Goal: Task Accomplishment & Management: Manage account settings

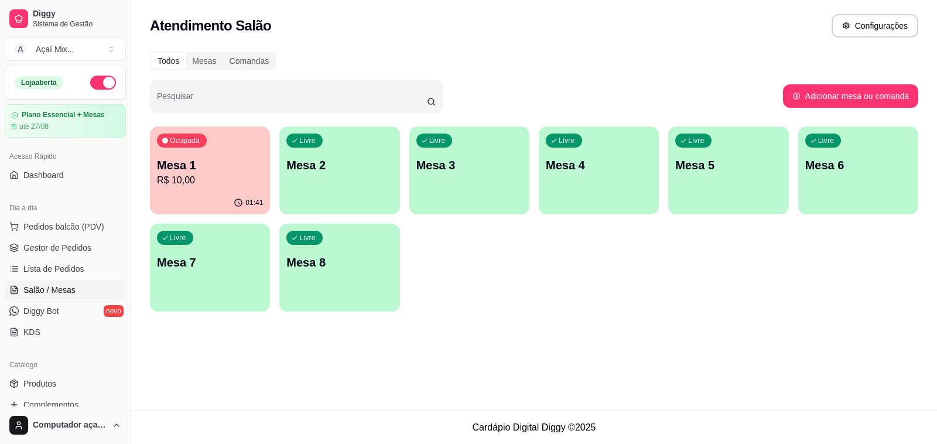
click at [278, 200] on div "Ocupada Mesa 1 R$ 10,00 01:41 Livre Mesa 2 Livre Mesa 3 Livre Mesa 4 Livre Mesa…" at bounding box center [534, 219] width 768 height 185
click at [285, 206] on div "button" at bounding box center [339, 205] width 117 height 13
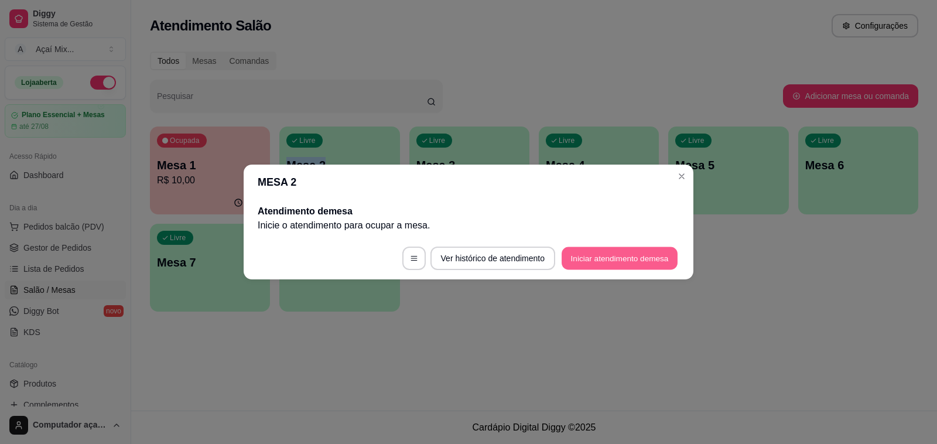
click at [668, 259] on button "Iniciar atendimento de mesa" at bounding box center [620, 258] width 116 height 23
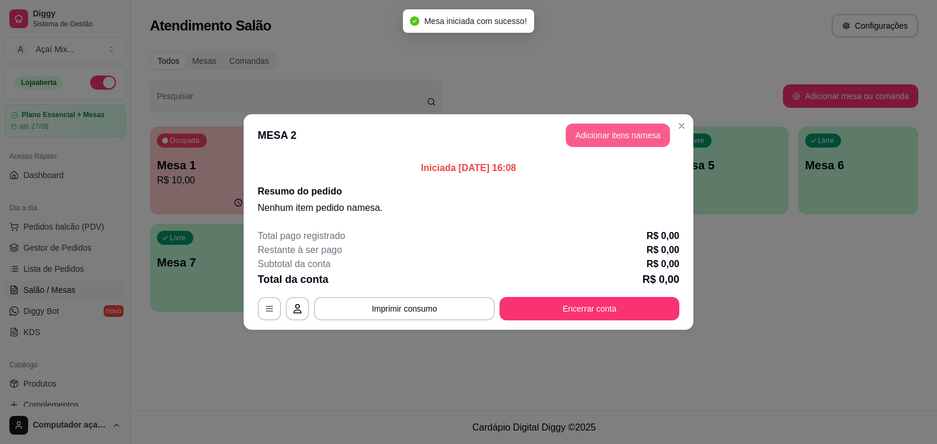
click at [647, 127] on button "Adicionar itens na mesa" at bounding box center [618, 135] width 104 height 23
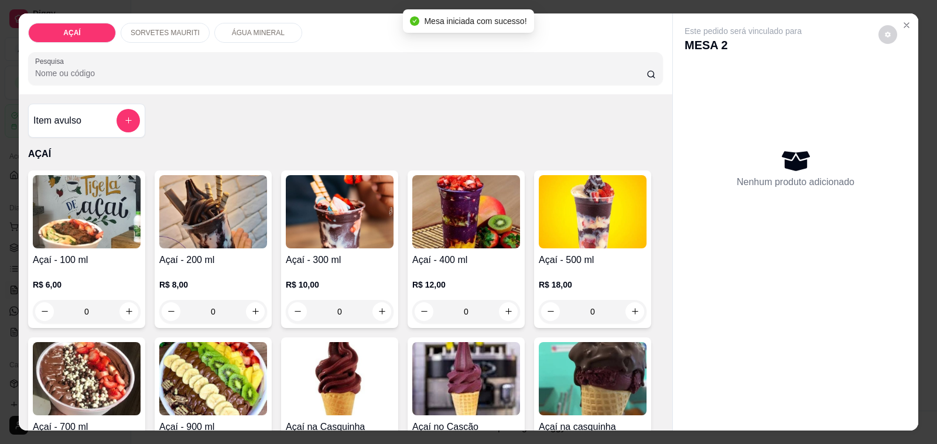
click at [202, 267] on div "R$ 8,00 0" at bounding box center [213, 295] width 108 height 56
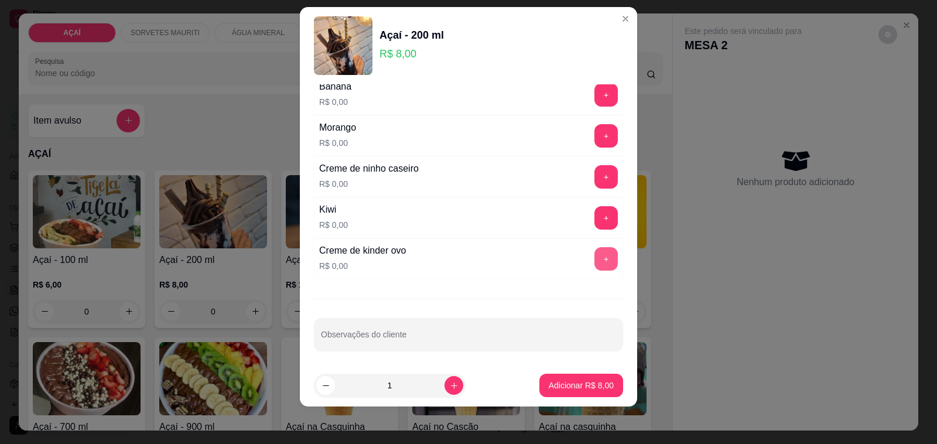
scroll to position [1583, 0]
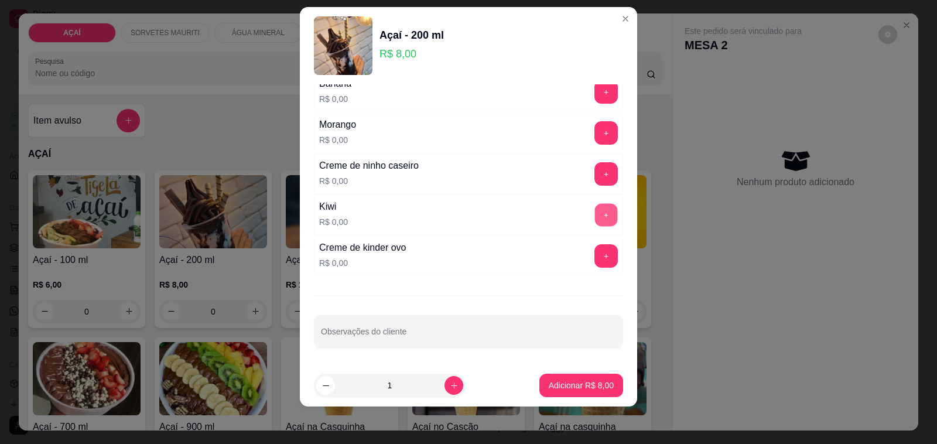
click at [595, 214] on button "+" at bounding box center [606, 215] width 23 height 23
click at [594, 136] on button "+" at bounding box center [605, 132] width 23 height 23
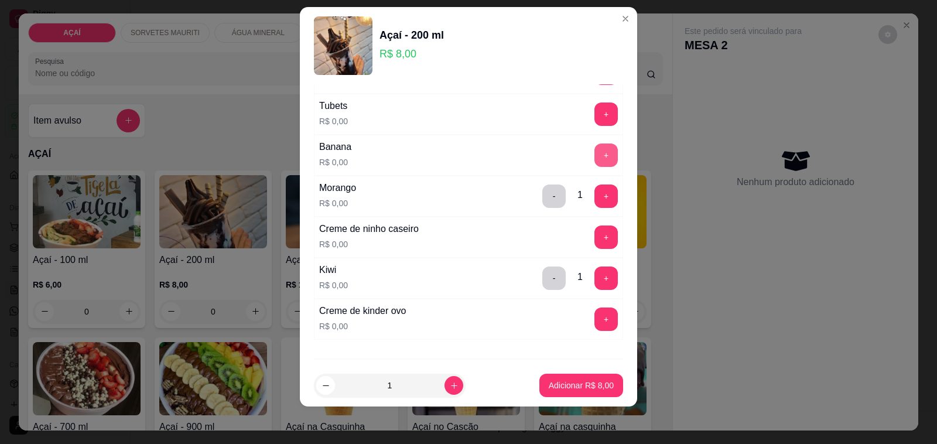
click at [594, 166] on button "+" at bounding box center [605, 154] width 23 height 23
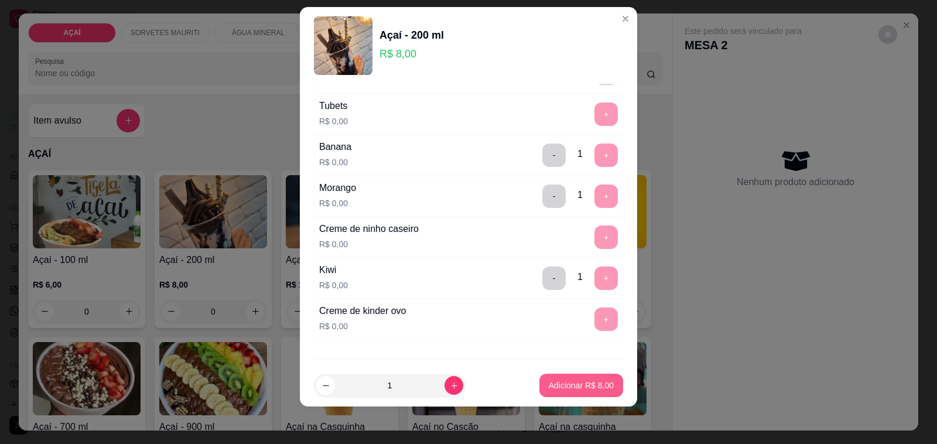
click at [549, 382] on p "Adicionar R$ 8,00" at bounding box center [581, 386] width 65 height 12
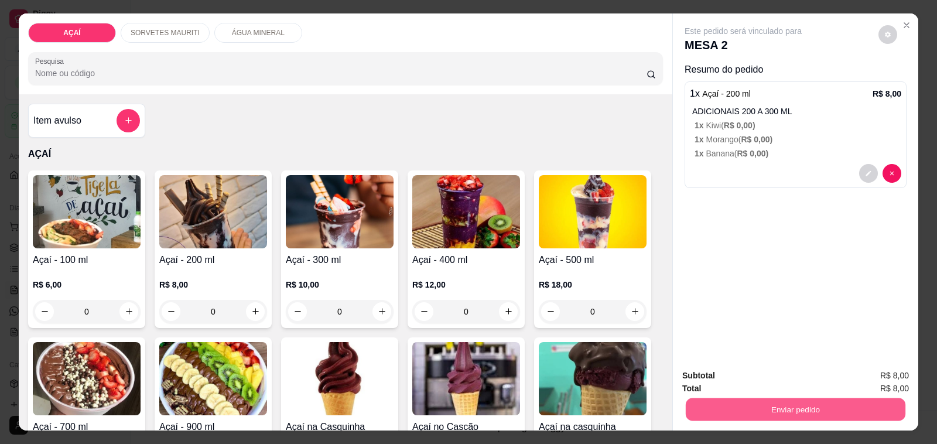
click at [739, 404] on button "Enviar pedido" at bounding box center [796, 409] width 220 height 23
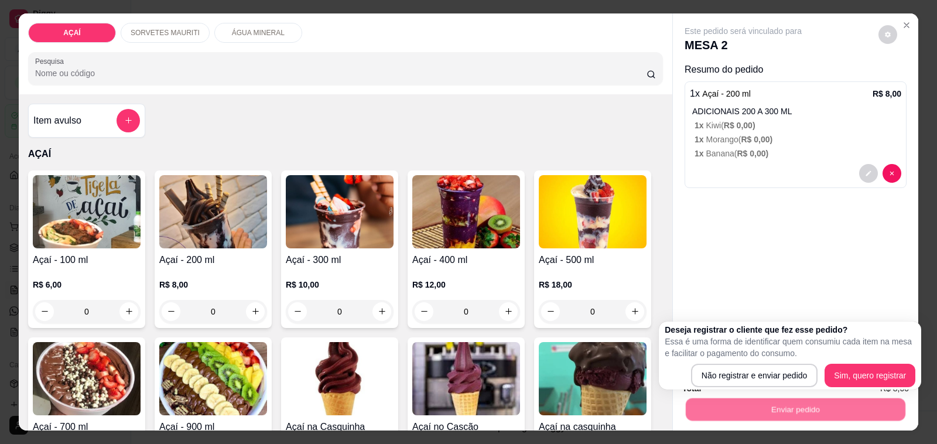
click at [727, 361] on div "Deseja registrar o cliente que fez esse pedido? Essa é uma forma de identificar…" at bounding box center [790, 355] width 251 height 63
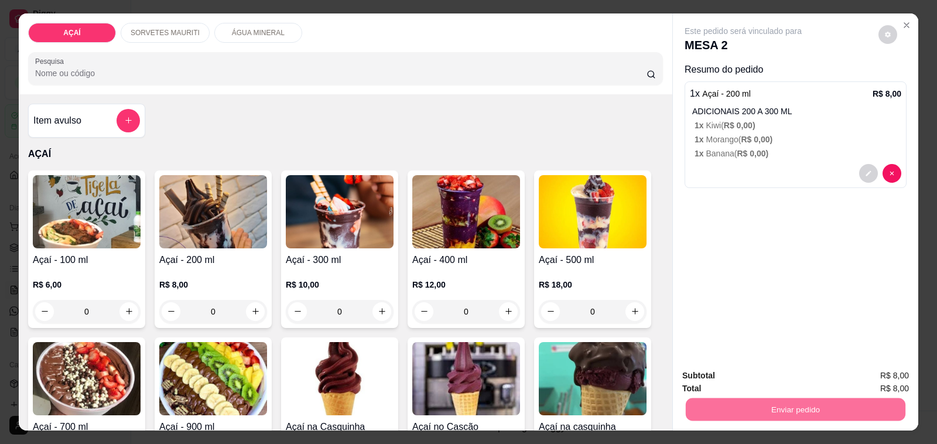
click at [731, 370] on button "Não registrar e enviar pedido" at bounding box center [756, 376] width 122 height 22
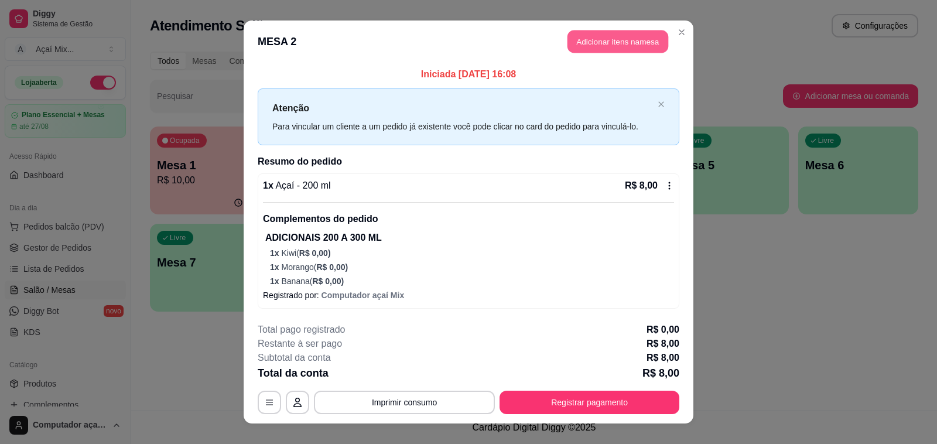
click at [583, 42] on button "Adicionar itens na mesa" at bounding box center [618, 41] width 101 height 23
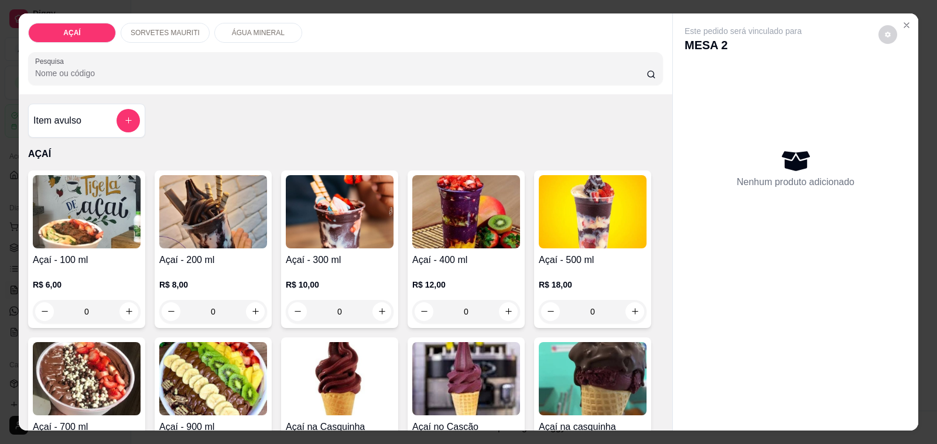
click at [112, 267] on div "R$ 6,00 0" at bounding box center [87, 295] width 108 height 56
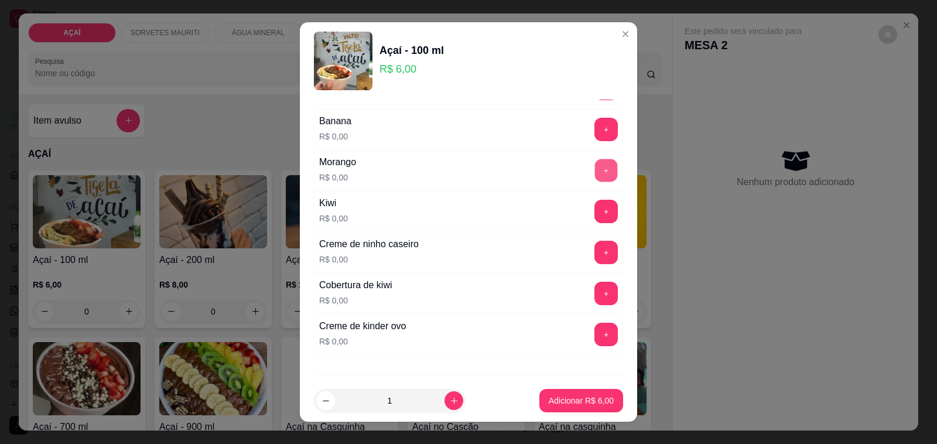
click at [595, 182] on button "+" at bounding box center [606, 170] width 23 height 23
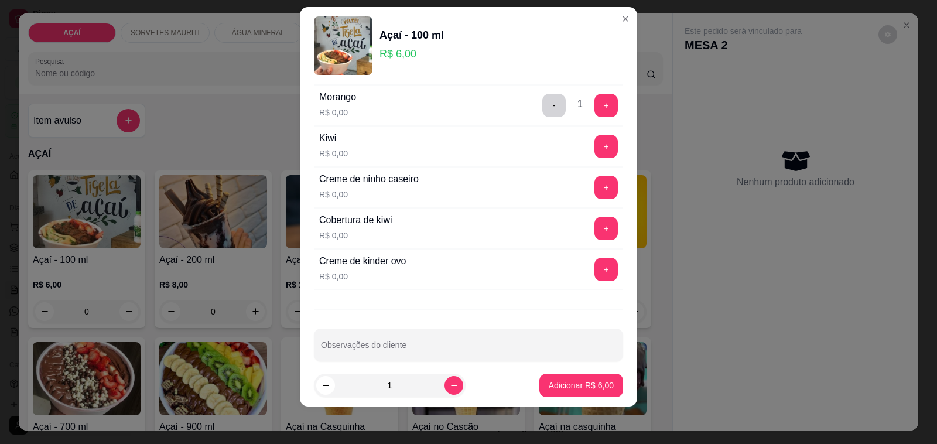
scroll to position [1583, 0]
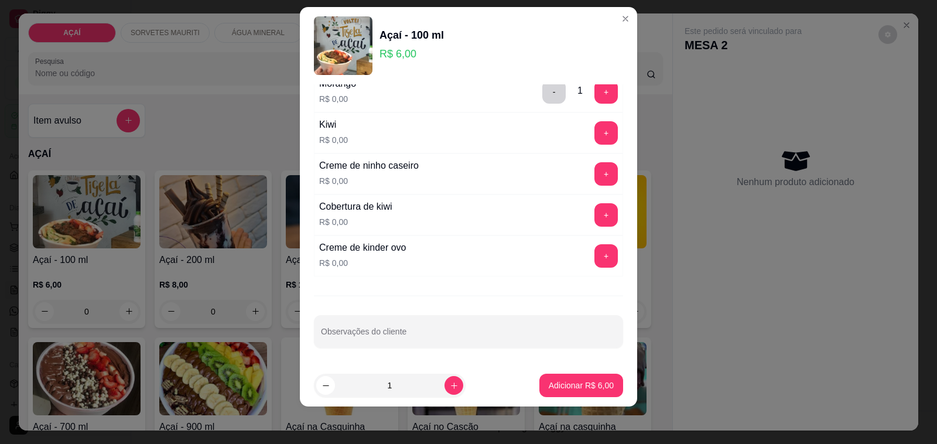
click at [400, 314] on div "ADICIONAIS 100 ML Escolha até 2 opções Completo Amendoim triturado R$ 0,00 + Am…" at bounding box center [468, 224] width 337 height 280
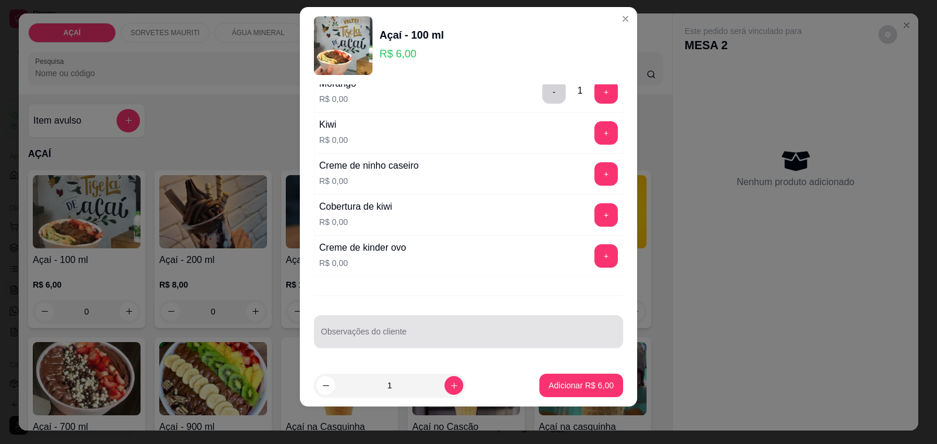
click at [403, 326] on div at bounding box center [468, 331] width 295 height 23
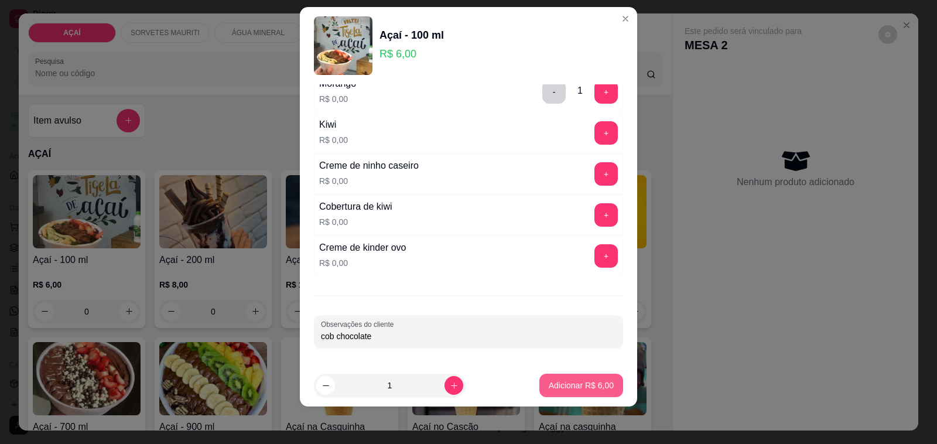
type input "cob chocolate"
click at [558, 380] on p "Adicionar R$ 6,00" at bounding box center [580, 385] width 63 height 11
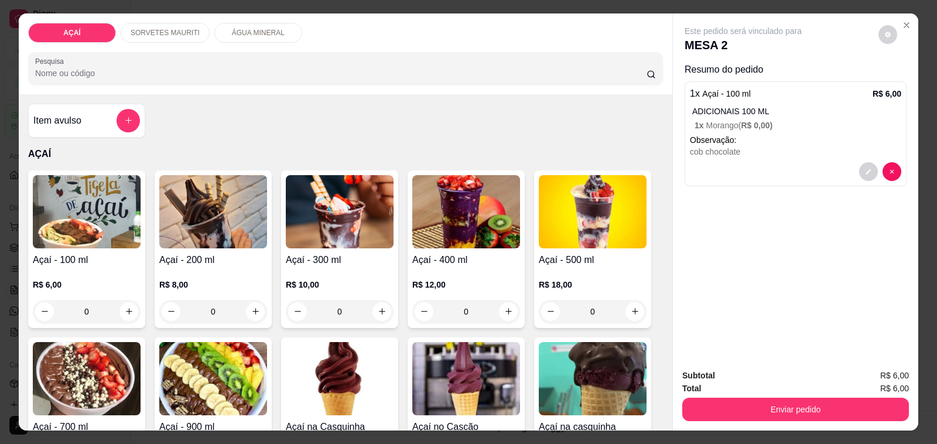
click at [703, 120] on p "1 x Morango ( R$ 0,00 )" at bounding box center [798, 125] width 207 height 12
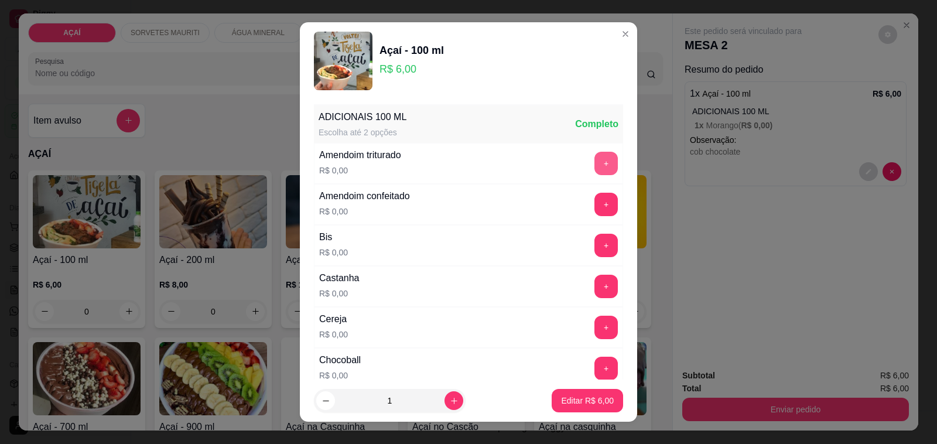
click at [594, 171] on button "+" at bounding box center [605, 163] width 23 height 23
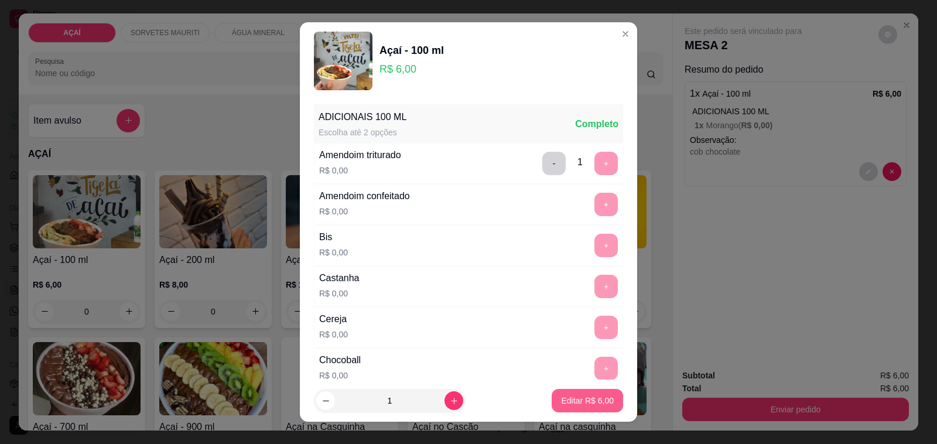
click at [583, 395] on p "Editar R$ 6,00" at bounding box center [587, 401] width 53 height 12
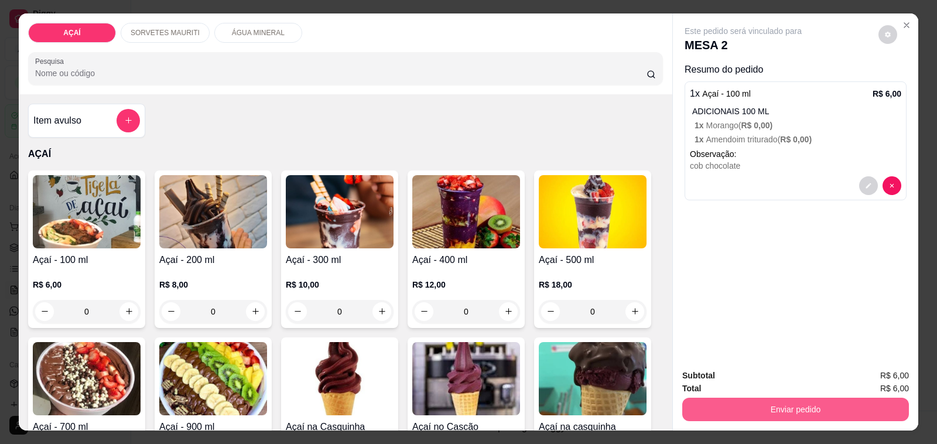
click at [774, 416] on button "Enviar pedido" at bounding box center [795, 409] width 227 height 23
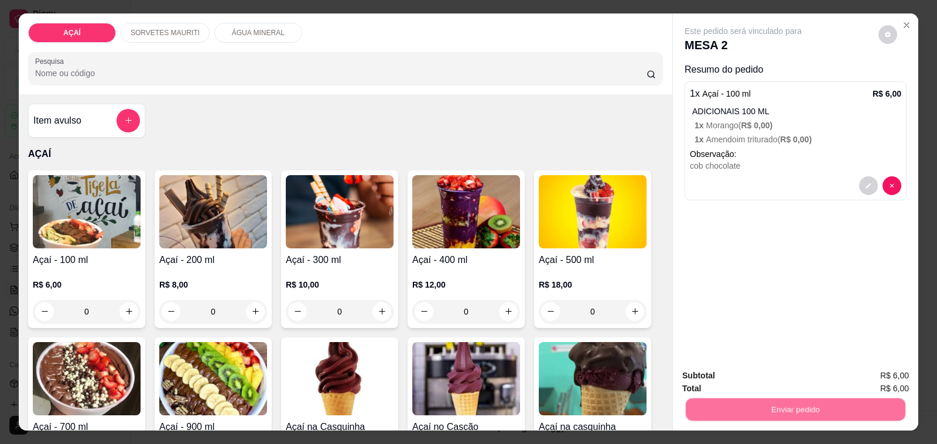
click at [731, 372] on button "Não registrar e enviar pedido" at bounding box center [756, 376] width 118 height 22
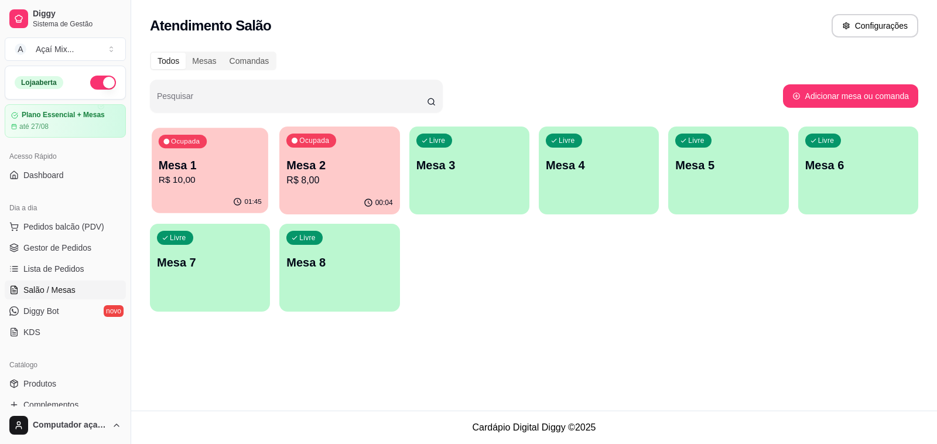
click at [220, 186] on p "R$ 10,00" at bounding box center [210, 179] width 103 height 13
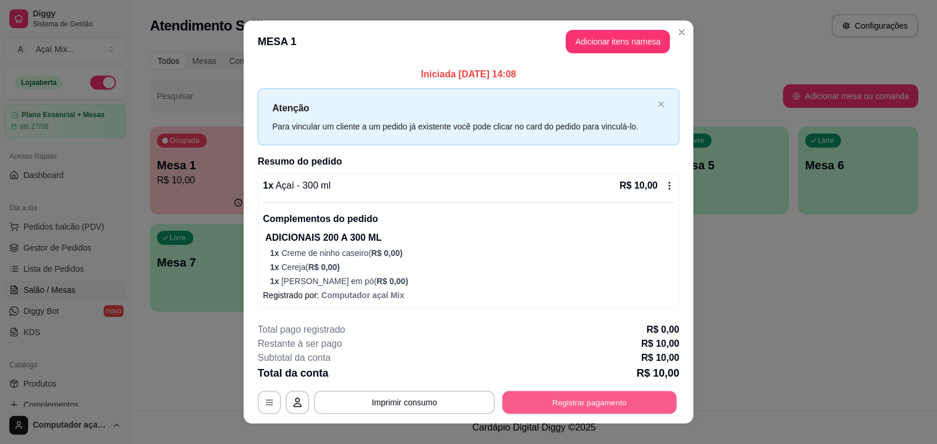
click at [596, 391] on button "Registrar pagamento" at bounding box center [590, 402] width 175 height 23
click at [525, 397] on button "Registrar pagamento" at bounding box center [590, 402] width 175 height 23
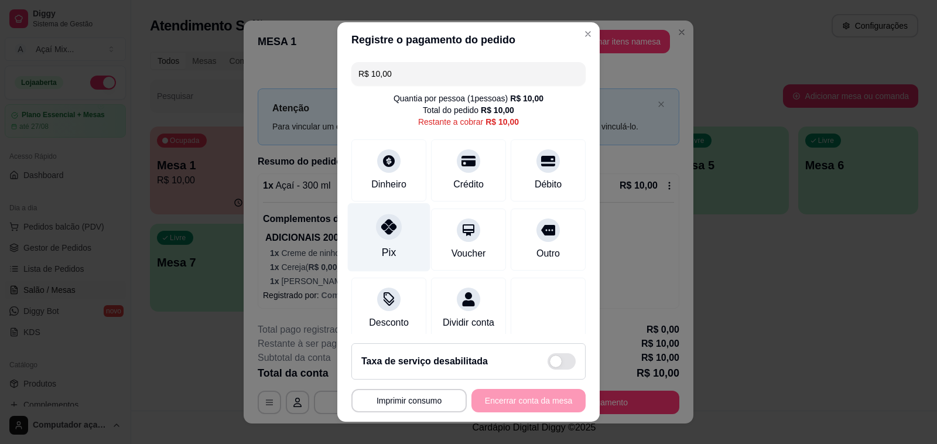
click at [358, 250] on div "Pix" at bounding box center [389, 237] width 83 height 69
click at [539, 394] on div "**********" at bounding box center [468, 400] width 234 height 23
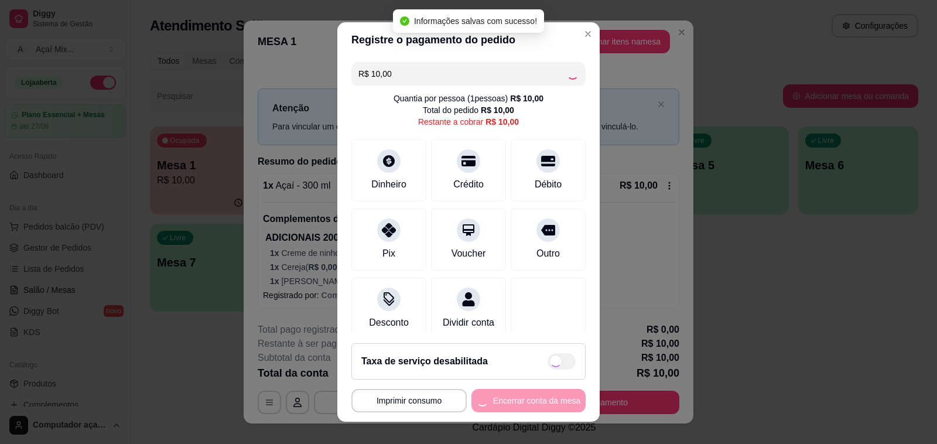
type input "R$ 0,00"
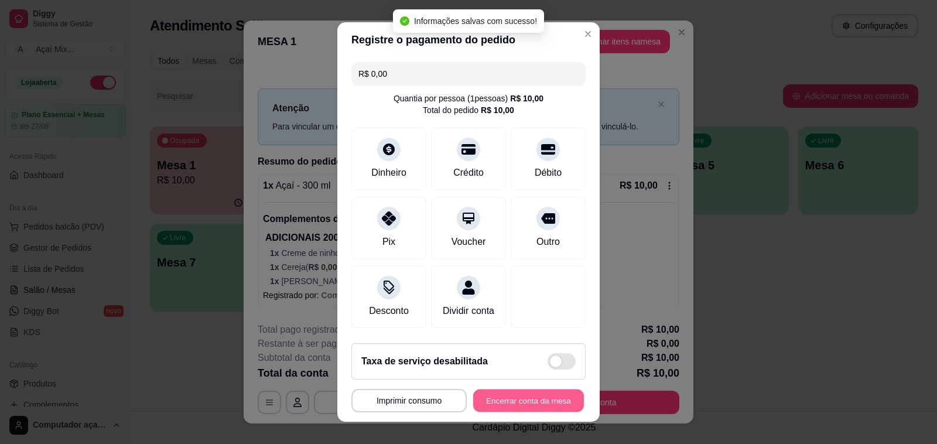
click at [539, 394] on button "Encerrar conta da mesa" at bounding box center [528, 400] width 111 height 23
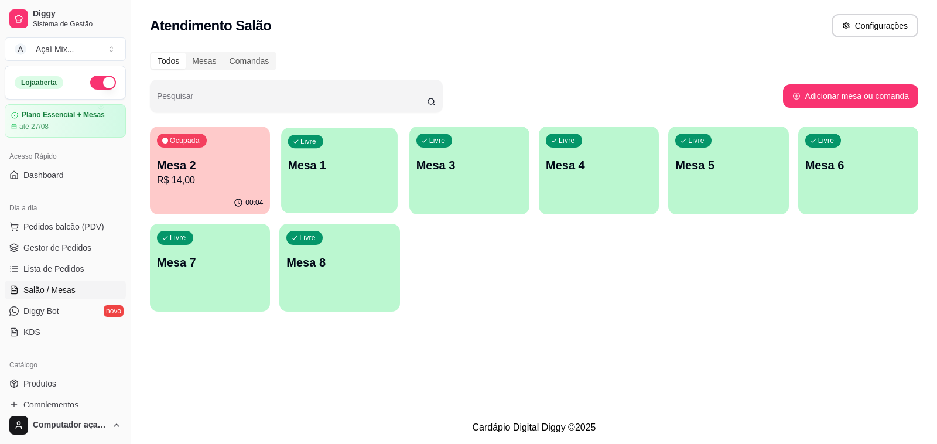
click at [358, 171] on p "Mesa 1" at bounding box center [339, 166] width 103 height 16
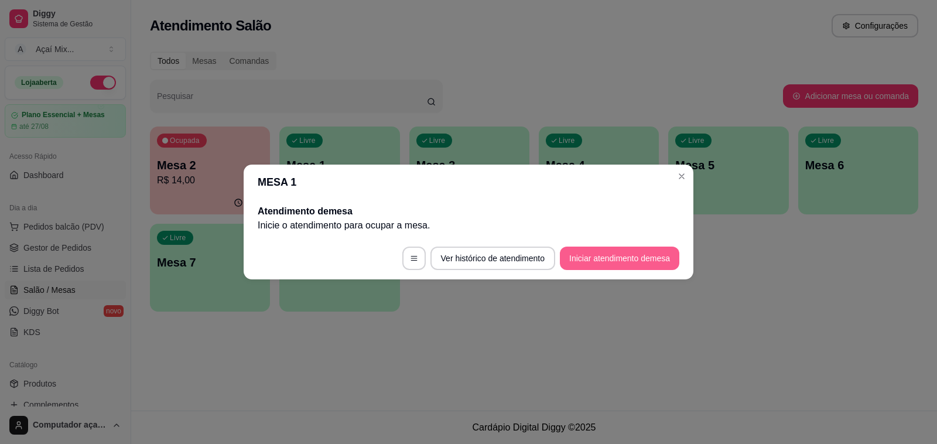
click at [639, 269] on button "Iniciar atendimento de mesa" at bounding box center [619, 258] width 119 height 23
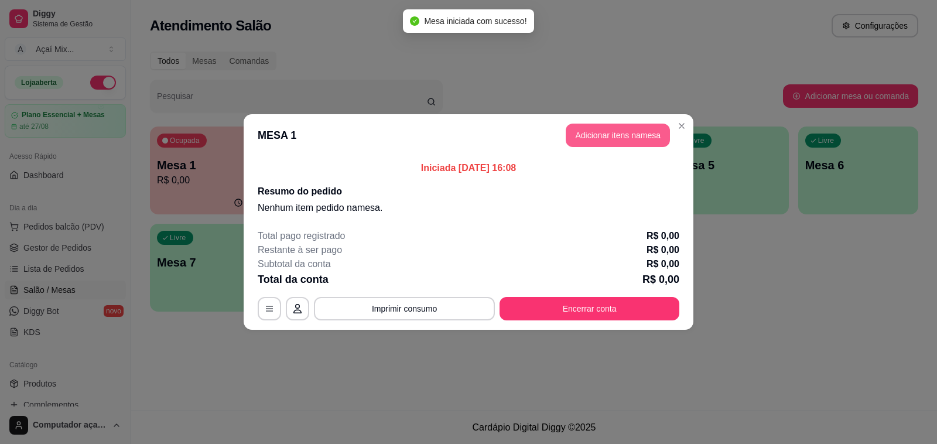
click at [633, 143] on button "Adicionar itens na mesa" at bounding box center [618, 135] width 104 height 23
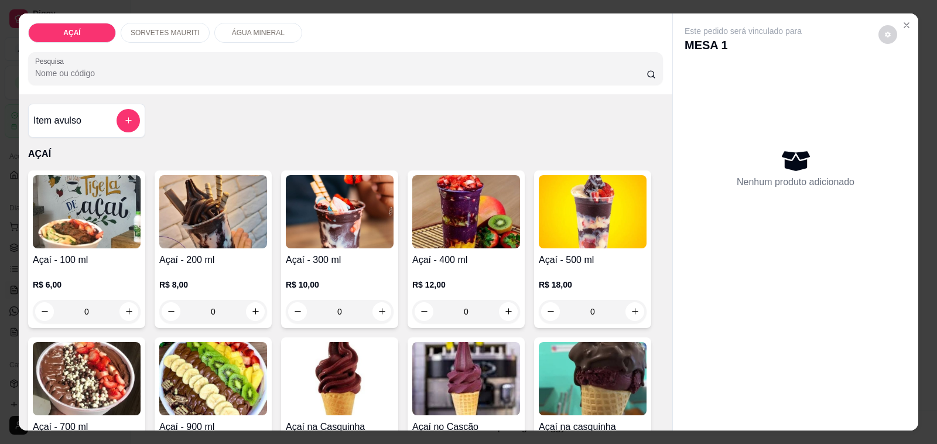
click at [580, 267] on div "R$ 18,00 0" at bounding box center [593, 295] width 108 height 56
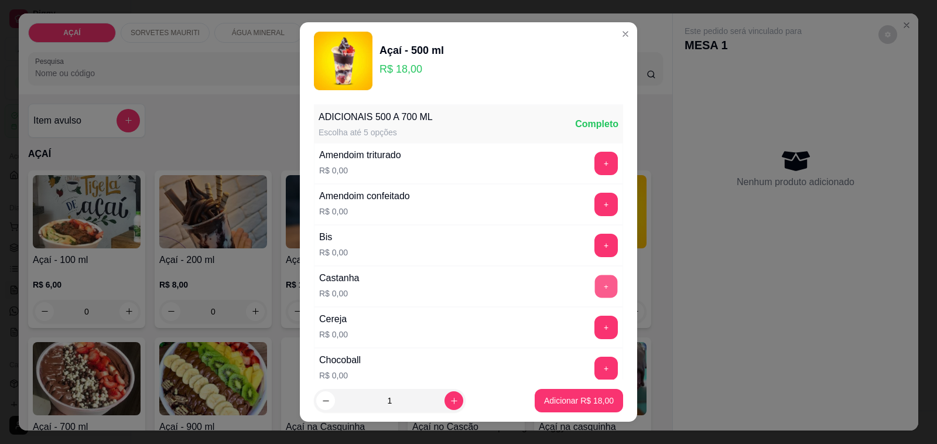
click at [595, 291] on button "+" at bounding box center [606, 286] width 23 height 23
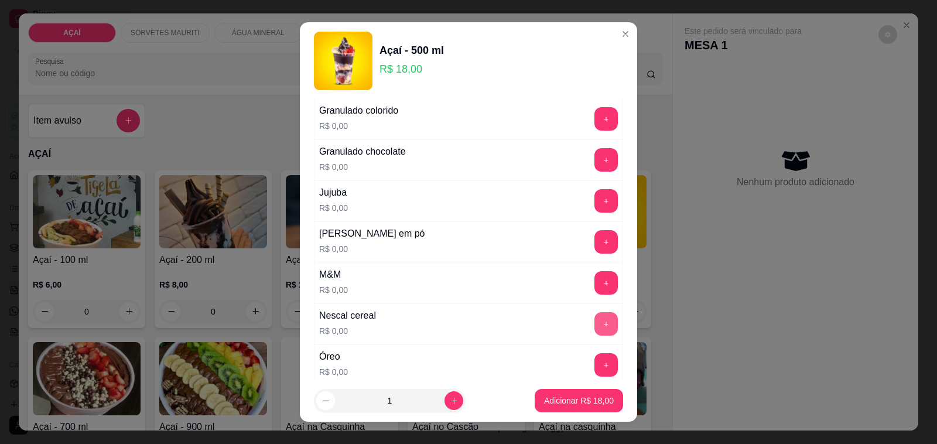
scroll to position [952, 0]
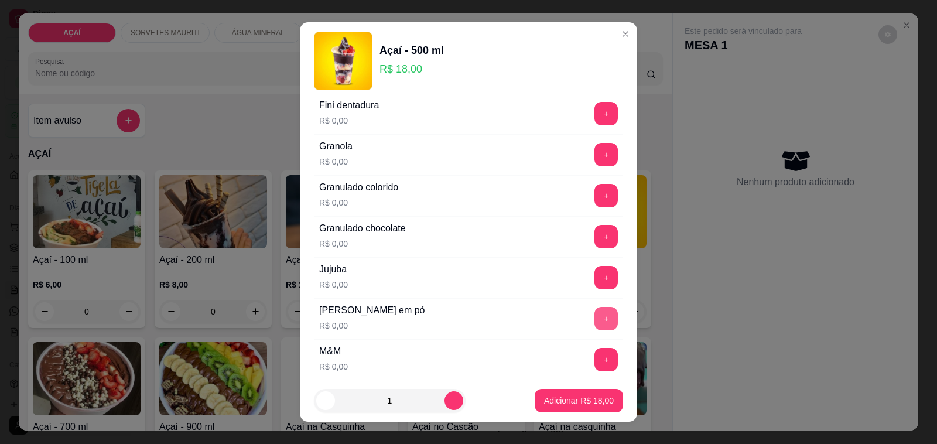
click at [594, 329] on button "+" at bounding box center [605, 318] width 23 height 23
click at [575, 412] on button "Adicionar R$ 18,00" at bounding box center [579, 400] width 88 height 23
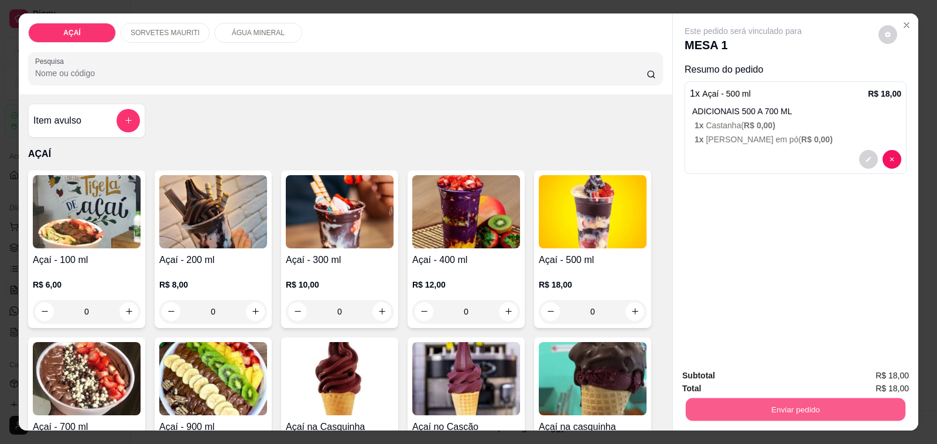
click at [753, 398] on button "Enviar pedido" at bounding box center [796, 409] width 220 height 23
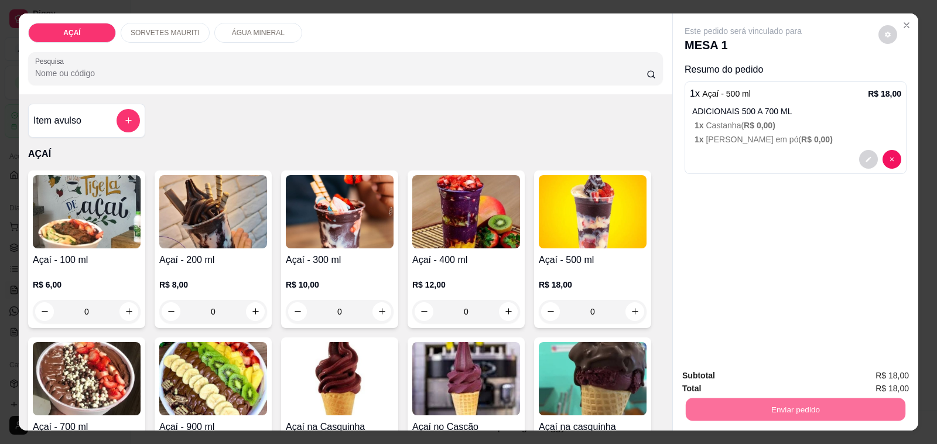
click at [739, 373] on button "Não registrar e enviar pedido" at bounding box center [756, 376] width 122 height 22
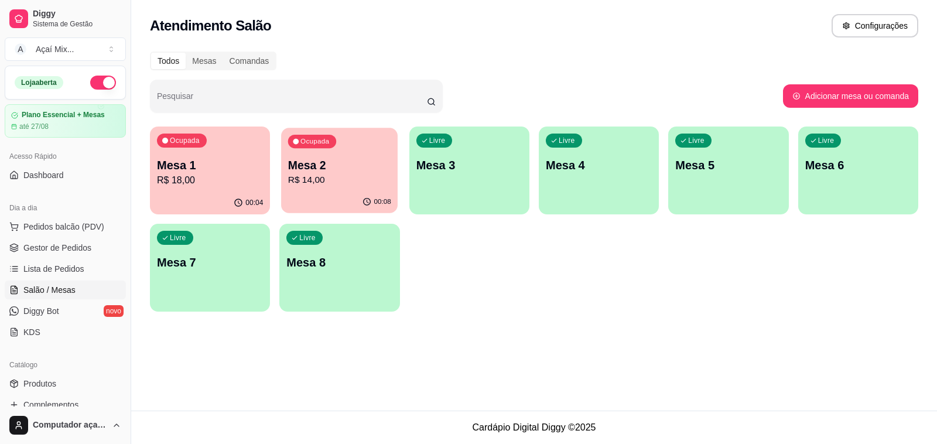
click at [363, 186] on p "R$ 14,00" at bounding box center [339, 179] width 103 height 13
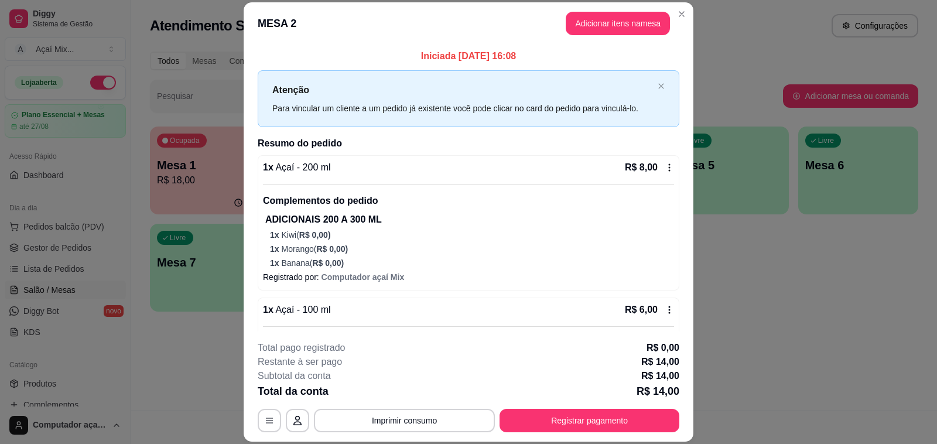
click at [686, 364] on footer "**********" at bounding box center [469, 386] width 450 height 110
click at [686, 370] on footer "**********" at bounding box center [469, 386] width 450 height 110
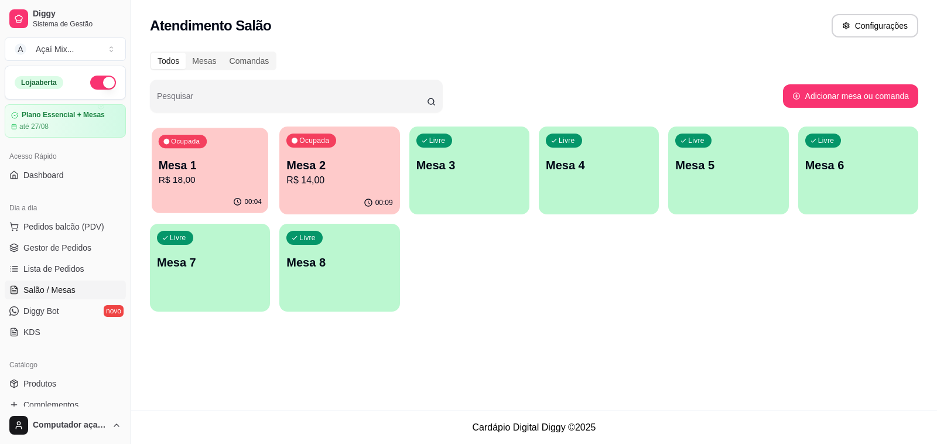
click at [220, 211] on div "00:04" at bounding box center [210, 202] width 117 height 22
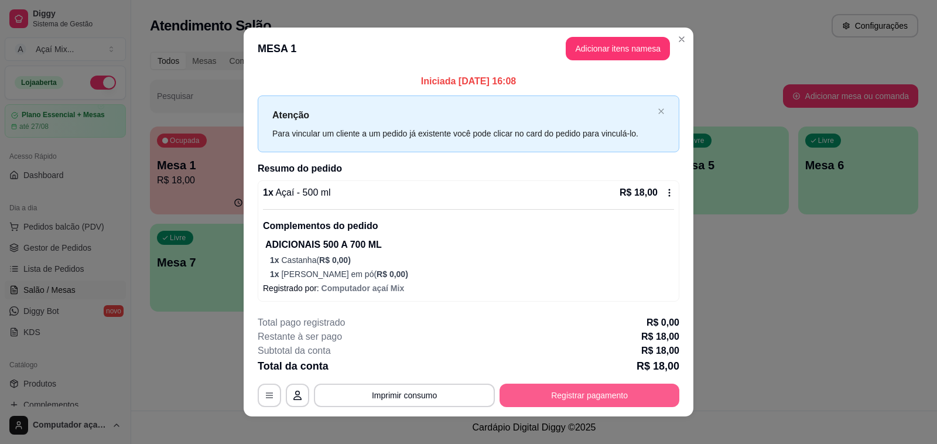
click at [631, 401] on button "Registrar pagamento" at bounding box center [590, 395] width 180 height 23
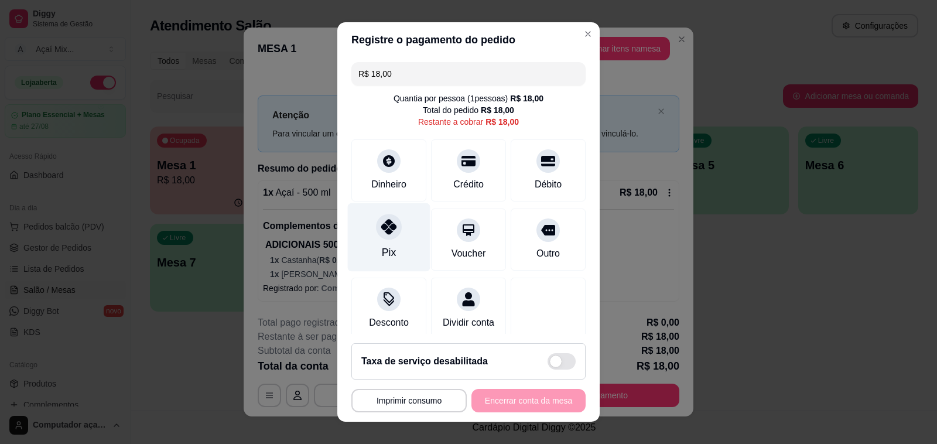
click at [398, 247] on div "Pix" at bounding box center [389, 237] width 83 height 69
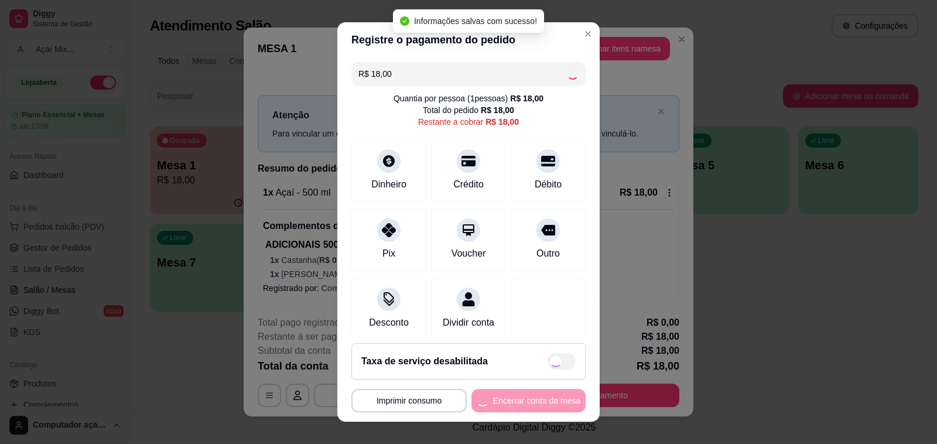
type input "R$ 0,00"
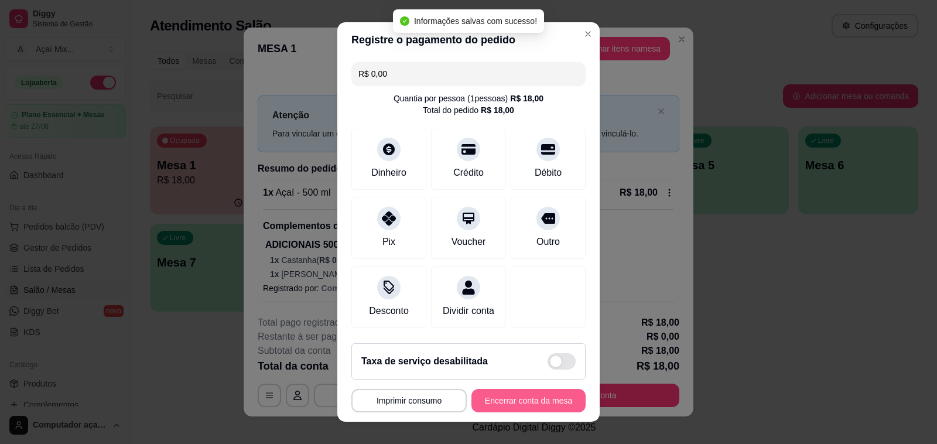
click at [518, 397] on button "Encerrar conta da mesa" at bounding box center [528, 400] width 114 height 23
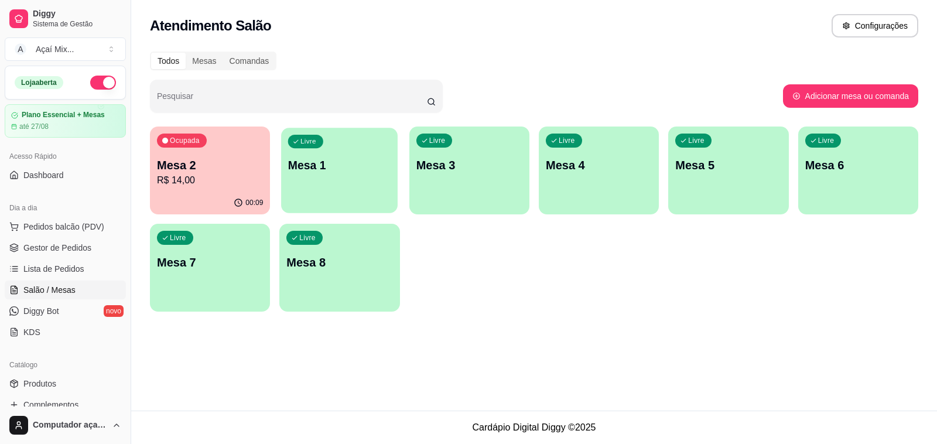
click at [328, 188] on div "Livre Mesa 1" at bounding box center [339, 163] width 117 height 71
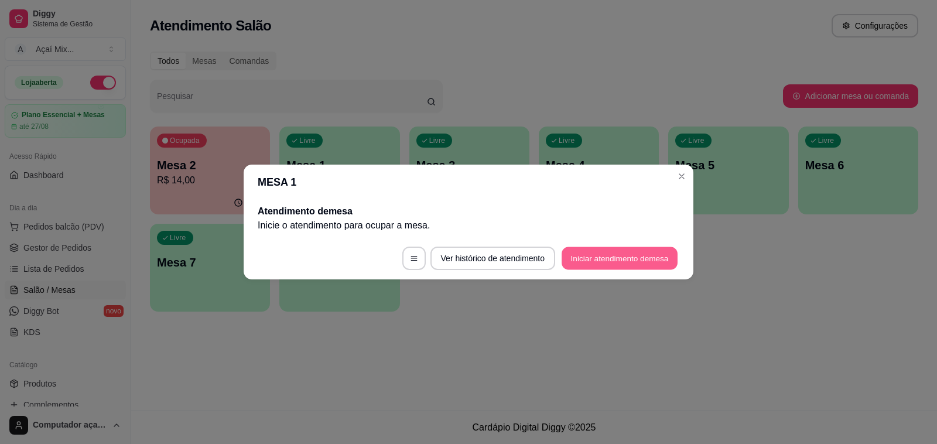
click at [620, 252] on button "Iniciar atendimento de mesa" at bounding box center [620, 258] width 116 height 23
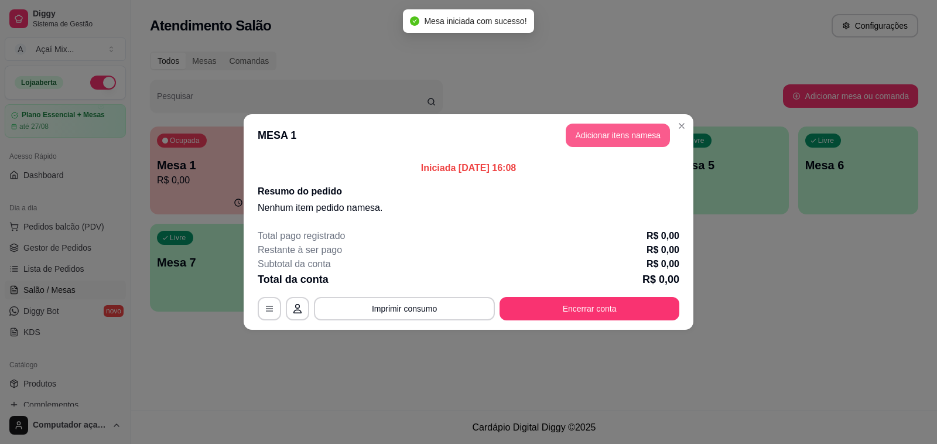
click at [618, 139] on button "Adicionar itens na mesa" at bounding box center [618, 135] width 104 height 23
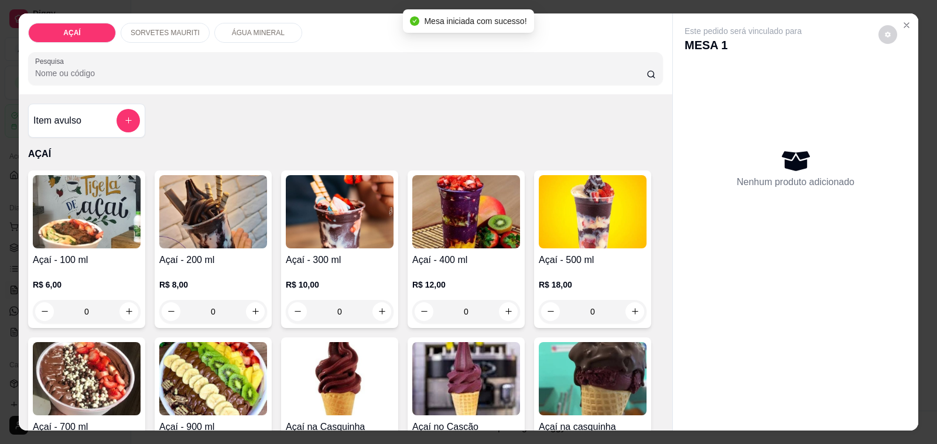
click at [334, 279] on p "R$ 10,00" at bounding box center [340, 285] width 108 height 12
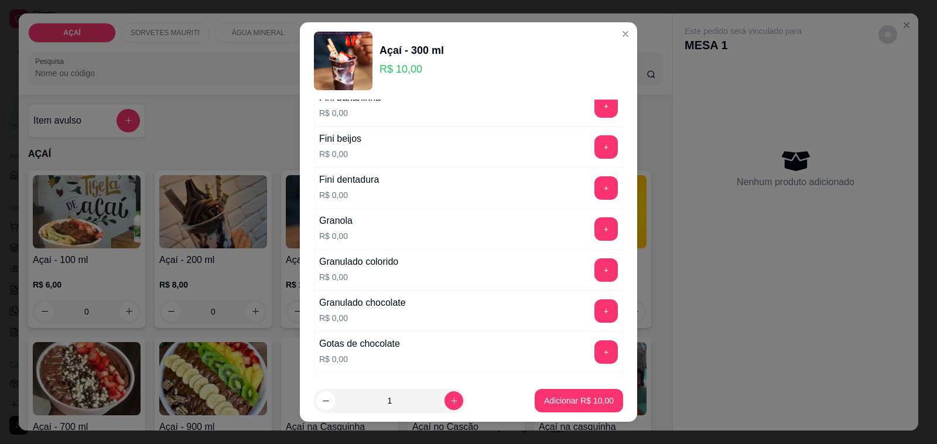
scroll to position [879, 0]
click at [594, 236] on button "+" at bounding box center [605, 227] width 23 height 23
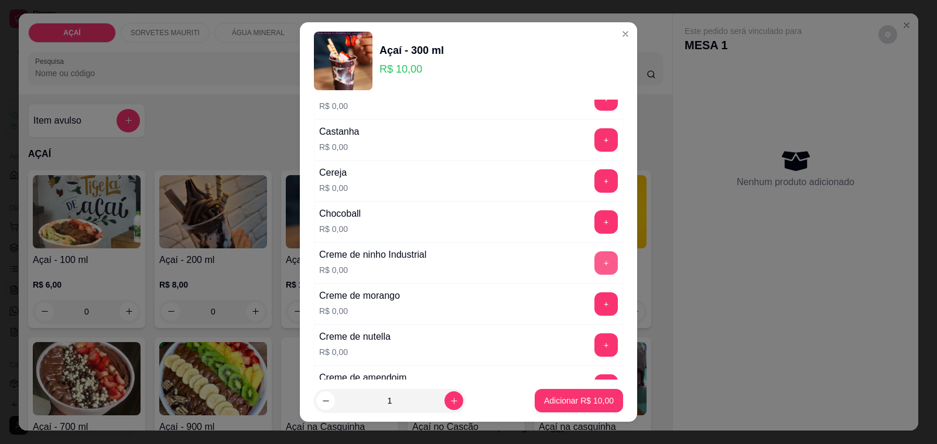
scroll to position [0, 0]
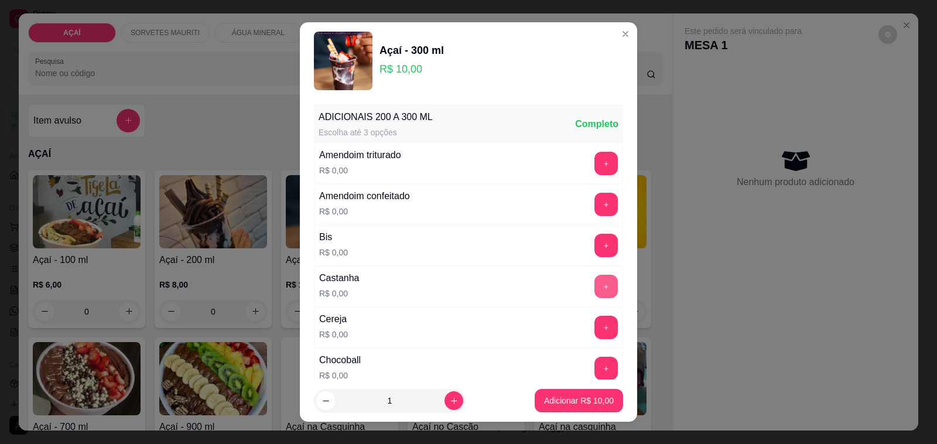
click at [594, 287] on button "+" at bounding box center [605, 286] width 23 height 23
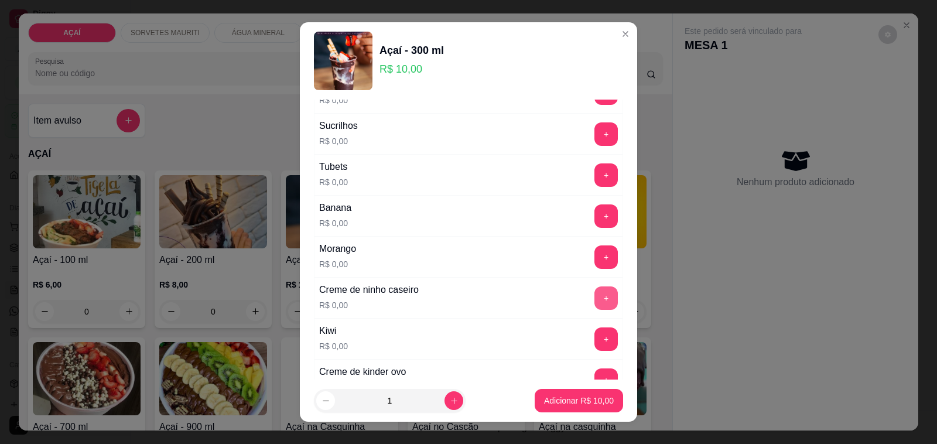
scroll to position [1537, 0]
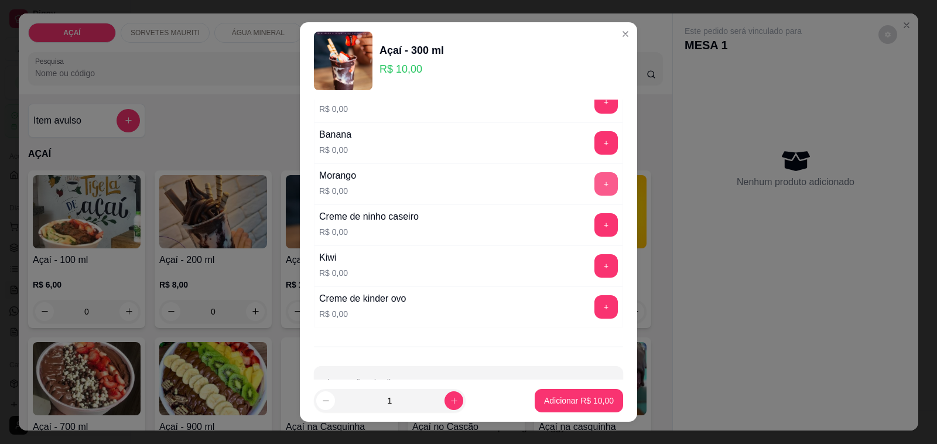
click at [594, 193] on button "+" at bounding box center [605, 183] width 23 height 23
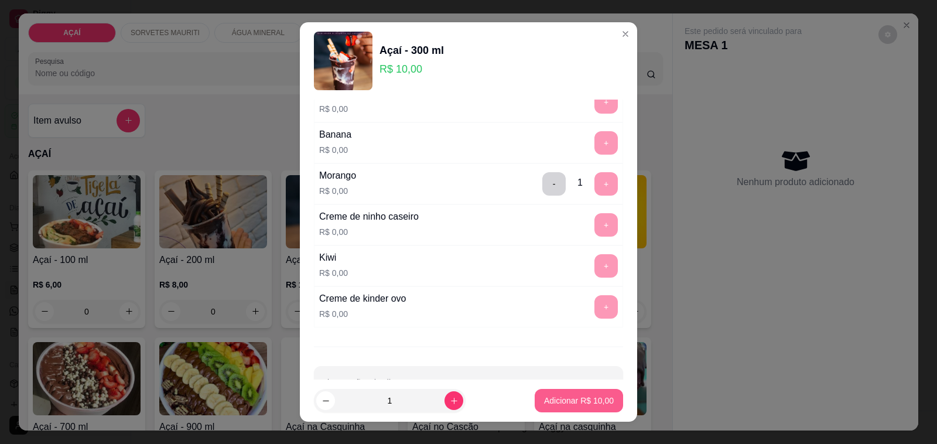
click at [577, 405] on p "Adicionar R$ 10,00" at bounding box center [579, 401] width 70 height 12
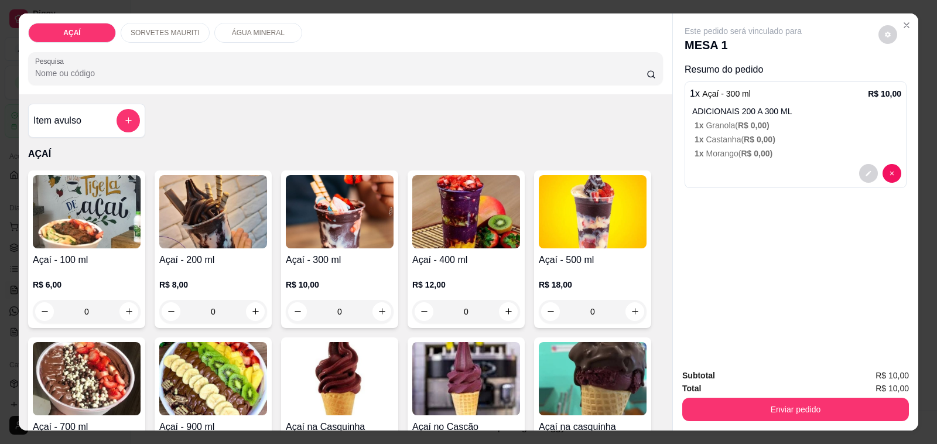
click at [353, 253] on h4 "Açaí - 300 ml" at bounding box center [340, 260] width 108 height 14
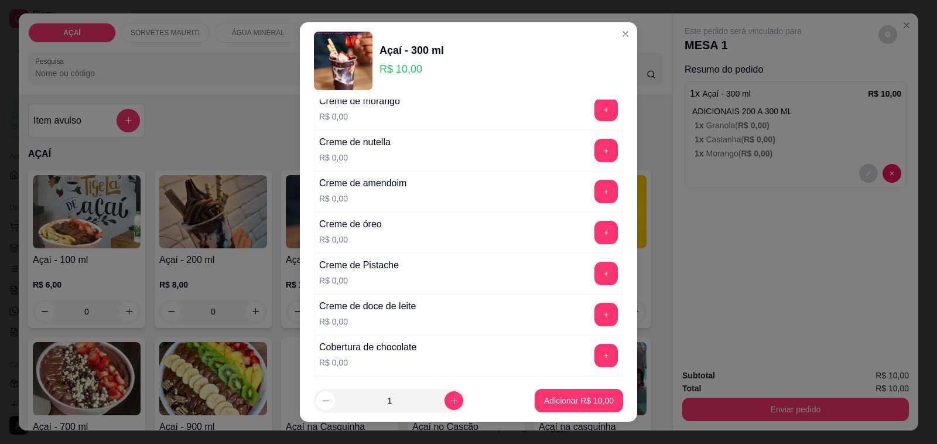
scroll to position [366, 0]
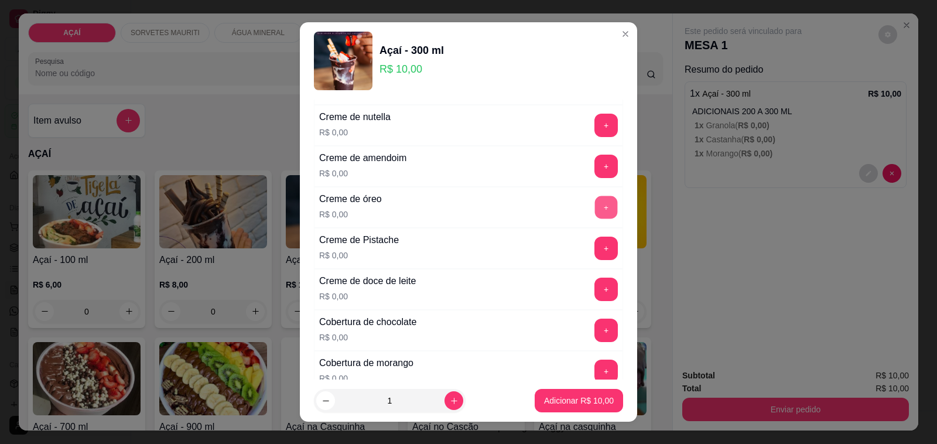
click at [595, 211] on button "+" at bounding box center [606, 207] width 23 height 23
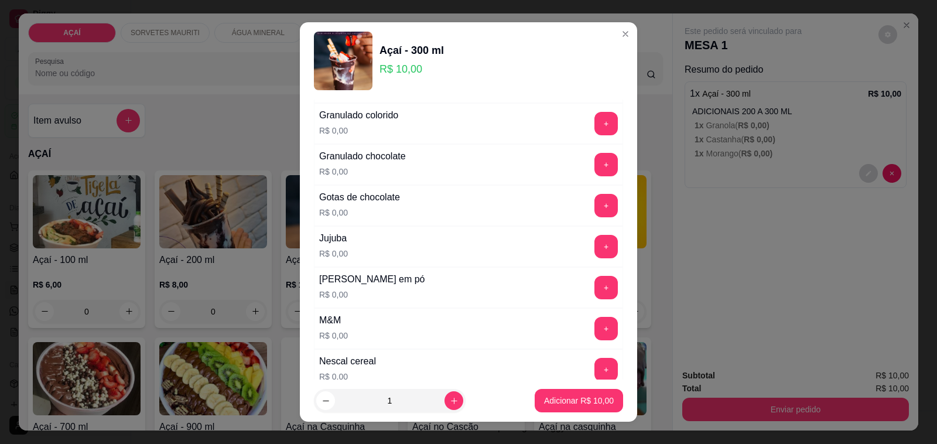
scroll to position [1025, 0]
click at [595, 214] on button "+" at bounding box center [606, 204] width 23 height 23
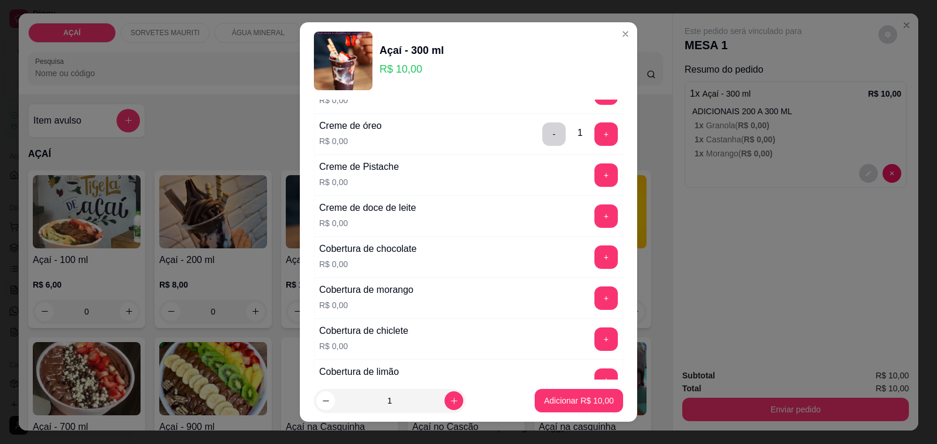
scroll to position [366, 0]
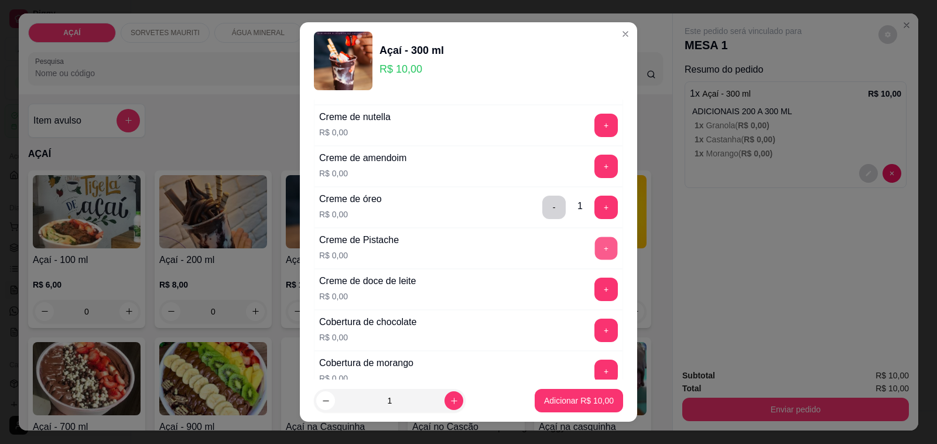
click at [595, 251] on button "+" at bounding box center [606, 248] width 23 height 23
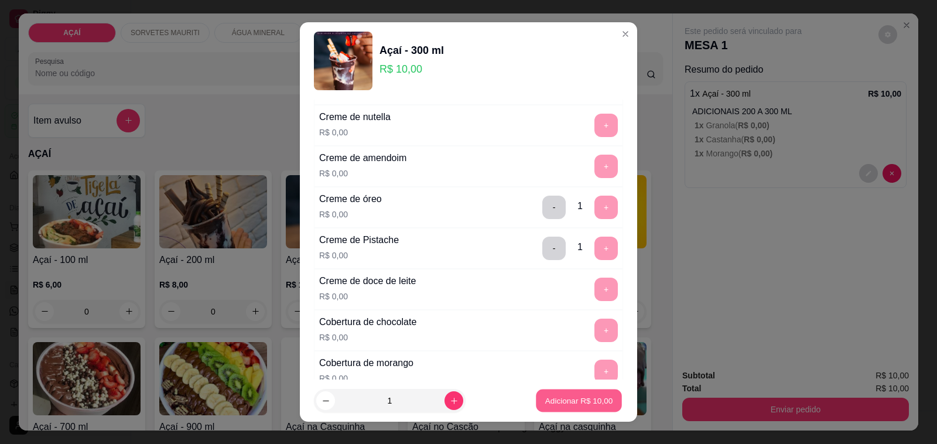
click at [572, 407] on button "Adicionar R$ 10,00" at bounding box center [579, 400] width 86 height 23
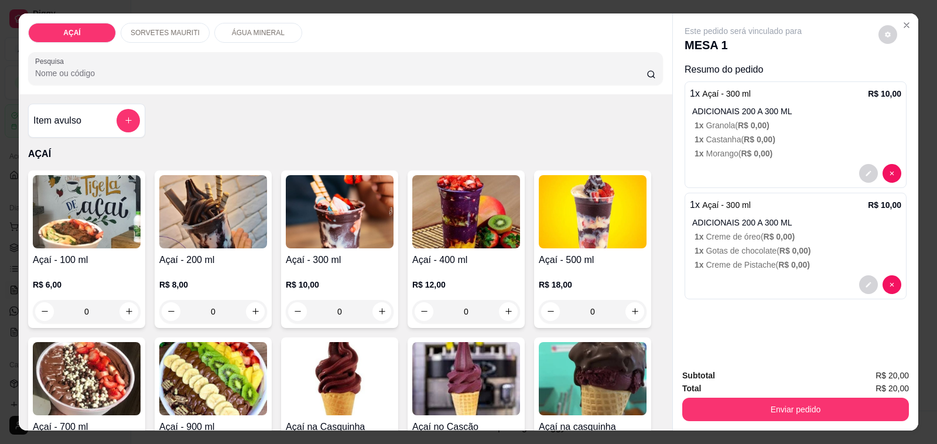
click at [323, 267] on div "R$ 10,00 0" at bounding box center [340, 295] width 108 height 56
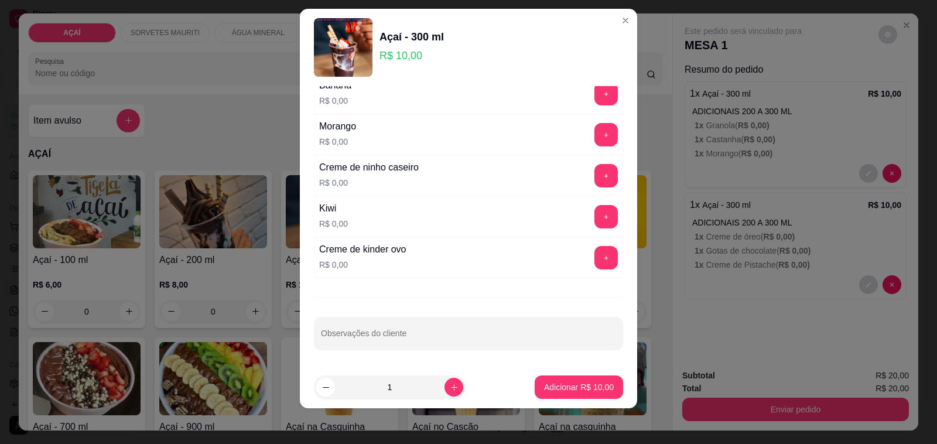
scroll to position [15, 0]
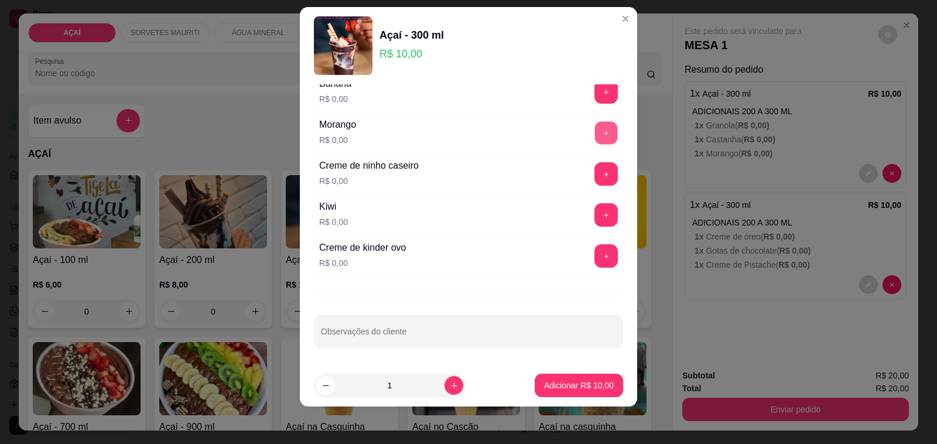
click at [595, 135] on button "+" at bounding box center [606, 133] width 23 height 23
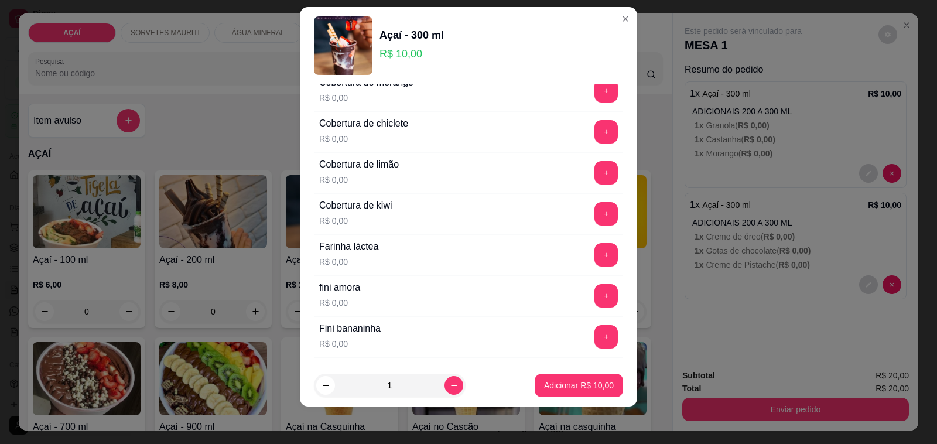
scroll to position [558, 0]
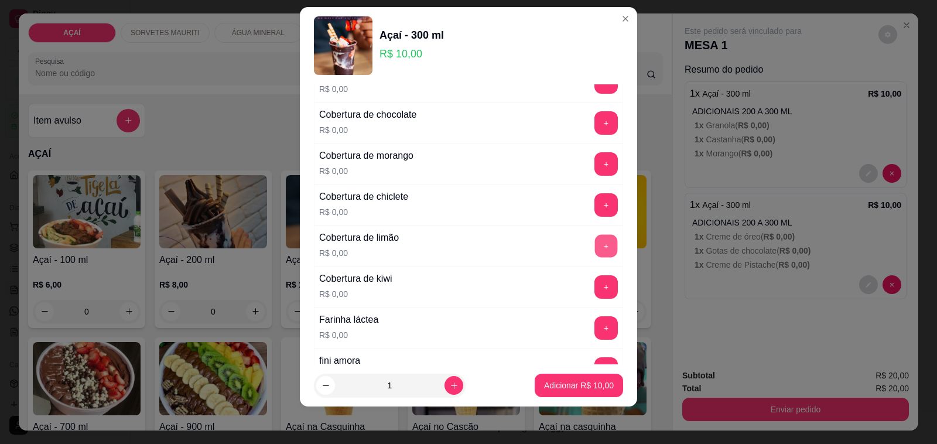
click at [595, 252] on button "+" at bounding box center [606, 246] width 23 height 23
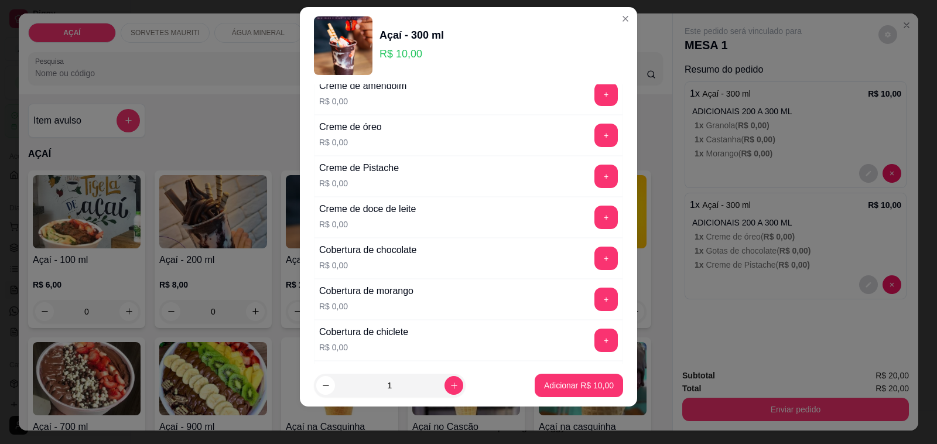
scroll to position [412, 0]
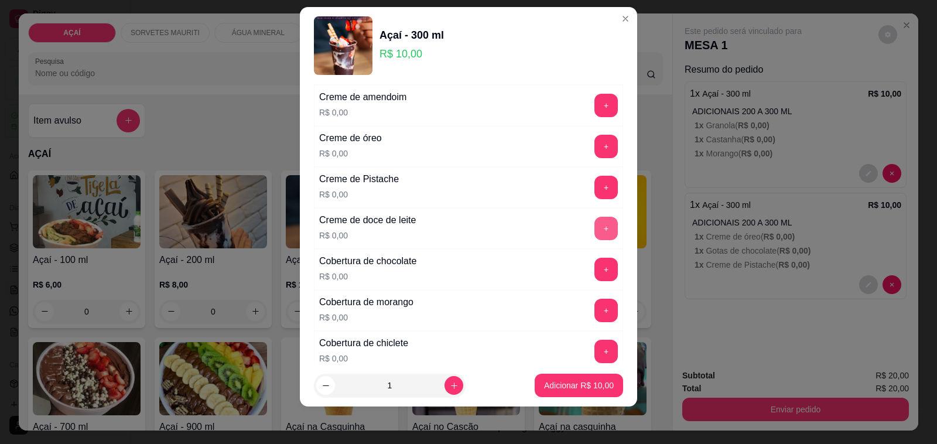
click at [594, 230] on button "+" at bounding box center [605, 228] width 23 height 23
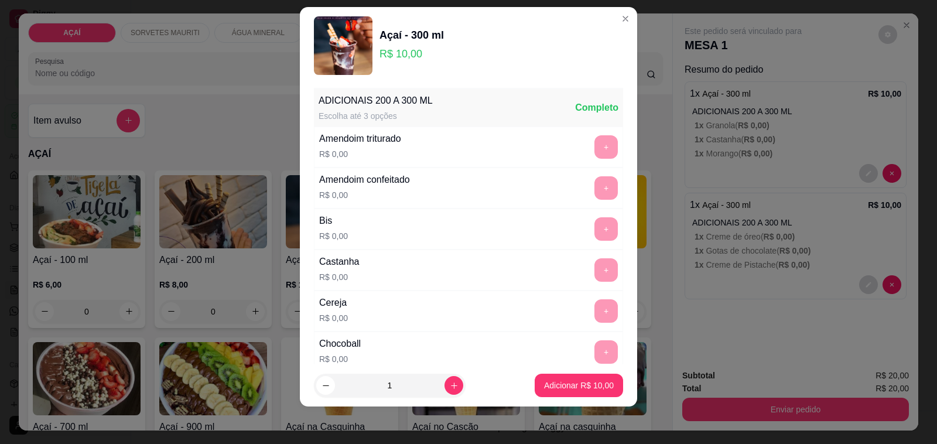
scroll to position [0, 0]
click at [590, 230] on div "+" at bounding box center [606, 229] width 33 height 23
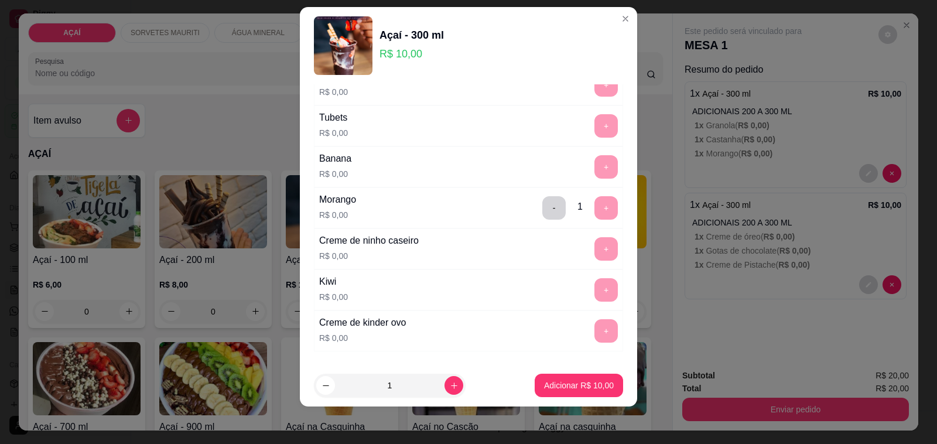
scroll to position [1583, 0]
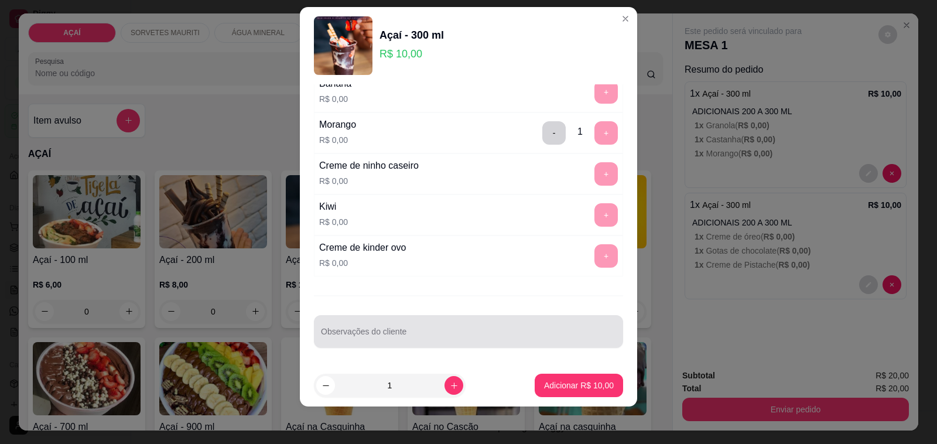
click at [518, 340] on input "Observações do cliente" at bounding box center [468, 336] width 295 height 12
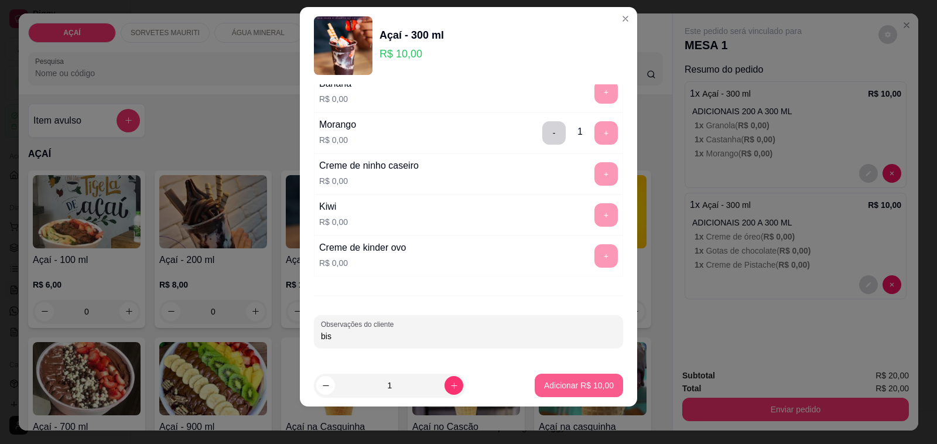
type input "bis"
click at [582, 389] on p "Adicionar R$ 10,00" at bounding box center [579, 385] width 68 height 11
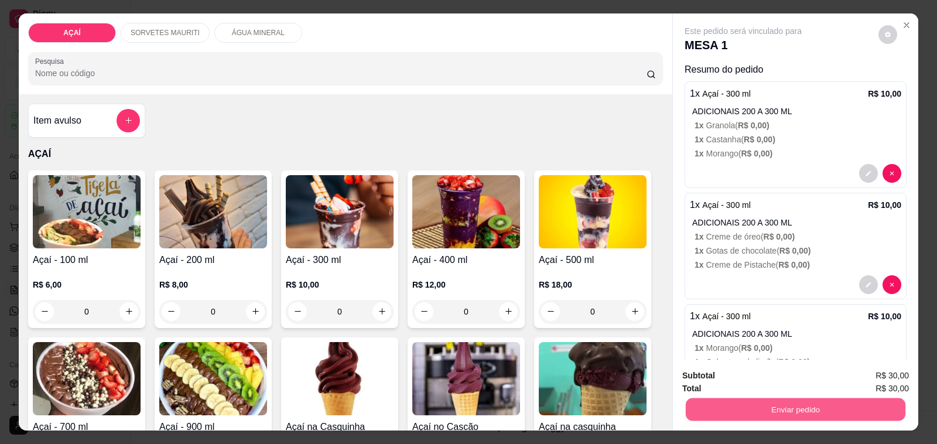
click at [728, 398] on button "Enviar pedido" at bounding box center [796, 409] width 220 height 23
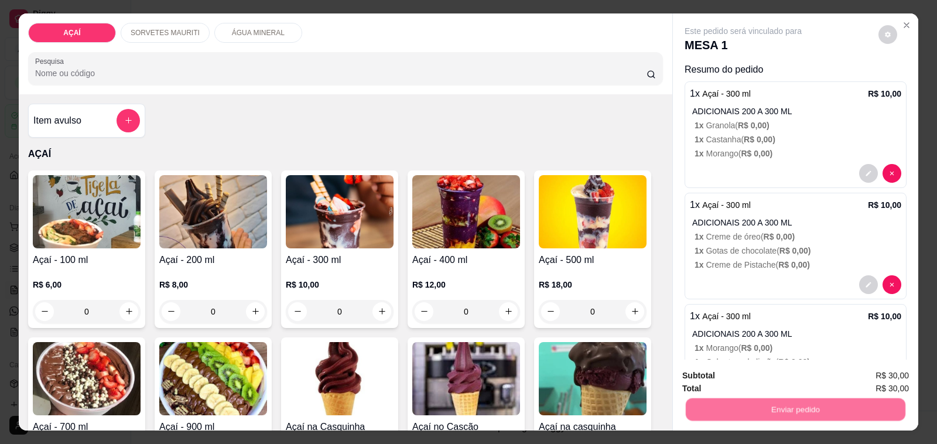
click at [771, 370] on button "Não registrar e enviar pedido" at bounding box center [756, 376] width 122 height 22
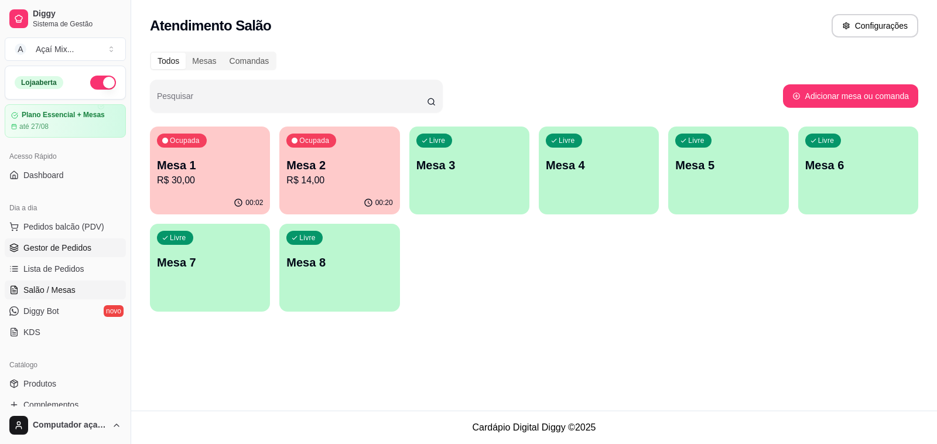
click at [66, 250] on span "Gestor de Pedidos" at bounding box center [57, 248] width 68 height 12
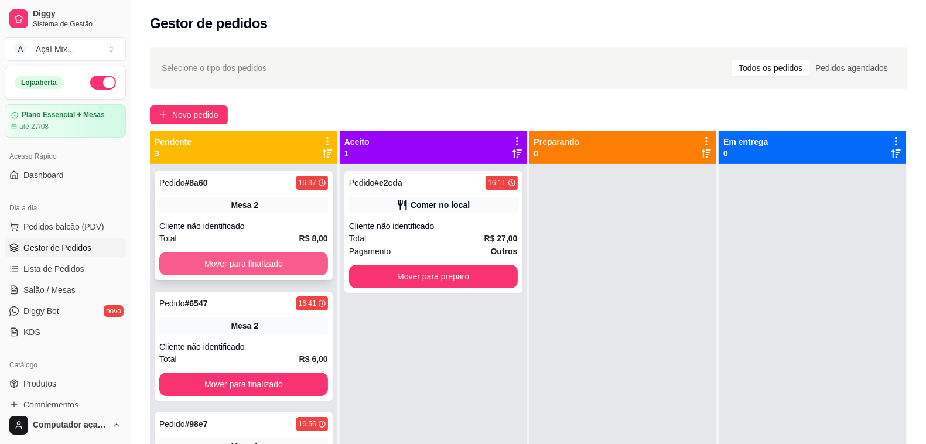
click at [296, 271] on button "Mover para finalizado" at bounding box center [243, 263] width 169 height 23
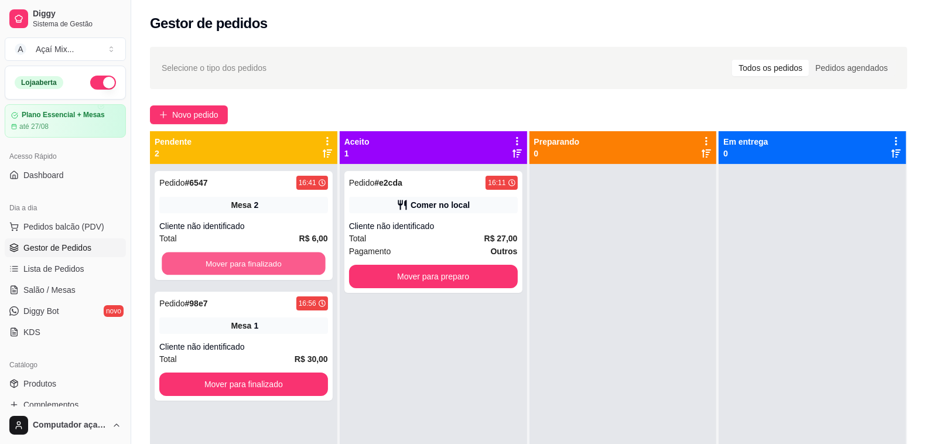
click at [296, 271] on button "Mover para finalizado" at bounding box center [243, 263] width 163 height 23
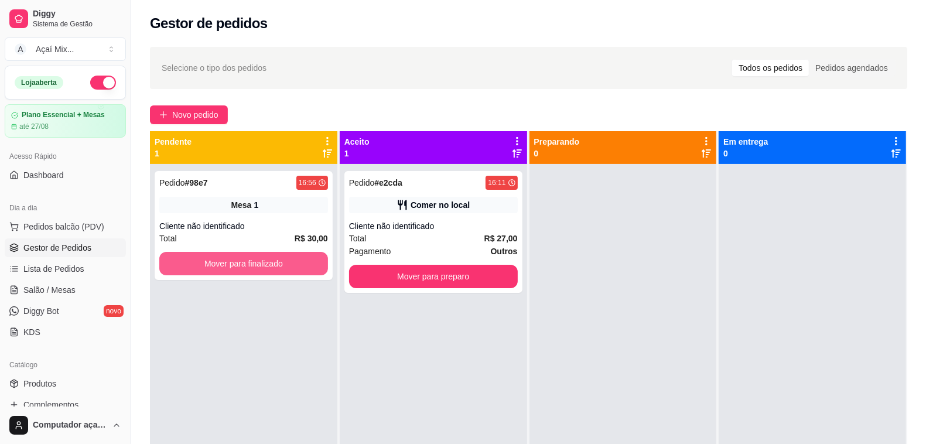
click at [296, 271] on button "Mover para finalizado" at bounding box center [243, 263] width 169 height 23
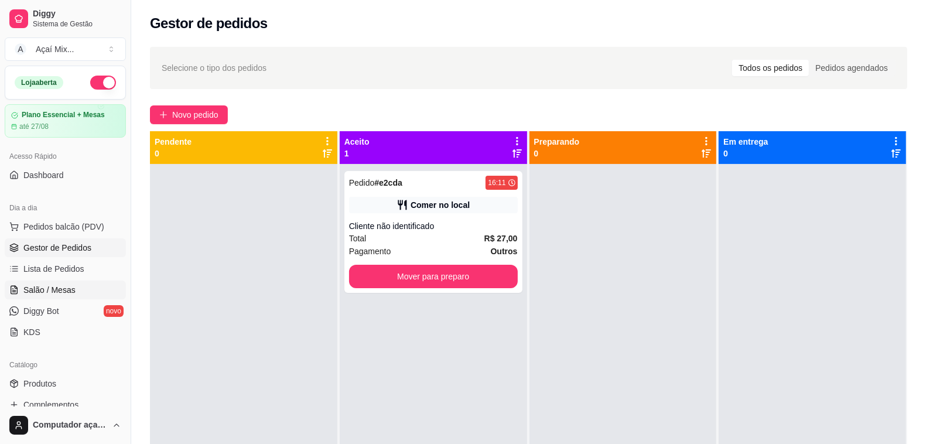
click at [71, 288] on span "Salão / Mesas" at bounding box center [49, 290] width 52 height 12
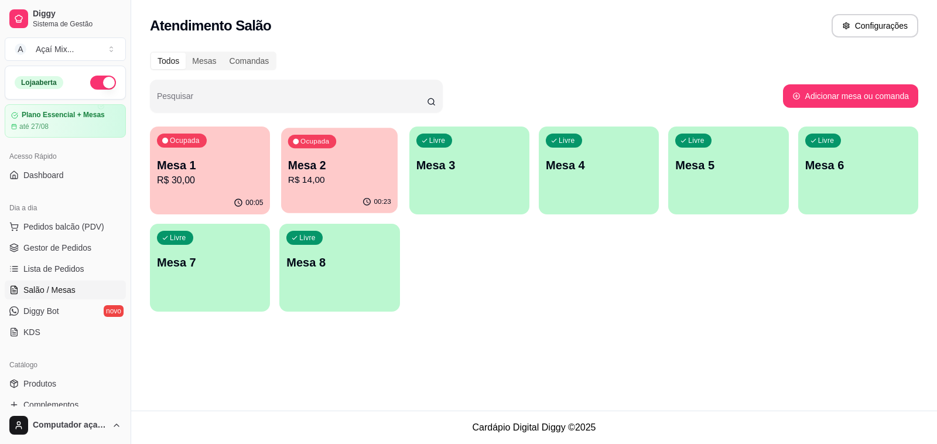
click at [317, 182] on p "R$ 14,00" at bounding box center [339, 179] width 103 height 13
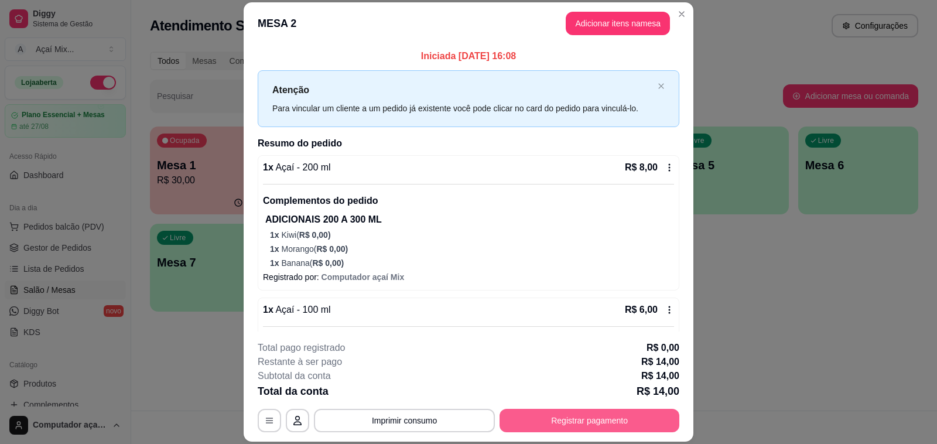
click at [546, 425] on button "Registrar pagamento" at bounding box center [590, 420] width 180 height 23
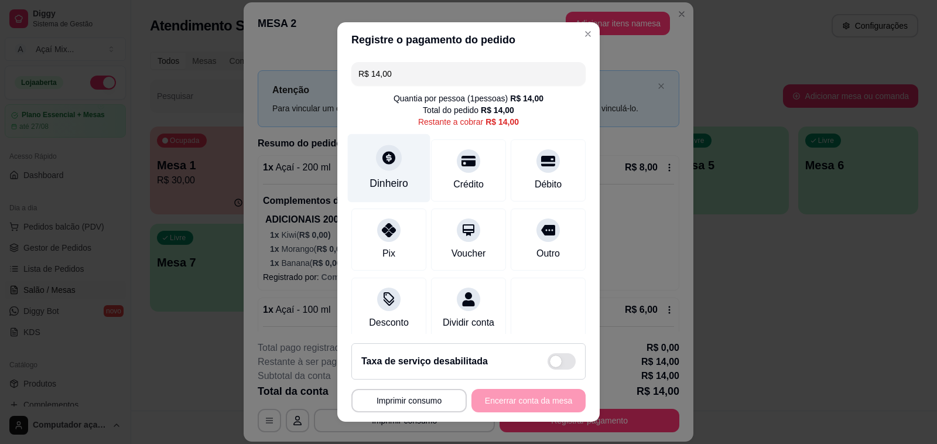
click at [376, 153] on div at bounding box center [389, 158] width 26 height 26
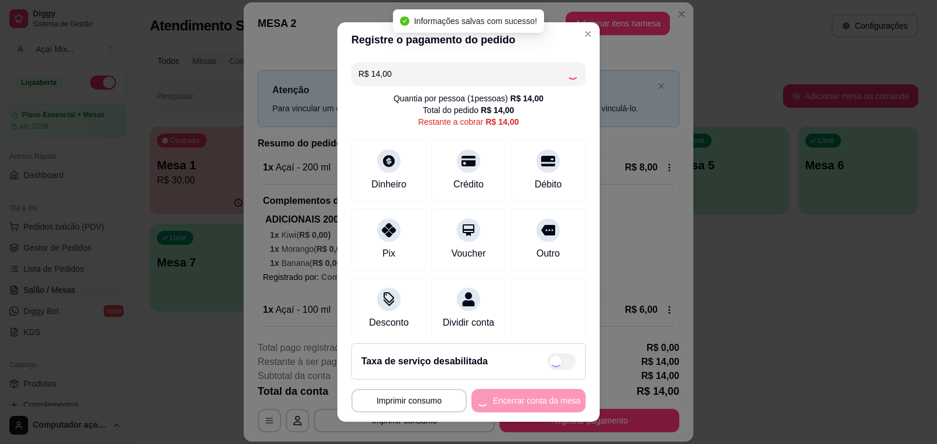
type input "R$ 0,00"
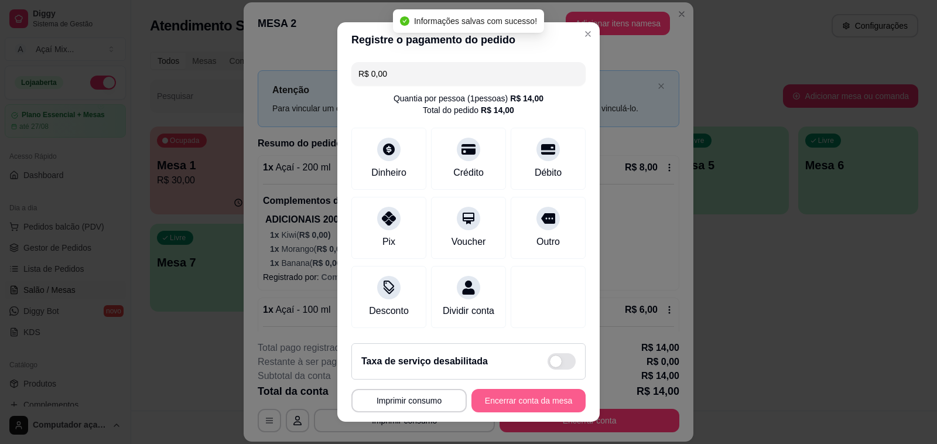
click at [525, 399] on button "Encerrar conta da mesa" at bounding box center [528, 400] width 114 height 23
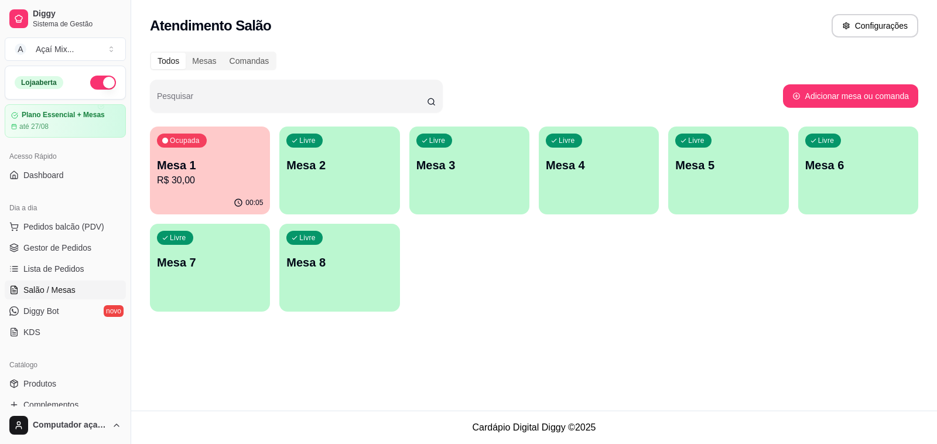
click at [340, 180] on div "Livre Mesa 2" at bounding box center [339, 164] width 120 height 74
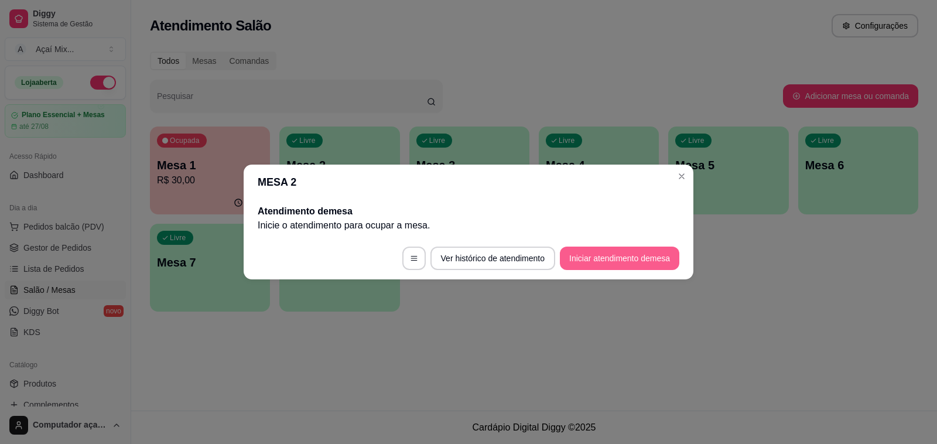
click at [589, 252] on button "Iniciar atendimento de mesa" at bounding box center [619, 258] width 119 height 23
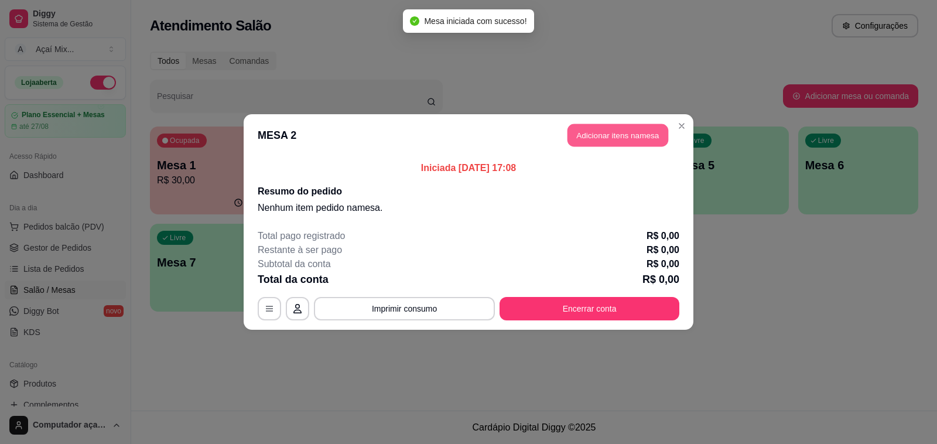
click at [576, 138] on button "Adicionar itens na mesa" at bounding box center [618, 135] width 101 height 23
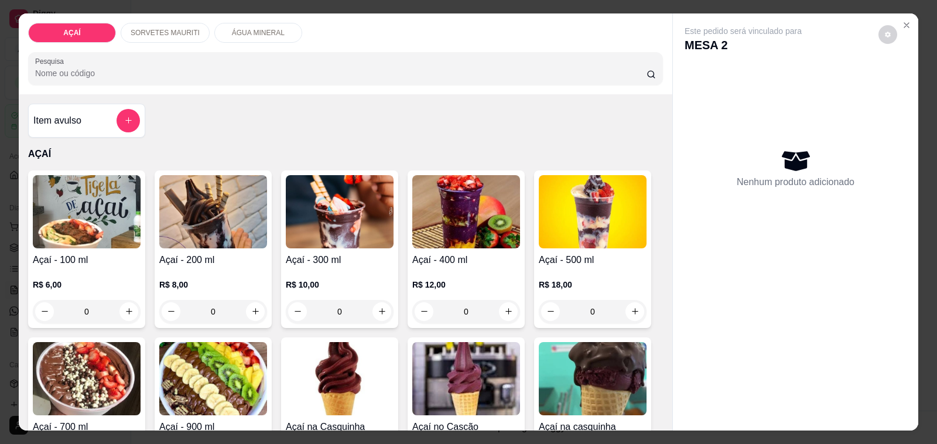
click at [369, 247] on div "Açaí - 300 ml R$ 10,00 0" at bounding box center [339, 249] width 117 height 158
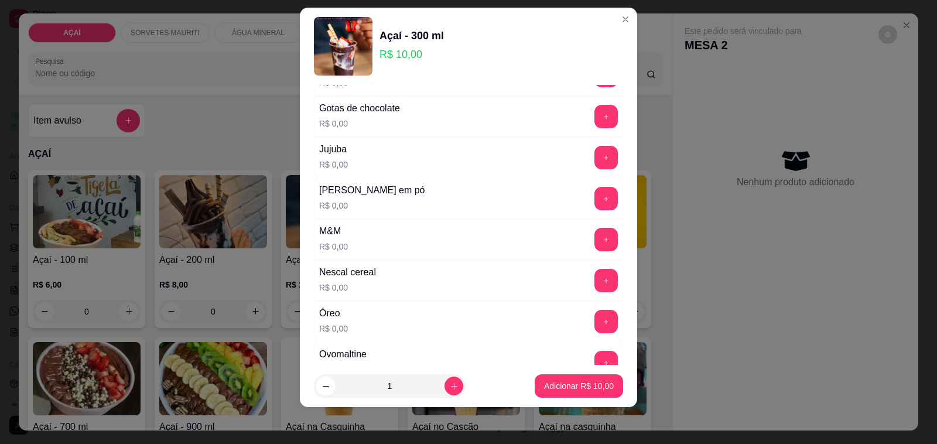
scroll to position [15, 0]
click at [594, 207] on button "+" at bounding box center [605, 197] width 23 height 23
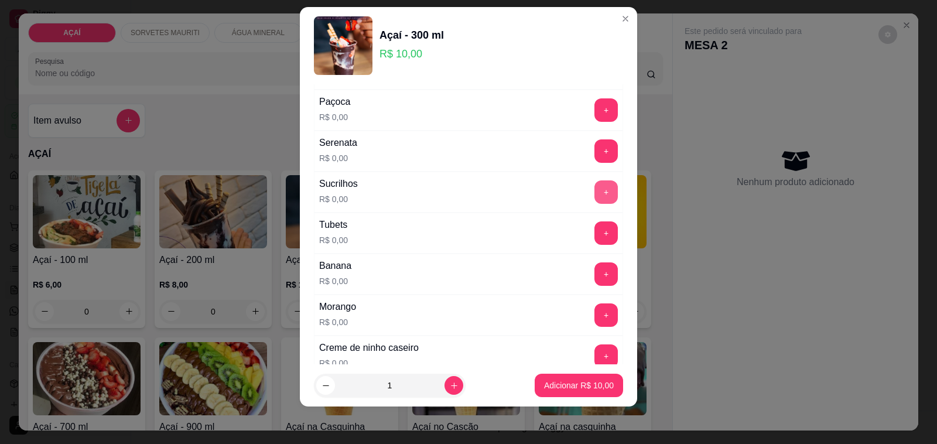
scroll to position [1537, 0]
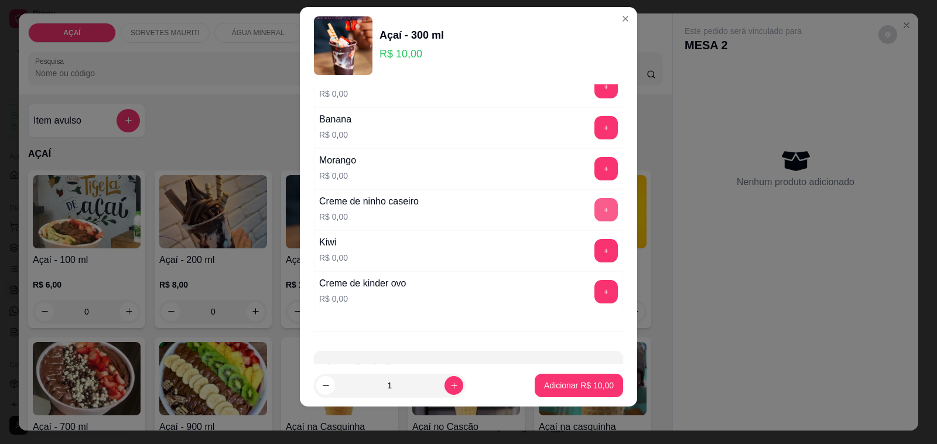
click at [594, 210] on button "+" at bounding box center [605, 209] width 23 height 23
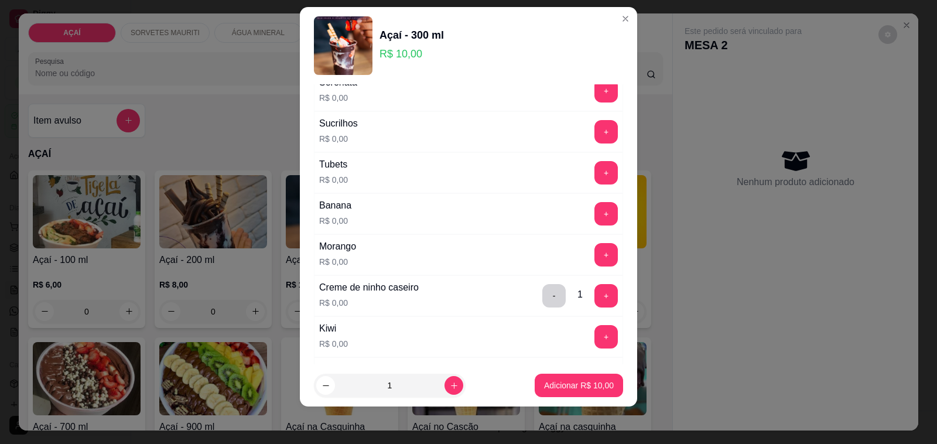
scroll to position [1363, 0]
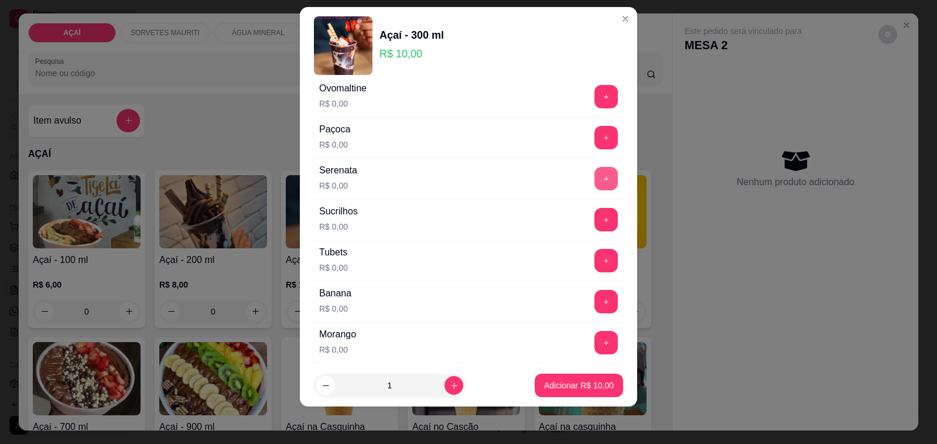
click at [594, 190] on button "+" at bounding box center [605, 178] width 23 height 23
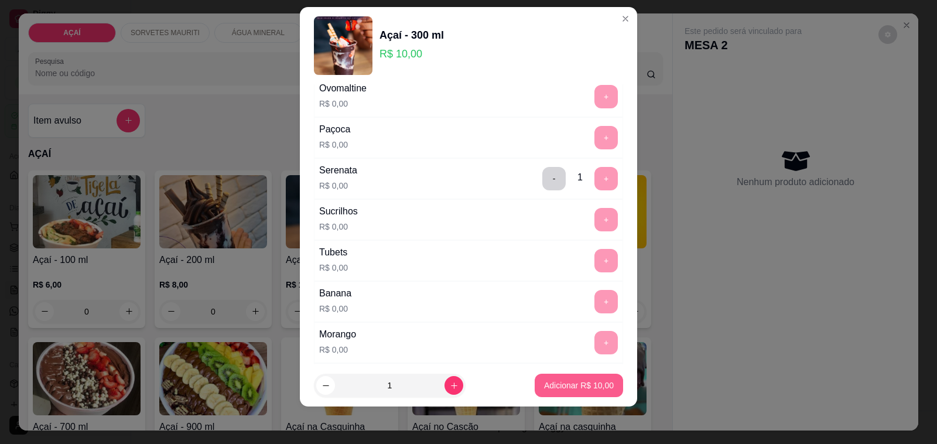
click at [567, 384] on p "Adicionar R$ 10,00" at bounding box center [579, 386] width 70 height 12
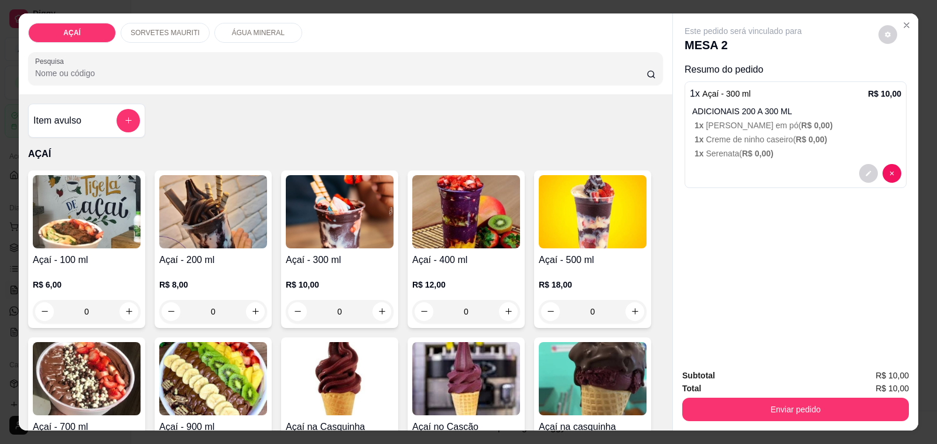
drag, startPoint x: 717, startPoint y: 385, endPoint x: 724, endPoint y: 392, distance: 9.5
click at [720, 388] on div "Total R$ 10,00" at bounding box center [795, 388] width 227 height 13
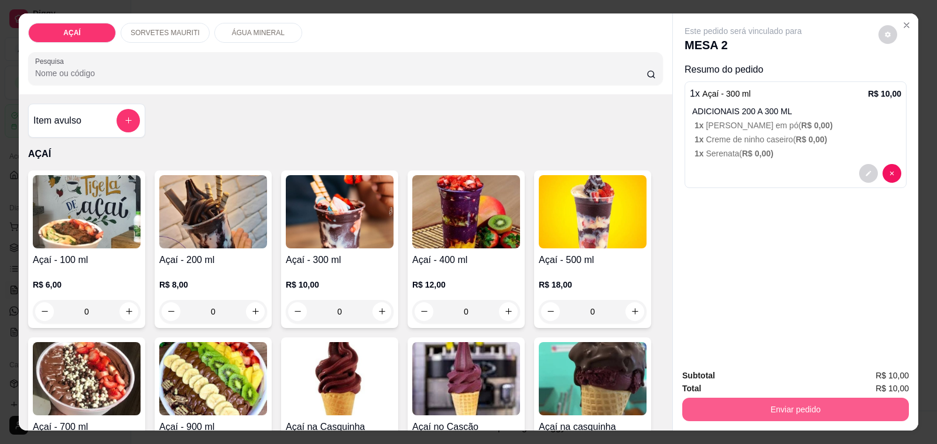
click at [733, 405] on button "Enviar pedido" at bounding box center [795, 409] width 227 height 23
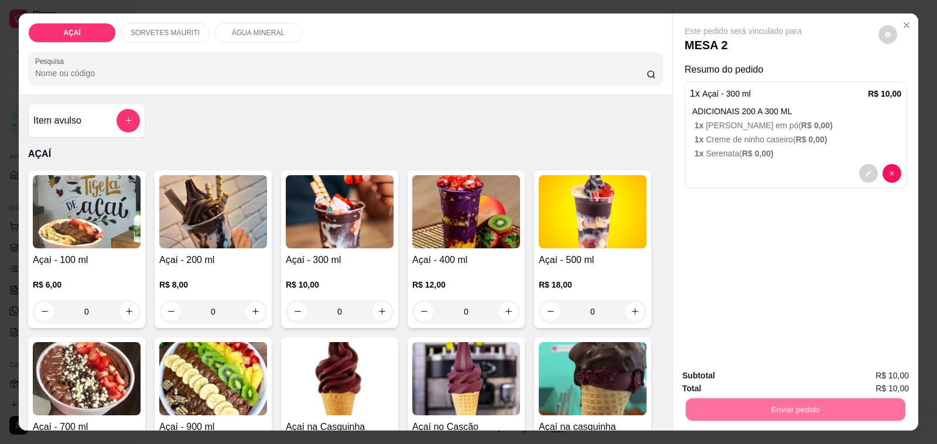
click at [744, 382] on button "Não registrar e enviar pedido" at bounding box center [756, 376] width 118 height 22
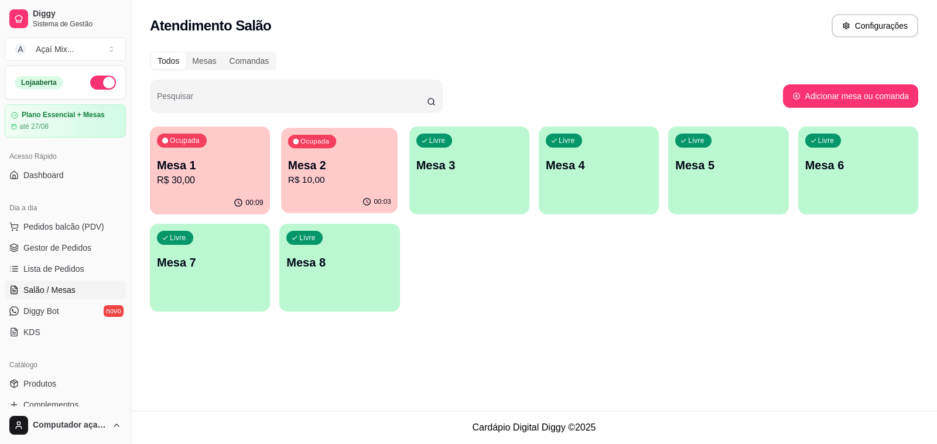
click at [337, 205] on div "00:03" at bounding box center [339, 202] width 117 height 22
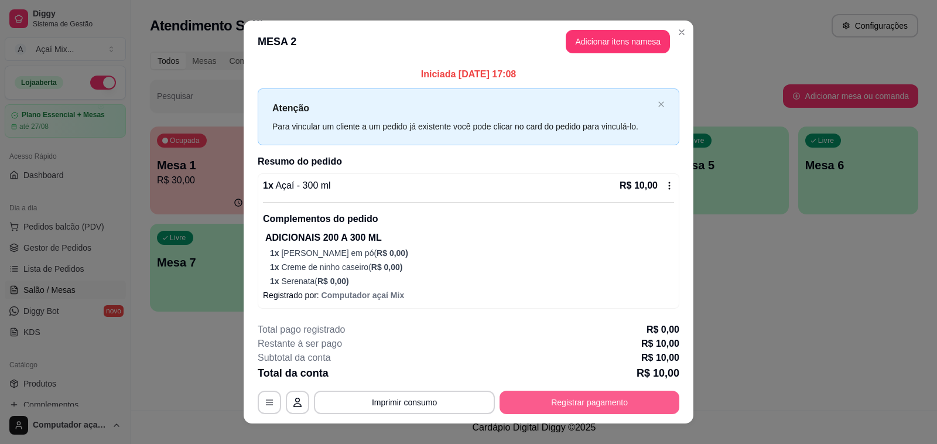
click at [563, 406] on button "Registrar pagamento" at bounding box center [590, 402] width 180 height 23
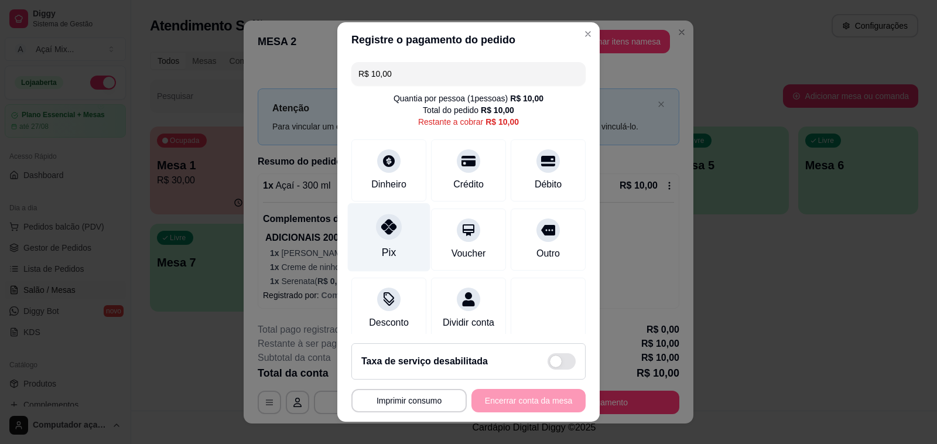
drag, startPoint x: 387, startPoint y: 217, endPoint x: 389, endPoint y: 232, distance: 14.9
click at [388, 226] on div "Pix" at bounding box center [389, 237] width 83 height 69
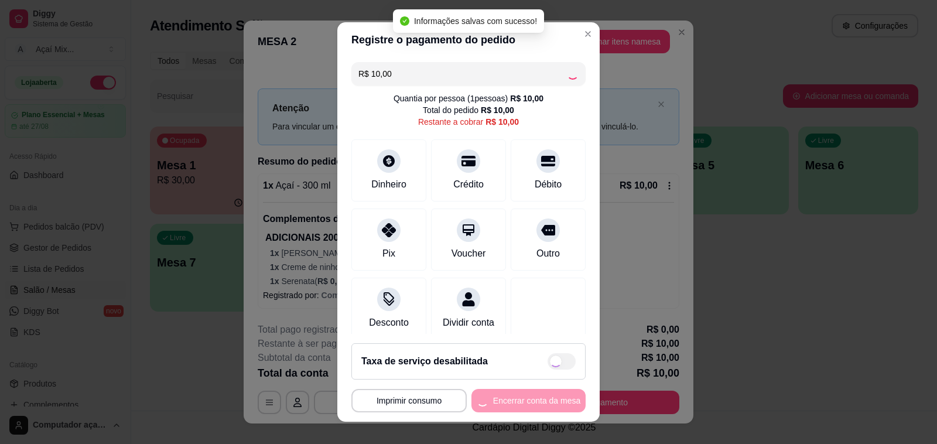
type input "R$ 0,00"
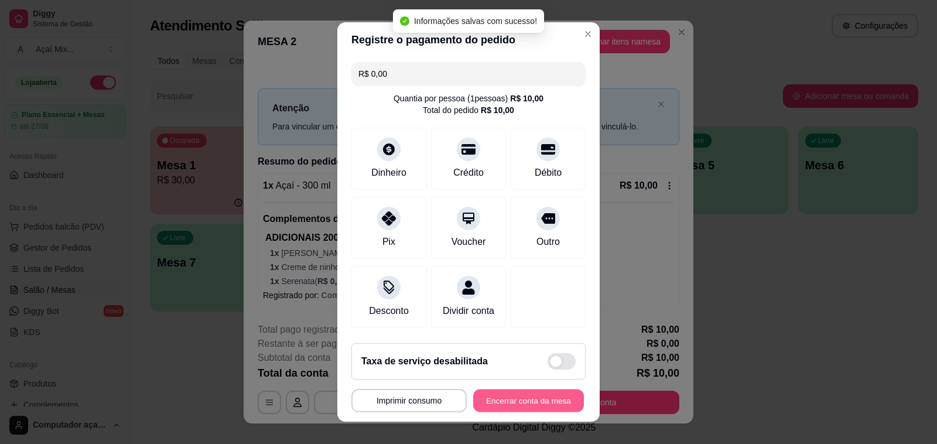
click at [502, 402] on button "Encerrar conta da mesa" at bounding box center [528, 400] width 111 height 23
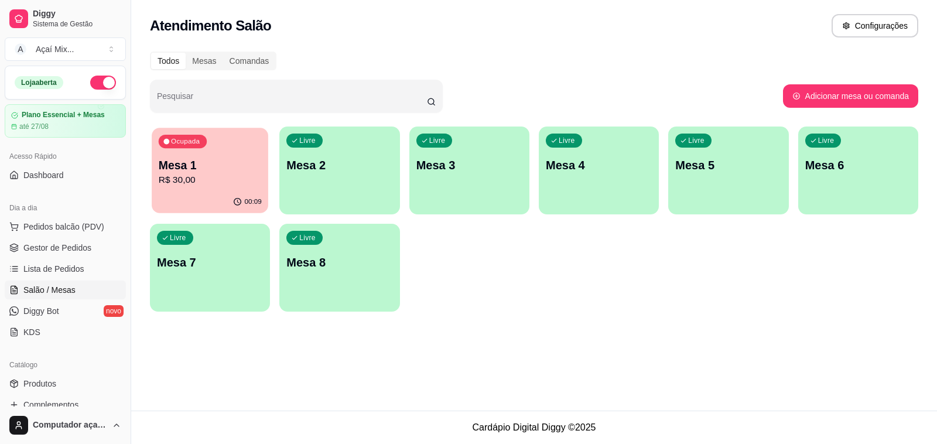
click at [170, 163] on p "Mesa 1" at bounding box center [210, 166] width 103 height 16
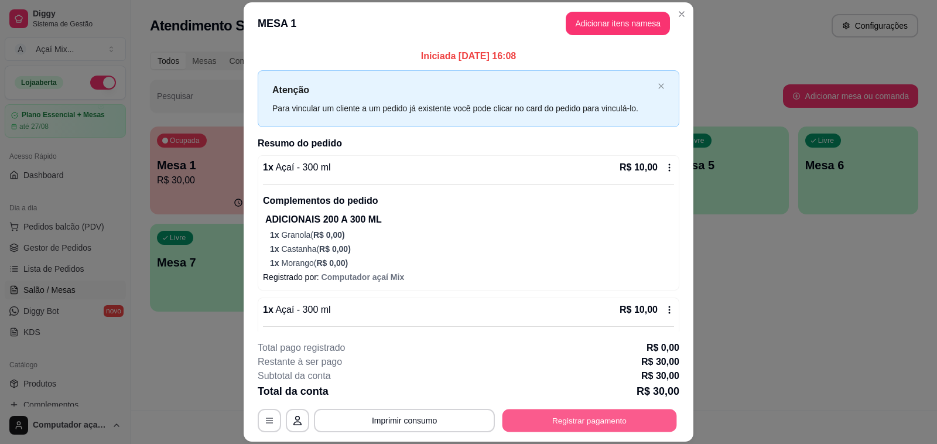
click at [508, 423] on button "Registrar pagamento" at bounding box center [590, 420] width 175 height 23
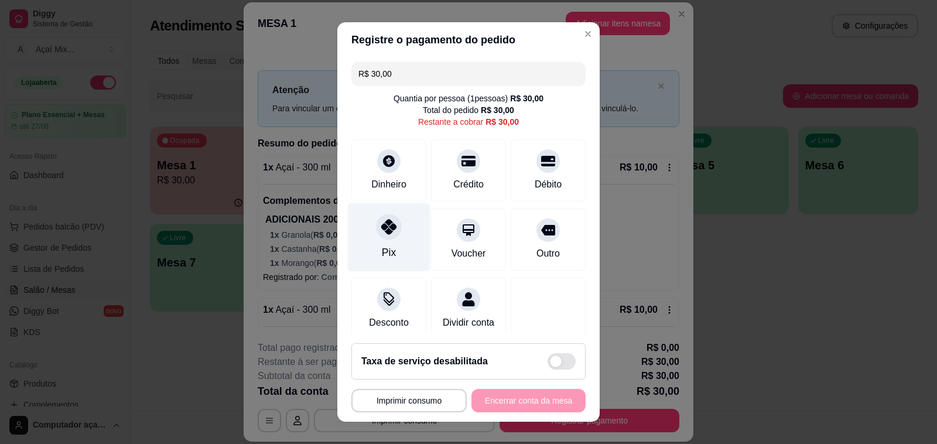
click at [393, 252] on div "Pix" at bounding box center [389, 237] width 83 height 69
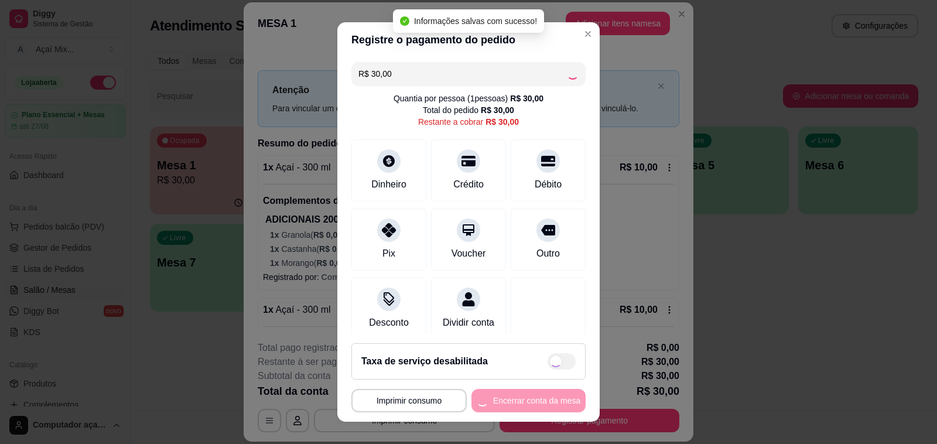
type input "R$ 0,00"
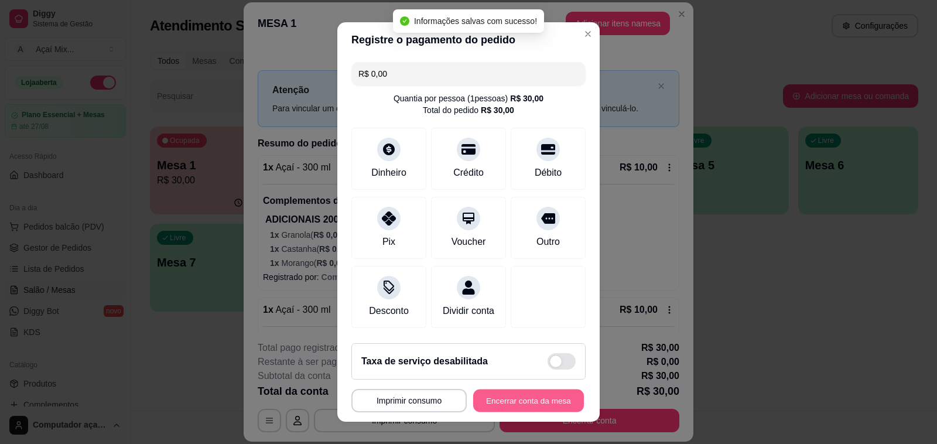
click at [508, 402] on button "Encerrar conta da mesa" at bounding box center [528, 400] width 111 height 23
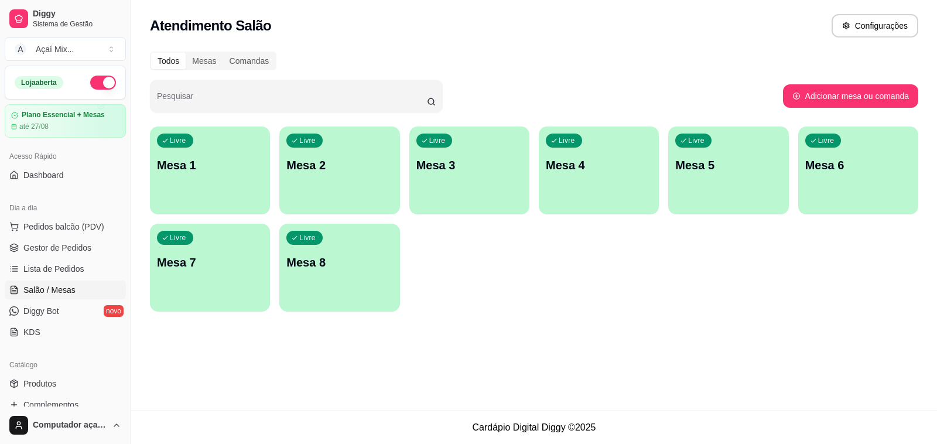
click at [201, 204] on div "button" at bounding box center [210, 207] width 120 height 14
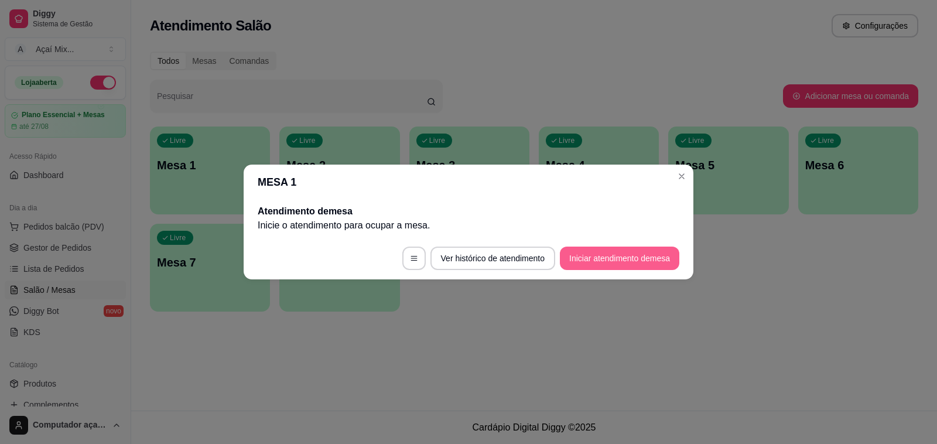
click at [637, 256] on button "Iniciar atendimento de mesa" at bounding box center [619, 258] width 119 height 23
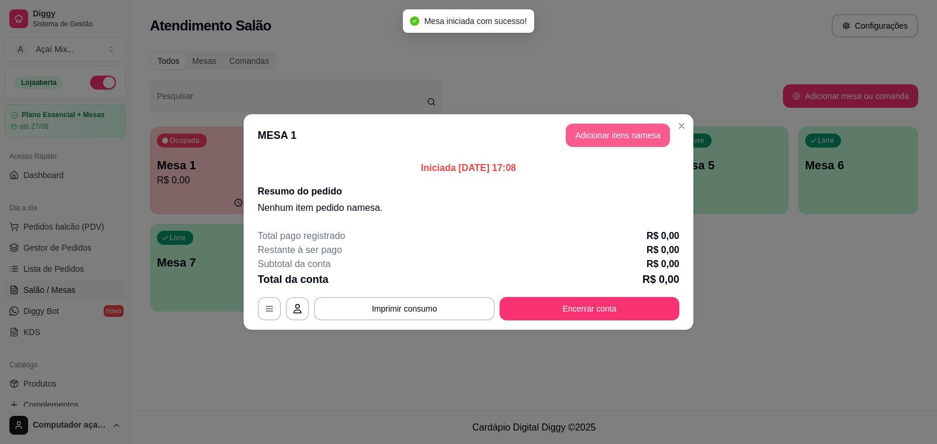
click at [607, 142] on button "Adicionar itens na mesa" at bounding box center [618, 135] width 104 height 23
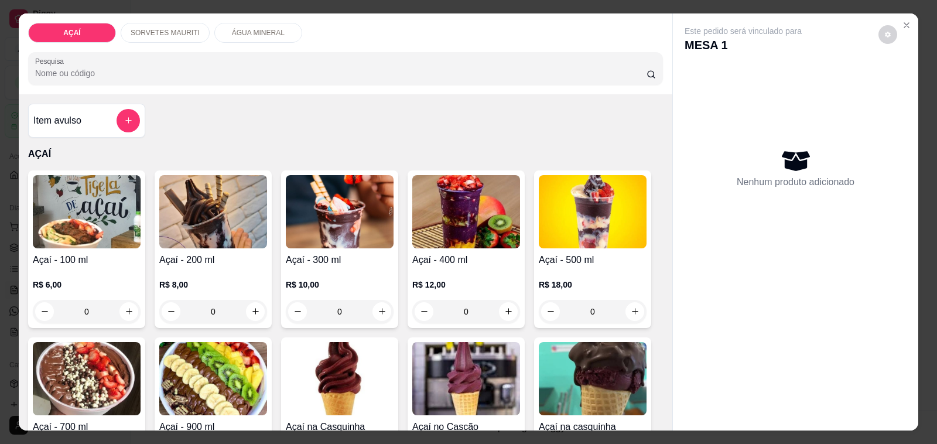
click at [408, 270] on div "Açaí - 400 ml R$ 12,00 0" at bounding box center [466, 249] width 117 height 158
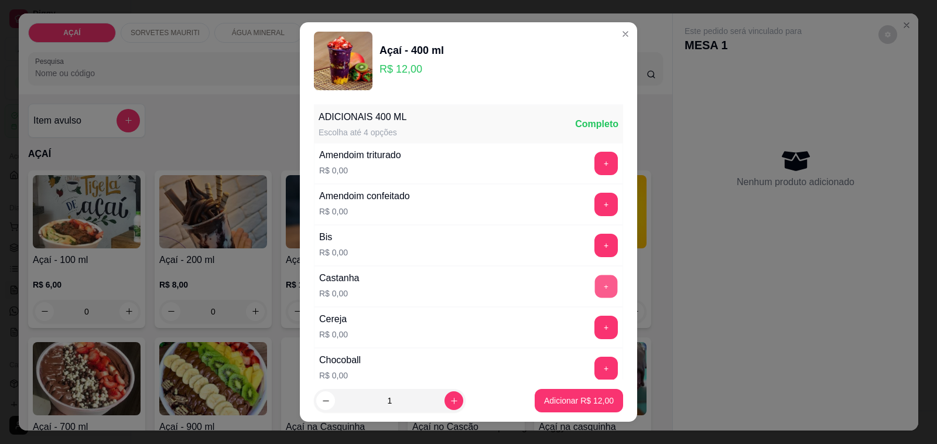
click at [595, 293] on button "+" at bounding box center [606, 286] width 23 height 23
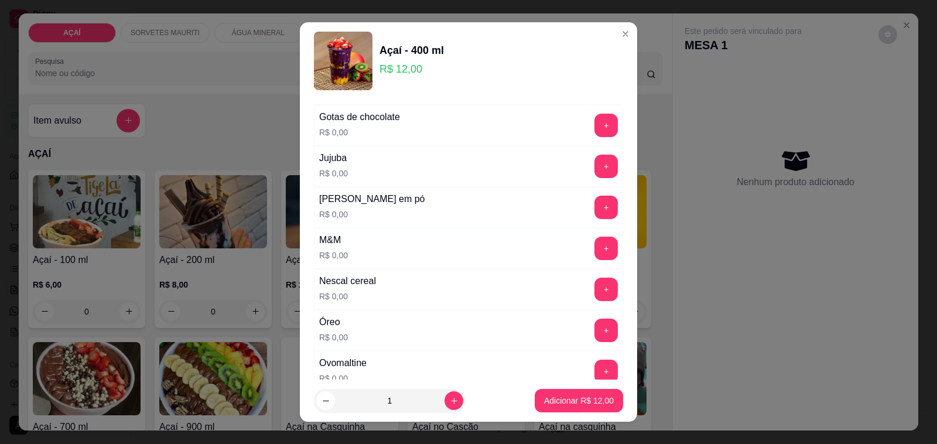
scroll to position [1098, 0]
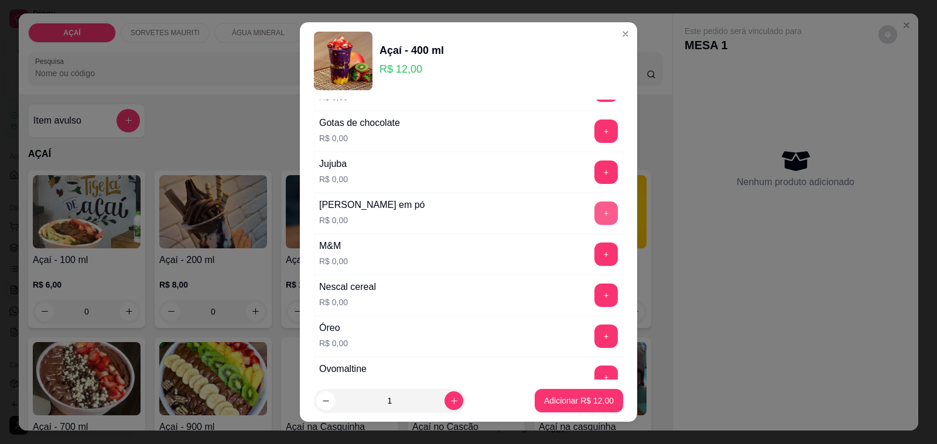
click at [594, 217] on button "+" at bounding box center [605, 212] width 23 height 23
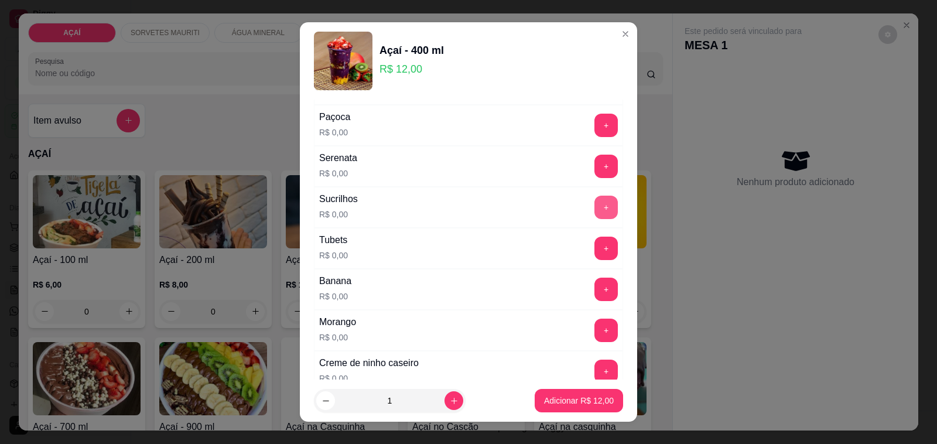
scroll to position [1464, 0]
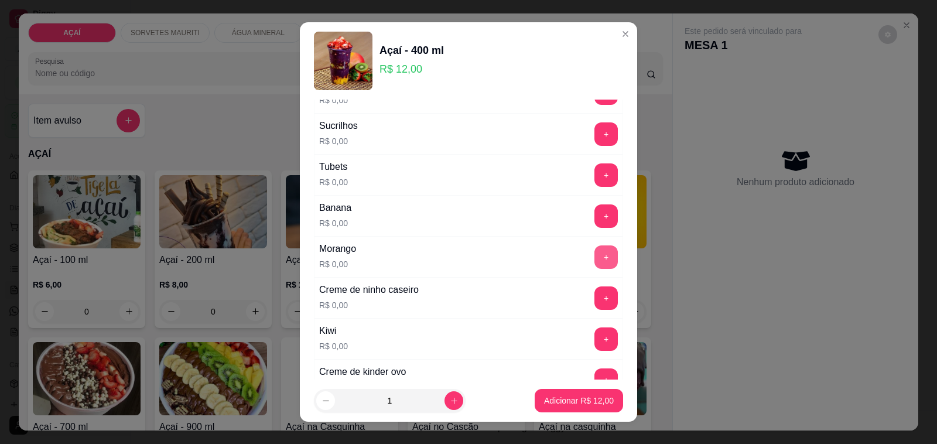
click at [594, 258] on button "+" at bounding box center [605, 256] width 23 height 23
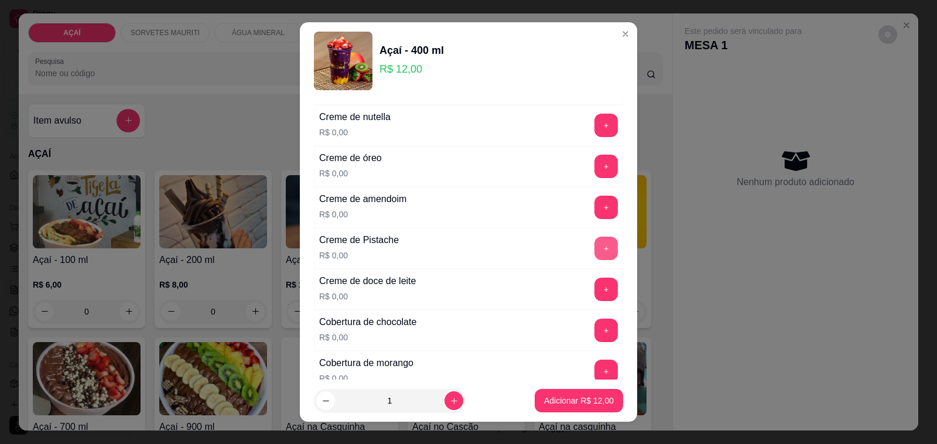
scroll to position [146, 0]
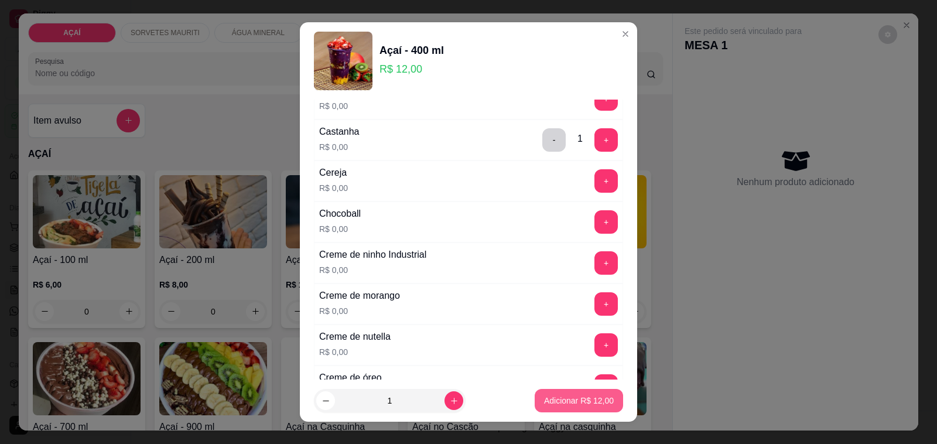
click at [560, 405] on p "Adicionar R$ 12,00" at bounding box center [579, 401] width 70 height 12
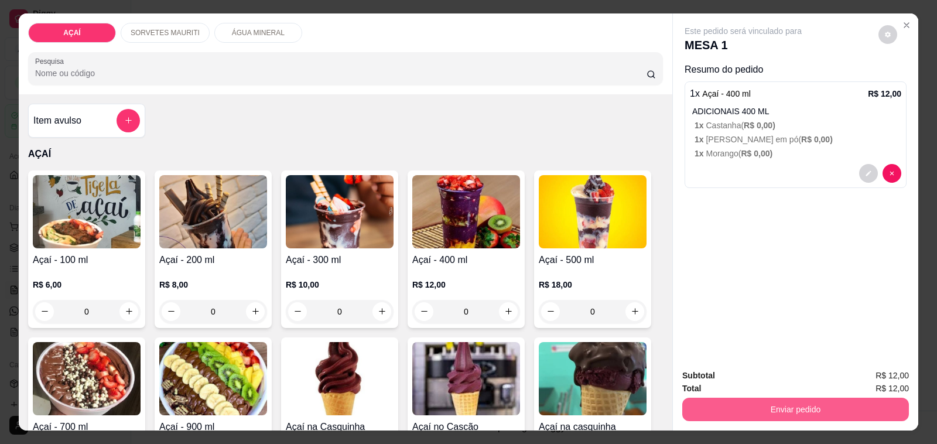
click at [706, 398] on button "Enviar pedido" at bounding box center [795, 409] width 227 height 23
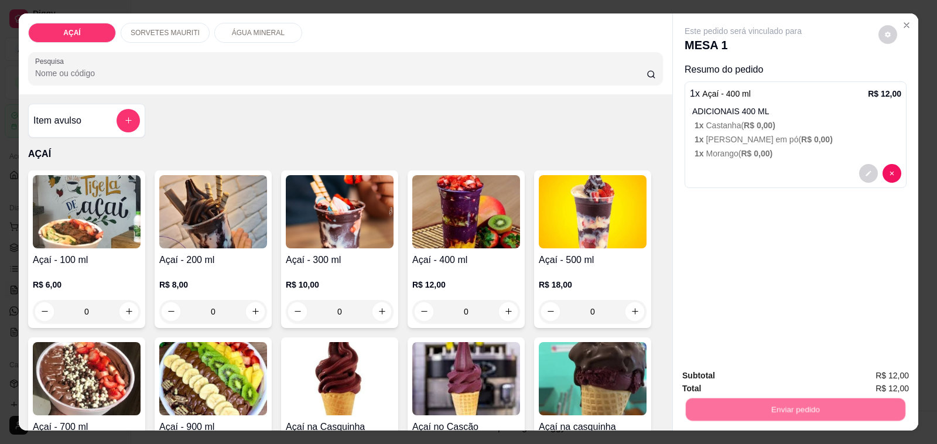
click at [720, 381] on button "Não registrar e enviar pedido" at bounding box center [756, 376] width 118 height 22
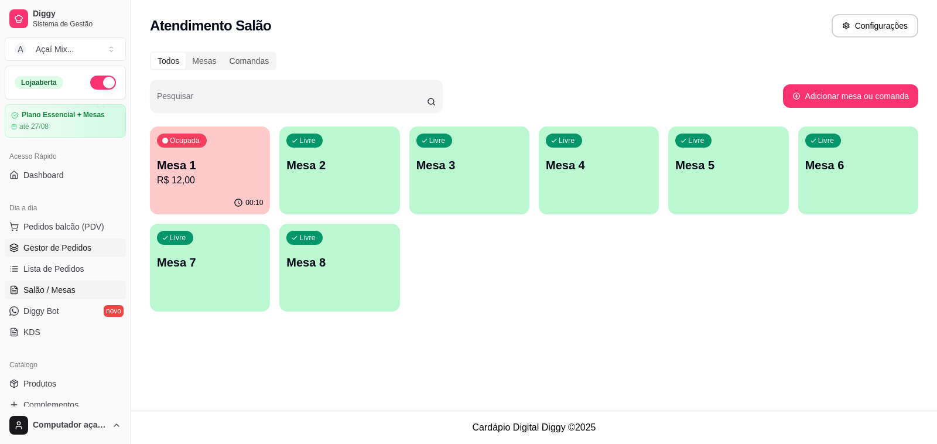
click at [71, 254] on span "Gestor de Pedidos" at bounding box center [57, 248] width 68 height 12
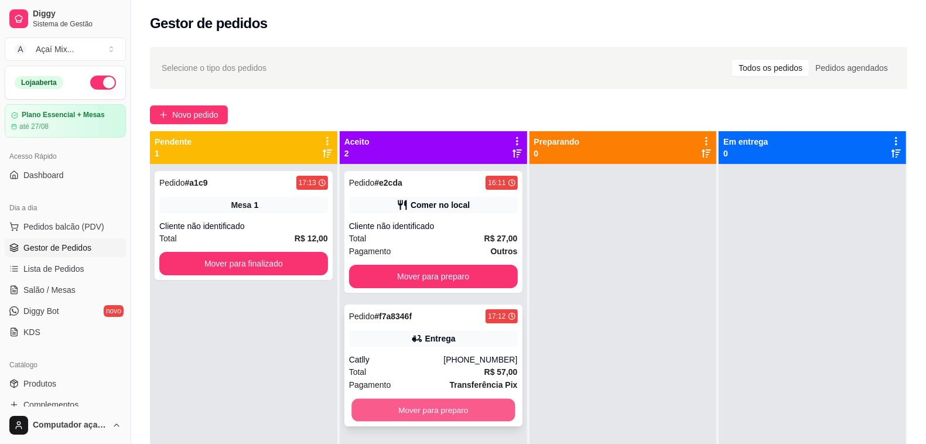
click at [458, 420] on button "Mover para preparo" at bounding box center [432, 410] width 163 height 23
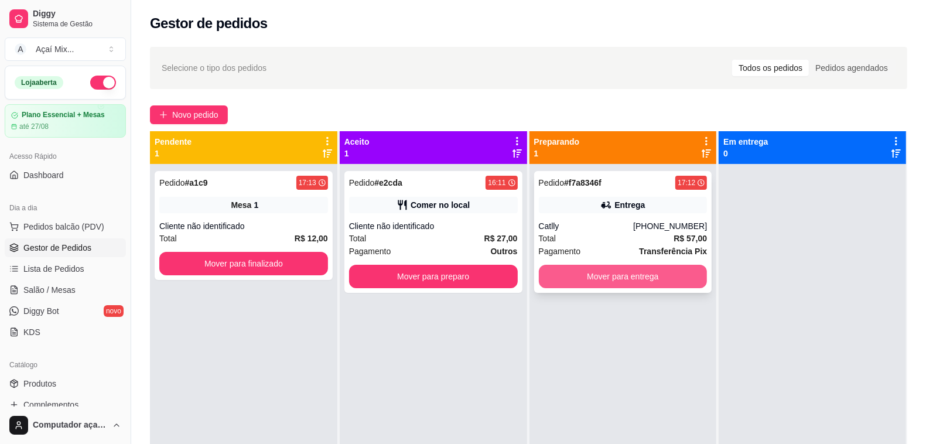
click at [623, 276] on button "Mover para entrega" at bounding box center [623, 276] width 169 height 23
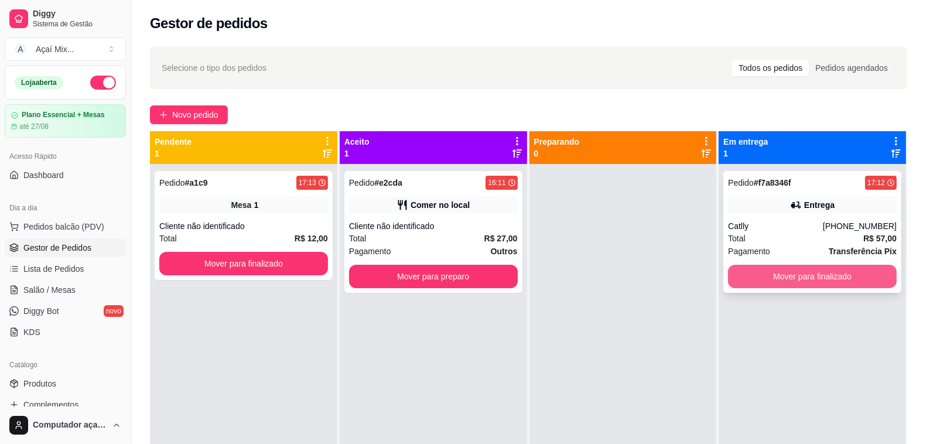
click at [742, 278] on button "Mover para finalizado" at bounding box center [812, 276] width 169 height 23
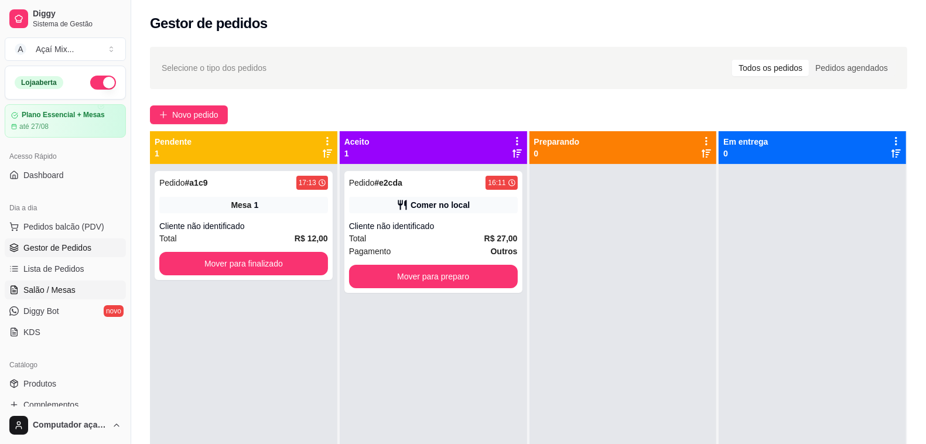
click at [63, 285] on span "Salão / Mesas" at bounding box center [49, 290] width 52 height 12
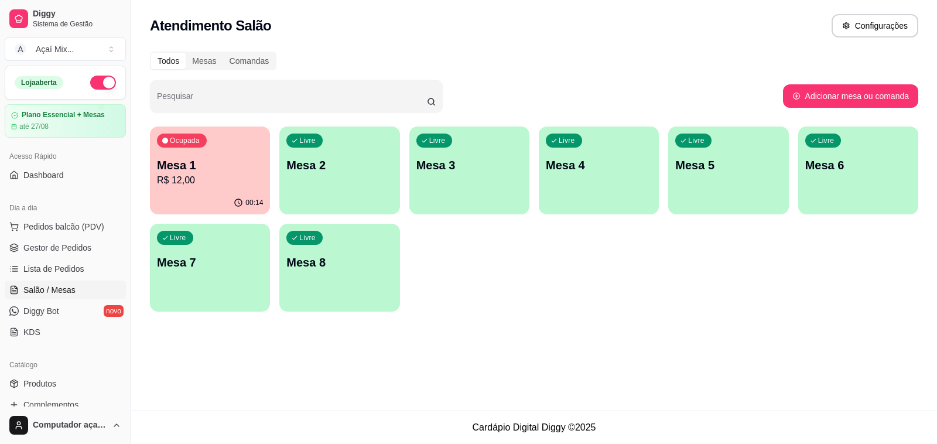
click at [237, 192] on div "00:14" at bounding box center [210, 203] width 120 height 23
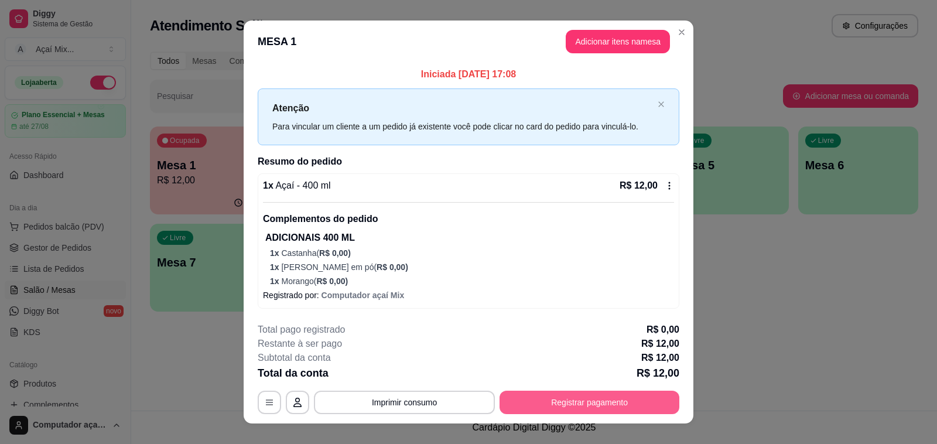
click at [500, 403] on button "Registrar pagamento" at bounding box center [590, 402] width 180 height 23
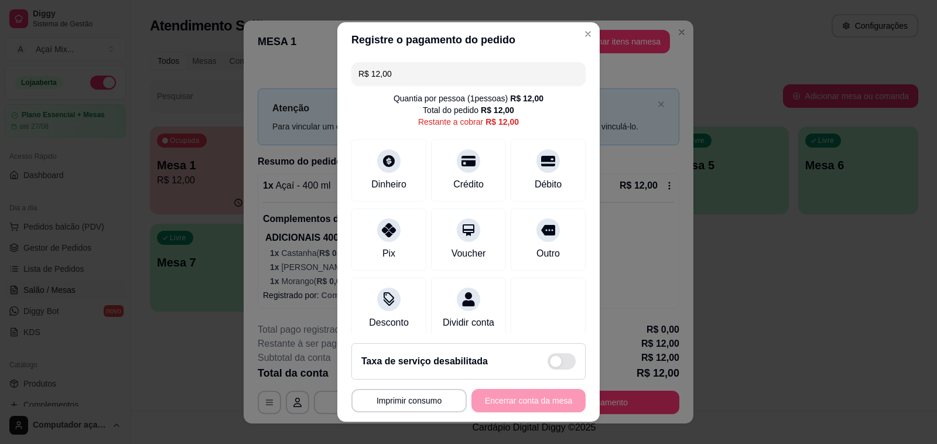
click at [341, 241] on div "R$ 12,00 Quantia por pessoa ( 1 pessoas) R$ 12,00 Total do pedido R$ 12,00 Rest…" at bounding box center [468, 195] width 262 height 276
click at [382, 247] on div "Pix" at bounding box center [389, 252] width 14 height 15
type input "R$ 0,00"
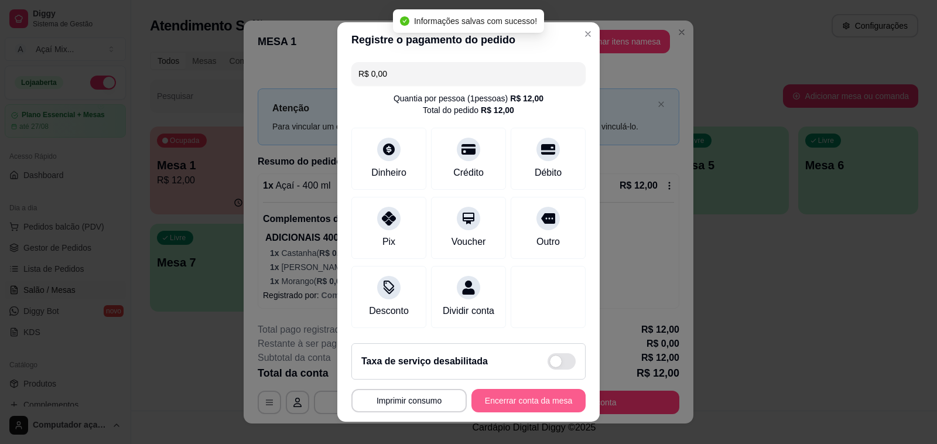
click at [522, 398] on button "Encerrar conta da mesa" at bounding box center [528, 400] width 114 height 23
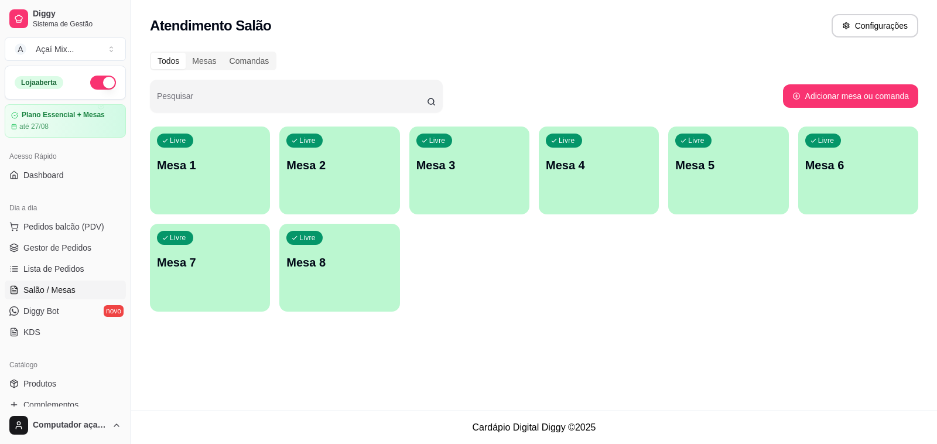
click at [226, 173] on p "Mesa 1" at bounding box center [210, 165] width 106 height 16
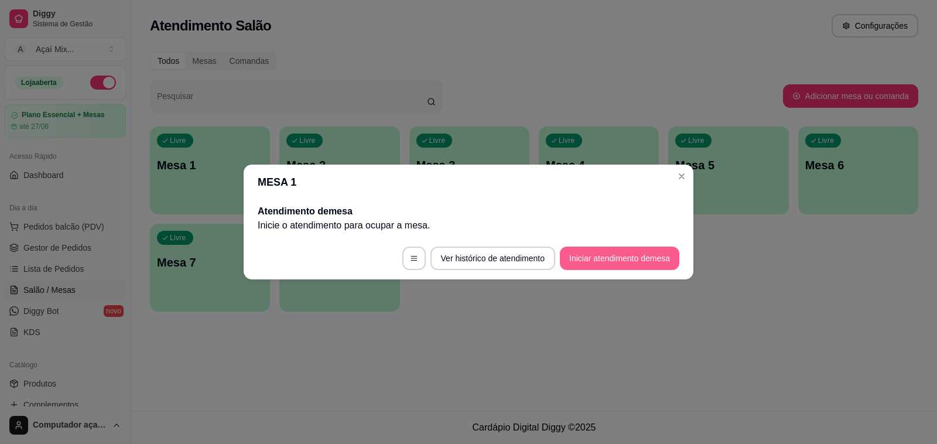
click at [613, 259] on button "Iniciar atendimento de mesa" at bounding box center [619, 258] width 119 height 23
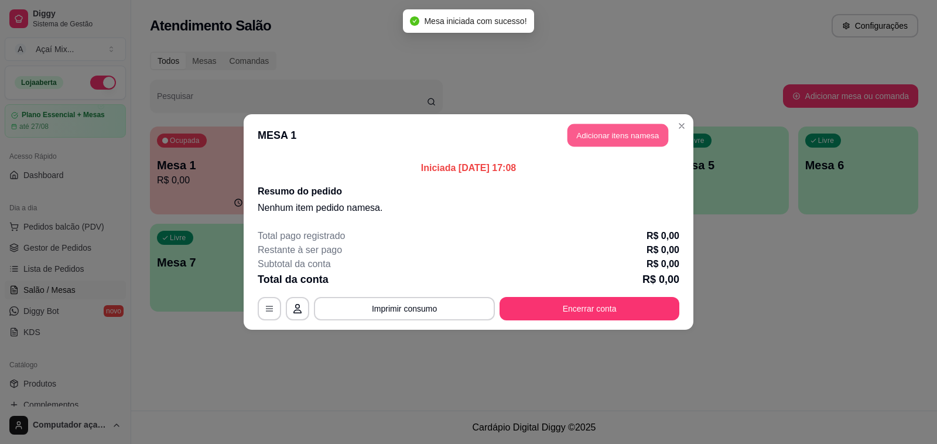
click at [587, 145] on button "Adicionar itens na mesa" at bounding box center [618, 135] width 101 height 23
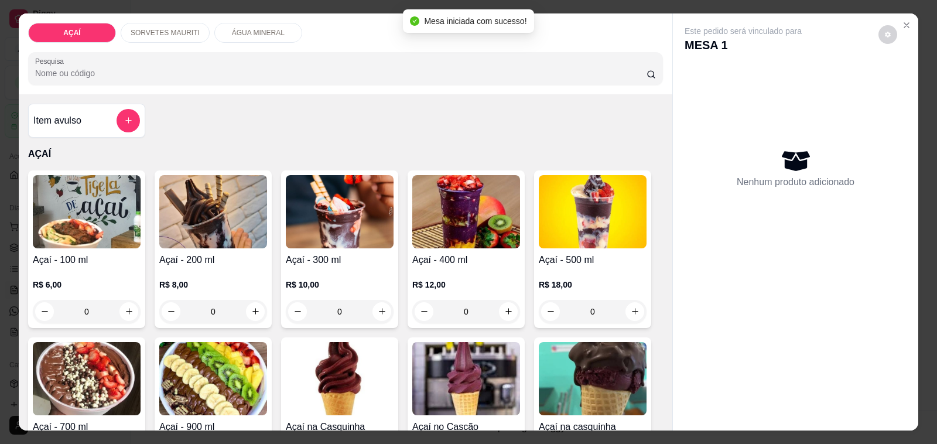
click at [470, 258] on h4 "Açaí - 400 ml" at bounding box center [466, 260] width 108 height 14
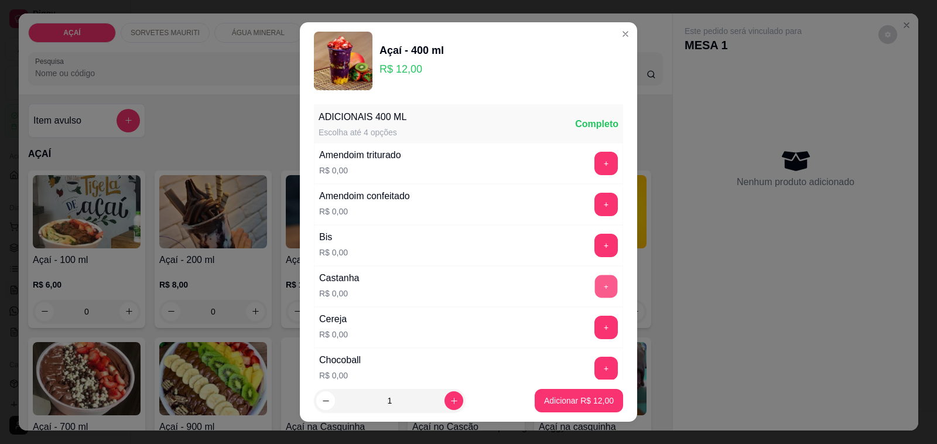
click at [595, 297] on button "+" at bounding box center [606, 286] width 23 height 23
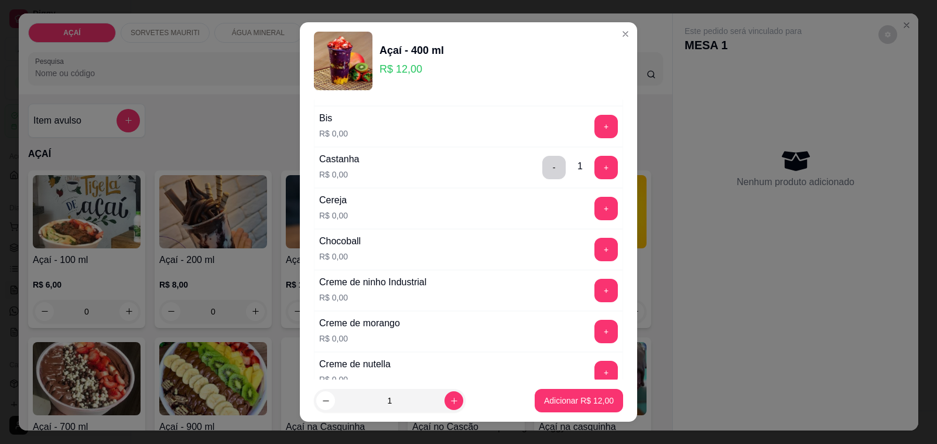
scroll to position [46, 0]
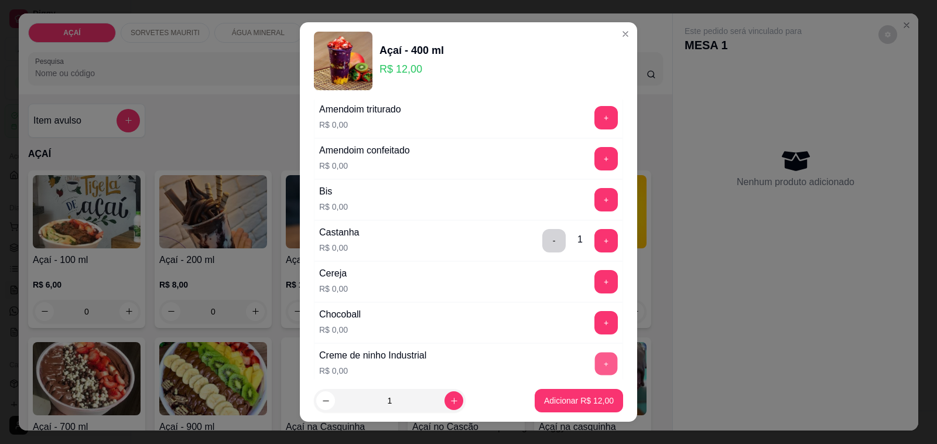
click at [595, 366] on button "+" at bounding box center [606, 364] width 23 height 23
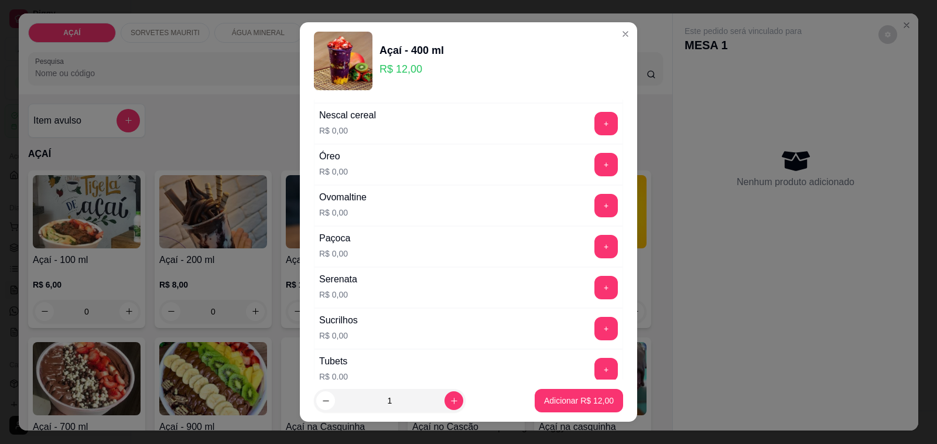
scroll to position [1290, 0]
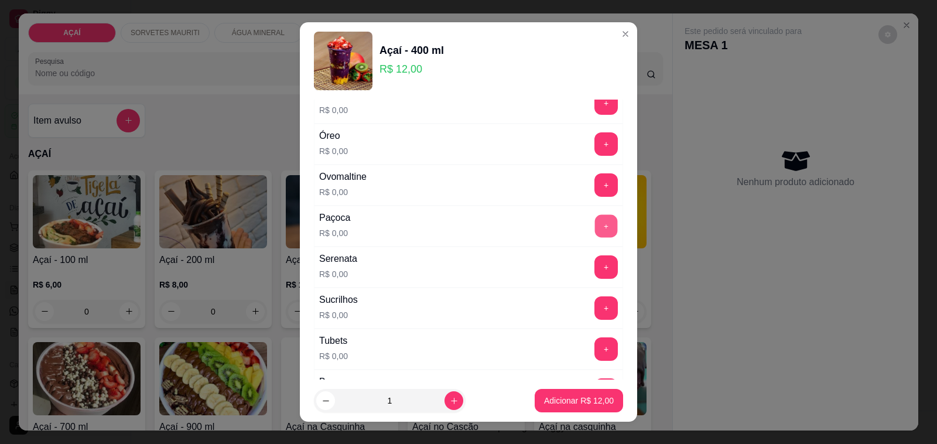
click at [595, 235] on button "+" at bounding box center [606, 226] width 23 height 23
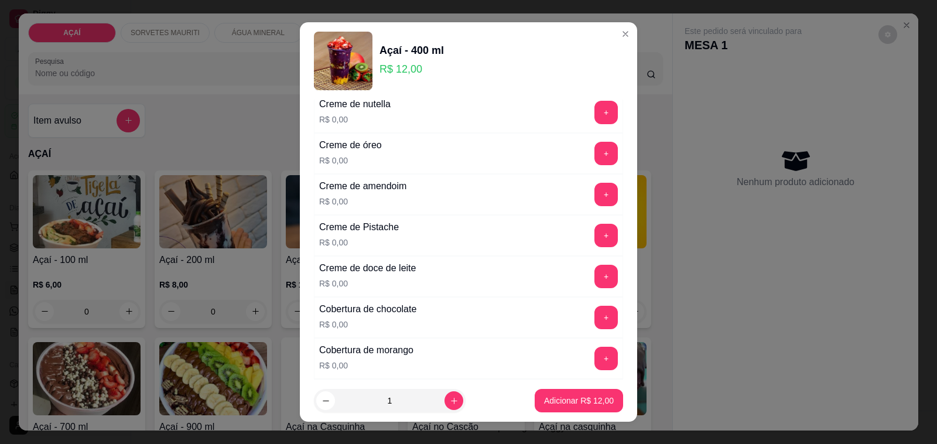
scroll to position [339, 0]
click at [595, 196] on button "+" at bounding box center [606, 194] width 23 height 23
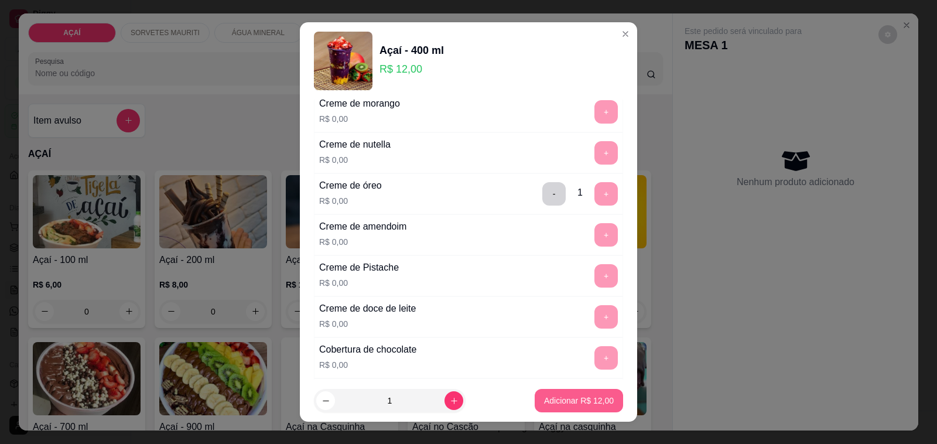
click at [570, 404] on p "Adicionar R$ 12,00" at bounding box center [579, 401] width 70 height 12
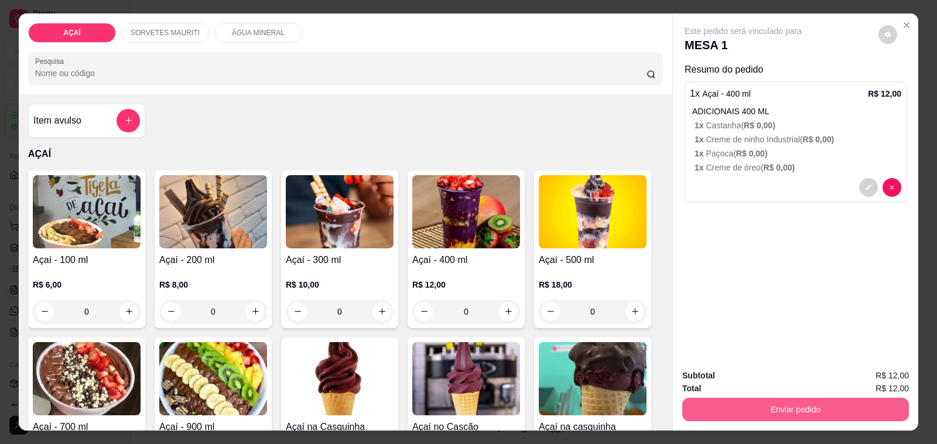
click at [726, 407] on button "Enviar pedido" at bounding box center [795, 409] width 227 height 23
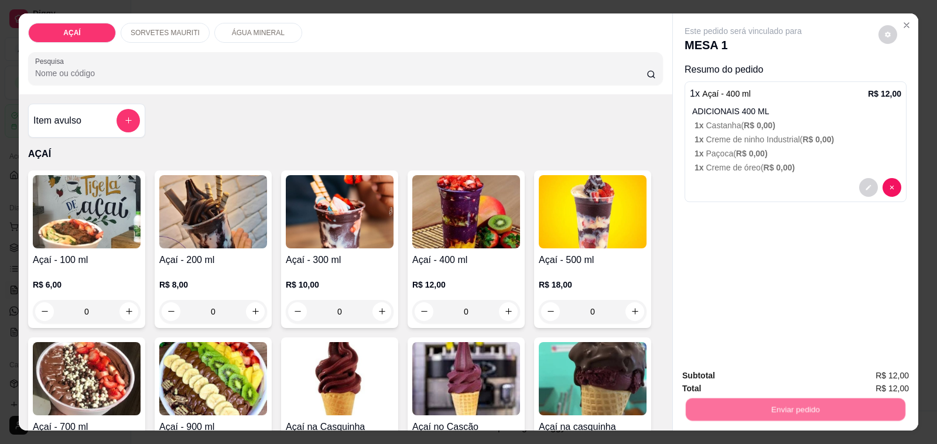
click at [721, 384] on button "Não registrar e enviar pedido" at bounding box center [756, 376] width 118 height 22
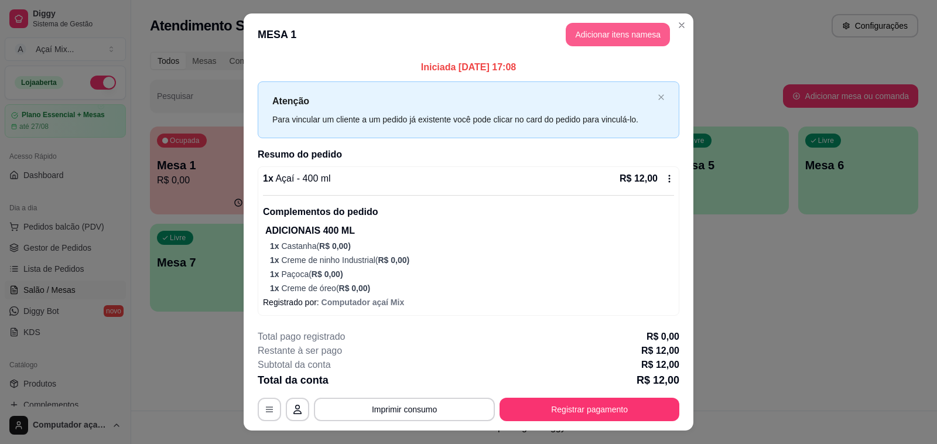
click at [575, 36] on button "Adicionar itens na mesa" at bounding box center [618, 34] width 104 height 23
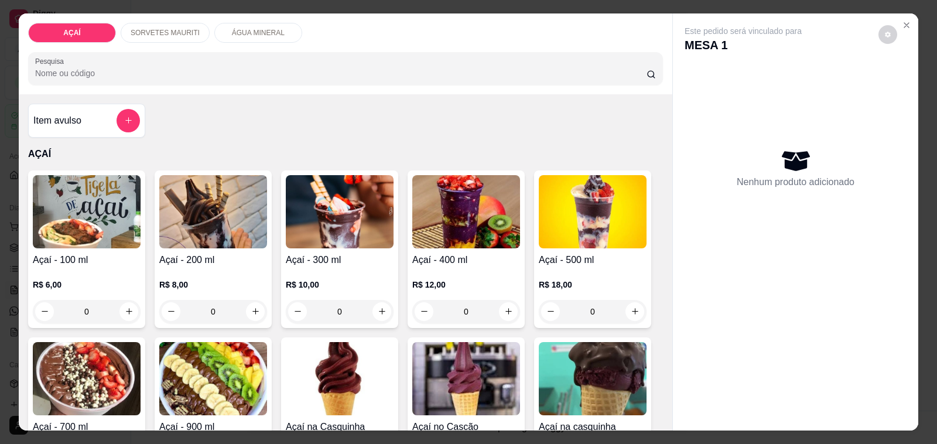
click at [265, 35] on div "ÁGUA MINERAL" at bounding box center [258, 33] width 88 height 20
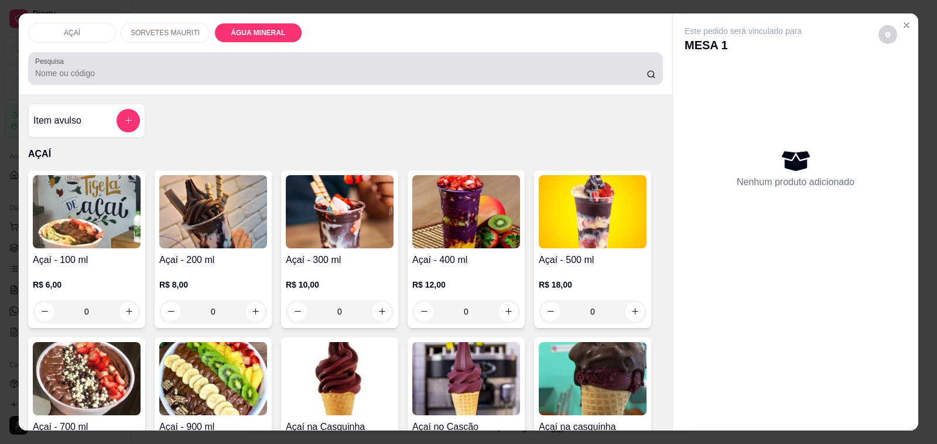
scroll to position [29, 0]
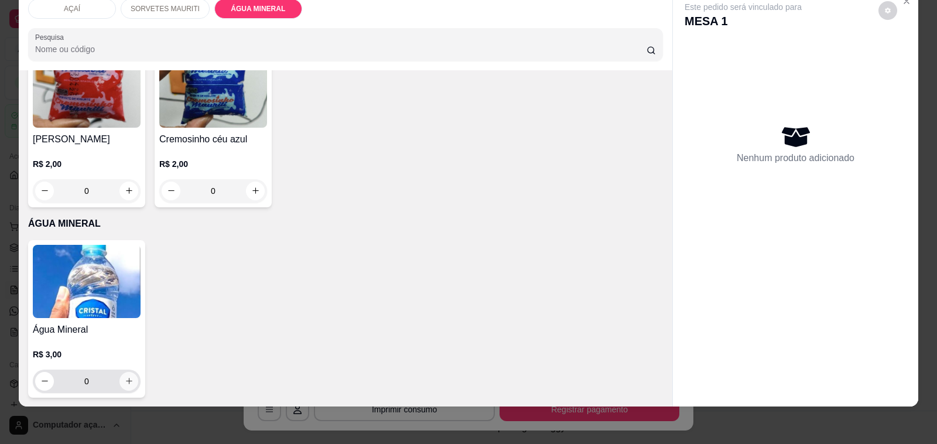
click at [124, 377] on button "increase-product-quantity" at bounding box center [128, 381] width 19 height 19
type input "1"
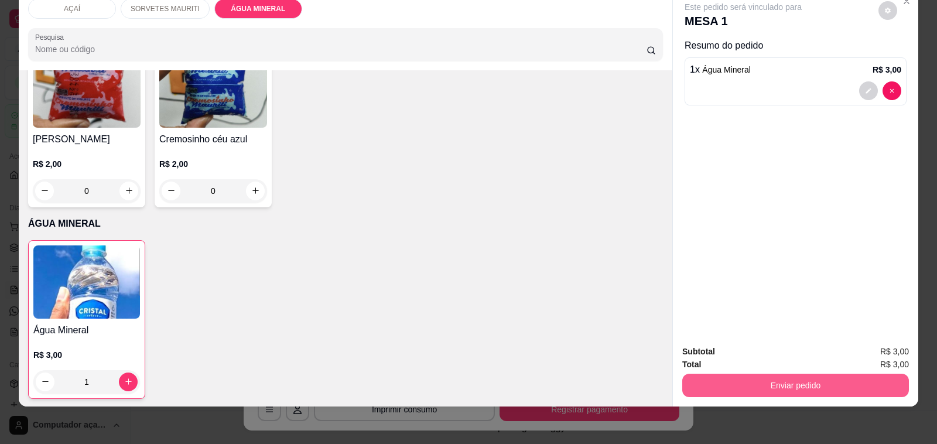
click at [753, 384] on button "Enviar pedido" at bounding box center [795, 385] width 227 height 23
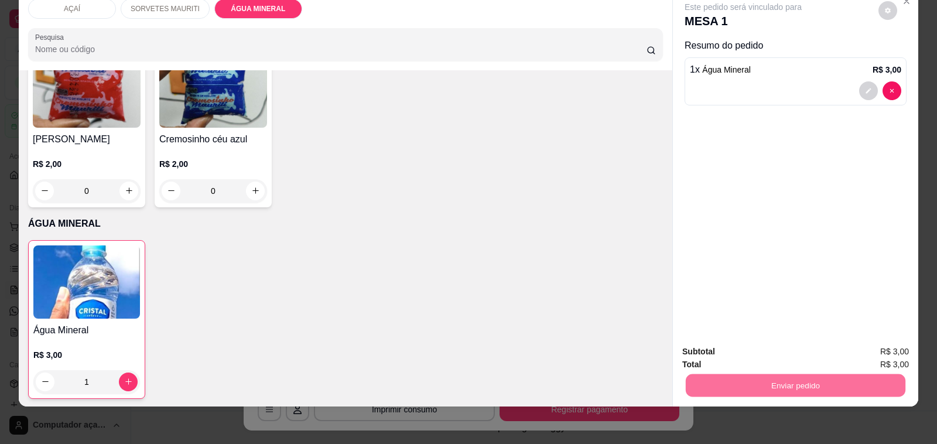
click at [751, 343] on button "Não registrar e enviar pedido" at bounding box center [756, 347] width 118 height 22
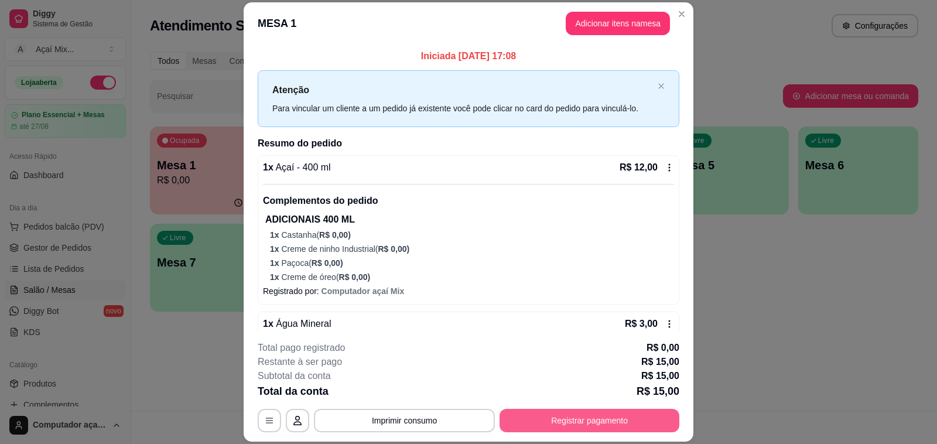
click at [606, 413] on button "Registrar pagamento" at bounding box center [590, 420] width 180 height 23
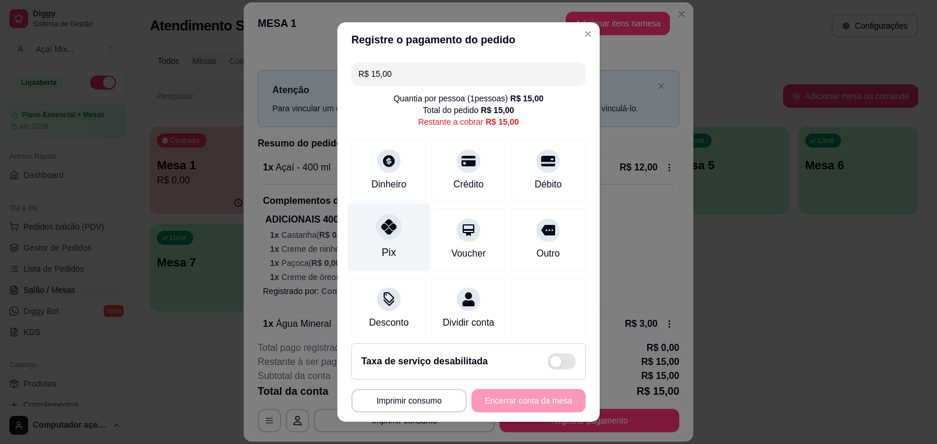
drag, startPoint x: 368, startPoint y: 248, endPoint x: 391, endPoint y: 259, distance: 26.2
click at [370, 249] on div "Pix" at bounding box center [389, 237] width 83 height 69
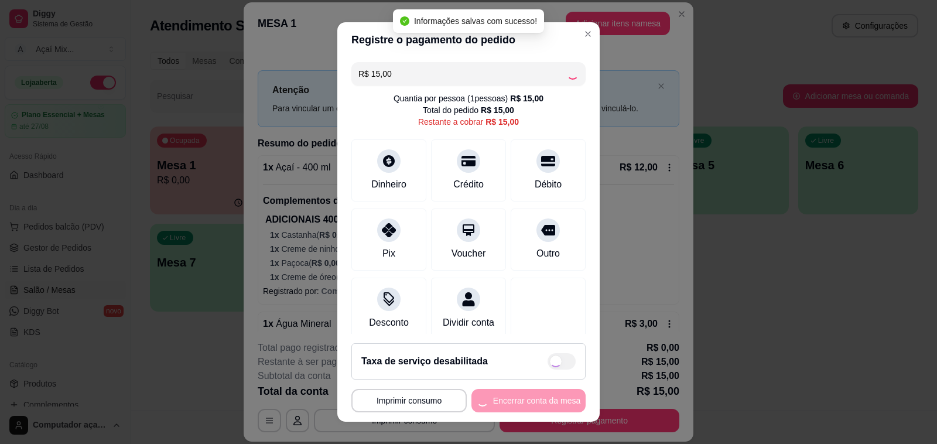
type input "R$ 0,00"
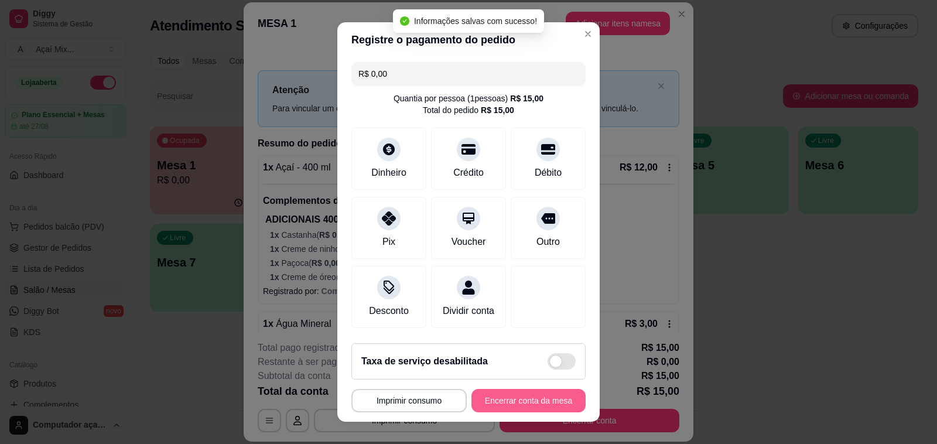
click at [525, 402] on button "Encerrar conta da mesa" at bounding box center [528, 400] width 114 height 23
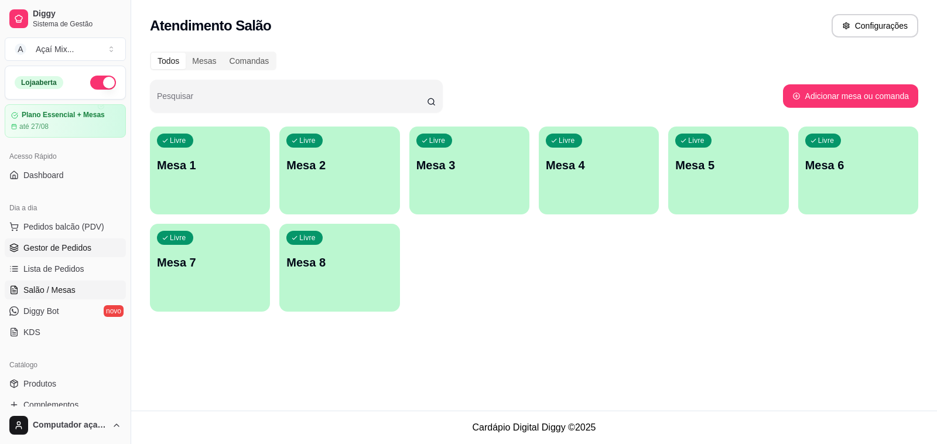
click at [50, 251] on span "Gestor de Pedidos" at bounding box center [57, 248] width 68 height 12
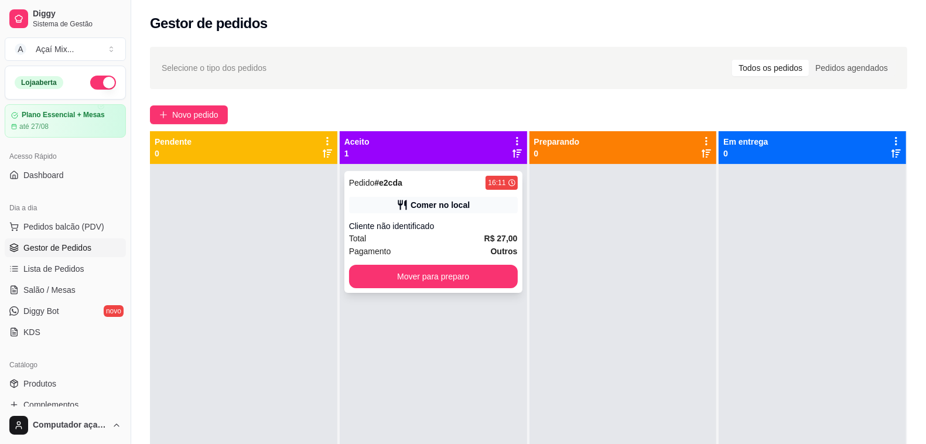
click at [472, 238] on div "Total R$ 27,00" at bounding box center [433, 238] width 169 height 13
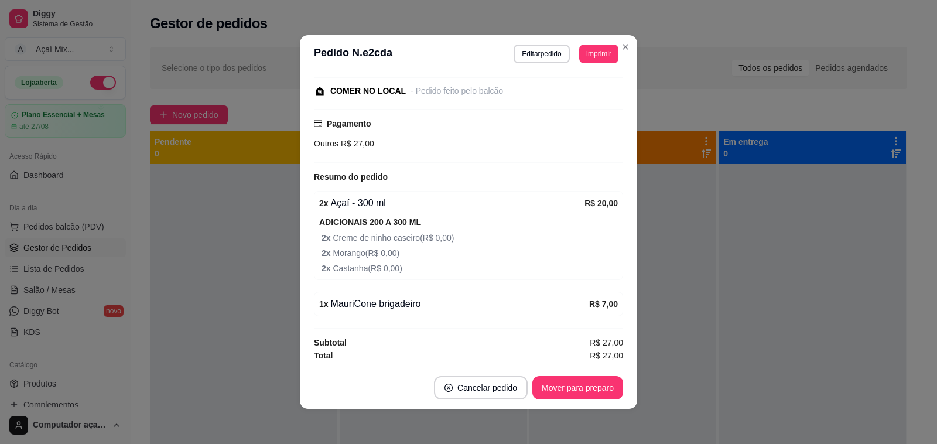
scroll to position [2, 0]
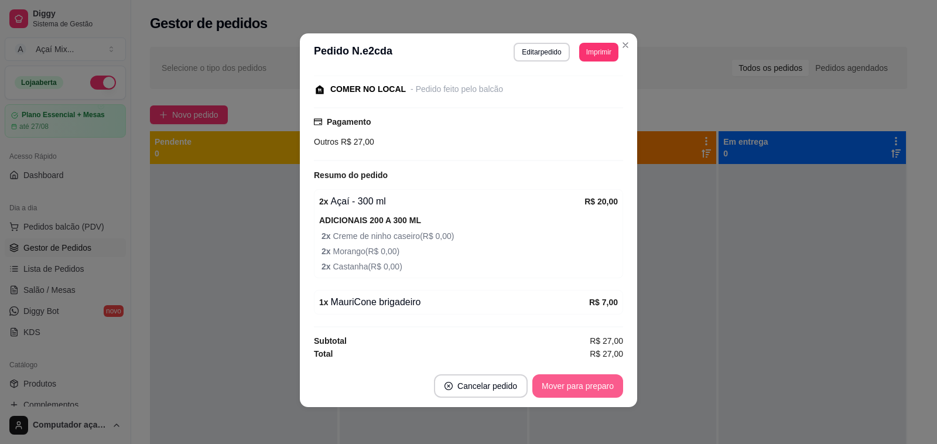
click at [580, 385] on button "Mover para preparo" at bounding box center [577, 385] width 91 height 23
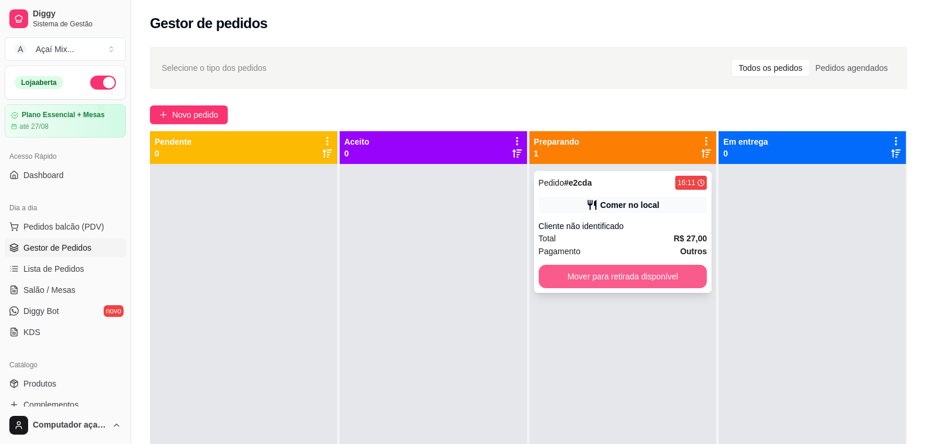
click at [657, 279] on button "Mover para retirada disponível" at bounding box center [623, 276] width 169 height 23
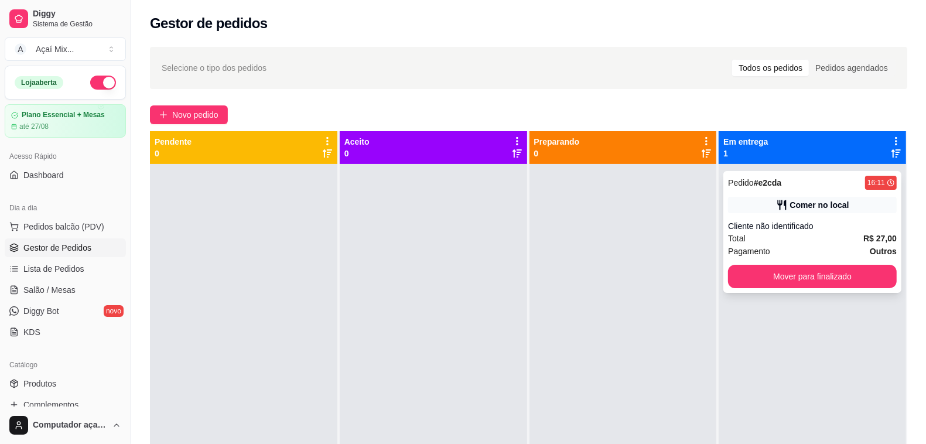
click at [800, 224] on div "Cliente não identificado" at bounding box center [812, 226] width 169 height 12
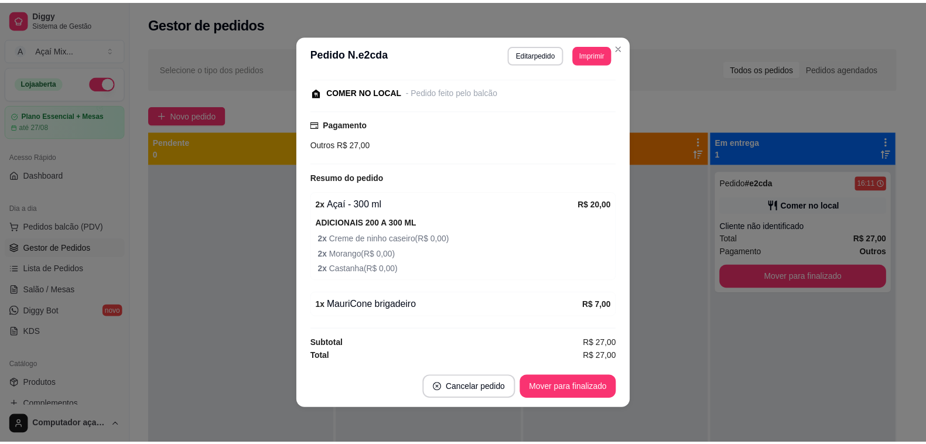
scroll to position [148, 0]
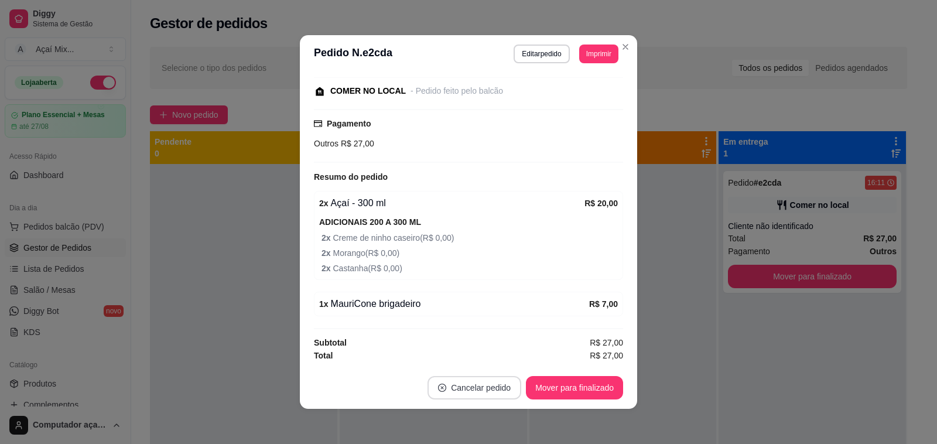
click at [461, 385] on button "Cancelar pedido" at bounding box center [475, 387] width 94 height 23
click at [486, 362] on button "Sim" at bounding box center [502, 359] width 46 height 23
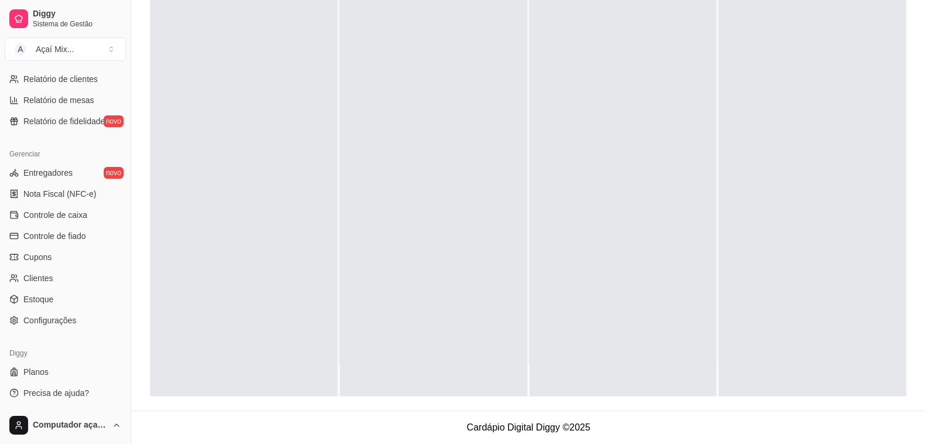
scroll to position [252, 0]
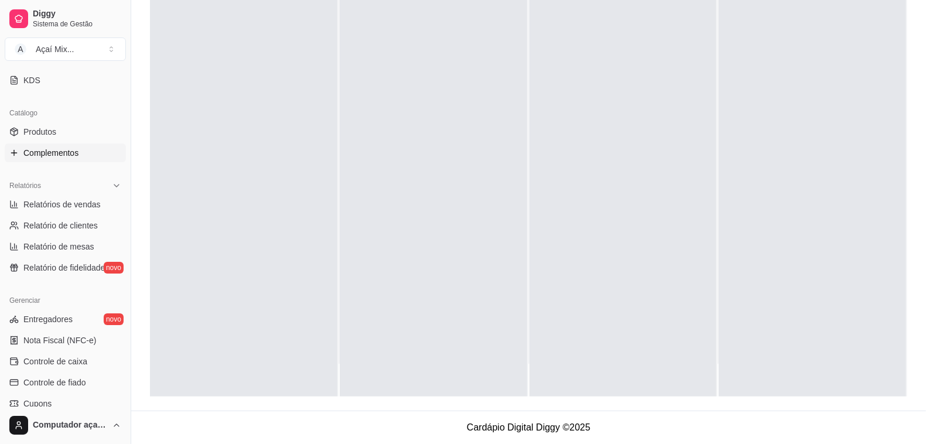
click at [88, 146] on link "Complementos" at bounding box center [65, 152] width 121 height 19
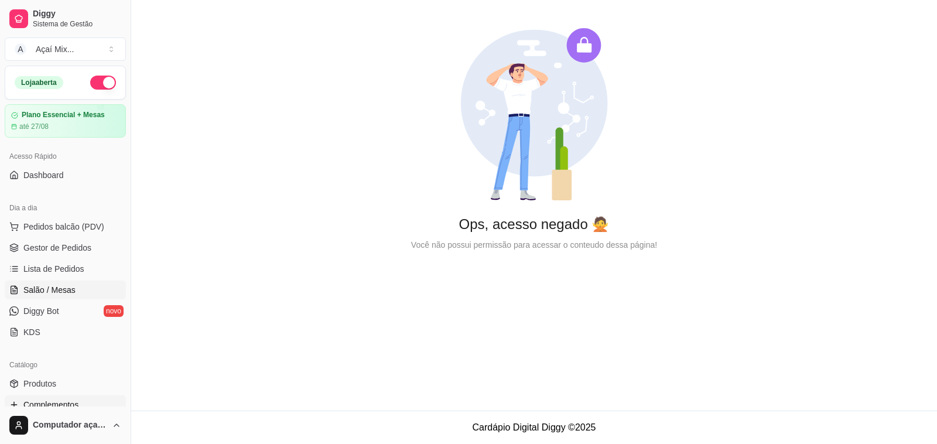
click at [68, 296] on link "Salão / Mesas" at bounding box center [65, 290] width 121 height 19
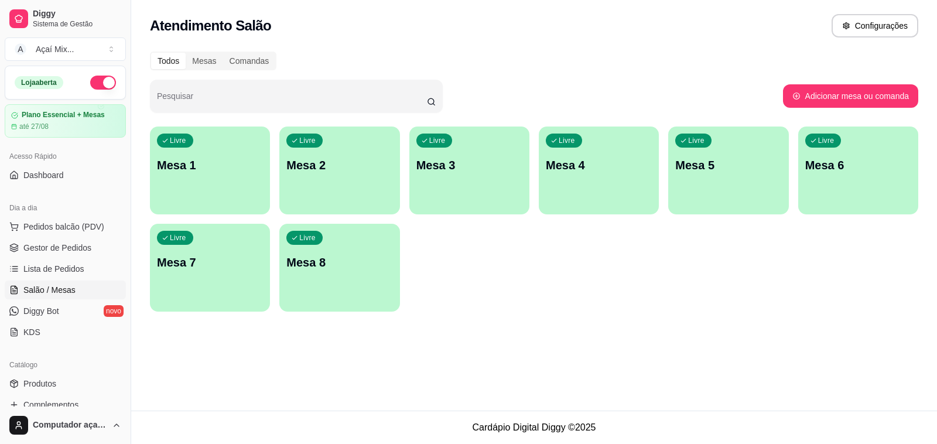
click at [187, 184] on div "Livre Mesa 1" at bounding box center [210, 164] width 120 height 74
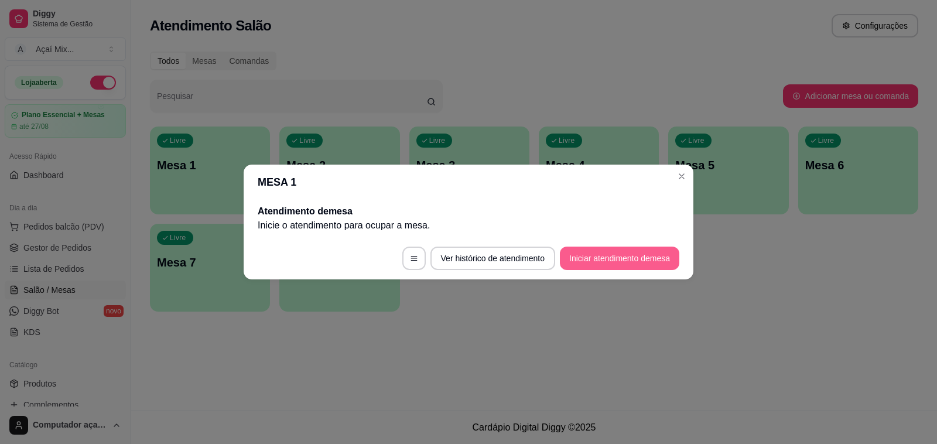
click at [561, 259] on button "Iniciar atendimento de mesa" at bounding box center [619, 258] width 119 height 23
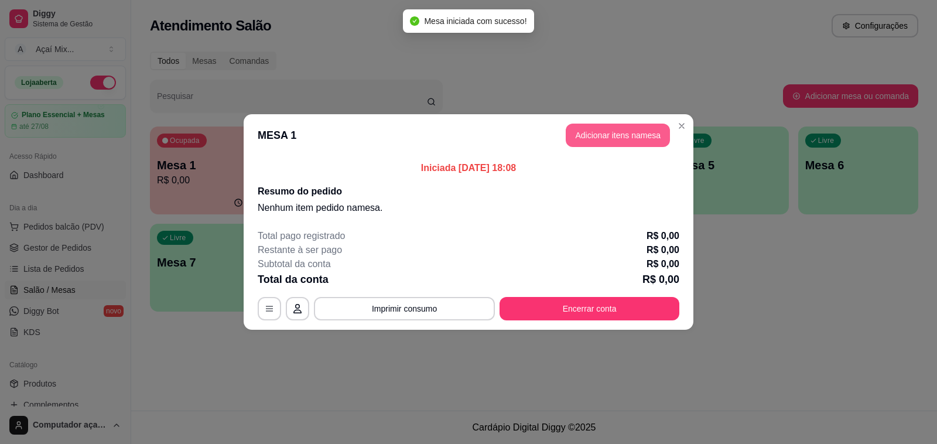
click at [637, 135] on button "Adicionar itens na mesa" at bounding box center [618, 135] width 104 height 23
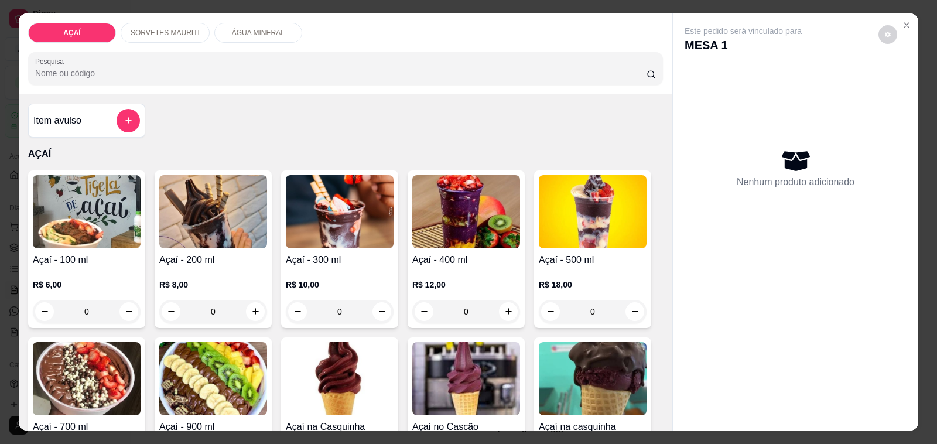
click at [375, 309] on div "0" at bounding box center [340, 311] width 108 height 23
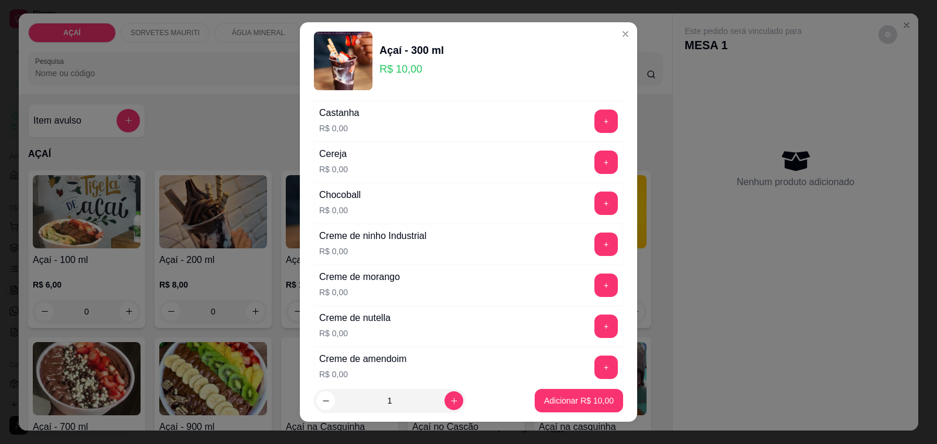
scroll to position [220, 0]
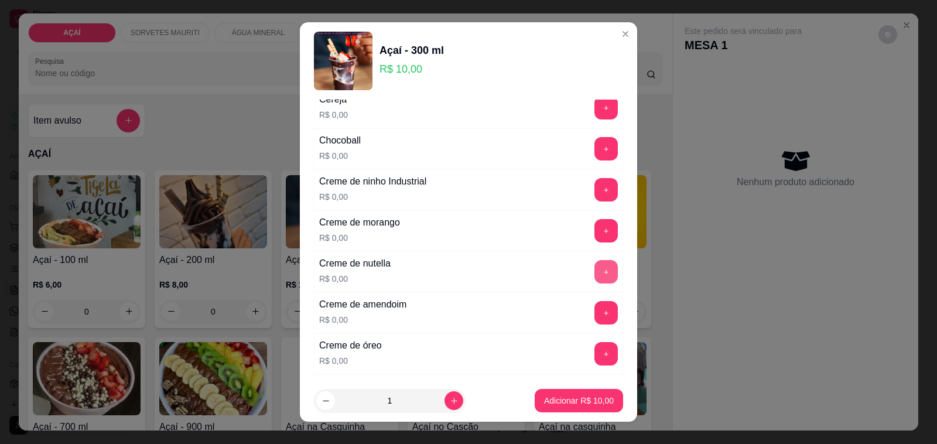
click at [594, 275] on button "+" at bounding box center [605, 271] width 23 height 23
click at [594, 233] on button "+" at bounding box center [605, 230] width 23 height 23
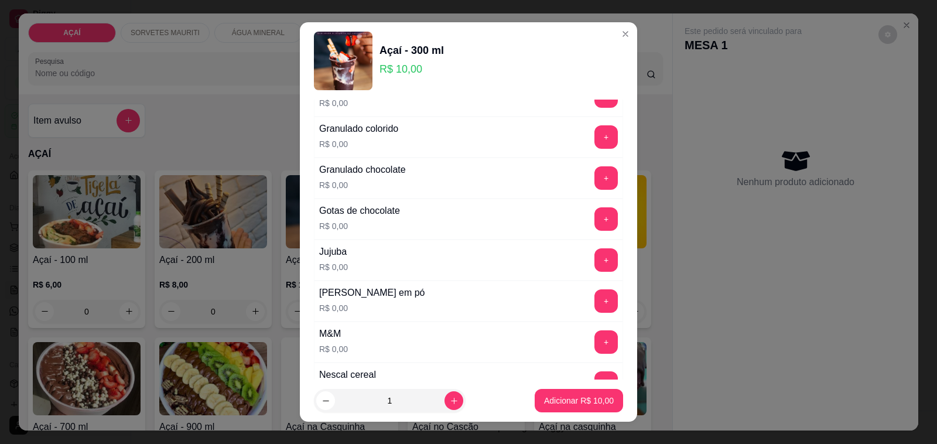
scroll to position [1025, 0]
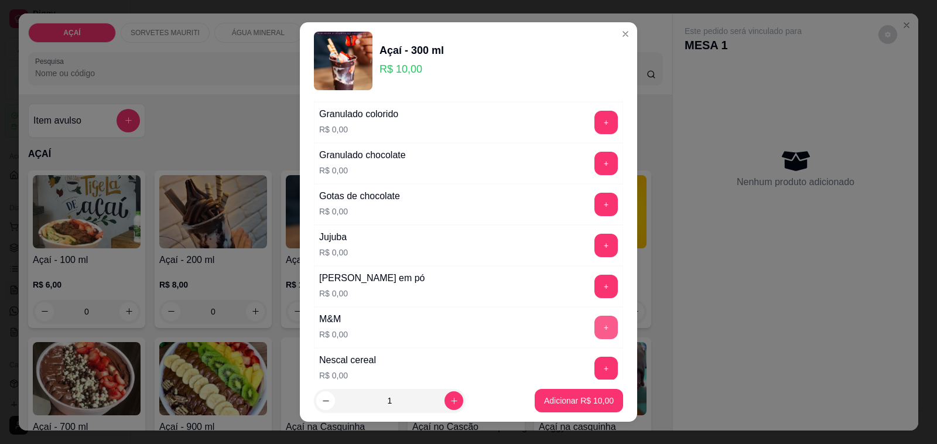
click at [594, 335] on button "+" at bounding box center [605, 327] width 23 height 23
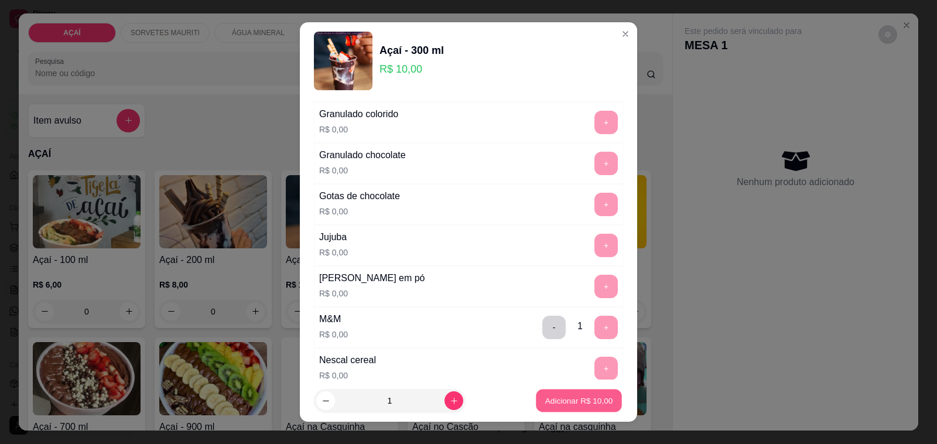
click at [579, 402] on p "Adicionar R$ 10,00" at bounding box center [579, 400] width 68 height 11
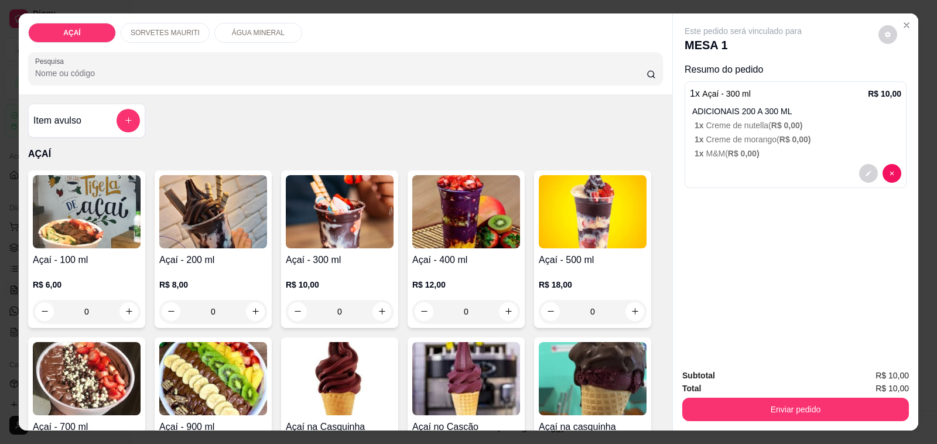
click at [769, 417] on div "Subtotal R$ 10,00 Total R$ 10,00 Enviar pedido" at bounding box center [795, 395] width 245 height 71
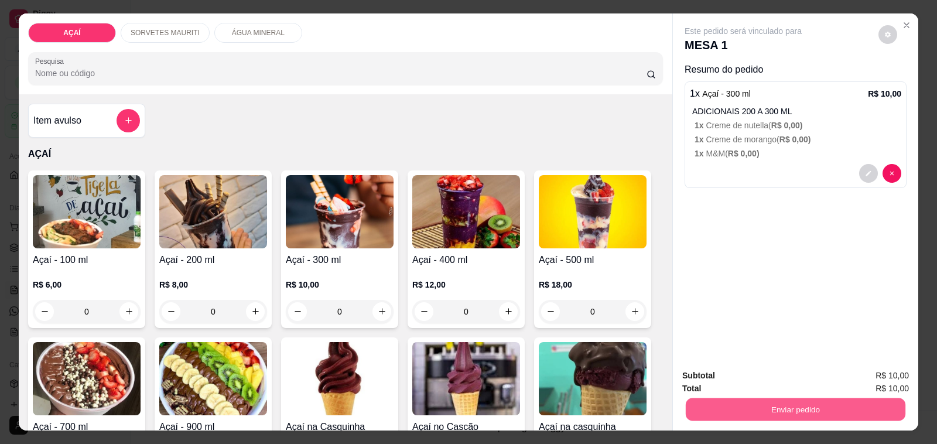
click at [756, 408] on button "Enviar pedido" at bounding box center [796, 409] width 220 height 23
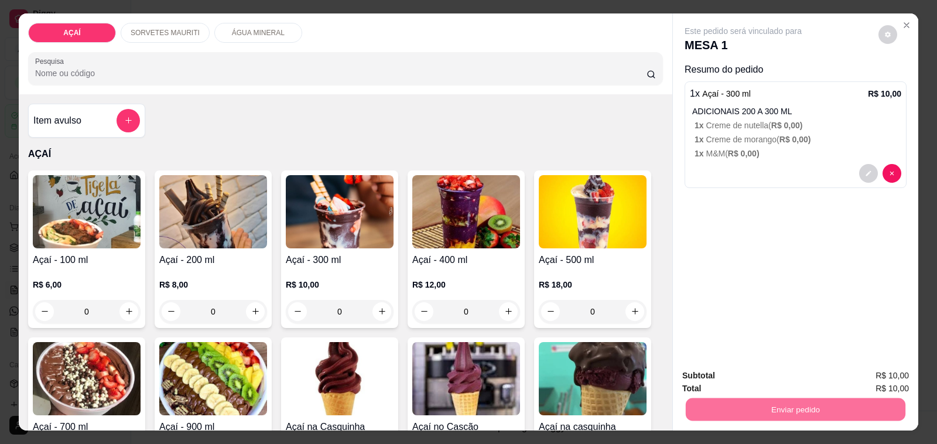
click at [806, 384] on button "Não registrar e enviar pedido" at bounding box center [756, 376] width 122 height 22
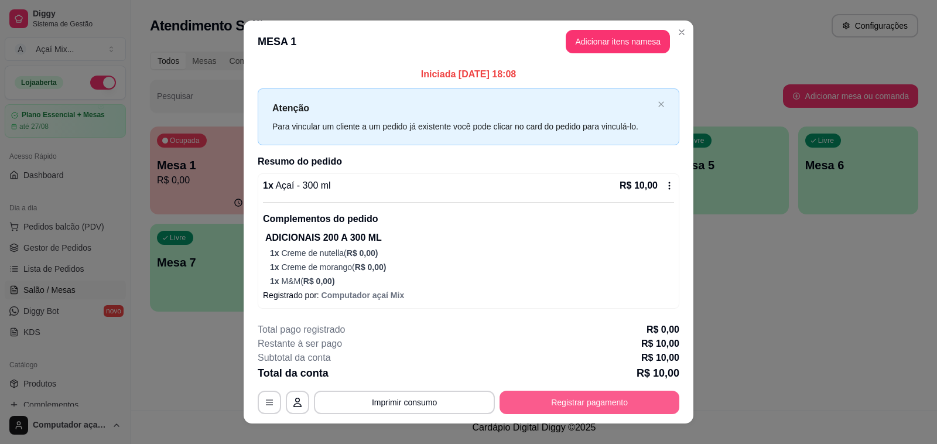
click at [539, 395] on button "Registrar pagamento" at bounding box center [590, 402] width 180 height 23
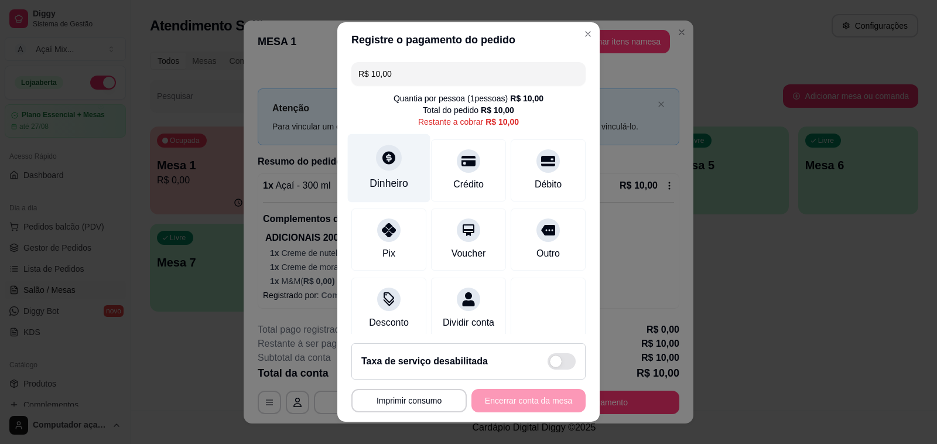
click at [388, 144] on div "Dinheiro" at bounding box center [389, 168] width 83 height 69
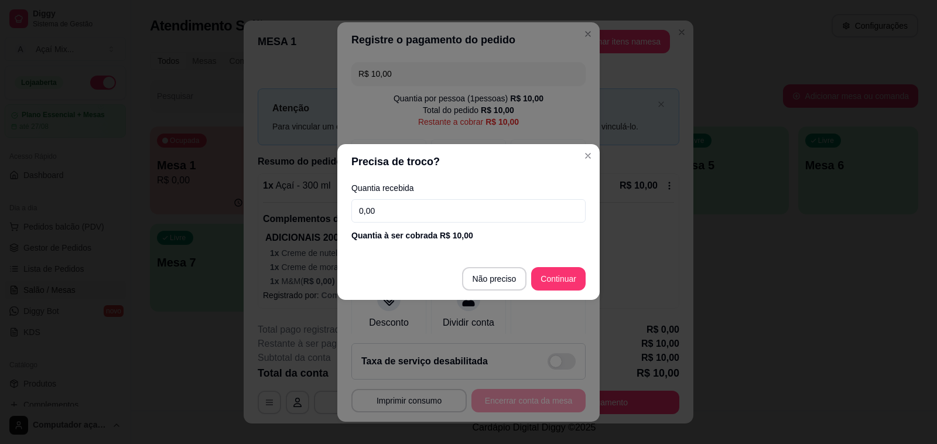
click at [428, 214] on input "0,00" at bounding box center [468, 210] width 234 height 23
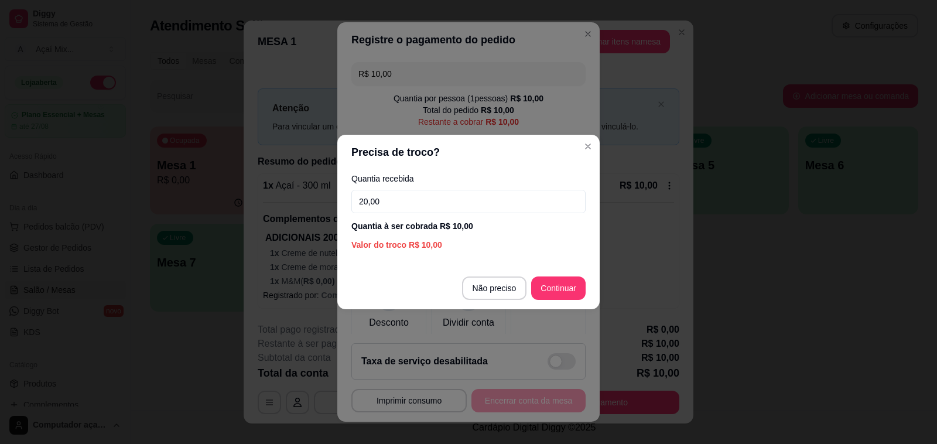
type input "20,00"
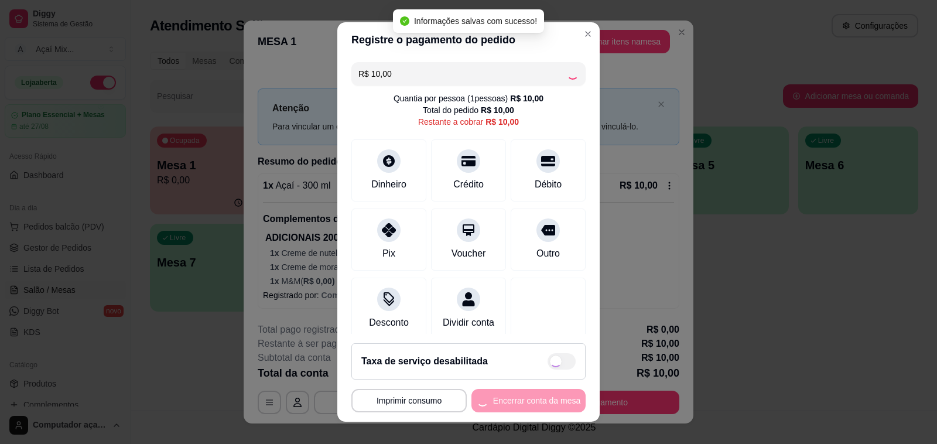
type input "R$ 0,00"
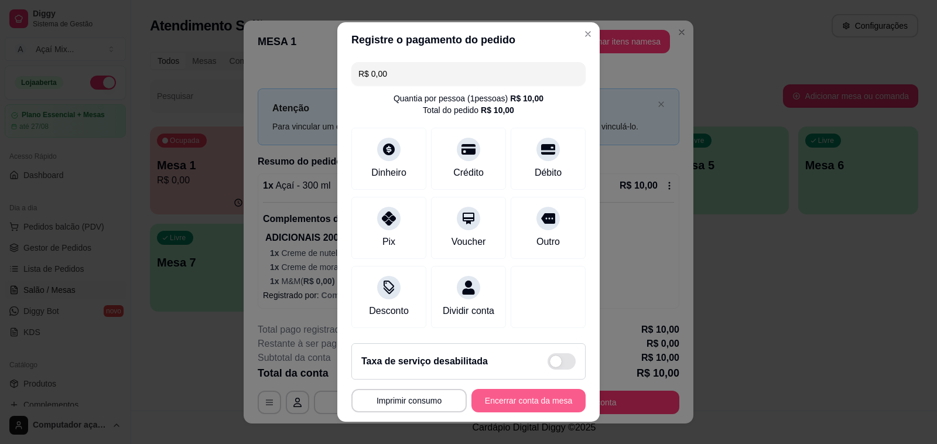
click at [471, 392] on button "Encerrar conta da mesa" at bounding box center [528, 400] width 114 height 23
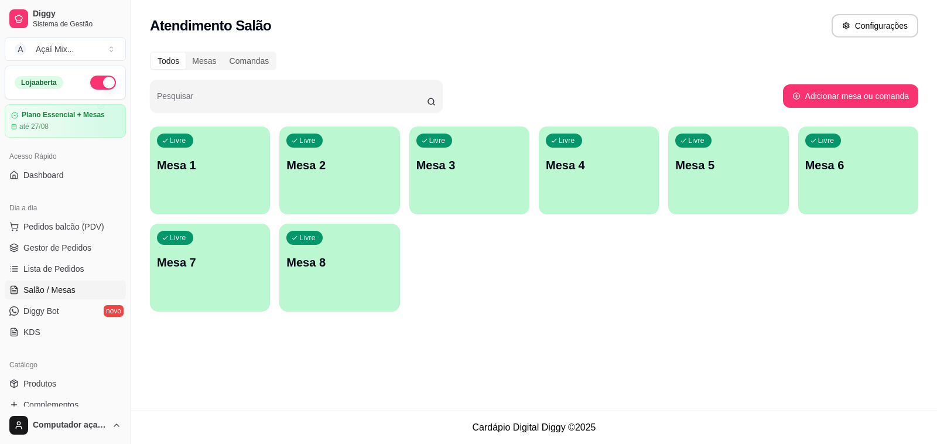
click at [136, 163] on div "Diggy Sistema de Gestão A Açaí Mix ... Loja aberta Plano Essencial + Mesas até …" at bounding box center [468, 222] width 937 height 444
click at [173, 159] on p "Mesa 1" at bounding box center [210, 165] width 106 height 16
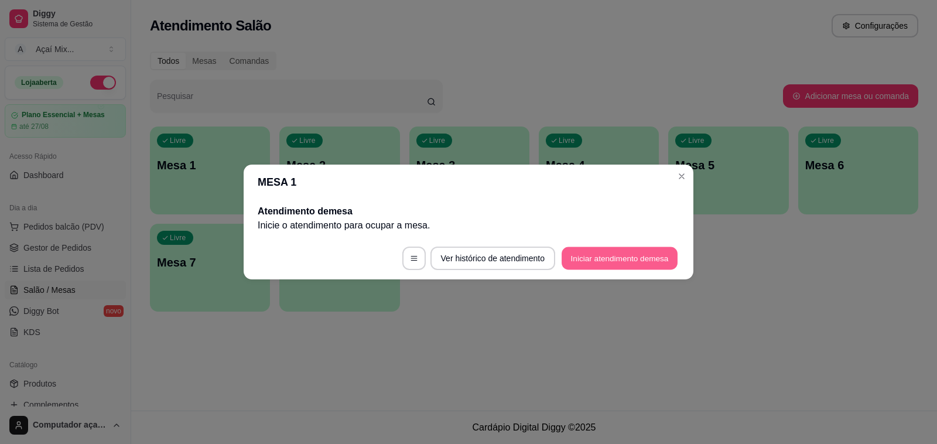
click at [578, 257] on button "Iniciar atendimento de mesa" at bounding box center [620, 258] width 116 height 23
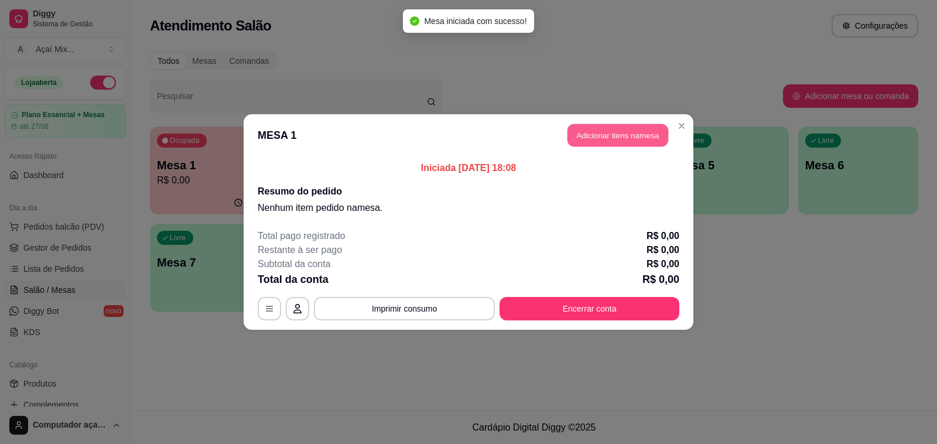
click at [643, 132] on button "Adicionar itens na mesa" at bounding box center [618, 135] width 101 height 23
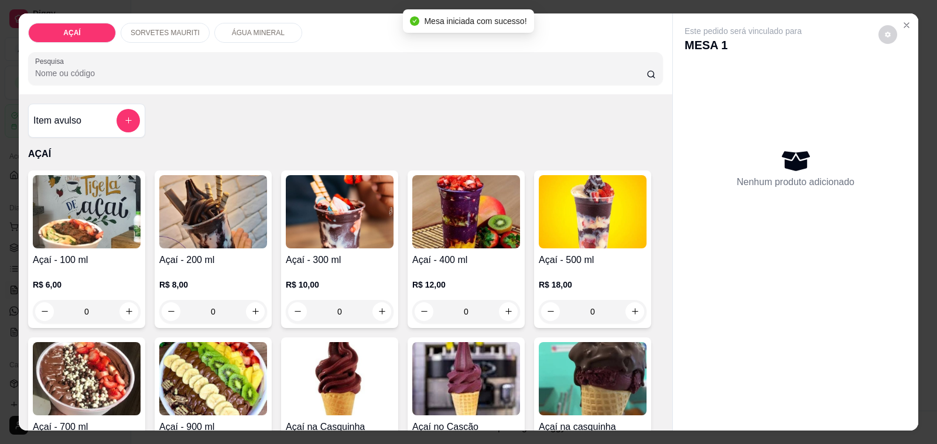
click at [250, 303] on div "0" at bounding box center [213, 311] width 108 height 23
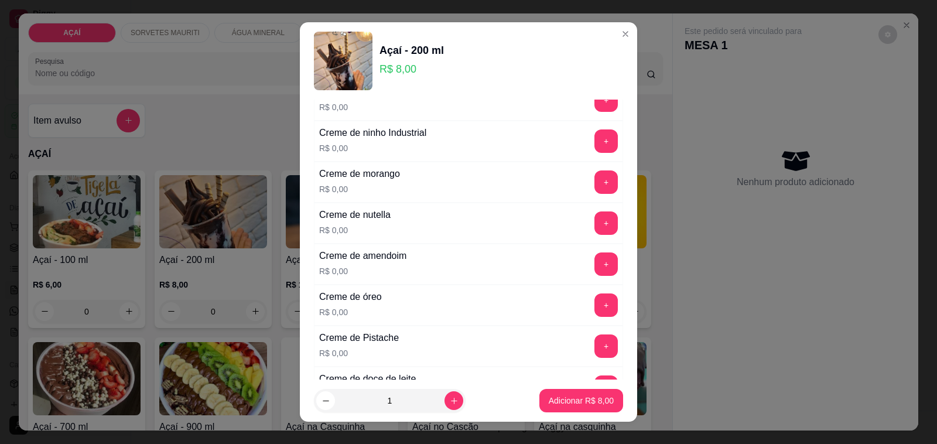
scroll to position [293, 0]
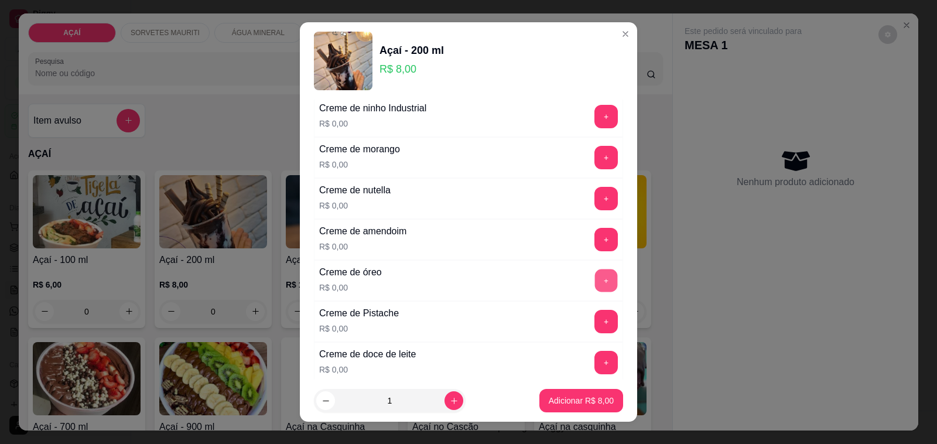
click at [595, 291] on button "+" at bounding box center [606, 280] width 23 height 23
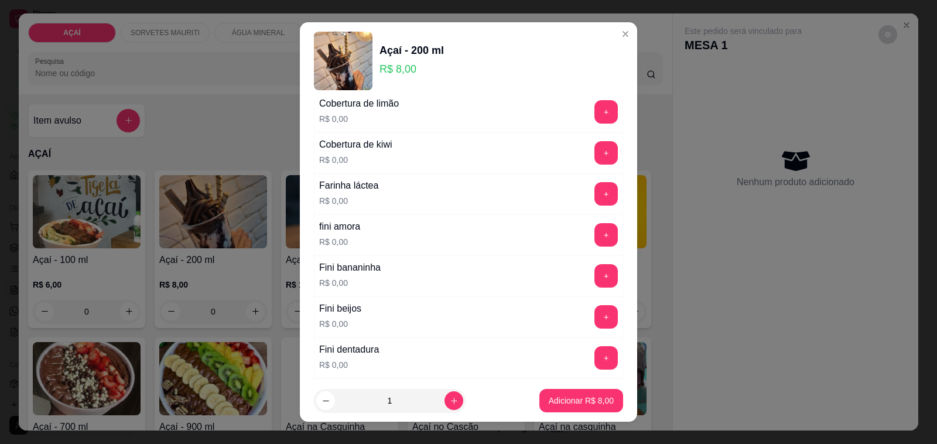
scroll to position [732, 0]
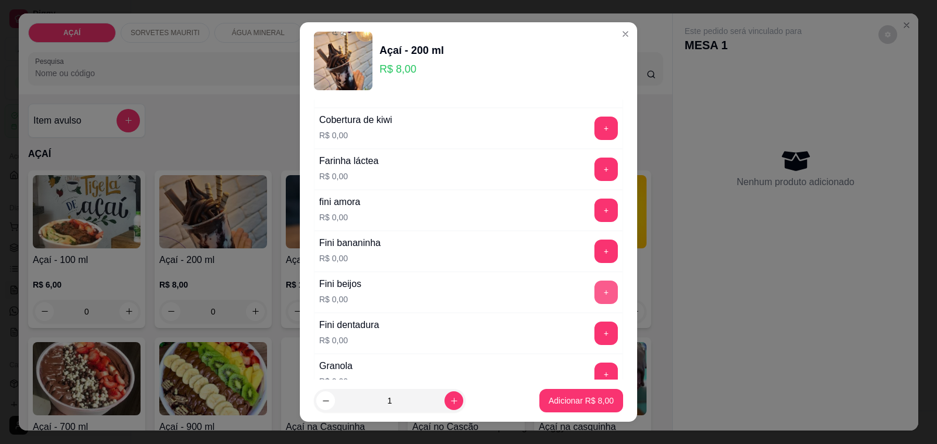
click at [594, 297] on button "+" at bounding box center [605, 292] width 23 height 23
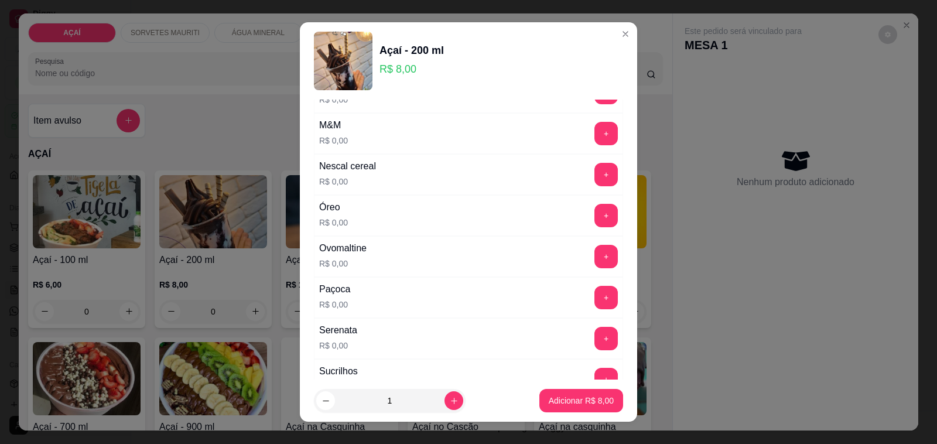
scroll to position [1245, 0]
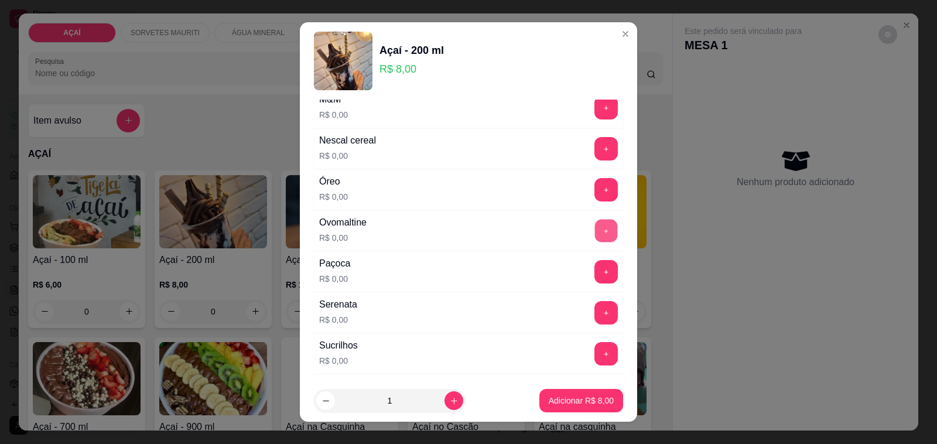
click at [595, 230] on button "+" at bounding box center [606, 231] width 23 height 23
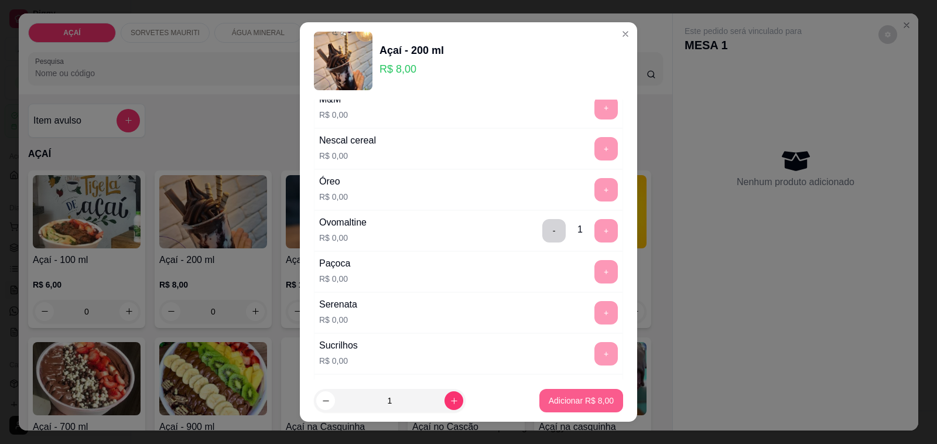
click at [583, 405] on p "Adicionar R$ 8,00" at bounding box center [581, 401] width 65 height 12
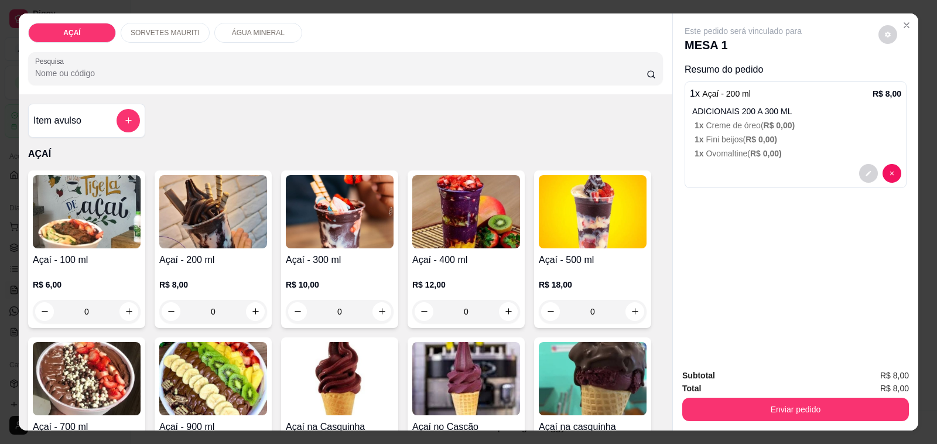
click at [253, 309] on div "0" at bounding box center [213, 311] width 108 height 23
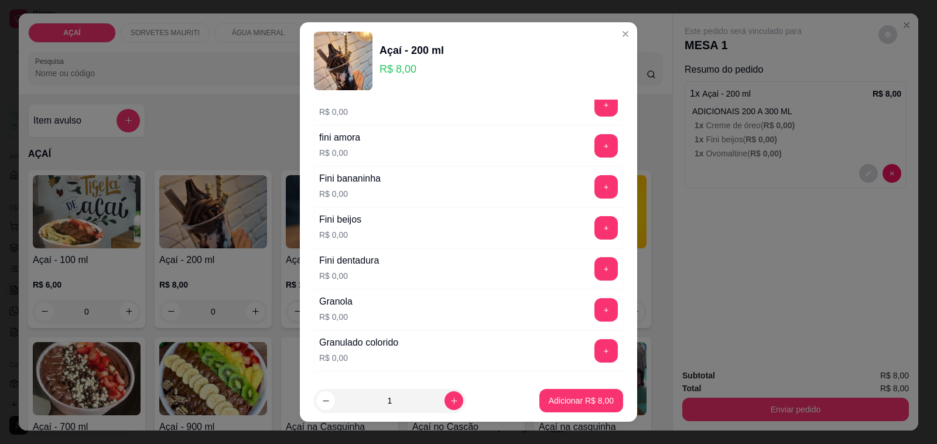
scroll to position [805, 0]
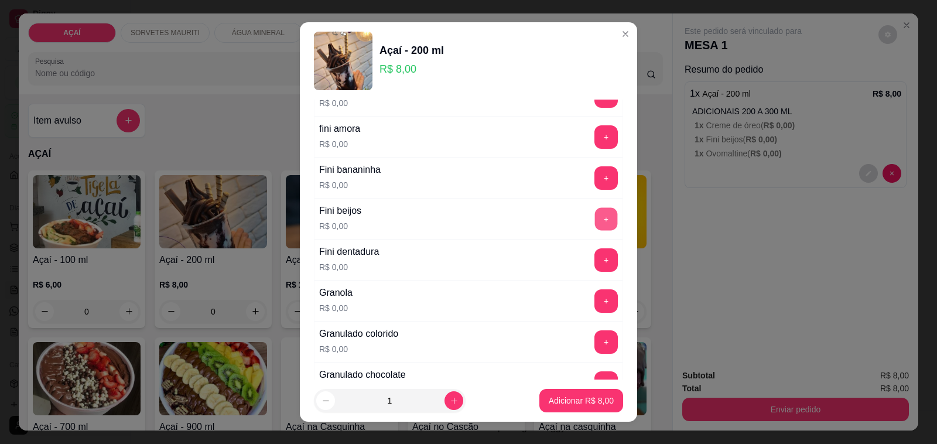
click at [595, 221] on button "+" at bounding box center [606, 219] width 23 height 23
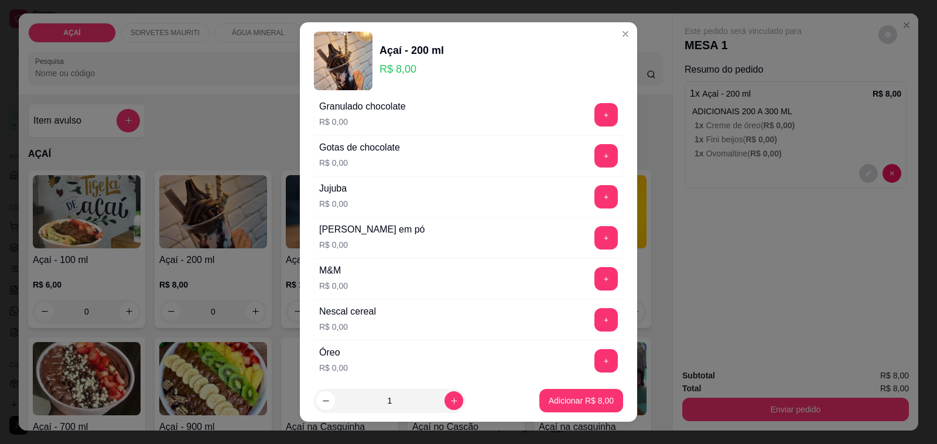
scroll to position [1098, 0]
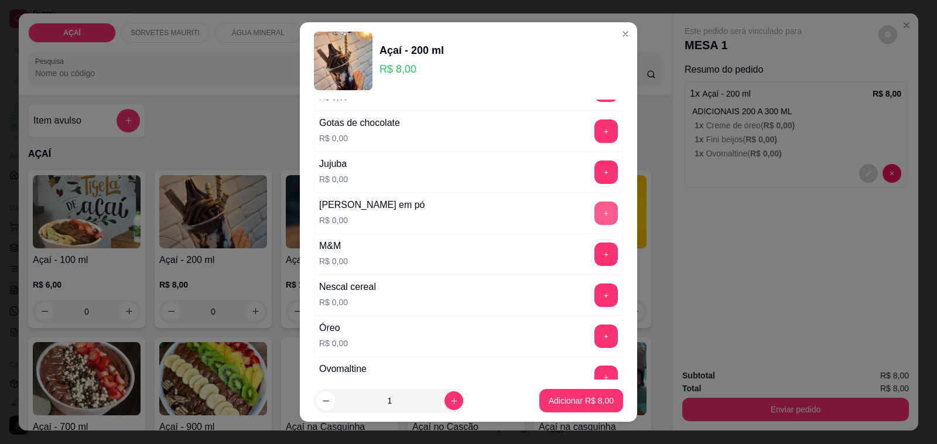
click at [594, 223] on button "+" at bounding box center [605, 212] width 23 height 23
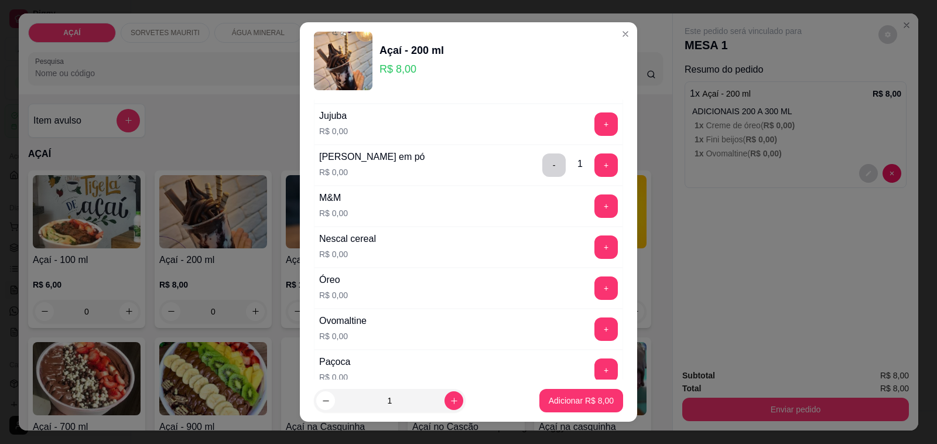
scroll to position [1171, 0]
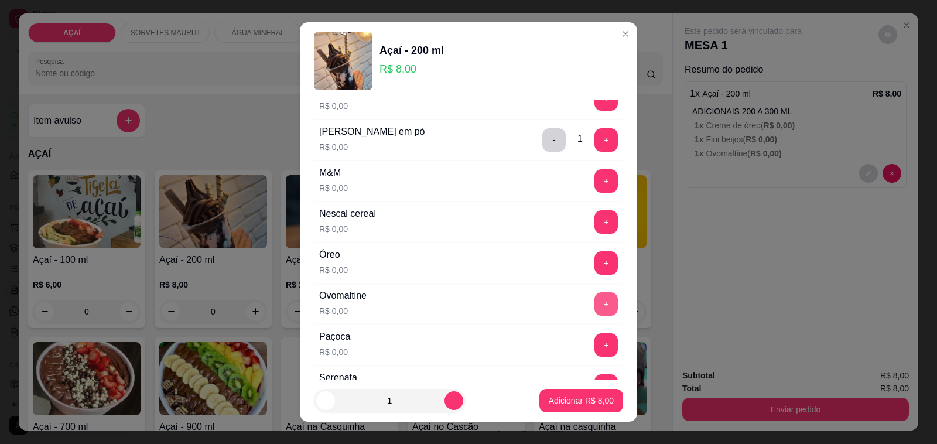
click at [594, 312] on button "+" at bounding box center [605, 303] width 23 height 23
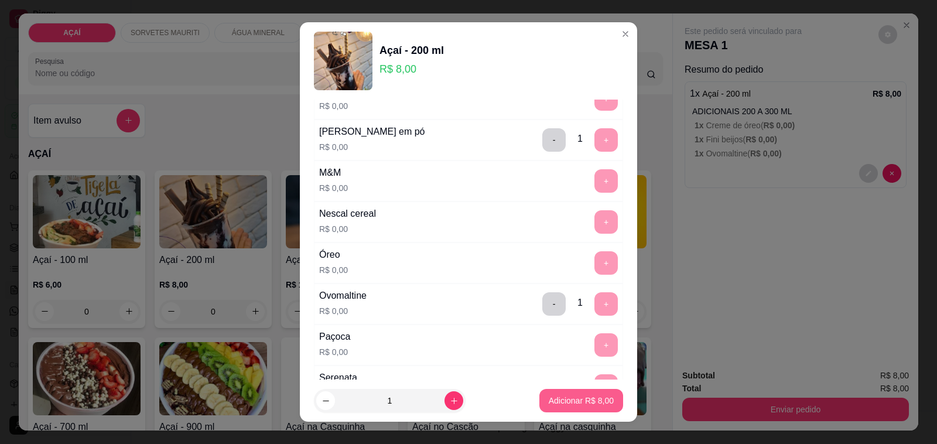
click at [580, 404] on p "Adicionar R$ 8,00" at bounding box center [581, 401] width 65 height 12
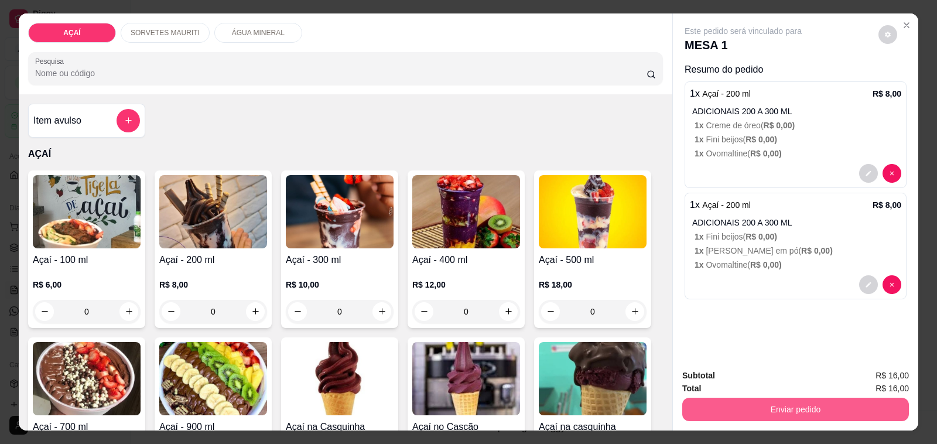
click at [782, 406] on button "Enviar pedido" at bounding box center [795, 409] width 227 height 23
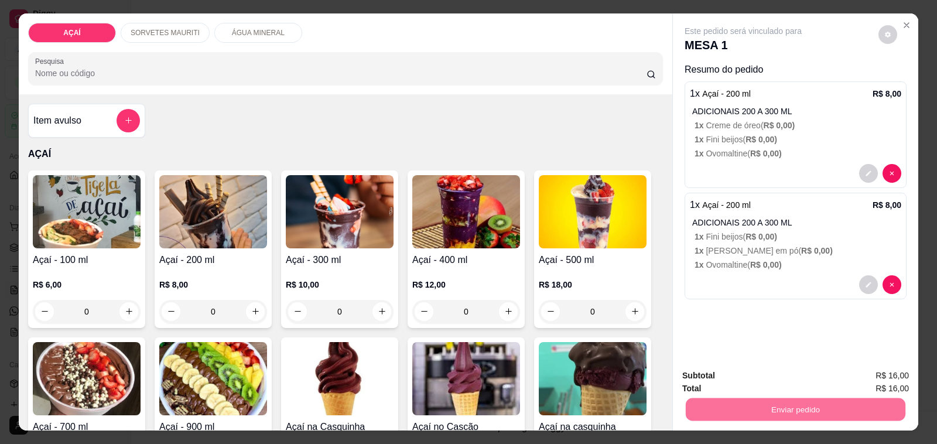
click at [759, 380] on button "Não registrar e enviar pedido" at bounding box center [756, 376] width 122 height 22
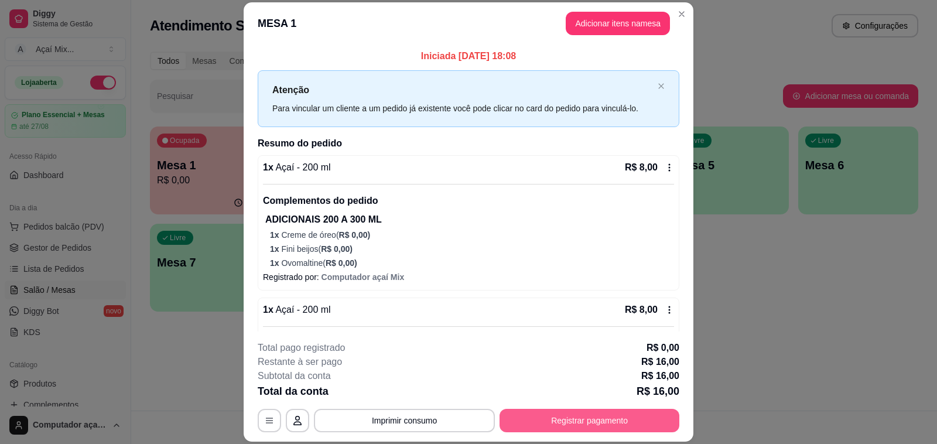
click at [604, 414] on button "Registrar pagamento" at bounding box center [590, 420] width 180 height 23
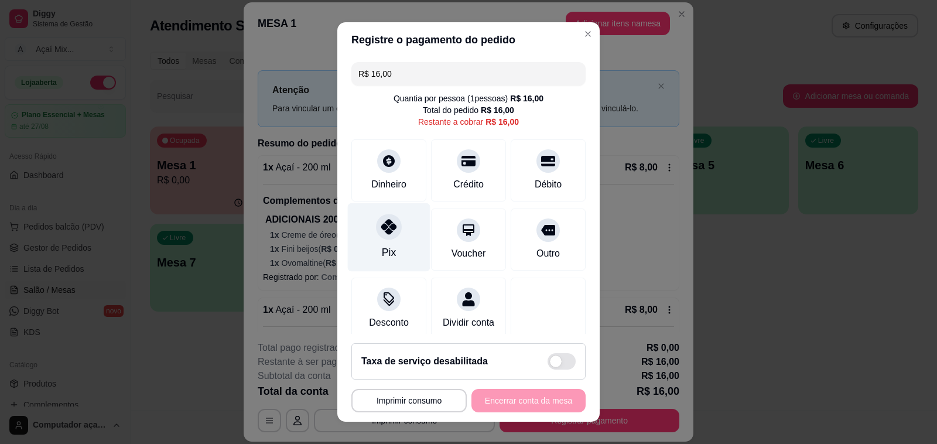
click at [397, 241] on div "Pix" at bounding box center [389, 237] width 83 height 69
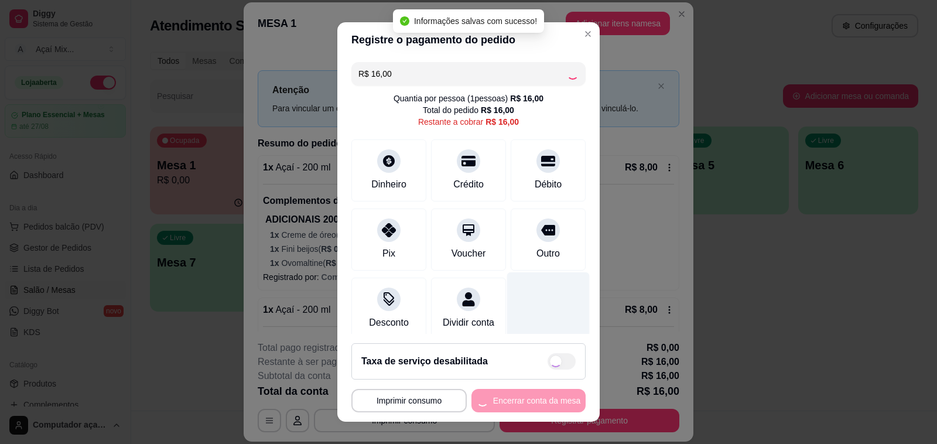
type input "R$ 0,00"
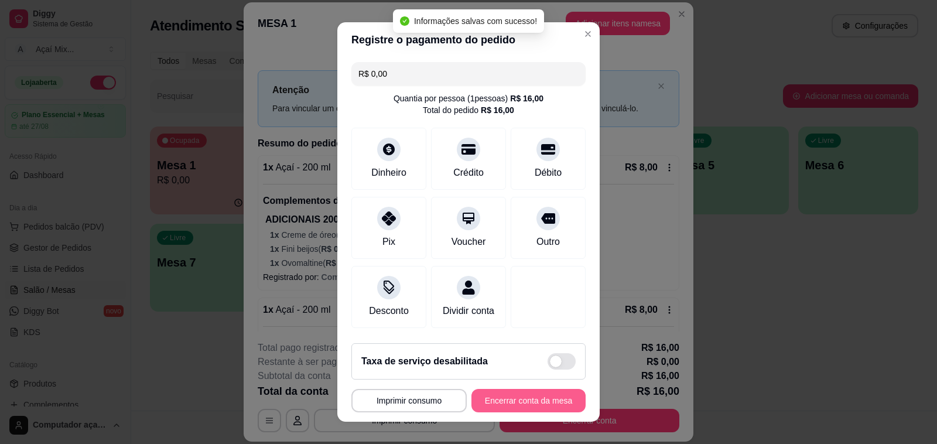
click at [522, 400] on button "Encerrar conta da mesa" at bounding box center [528, 400] width 114 height 23
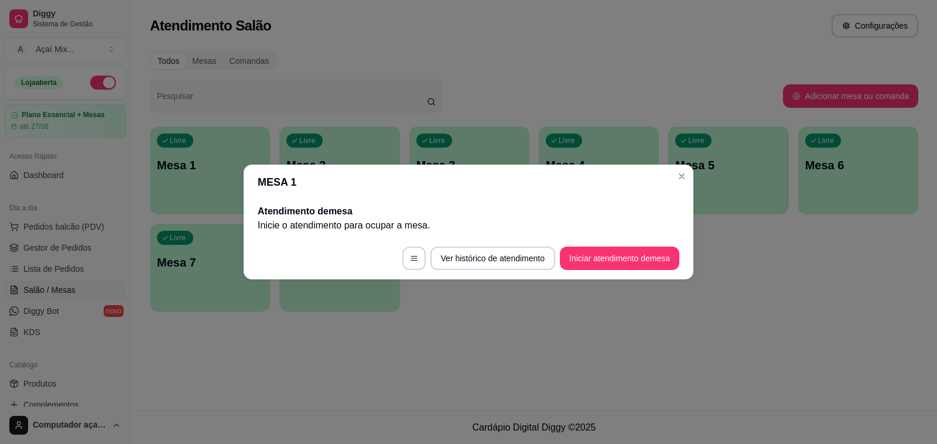
click at [680, 187] on header "MESA 1" at bounding box center [469, 182] width 450 height 35
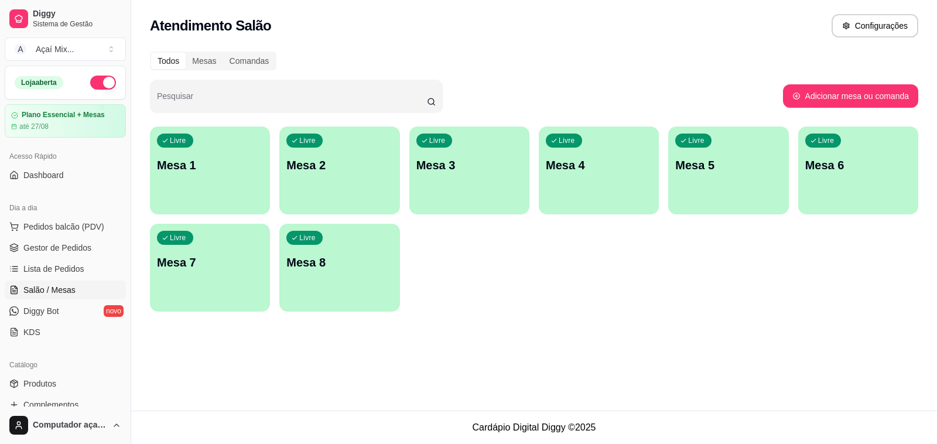
click at [221, 160] on p "Mesa 1" at bounding box center [210, 165] width 106 height 16
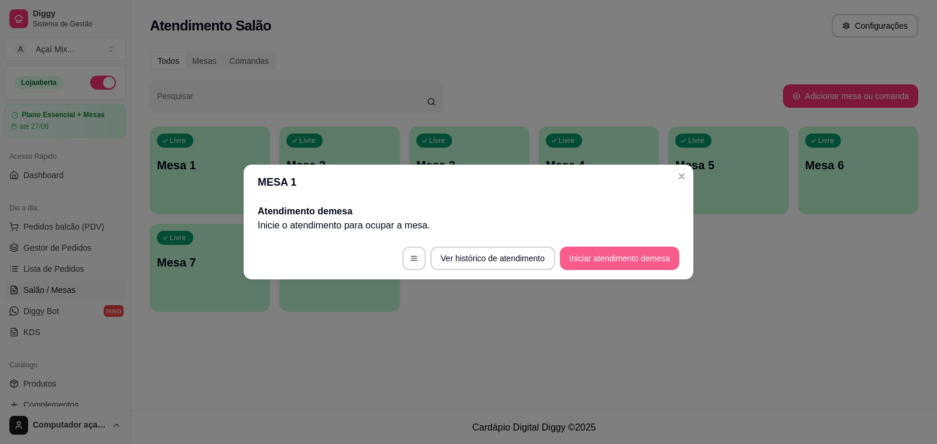
click at [610, 262] on button "Iniciar atendimento de mesa" at bounding box center [619, 258] width 119 height 23
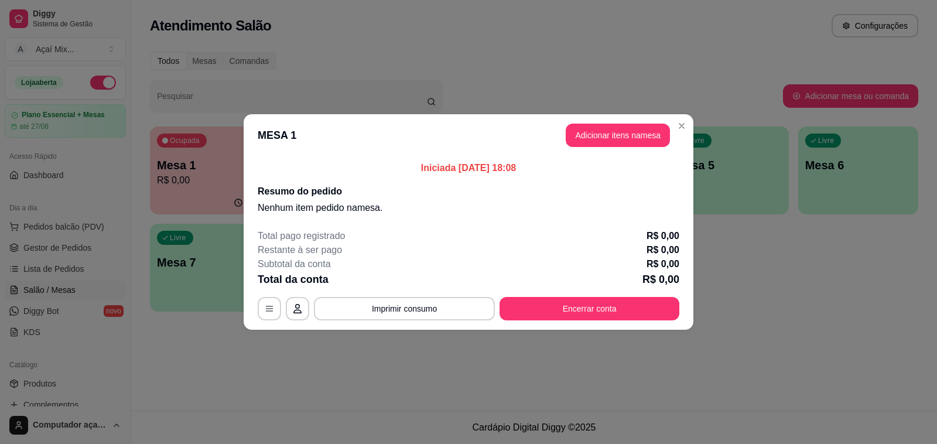
click at [590, 146] on header "MESA 1 Adicionar itens na mesa" at bounding box center [469, 135] width 450 height 42
click at [590, 142] on button "Adicionar itens na mesa" at bounding box center [618, 135] width 104 height 23
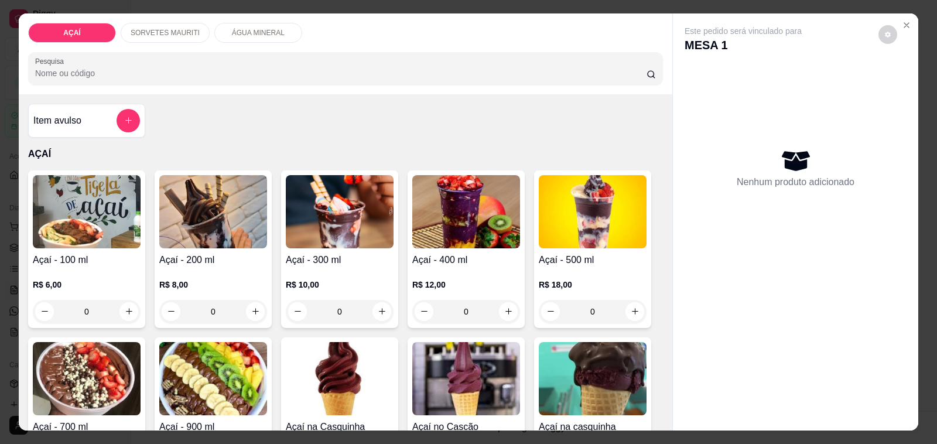
click at [127, 308] on div "0" at bounding box center [87, 311] width 108 height 23
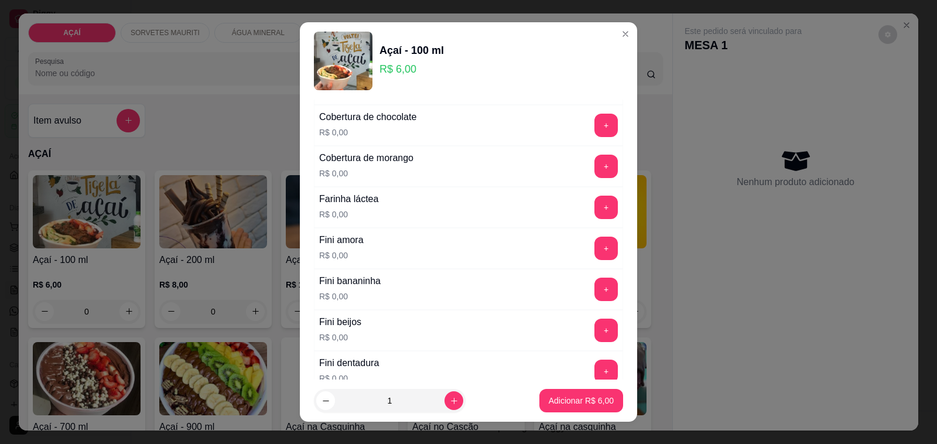
scroll to position [659, 0]
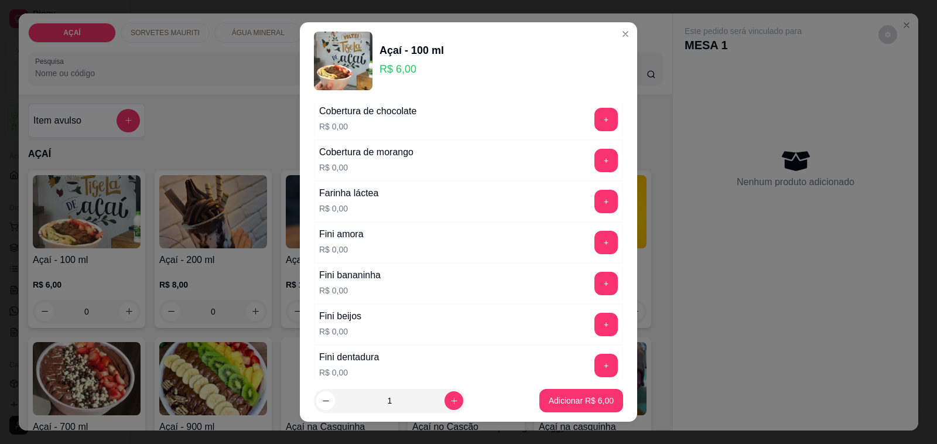
click at [594, 252] on button "+" at bounding box center [605, 242] width 23 height 23
click at [594, 329] on button "+" at bounding box center [605, 324] width 23 height 23
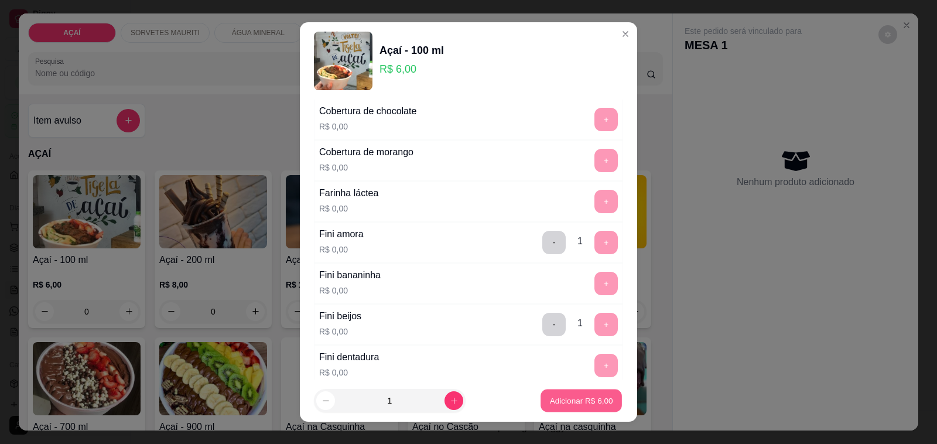
click at [572, 395] on p "Adicionar R$ 6,00" at bounding box center [580, 400] width 63 height 11
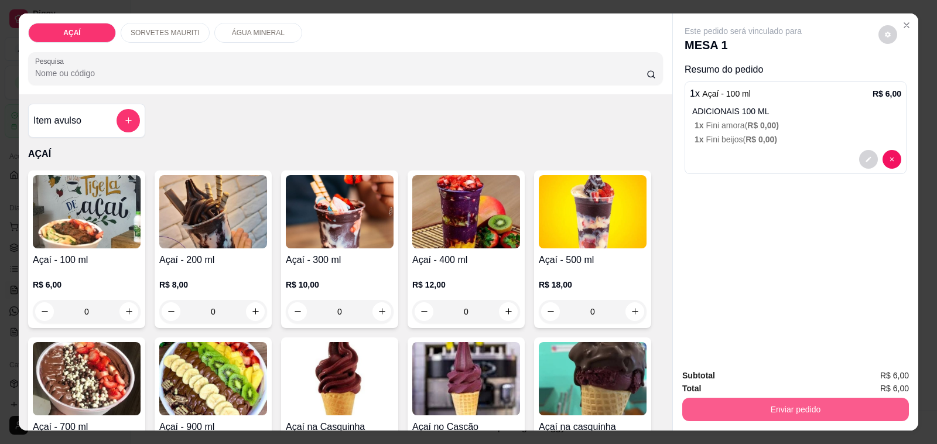
click at [751, 408] on button "Enviar pedido" at bounding box center [795, 409] width 227 height 23
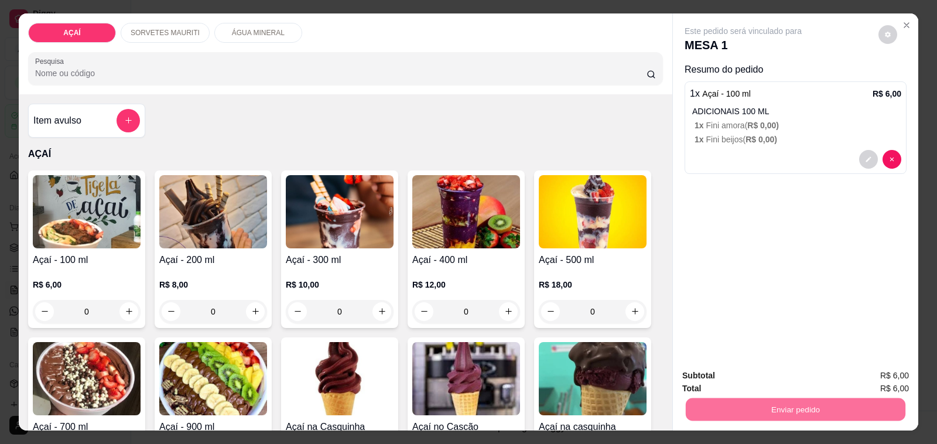
click at [742, 376] on button "Não registrar e enviar pedido" at bounding box center [756, 375] width 122 height 22
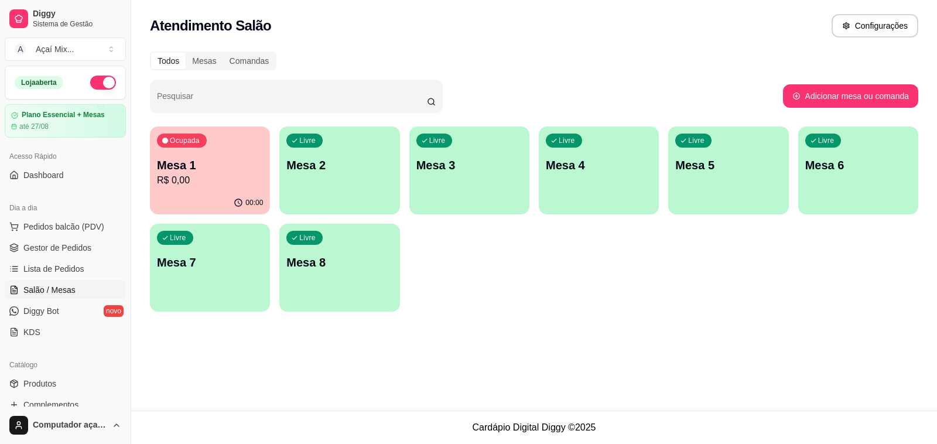
click at [587, 184] on div "Livre Mesa 4" at bounding box center [599, 164] width 120 height 74
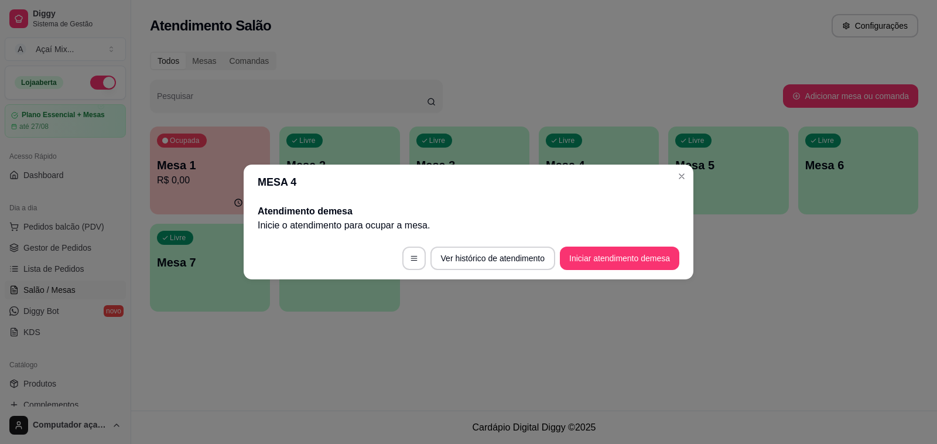
click at [608, 246] on footer "Ver histórico de atendimento Iniciar atendimento de mesa" at bounding box center [469, 258] width 450 height 42
click at [607, 252] on button "Iniciar atendimento de mesa" at bounding box center [620, 258] width 116 height 23
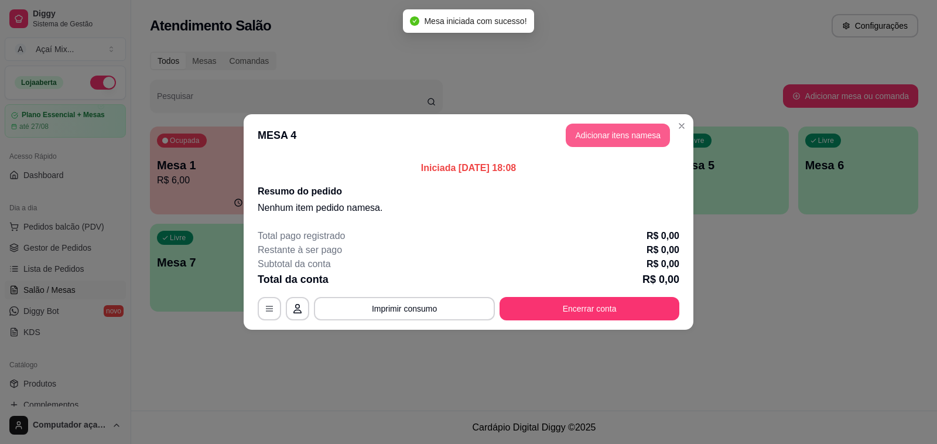
click at [592, 139] on button "Adicionar itens na mesa" at bounding box center [618, 135] width 104 height 23
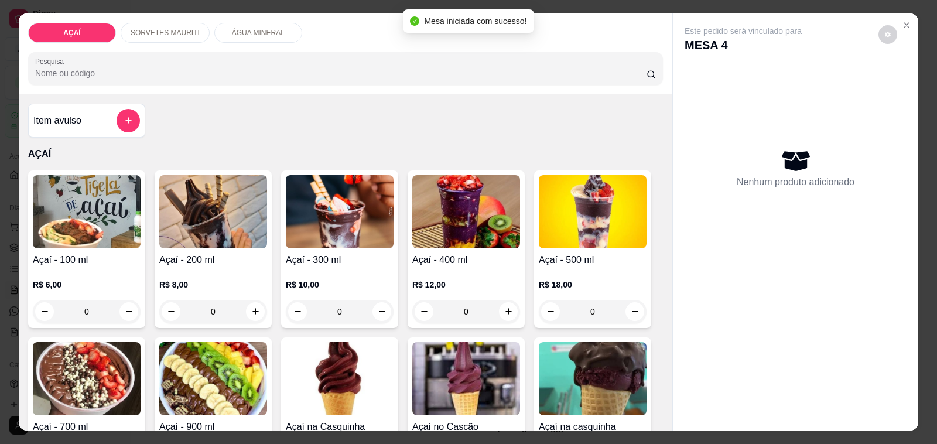
click at [380, 303] on div "0" at bounding box center [340, 311] width 108 height 23
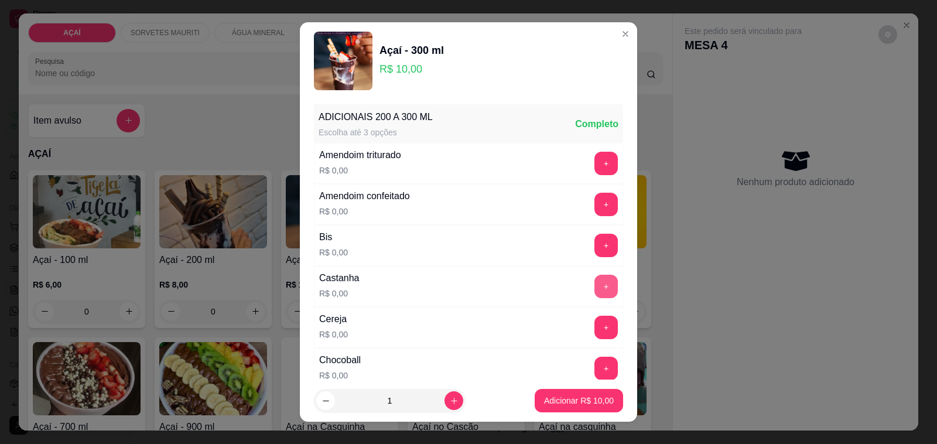
click at [594, 279] on button "+" at bounding box center [605, 286] width 23 height 23
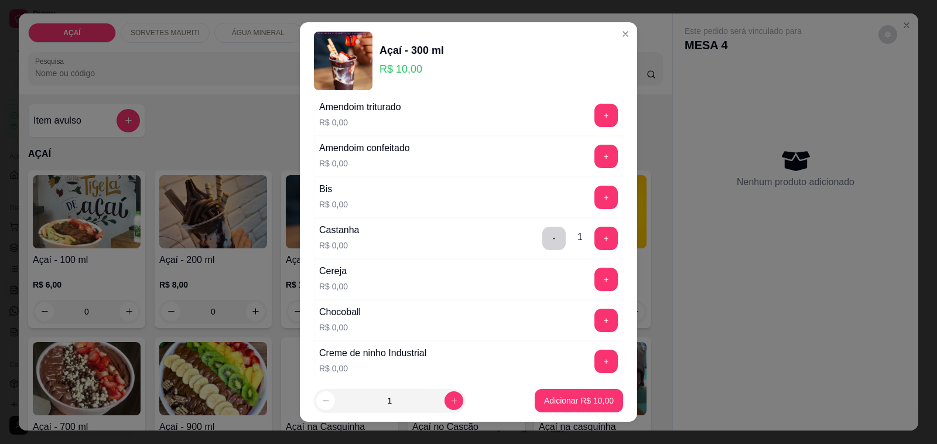
scroll to position [73, 0]
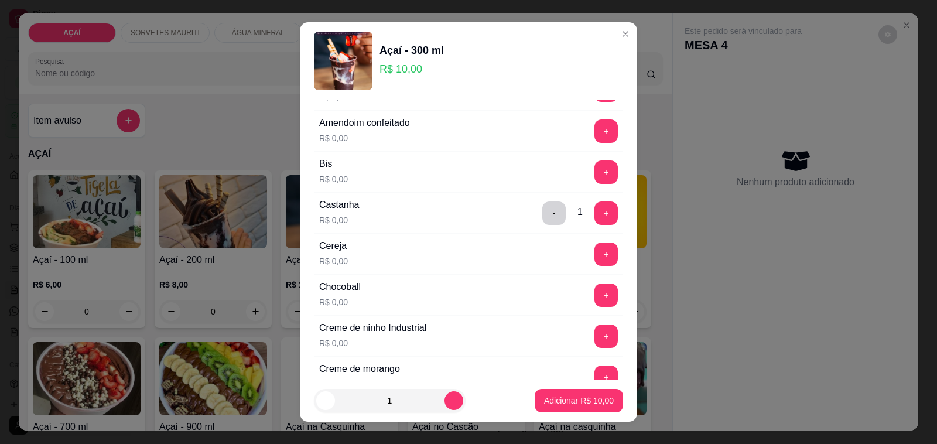
click at [575, 367] on div "Creme de morango R$ 0,00 +" at bounding box center [468, 377] width 309 height 41
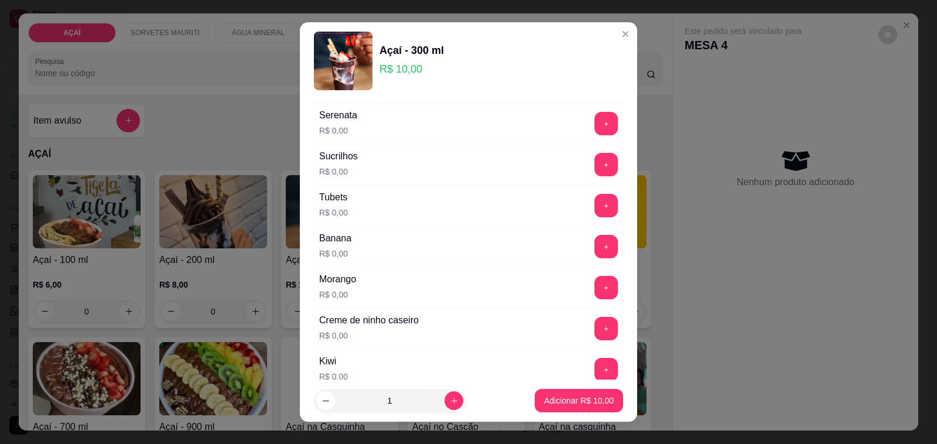
scroll to position [1583, 0]
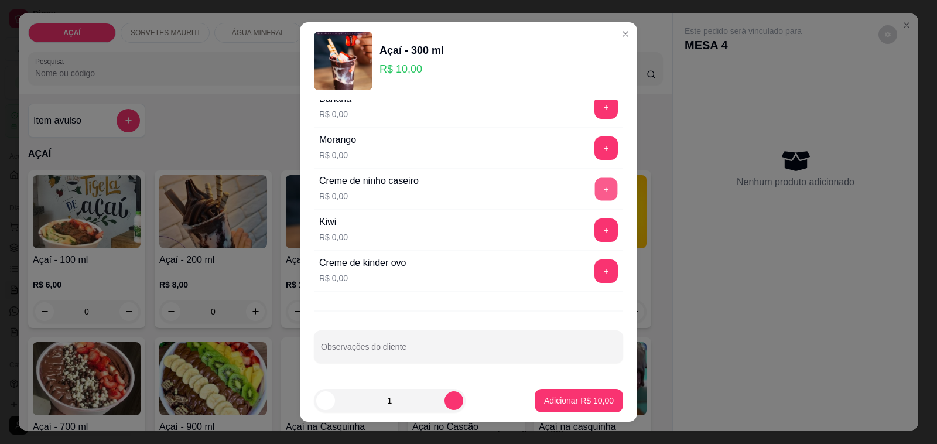
click at [595, 190] on button "+" at bounding box center [606, 189] width 23 height 23
click at [582, 397] on p "Adicionar R$ 10,00" at bounding box center [579, 400] width 68 height 11
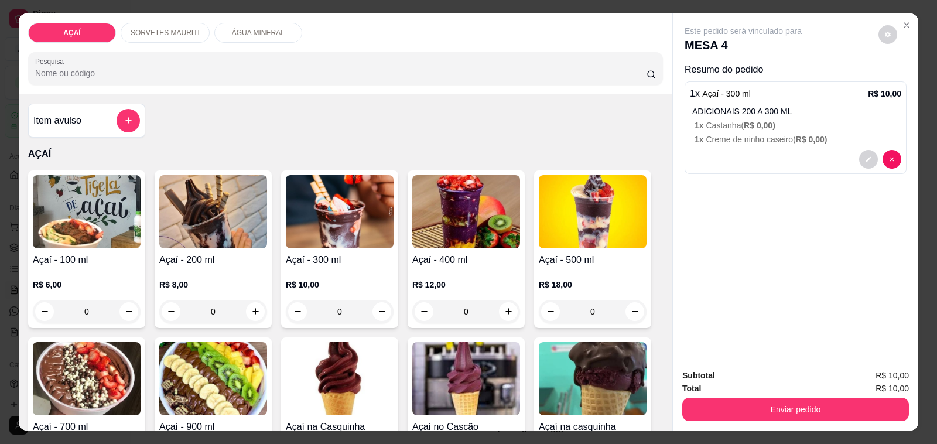
click at [259, 305] on div "0" at bounding box center [213, 311] width 108 height 23
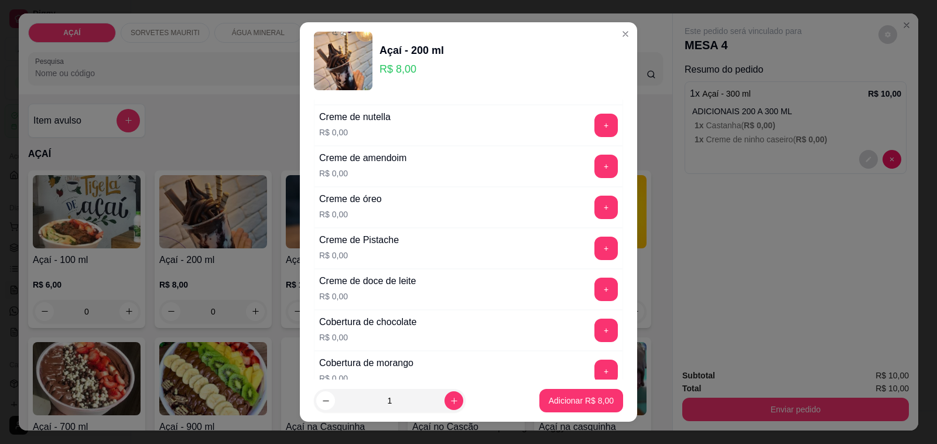
scroll to position [293, 0]
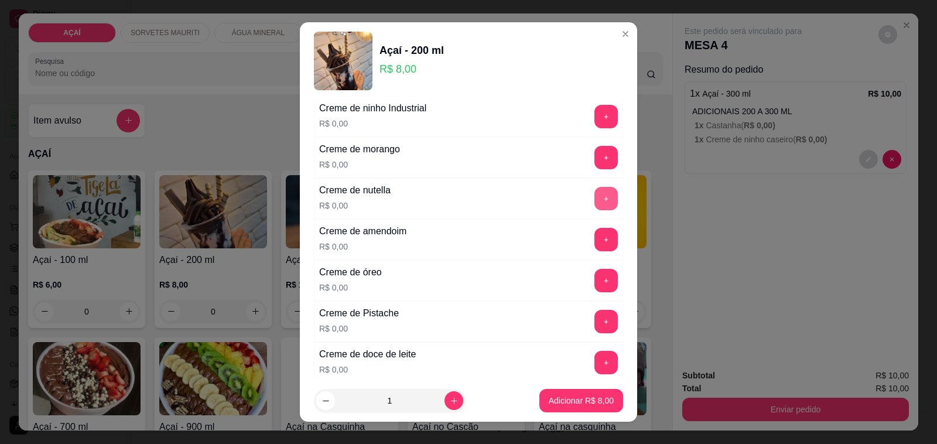
click at [594, 197] on button "+" at bounding box center [605, 198] width 23 height 23
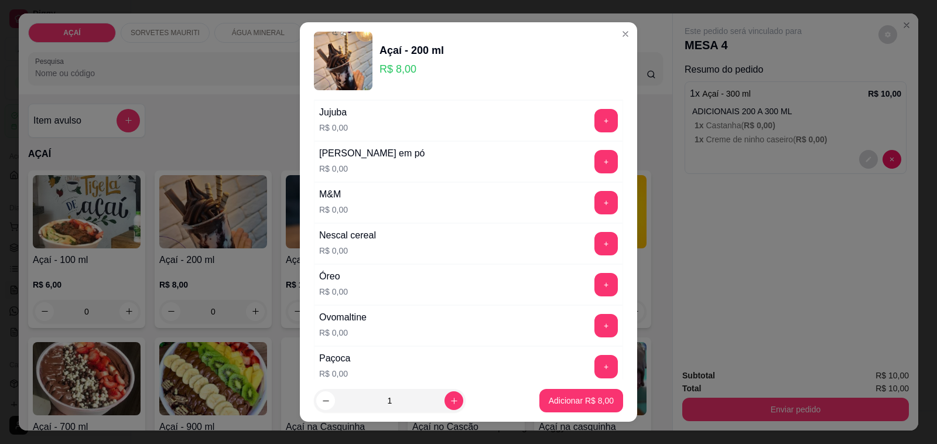
scroll to position [1171, 0]
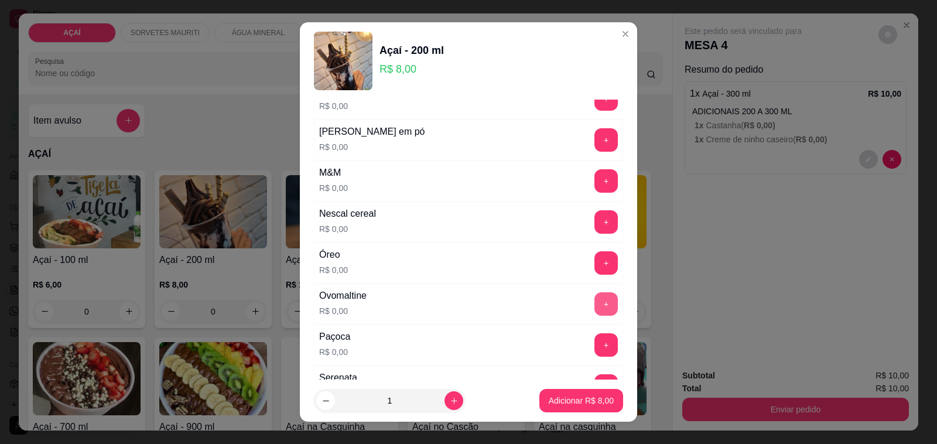
click at [594, 312] on button "+" at bounding box center [605, 303] width 23 height 23
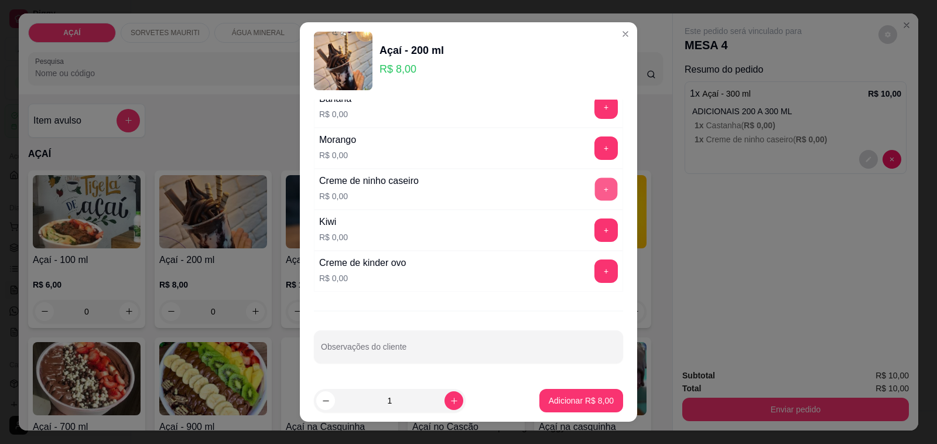
click at [595, 194] on button "+" at bounding box center [606, 189] width 23 height 23
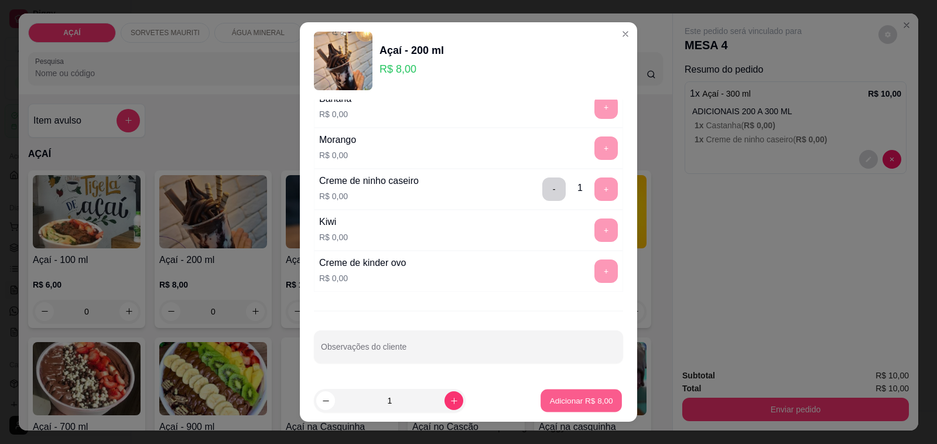
click at [571, 399] on p "Adicionar R$ 8,00" at bounding box center [580, 400] width 63 height 11
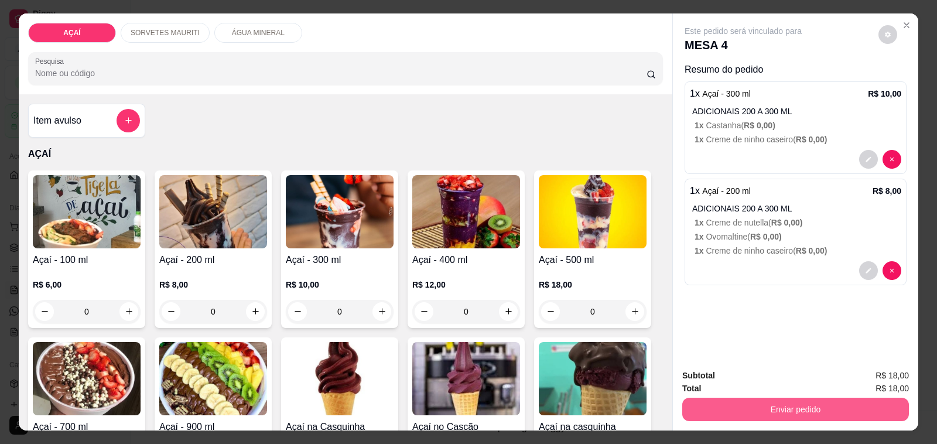
click at [794, 408] on button "Enviar pedido" at bounding box center [795, 409] width 227 height 23
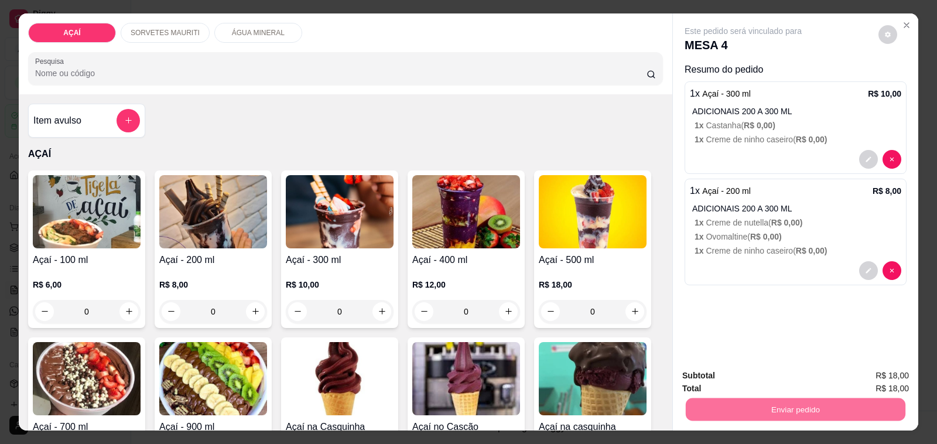
click at [780, 377] on button "Não registrar e enviar pedido" at bounding box center [756, 375] width 122 height 22
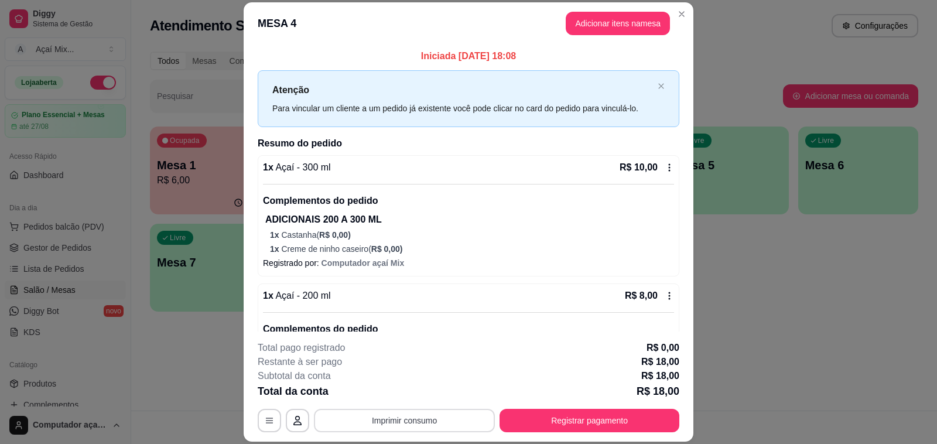
click at [387, 426] on button "Imprimir consumo" at bounding box center [404, 420] width 181 height 23
click at [398, 388] on button "Impressora" at bounding box center [402, 394] width 85 height 19
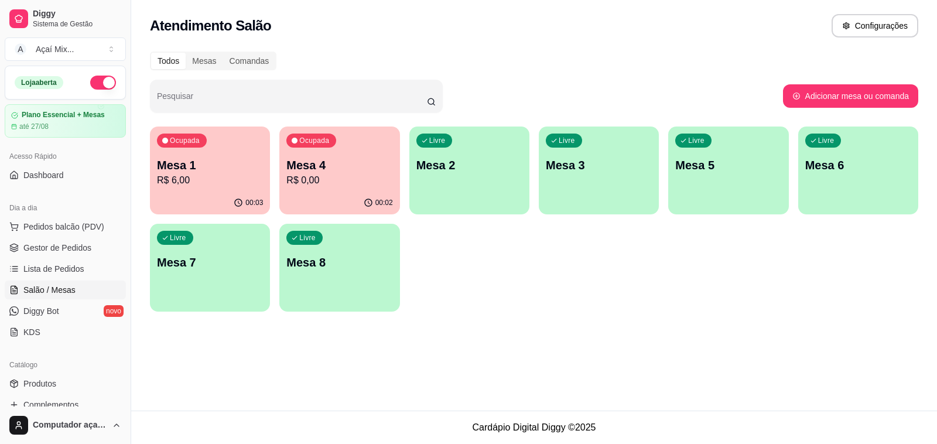
click at [341, 162] on p "Mesa 4" at bounding box center [339, 165] width 106 height 16
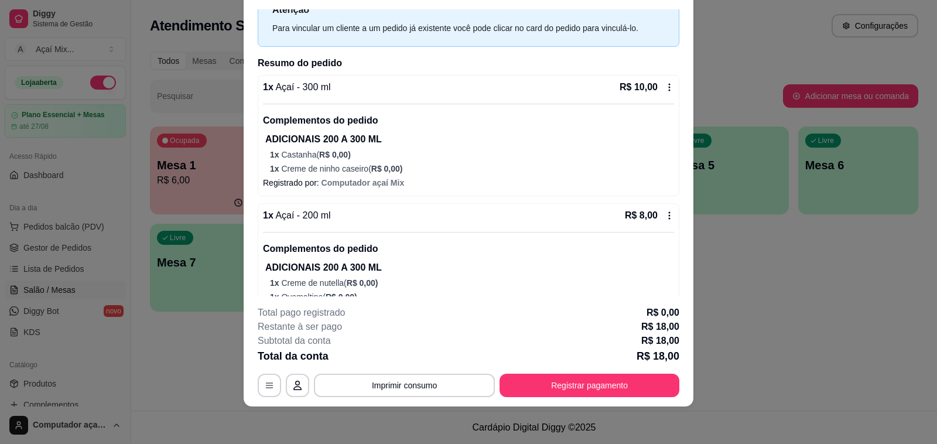
scroll to position [0, 0]
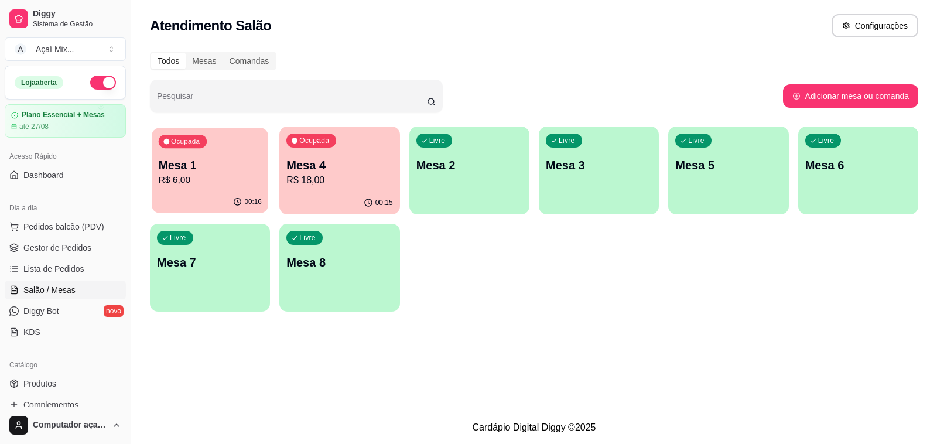
click at [249, 141] on div "Ocupada Mesa 1 R$ 6,00" at bounding box center [210, 159] width 117 height 63
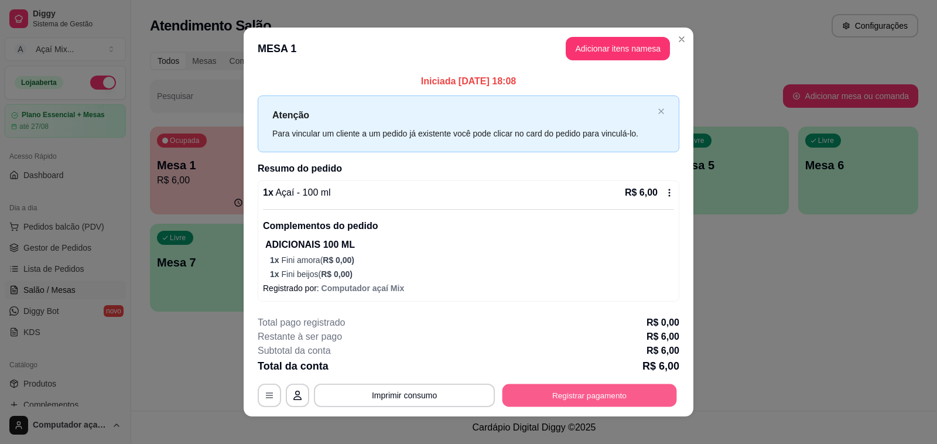
click at [508, 394] on button "Registrar pagamento" at bounding box center [590, 395] width 175 height 23
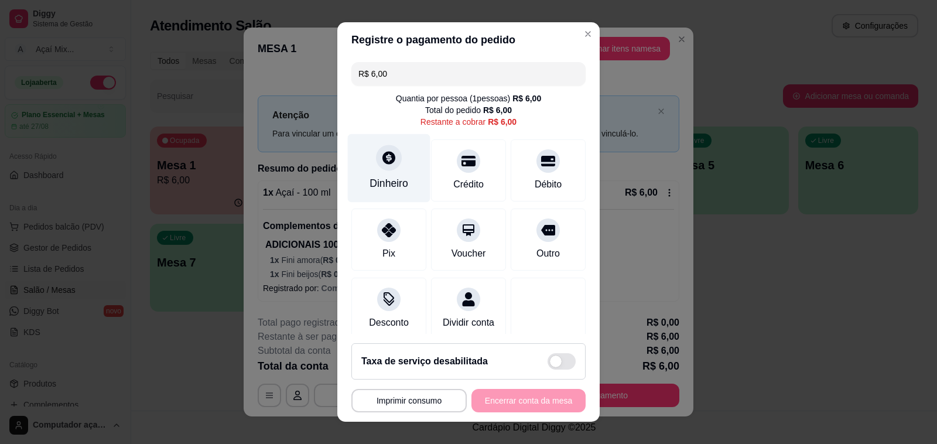
click at [397, 186] on div "Dinheiro" at bounding box center [389, 183] width 39 height 15
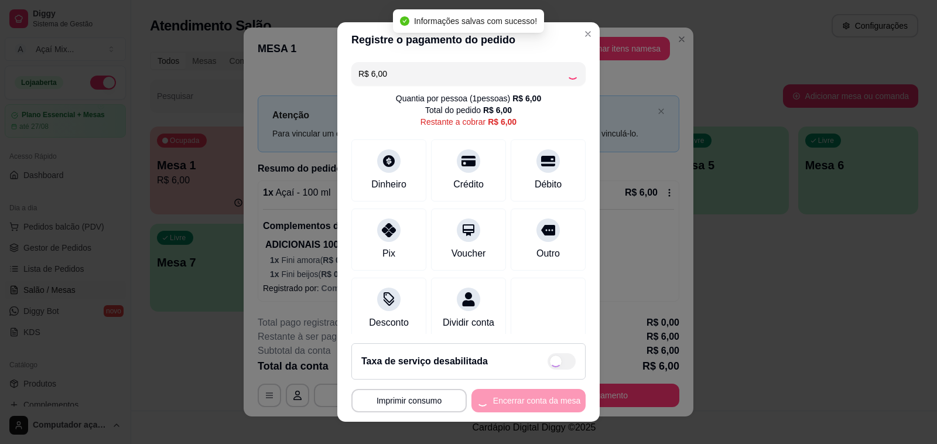
type input "R$ 0,00"
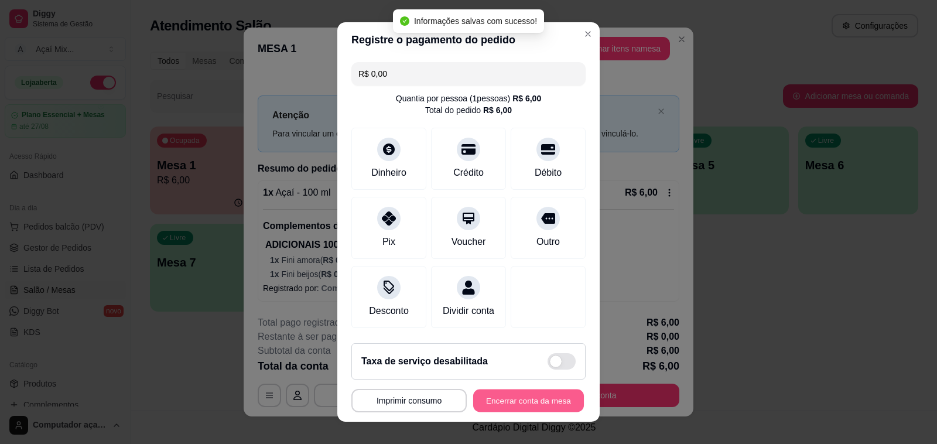
click at [522, 405] on button "Encerrar conta da mesa" at bounding box center [528, 400] width 111 height 23
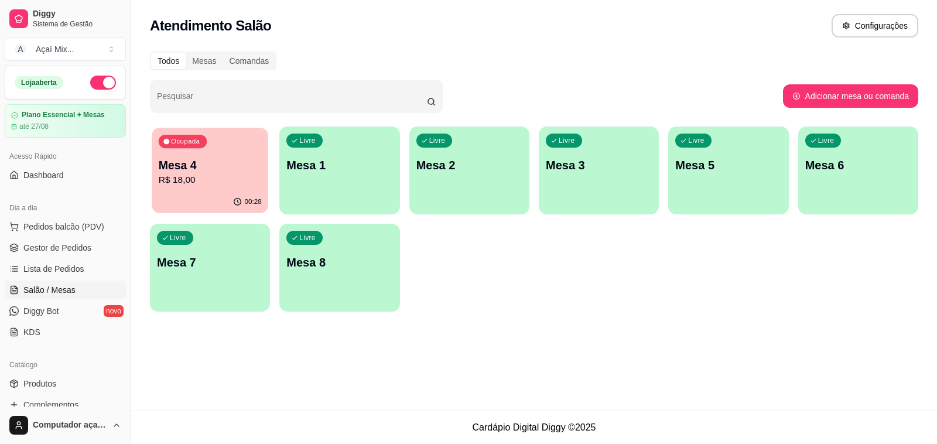
click at [207, 180] on p "R$ 18,00" at bounding box center [210, 179] width 103 height 13
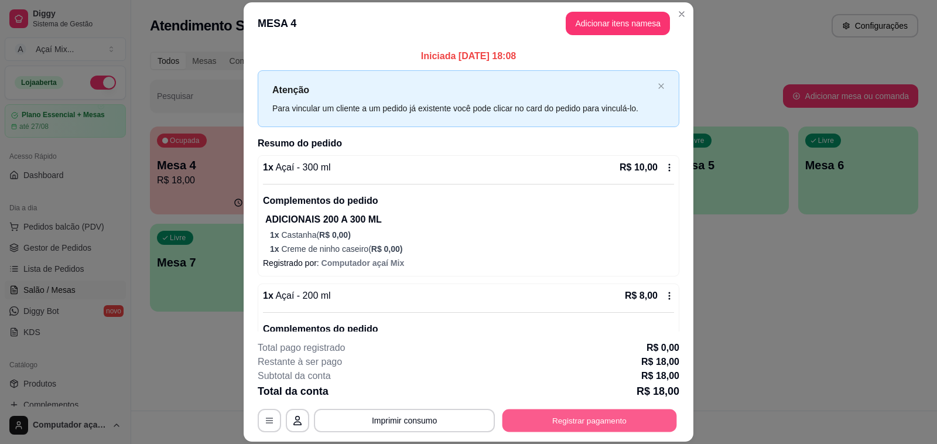
click at [593, 419] on button "Registrar pagamento" at bounding box center [590, 420] width 175 height 23
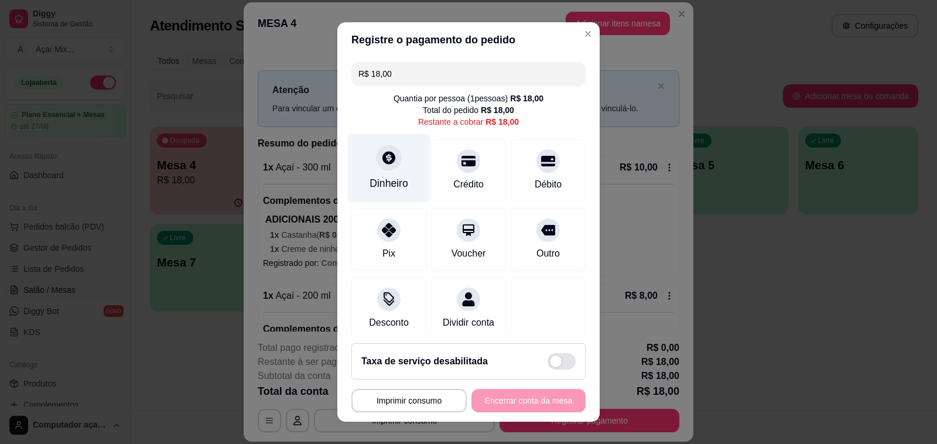
click at [376, 189] on div "Dinheiro" at bounding box center [389, 183] width 39 height 15
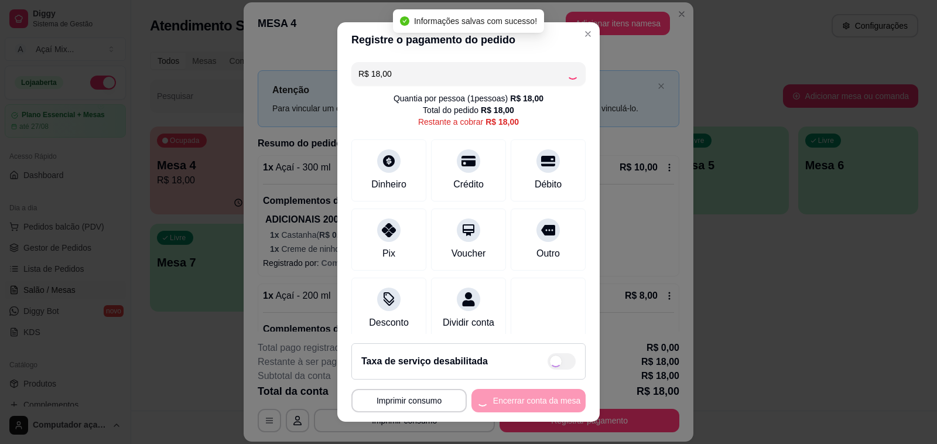
type input "R$ 0,00"
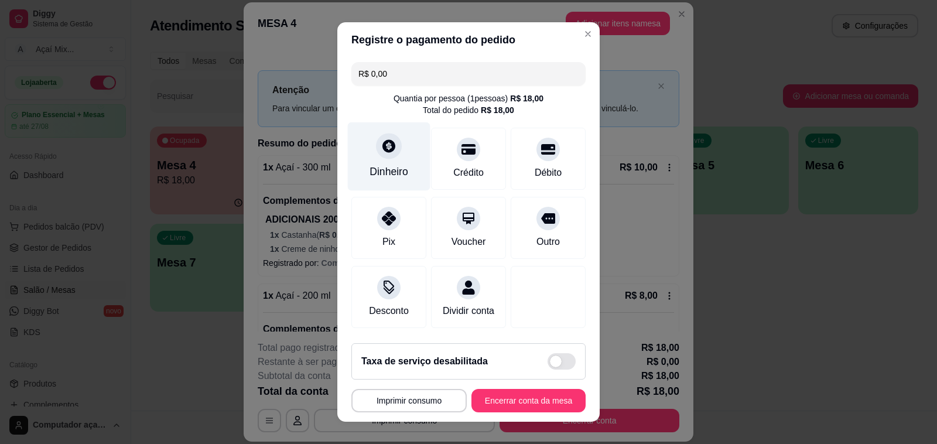
click at [381, 171] on div "Dinheiro" at bounding box center [389, 171] width 39 height 15
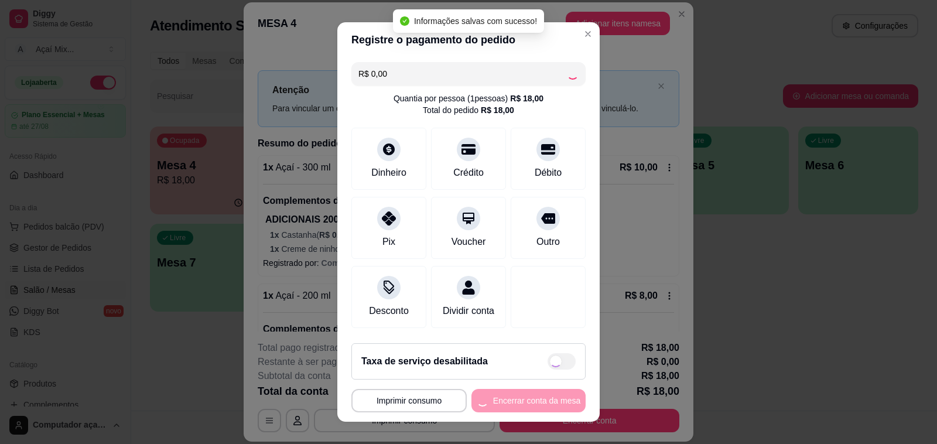
click at [513, 402] on div "**********" at bounding box center [468, 400] width 234 height 23
click at [513, 402] on button "Encerrar conta da mesa" at bounding box center [528, 400] width 111 height 23
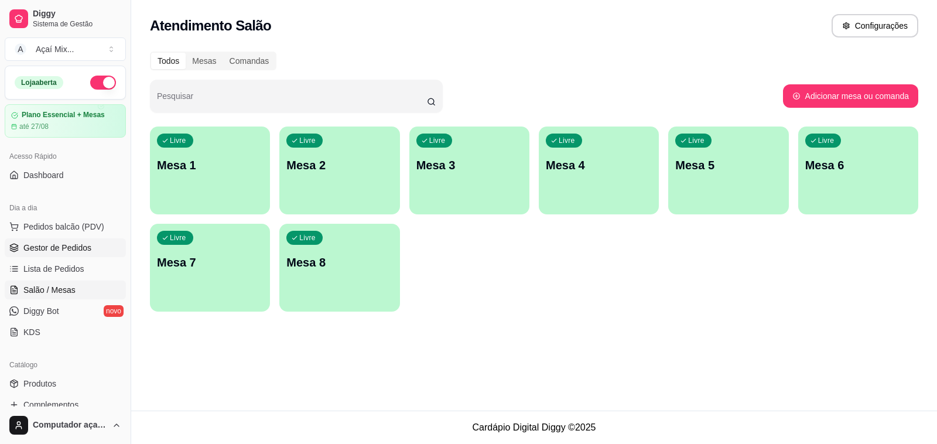
click at [69, 244] on span "Gestor de Pedidos" at bounding box center [57, 248] width 68 height 12
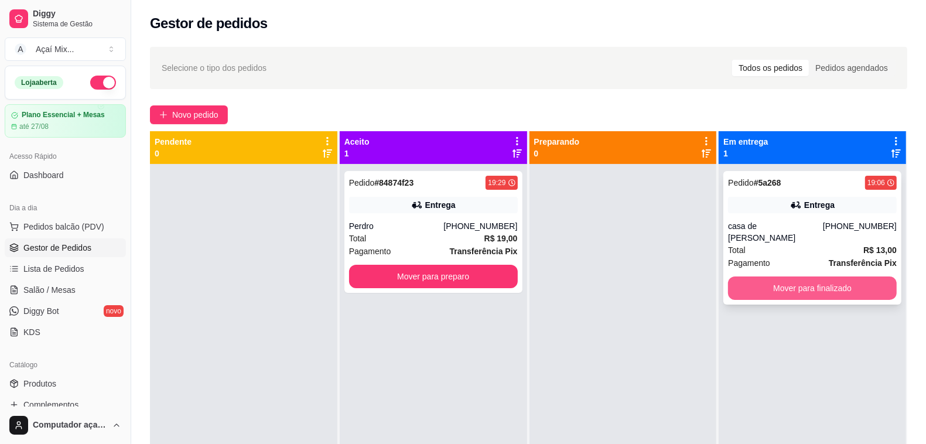
click at [778, 283] on button "Mover para finalizado" at bounding box center [812, 287] width 169 height 23
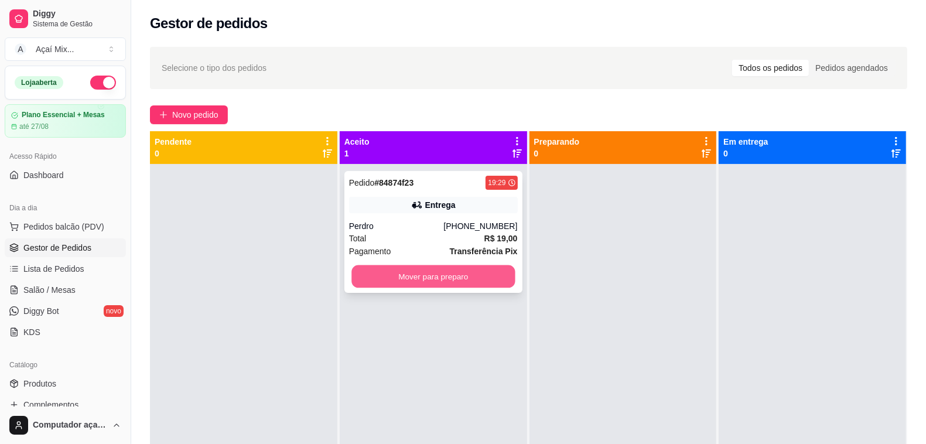
click at [484, 282] on button "Mover para preparo" at bounding box center [432, 276] width 163 height 23
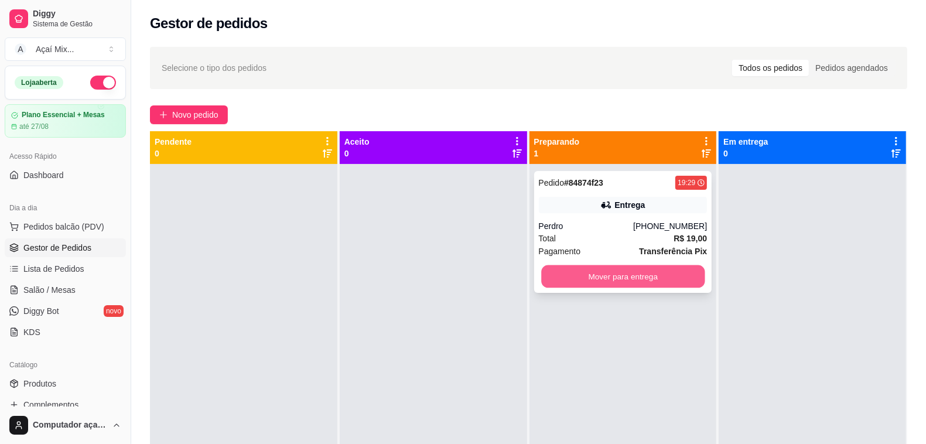
click at [548, 277] on button "Mover para entrega" at bounding box center [622, 276] width 163 height 23
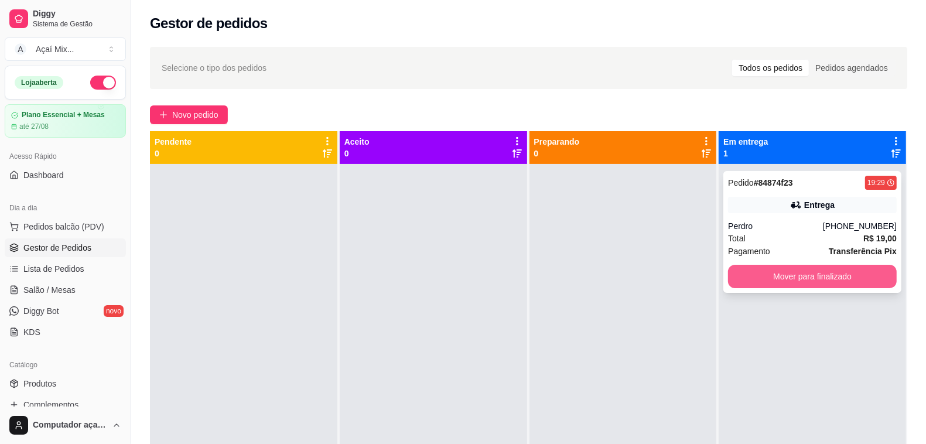
click at [792, 275] on button "Mover para finalizado" at bounding box center [812, 276] width 169 height 23
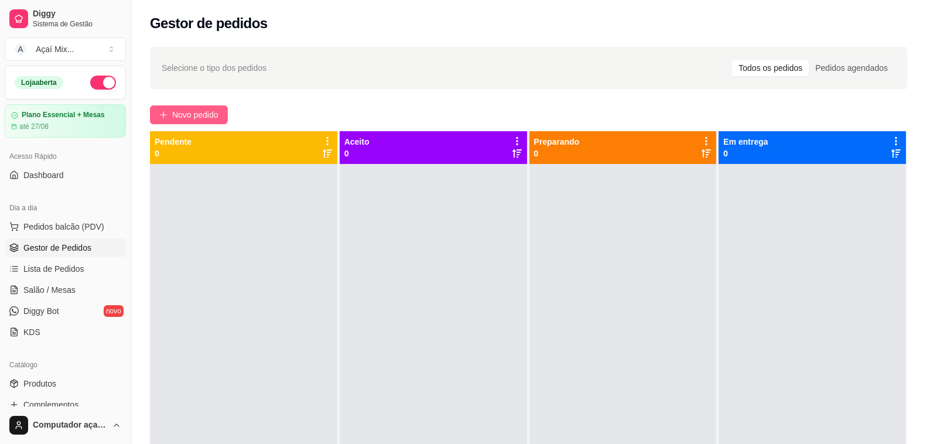
click at [177, 116] on span "Novo pedido" at bounding box center [195, 114] width 46 height 13
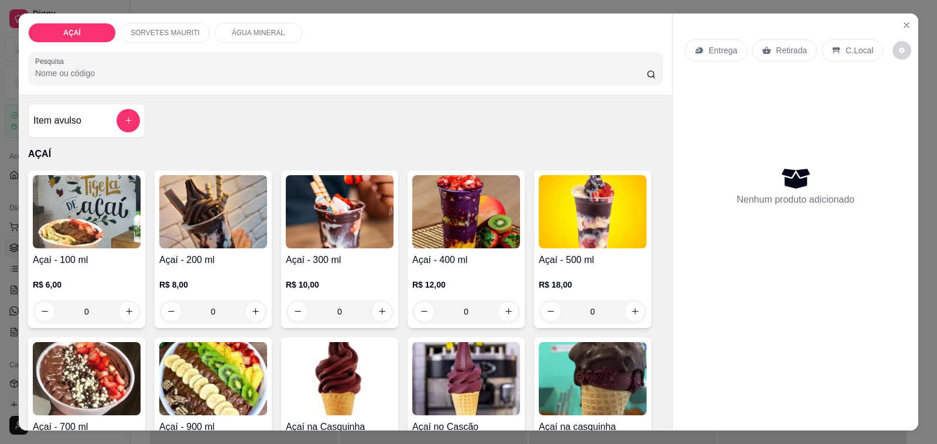
click at [432, 279] on p "R$ 12,00" at bounding box center [466, 285] width 108 height 12
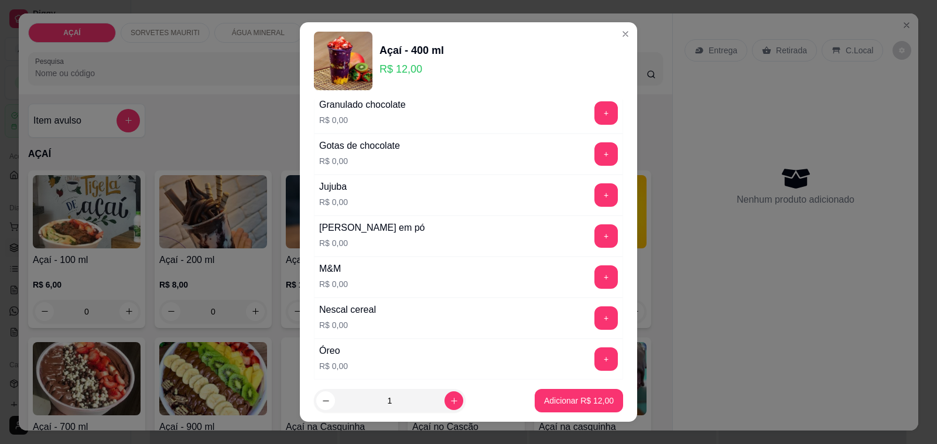
scroll to position [1098, 0]
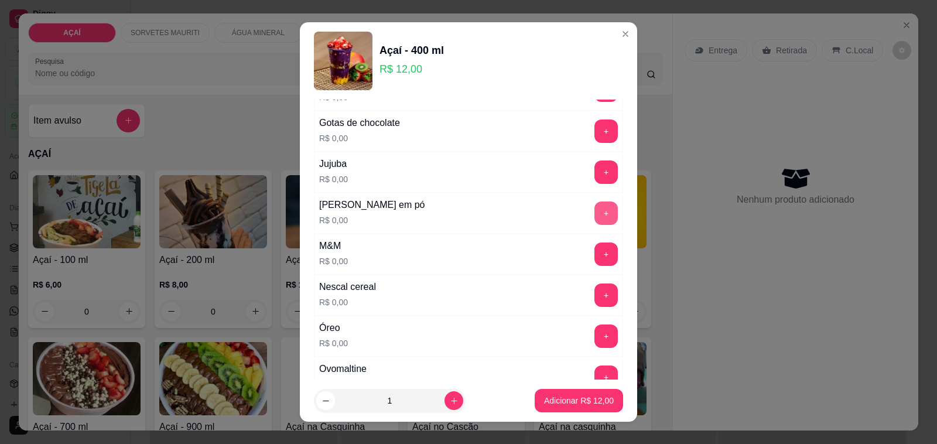
click at [594, 224] on button "+" at bounding box center [605, 212] width 23 height 23
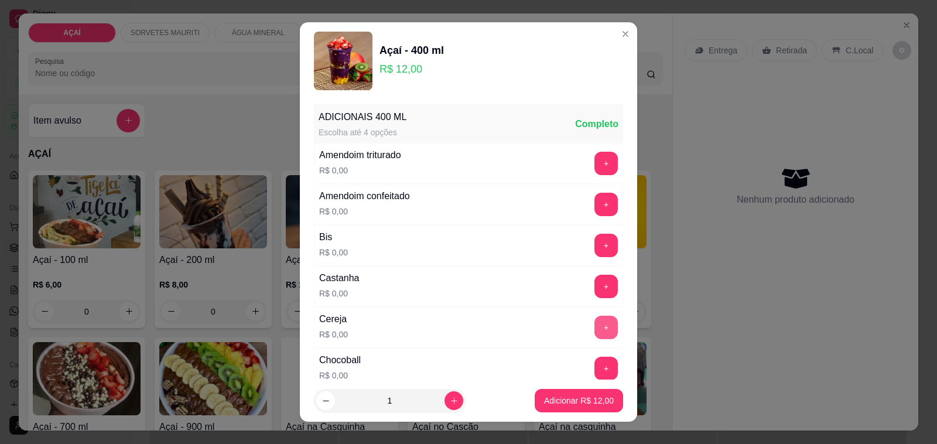
click at [594, 330] on button "+" at bounding box center [605, 327] width 23 height 23
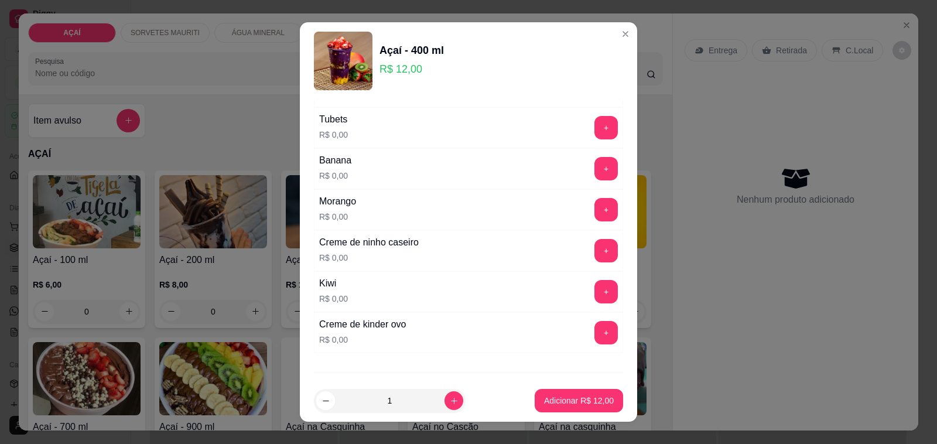
scroll to position [1537, 0]
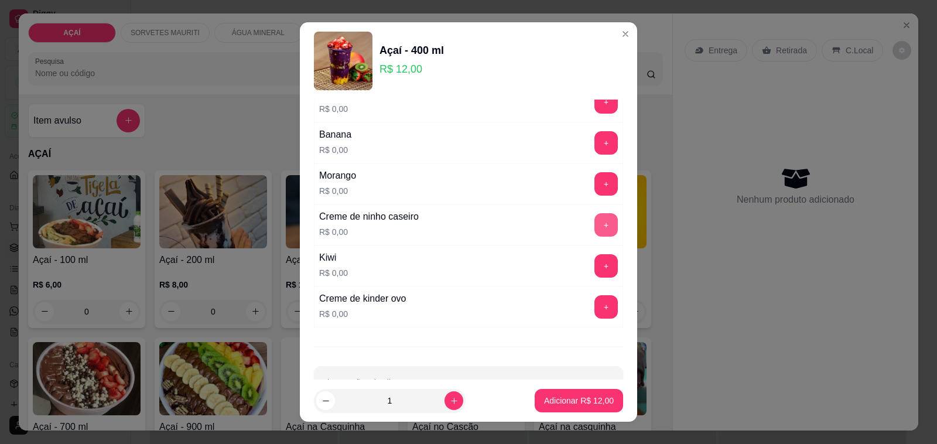
click at [594, 237] on button "+" at bounding box center [605, 224] width 23 height 23
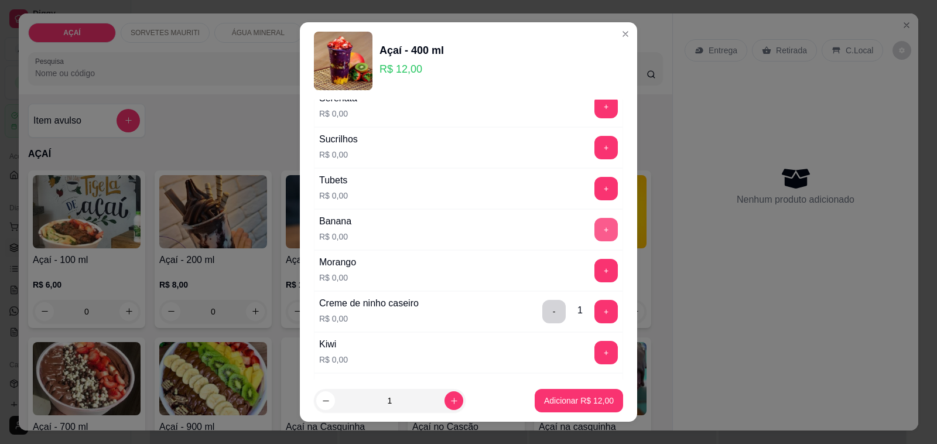
scroll to position [1318, 0]
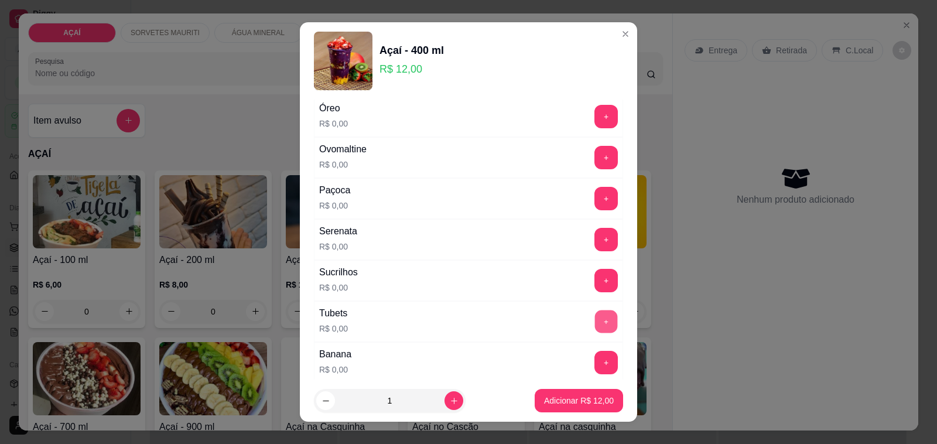
click at [595, 333] on button "+" at bounding box center [606, 321] width 23 height 23
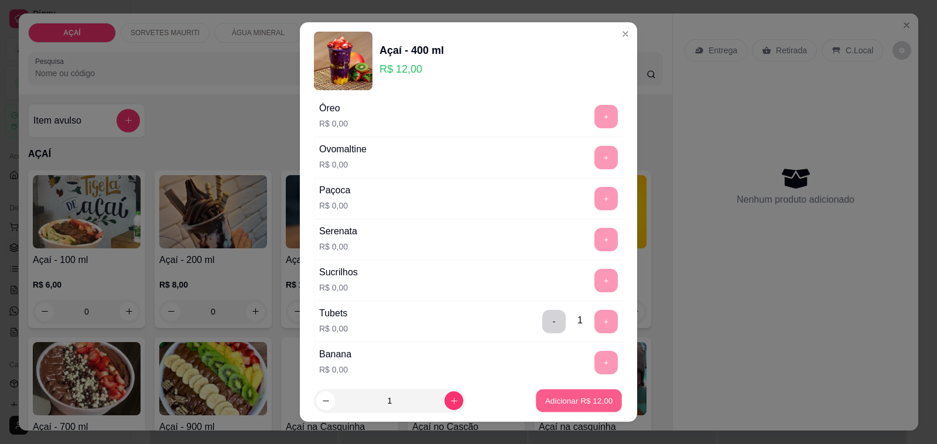
click at [558, 397] on p "Adicionar R$ 12,00" at bounding box center [579, 400] width 68 height 11
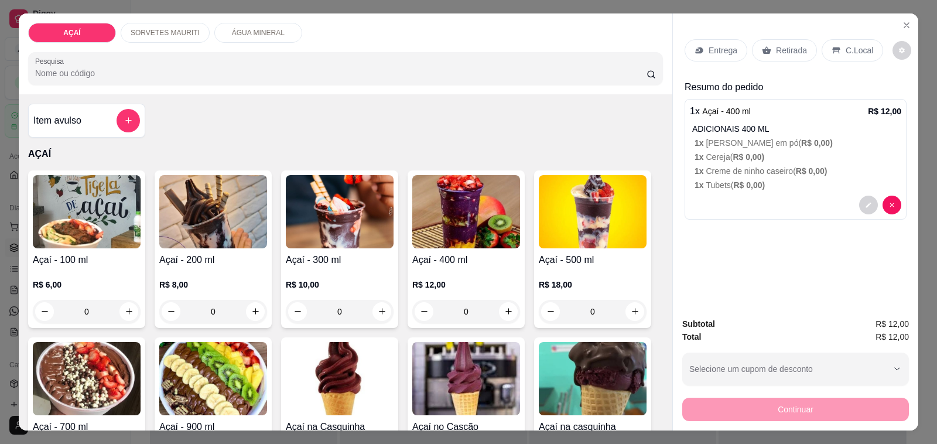
click at [180, 253] on h4 "Açaí - 200 ml" at bounding box center [213, 260] width 108 height 14
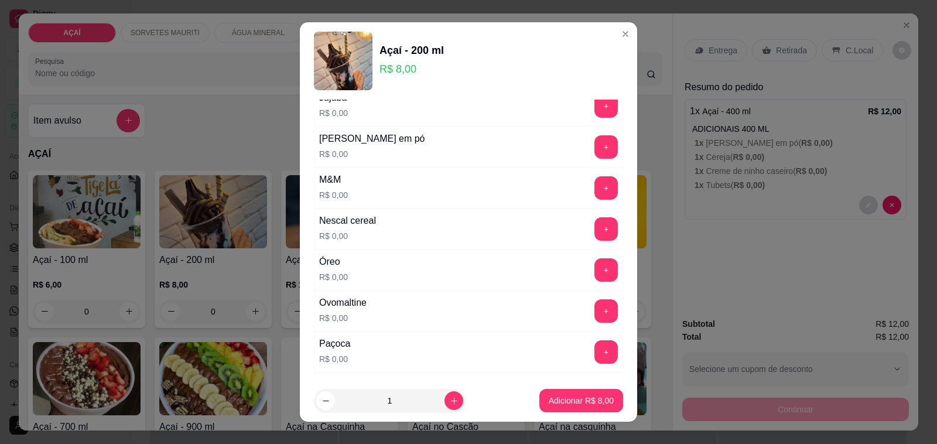
scroll to position [1171, 0]
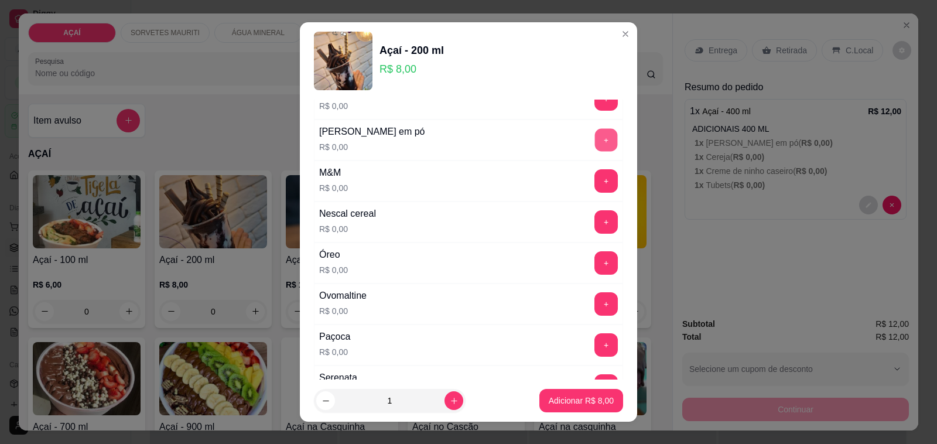
click at [595, 141] on button "+" at bounding box center [606, 140] width 23 height 23
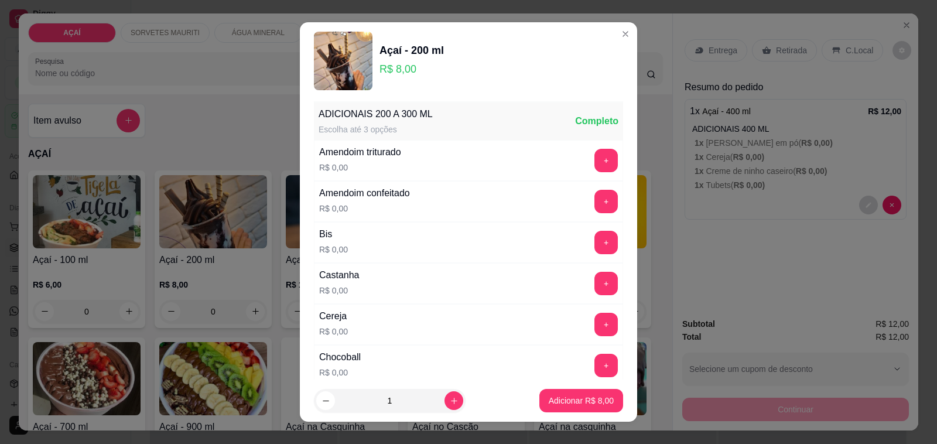
scroll to position [0, 0]
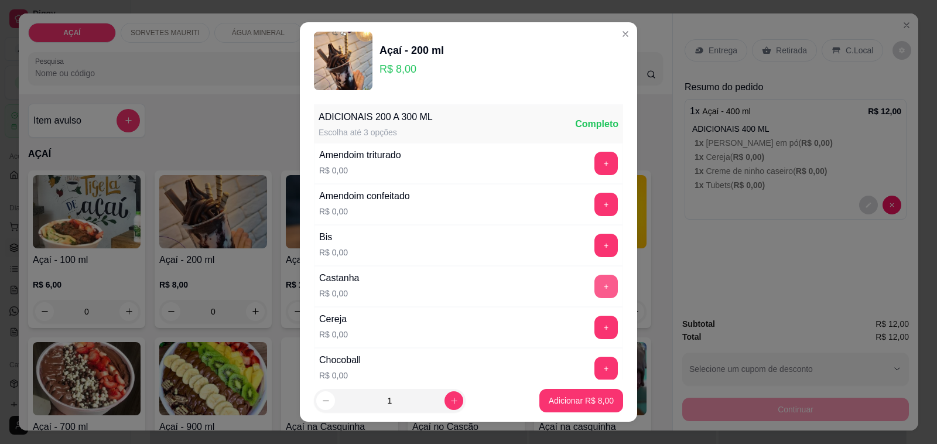
click at [594, 283] on button "+" at bounding box center [605, 286] width 23 height 23
click at [594, 169] on button "+" at bounding box center [605, 163] width 23 height 23
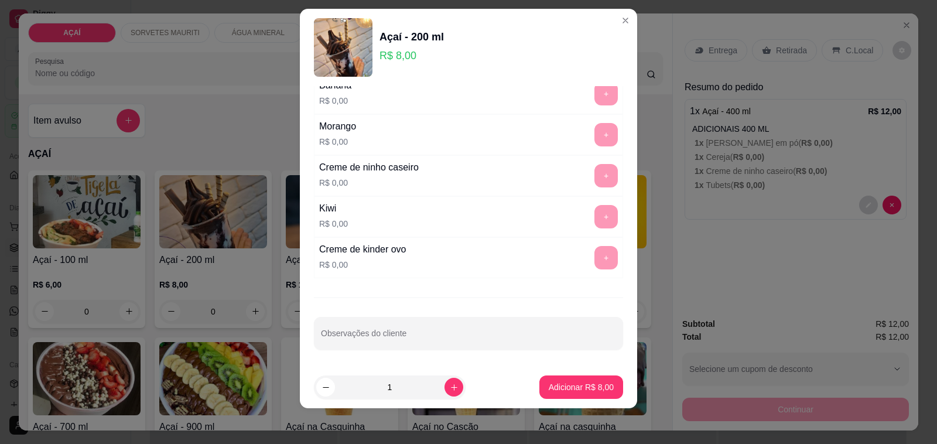
scroll to position [15, 0]
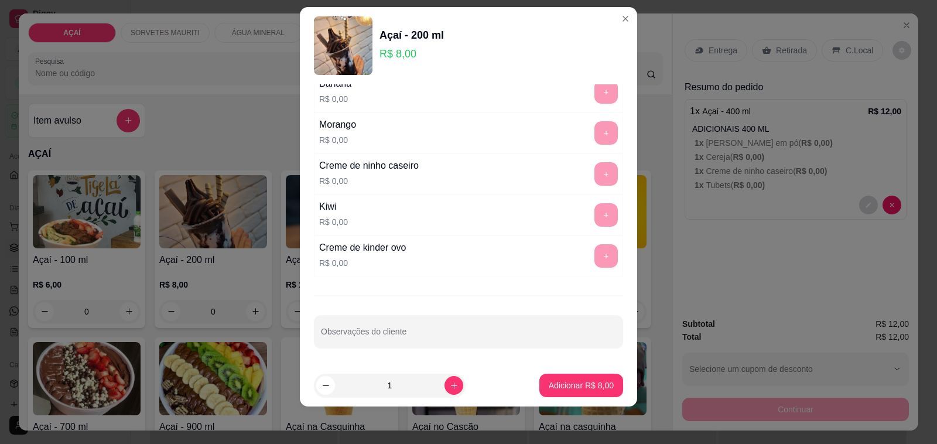
click at [525, 355] on div "ADICIONAIS 200 A 300 ML Escolha até 3 opções Completo Amendoim triturado R$ 0,0…" at bounding box center [468, 224] width 337 height 280
click at [535, 330] on input "Observações do cliente" at bounding box center [468, 336] width 295 height 12
type input "jujuba"
click at [565, 375] on button "Adicionar R$ 8,00" at bounding box center [581, 385] width 81 height 23
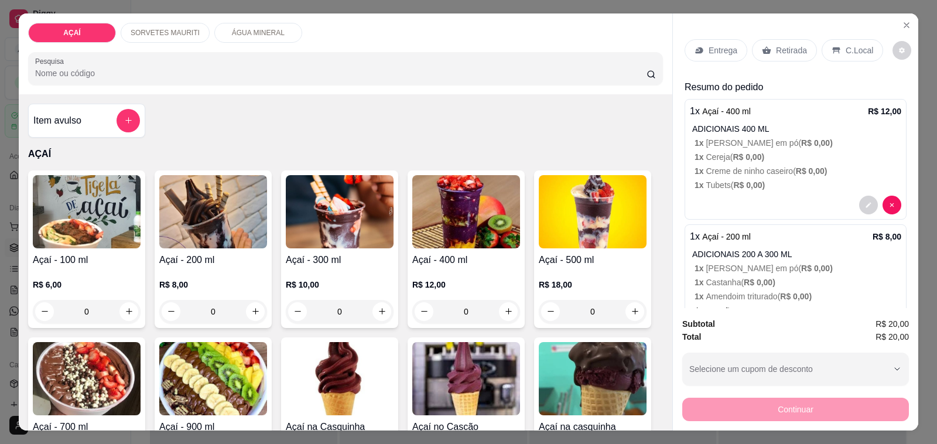
click at [720, 45] on p "Entrega" at bounding box center [723, 51] width 29 height 12
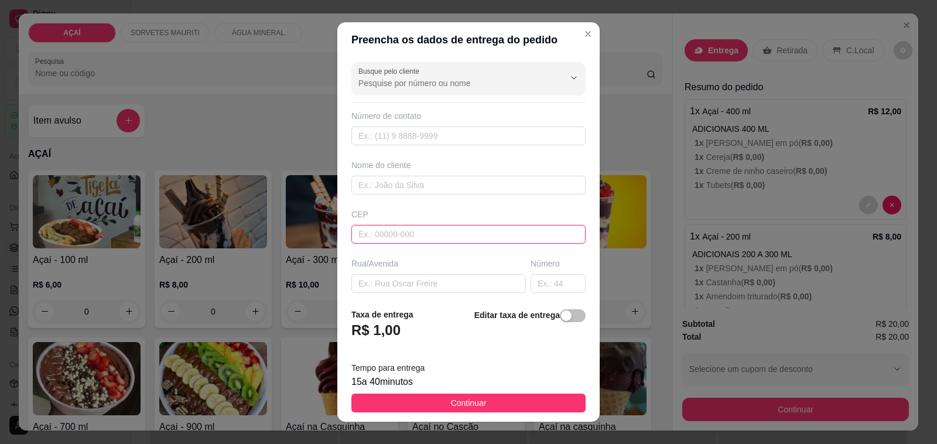
click at [404, 244] on input "text" at bounding box center [468, 234] width 234 height 19
type input "5752000000"
type input "[PERSON_NAME] 🌸"
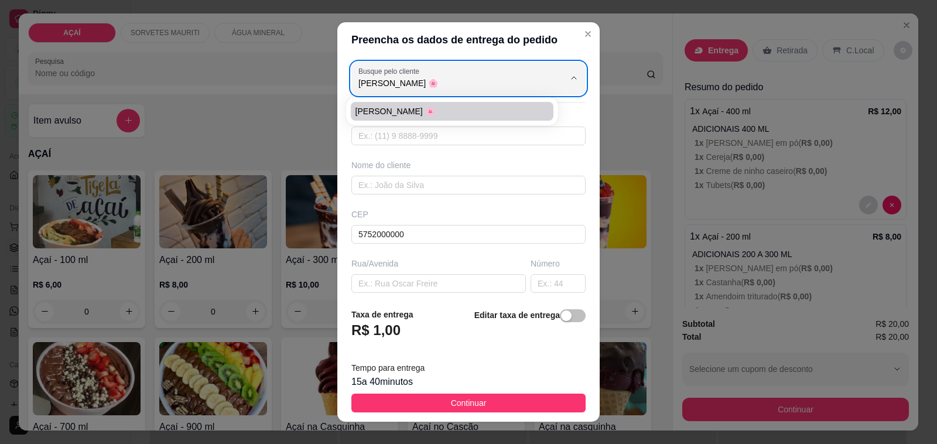
click at [440, 113] on span "[PERSON_NAME] 🌸" at bounding box center [447, 111] width 182 height 12
type input "81846786"
type input "[PERSON_NAME] 🌸"
type input "Na [STREET_ADDRESS][PERSON_NAME] na casa de [PERSON_NAME]"
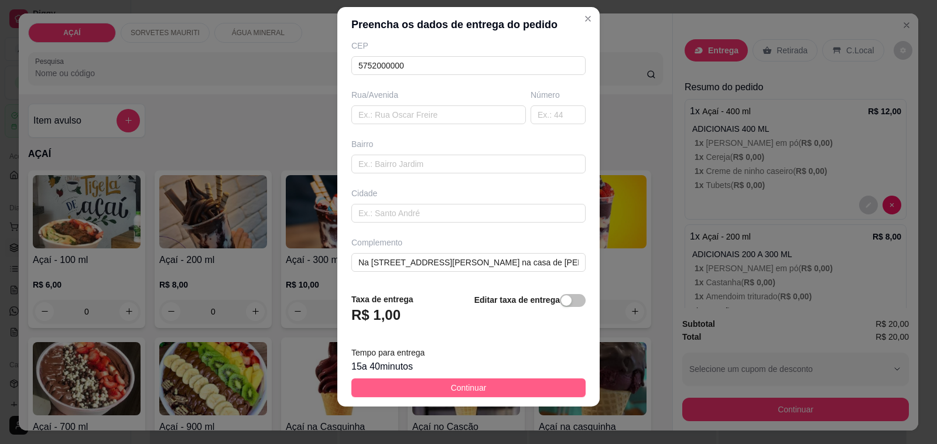
type input "[PERSON_NAME] 🌸"
click at [454, 392] on span "Continuar" at bounding box center [469, 387] width 36 height 13
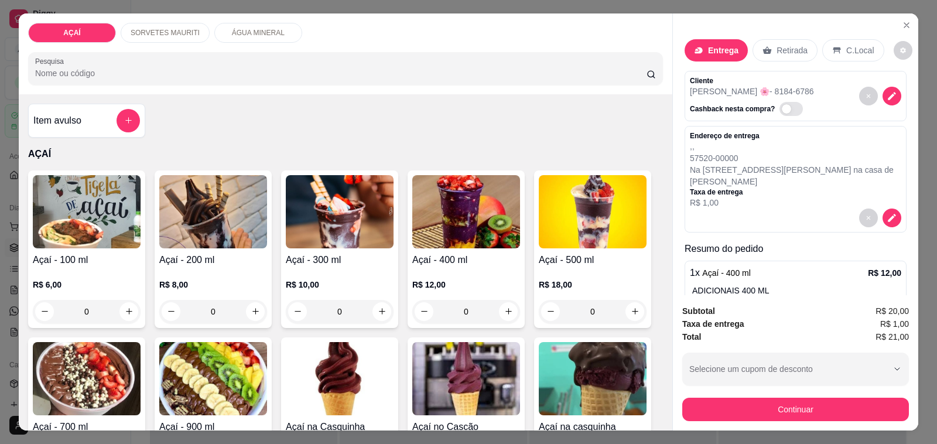
click at [800, 209] on div at bounding box center [795, 218] width 211 height 19
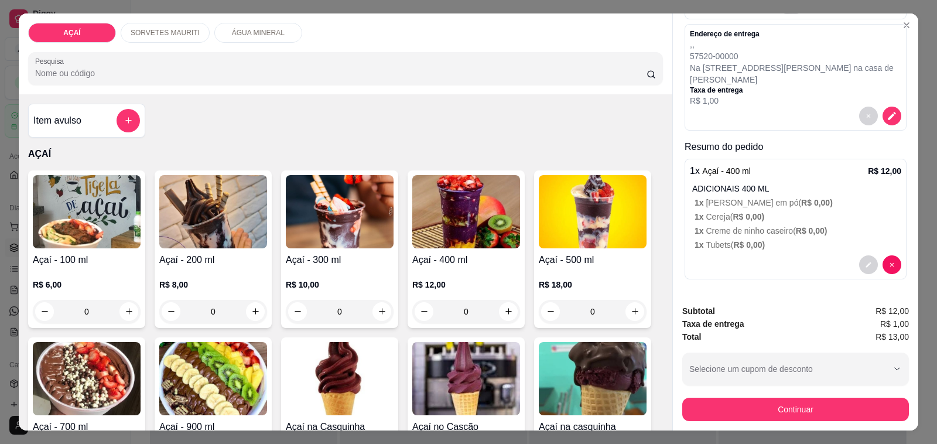
scroll to position [91, 0]
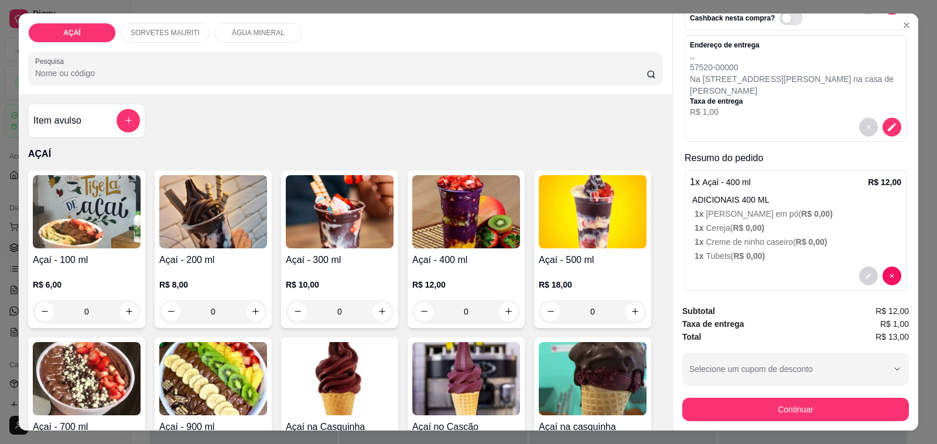
click at [859, 266] on div at bounding box center [880, 275] width 42 height 19
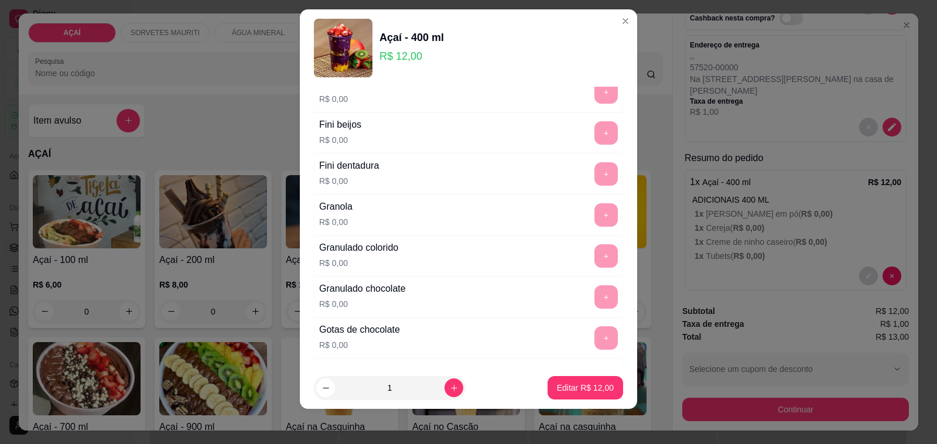
scroll to position [15, 0]
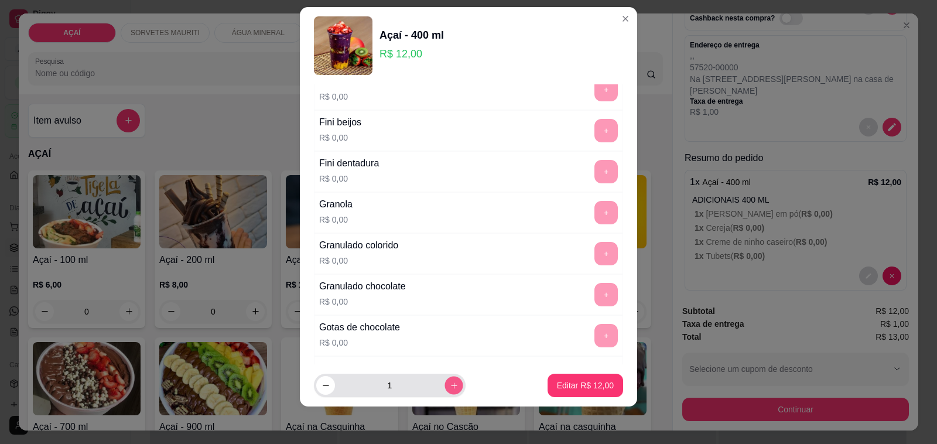
click at [450, 389] on icon "increase-product-quantity" at bounding box center [454, 385] width 9 height 9
type input "2"
click at [592, 388] on p "Editar R$ 24,00" at bounding box center [585, 385] width 55 height 11
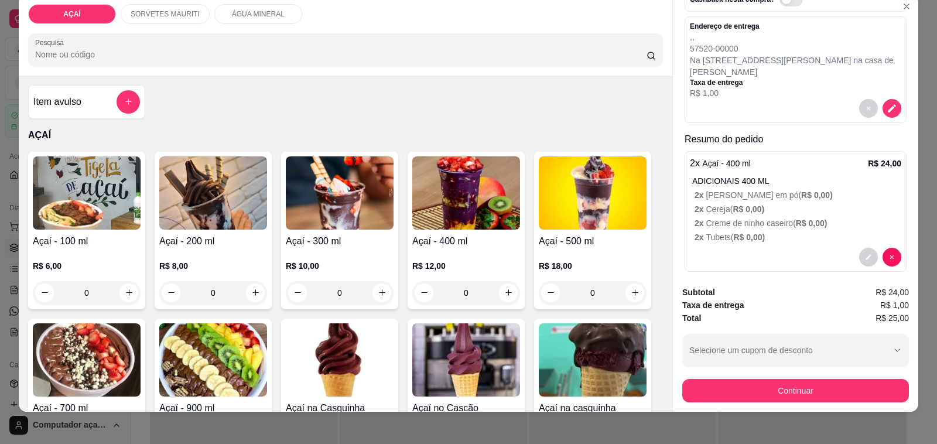
scroll to position [29, 0]
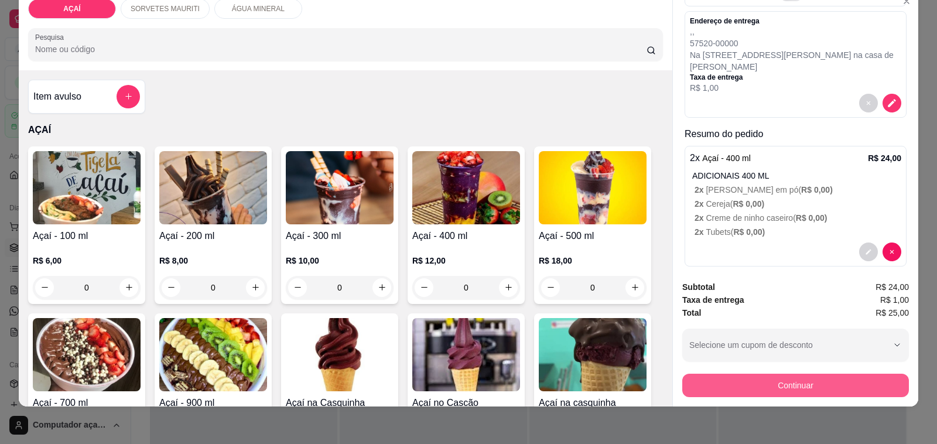
click at [801, 379] on button "Continuar" at bounding box center [795, 385] width 227 height 23
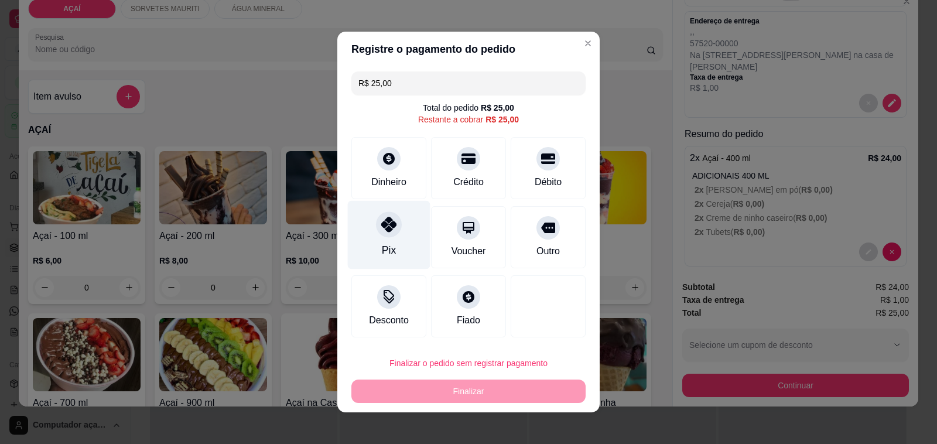
click at [382, 246] on div "Pix" at bounding box center [389, 249] width 14 height 15
type input "R$ 0,00"
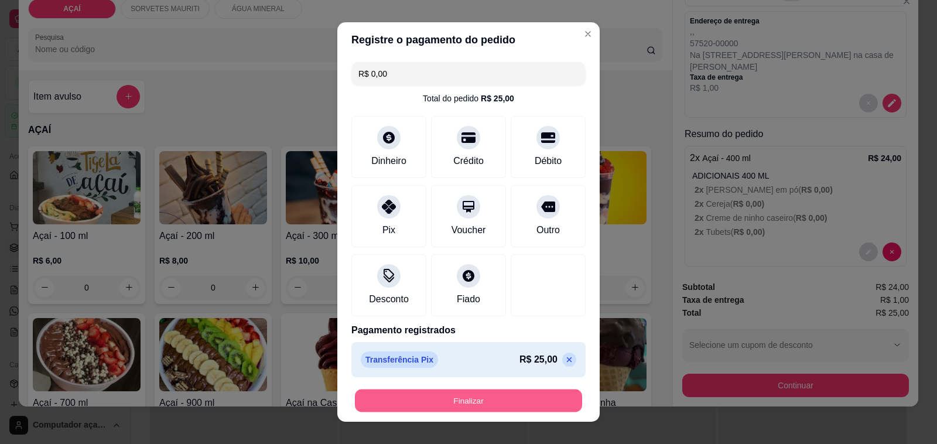
click at [448, 405] on button "Finalizar" at bounding box center [468, 400] width 227 height 23
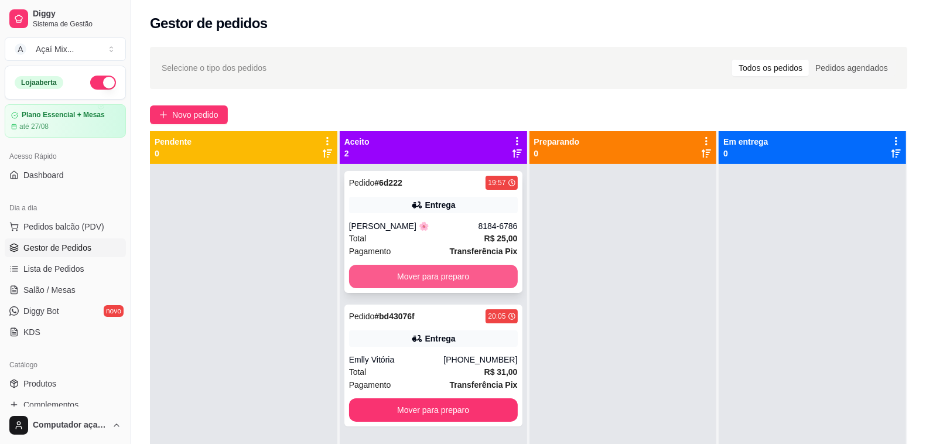
click at [473, 286] on button "Mover para preparo" at bounding box center [433, 276] width 169 height 23
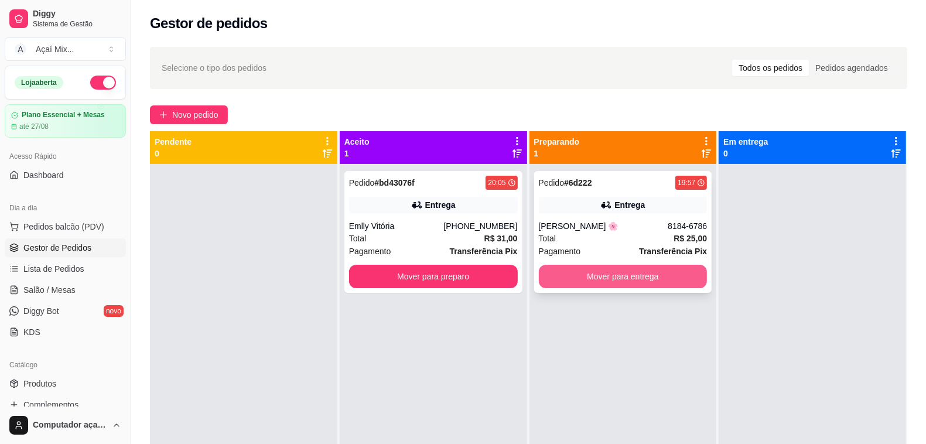
click at [614, 274] on button "Mover para entrega" at bounding box center [623, 276] width 169 height 23
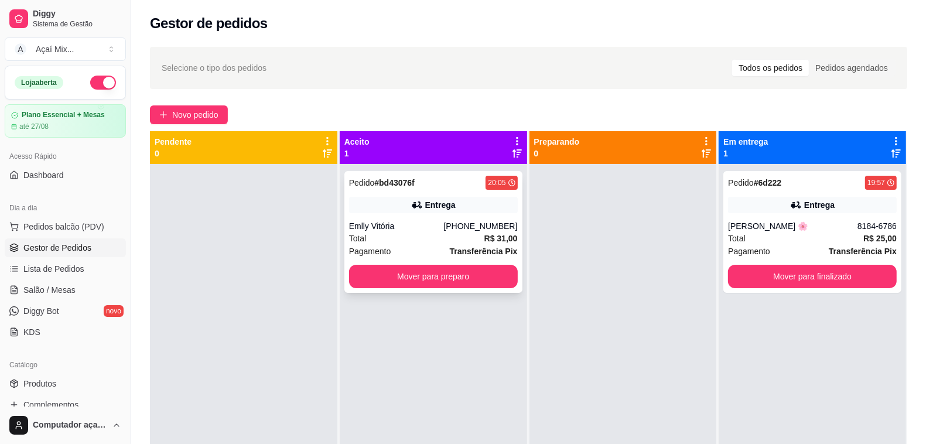
click at [451, 250] on strong "Transferência Pix" at bounding box center [484, 251] width 68 height 9
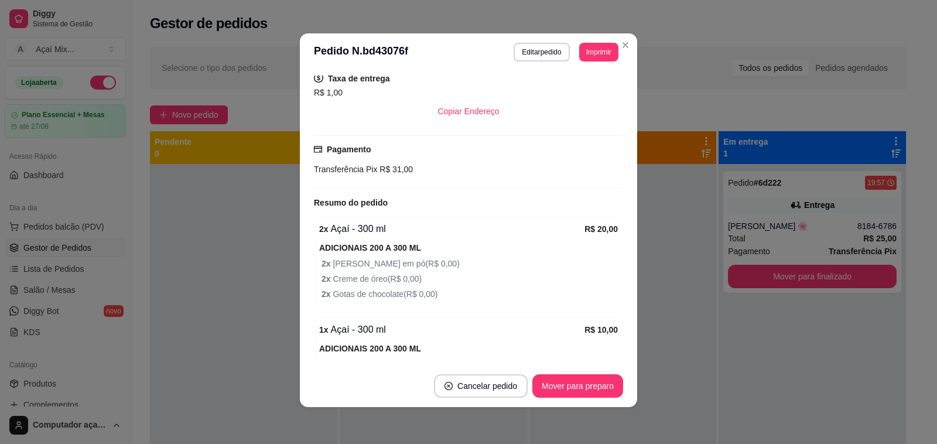
scroll to position [293, 0]
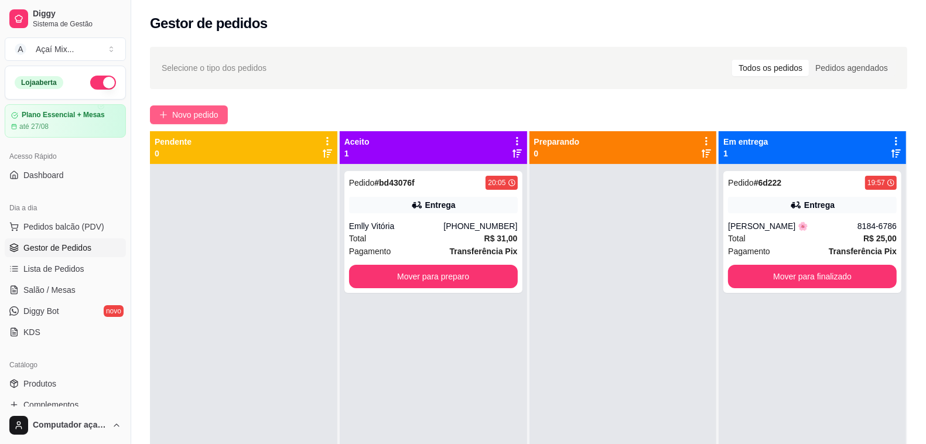
click at [207, 107] on button "Novo pedido" at bounding box center [189, 114] width 78 height 19
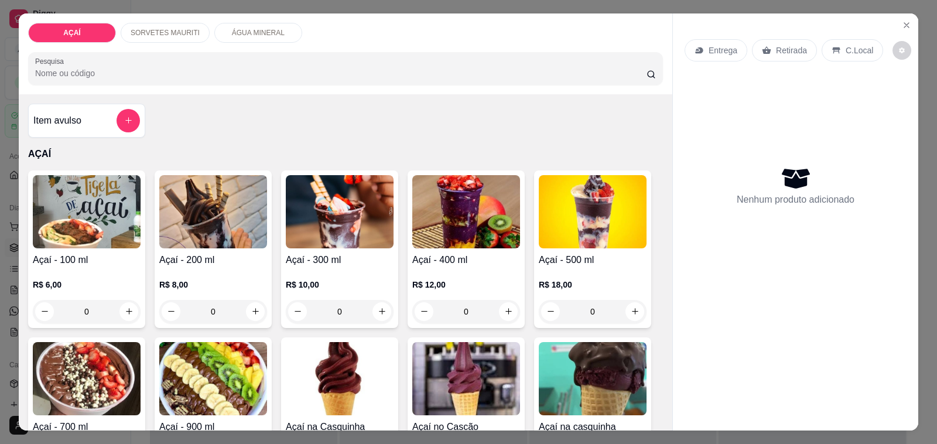
click at [121, 268] on div "R$ 6,00 0" at bounding box center [87, 295] width 108 height 56
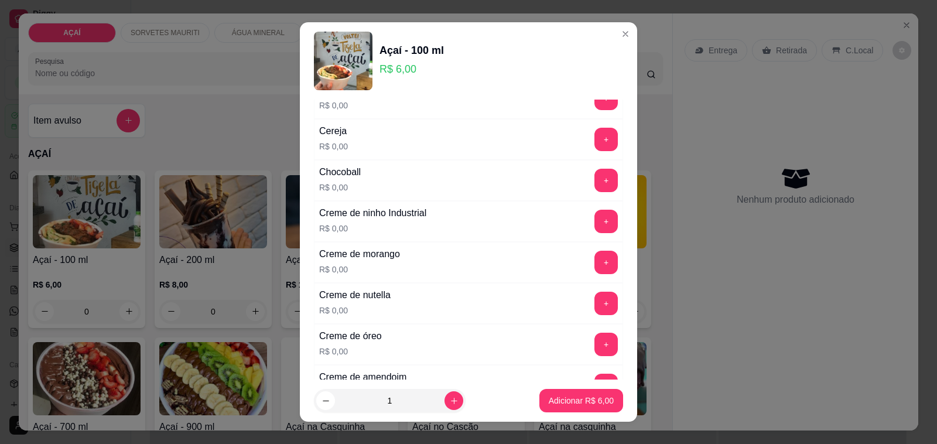
scroll to position [220, 0]
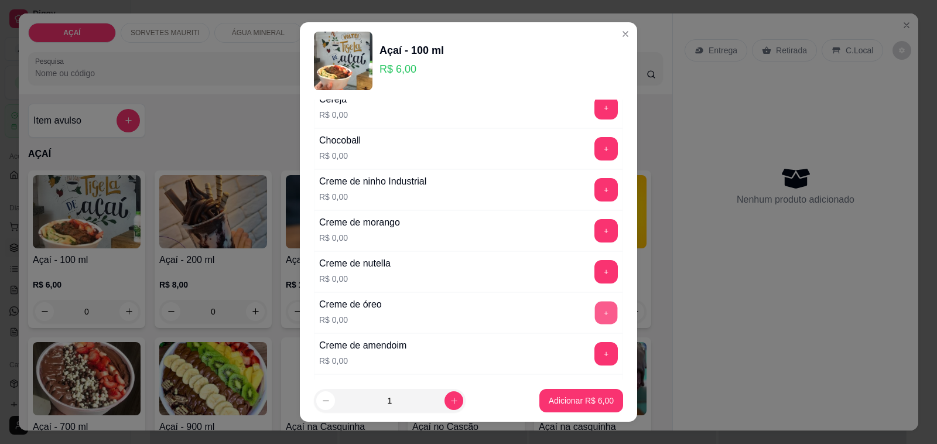
click at [595, 312] on button "+" at bounding box center [606, 313] width 23 height 23
click at [595, 277] on button "+" at bounding box center [606, 272] width 23 height 23
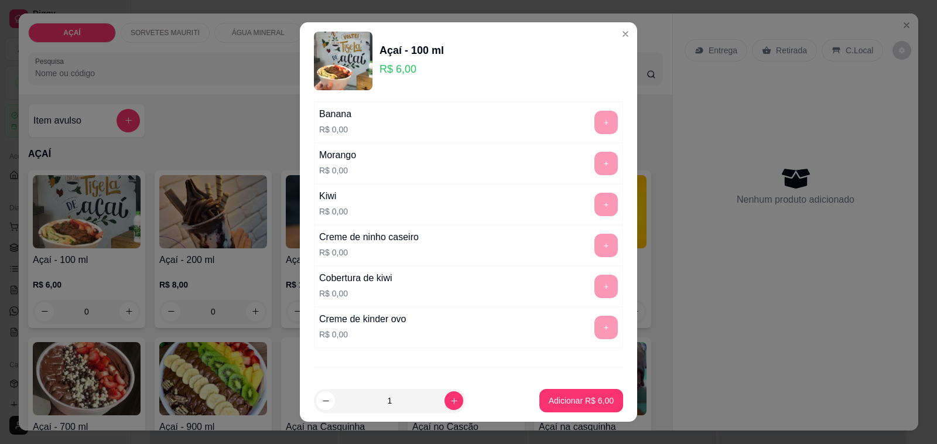
scroll to position [1583, 0]
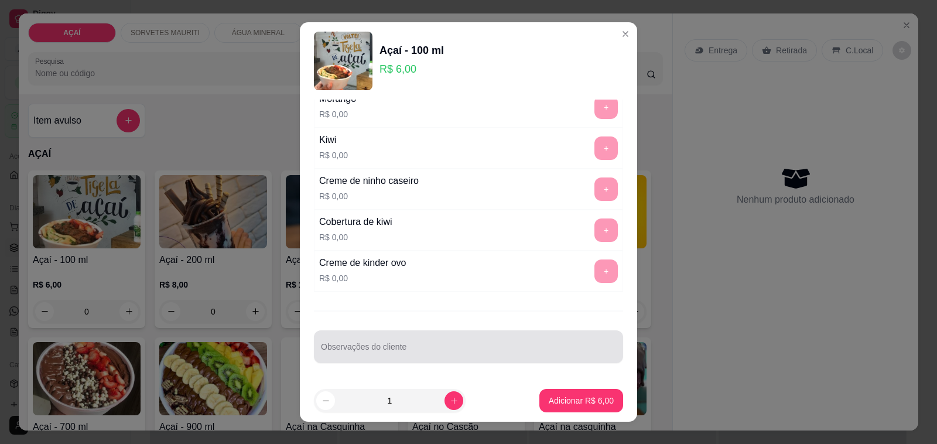
click at [493, 354] on input "Observações do cliente" at bounding box center [468, 352] width 295 height 12
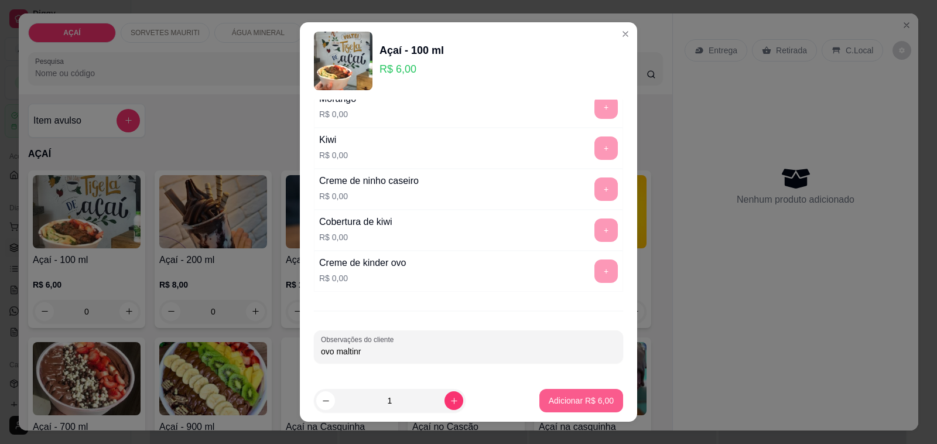
type input "ovo maltinr"
click at [557, 398] on p "Adicionar R$ 6,00" at bounding box center [581, 401] width 65 height 12
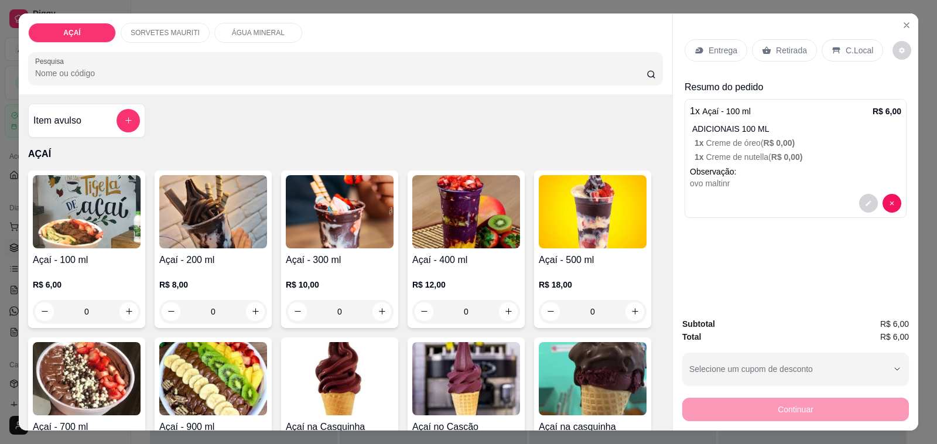
click at [712, 47] on p "Entrega" at bounding box center [723, 51] width 29 height 12
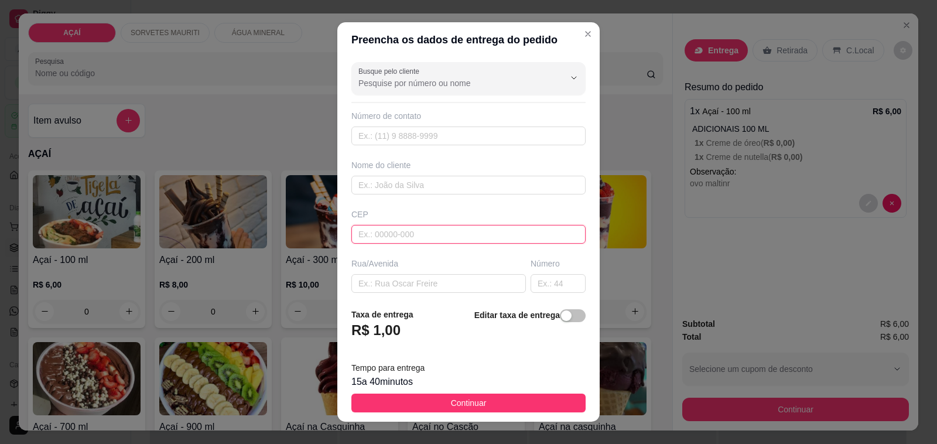
click at [470, 243] on input "text" at bounding box center [468, 234] width 234 height 19
type input "57520000"
type input "Maravilha"
type input "5752000000000"
type input "8201-4338"
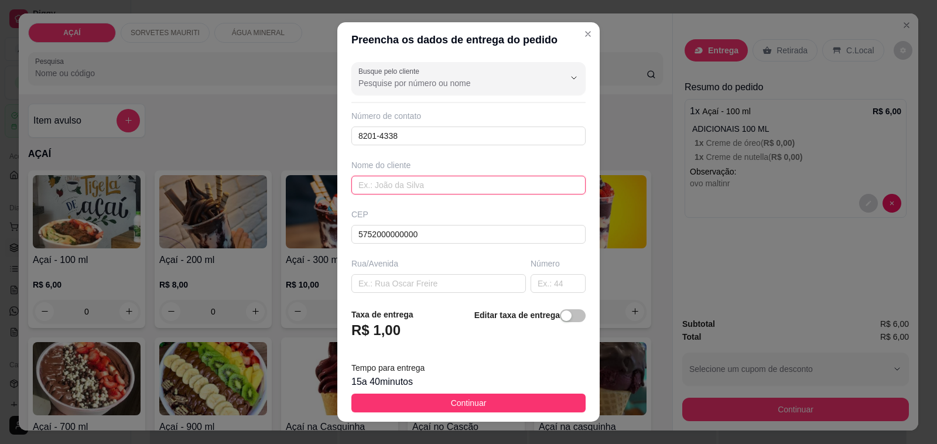
drag, startPoint x: 454, startPoint y: 189, endPoint x: 203, endPoint y: 75, distance: 276.3
click at [454, 189] on input "text" at bounding box center [468, 185] width 234 height 19
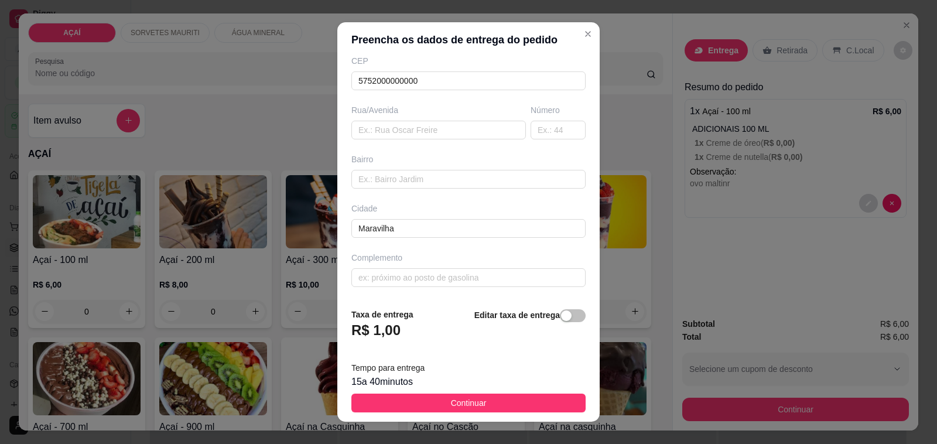
type input "~[PERSON_NAME]"
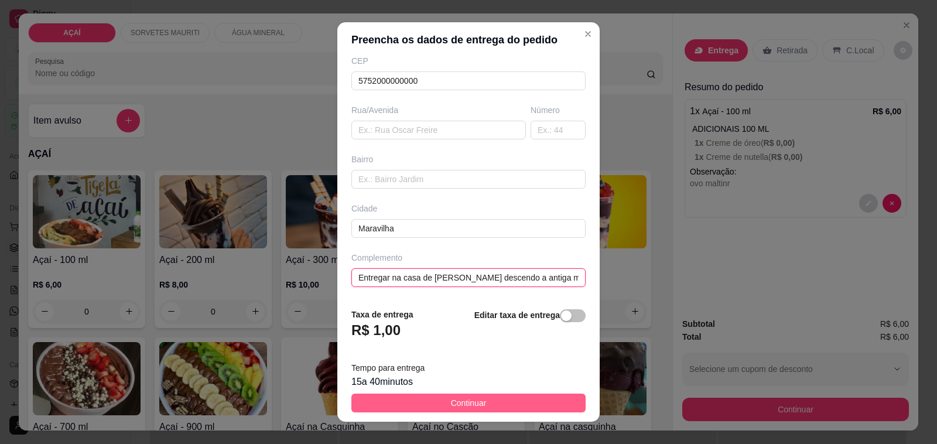
type input "Entregar na casa de [PERSON_NAME] descendo a antiga matança em uma estradinha d…"
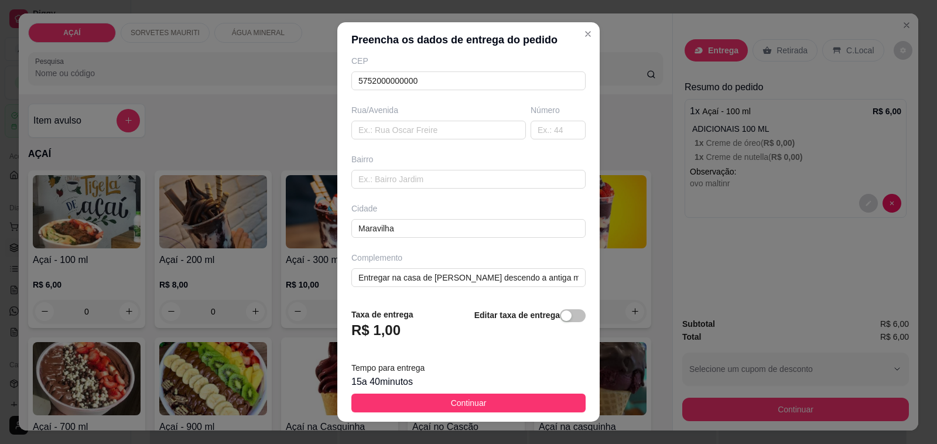
drag, startPoint x: 484, startPoint y: 401, endPoint x: 490, endPoint y: 403, distance: 6.1
click at [486, 402] on button "Continuar" at bounding box center [468, 403] width 234 height 19
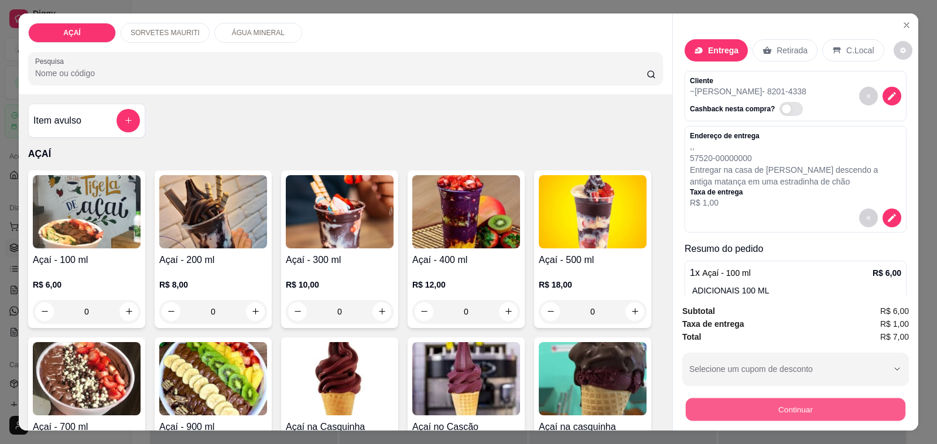
click at [698, 405] on button "Continuar" at bounding box center [796, 409] width 220 height 23
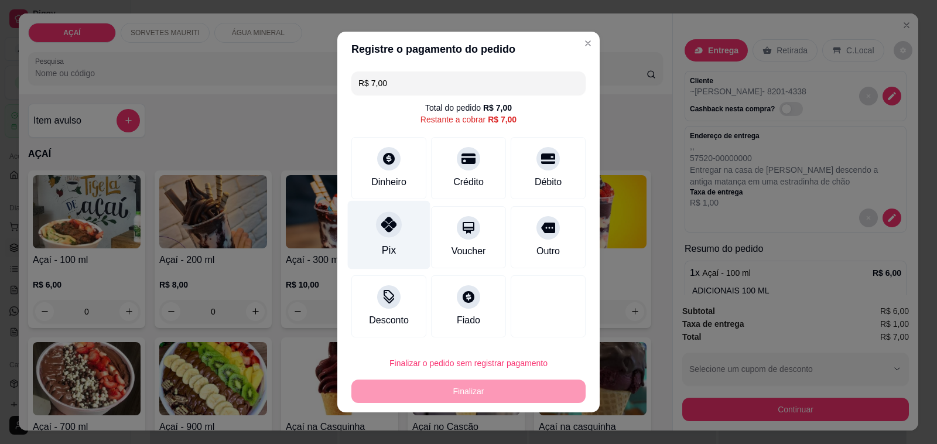
click at [393, 244] on div "Pix" at bounding box center [389, 235] width 83 height 69
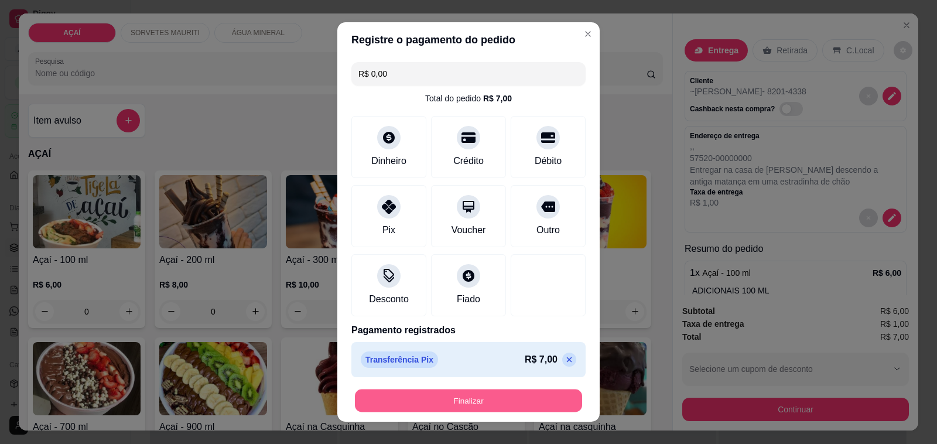
click at [434, 391] on button "Finalizar" at bounding box center [468, 400] width 227 height 23
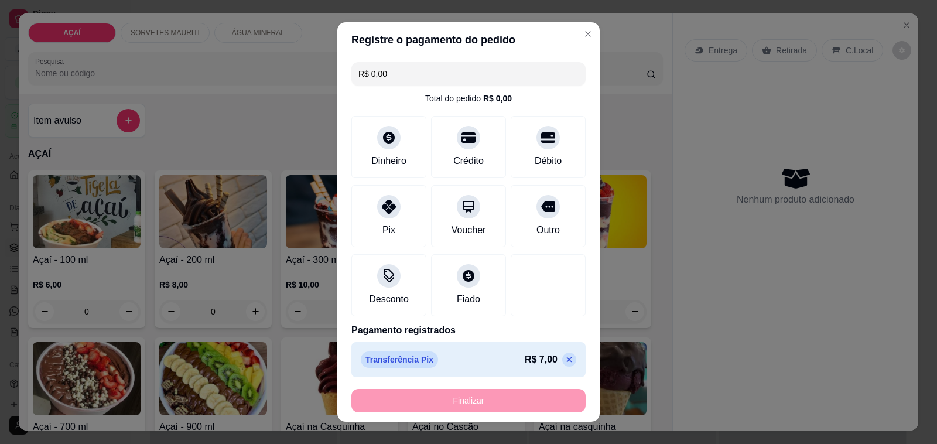
type input "-R$ 7,00"
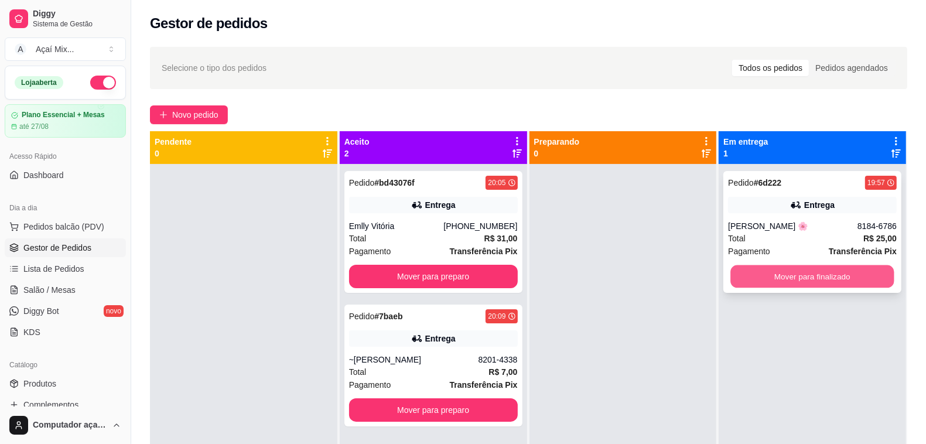
click at [785, 271] on button "Mover para finalizado" at bounding box center [812, 276] width 163 height 23
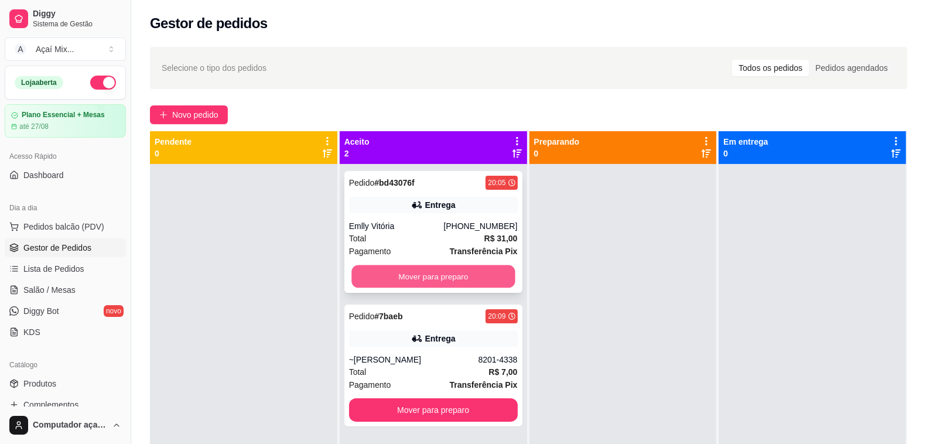
click at [457, 271] on button "Mover para preparo" at bounding box center [432, 276] width 163 height 23
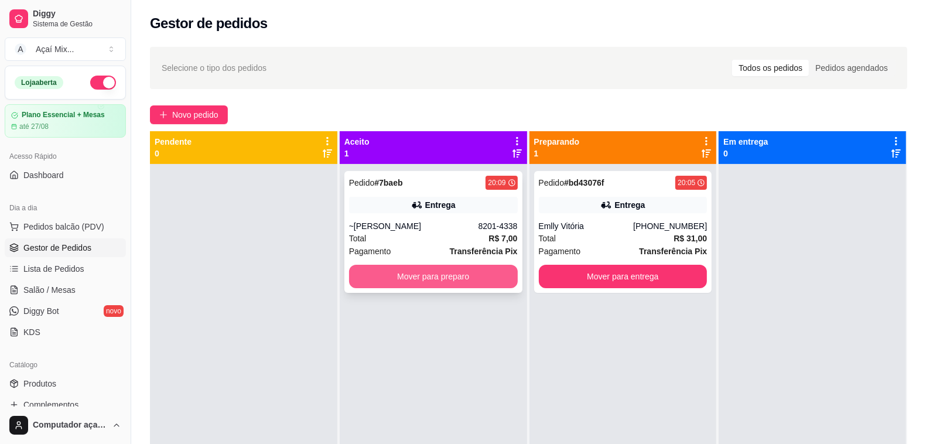
click at [473, 269] on button "Mover para preparo" at bounding box center [433, 276] width 169 height 23
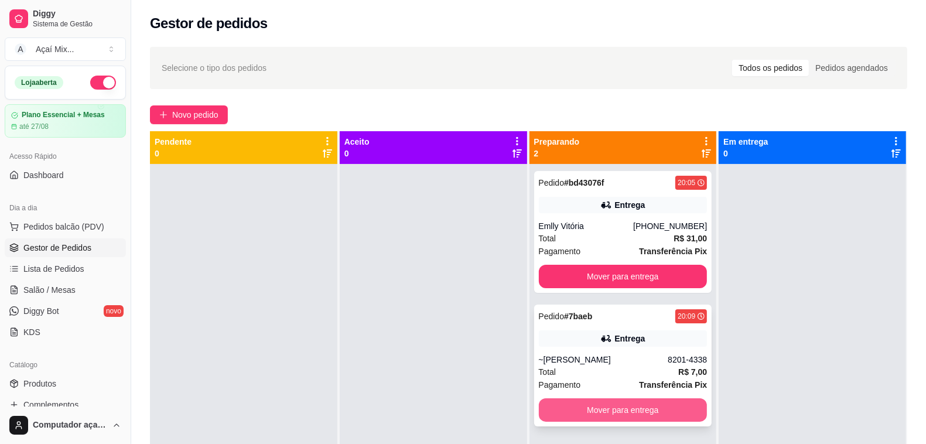
click at [638, 407] on button "Mover para entrega" at bounding box center [623, 409] width 169 height 23
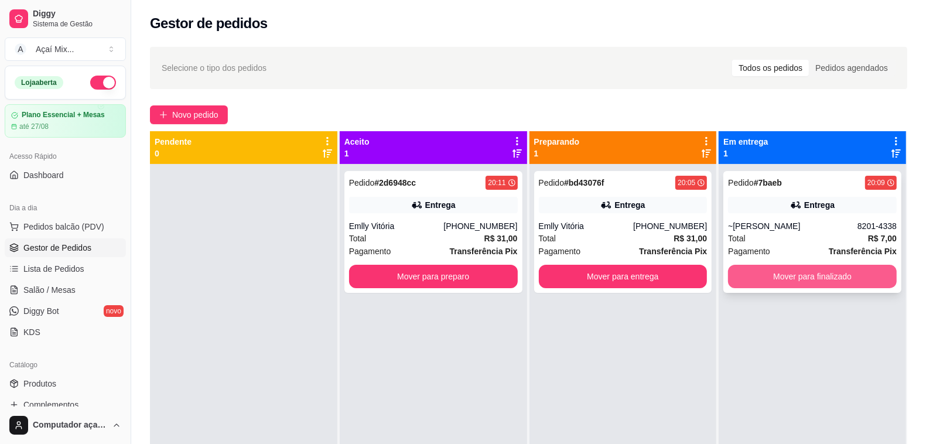
click at [821, 276] on button "Mover para finalizado" at bounding box center [812, 276] width 169 height 23
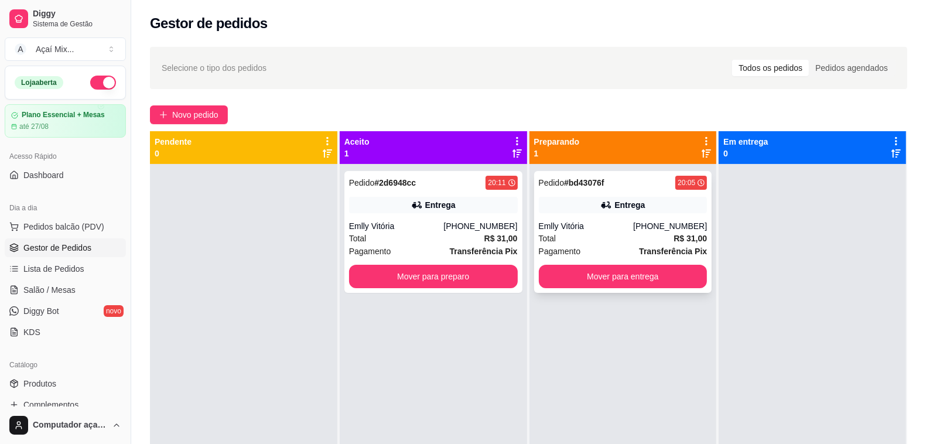
click at [594, 247] on div "Pagamento Transferência Pix" at bounding box center [623, 251] width 169 height 13
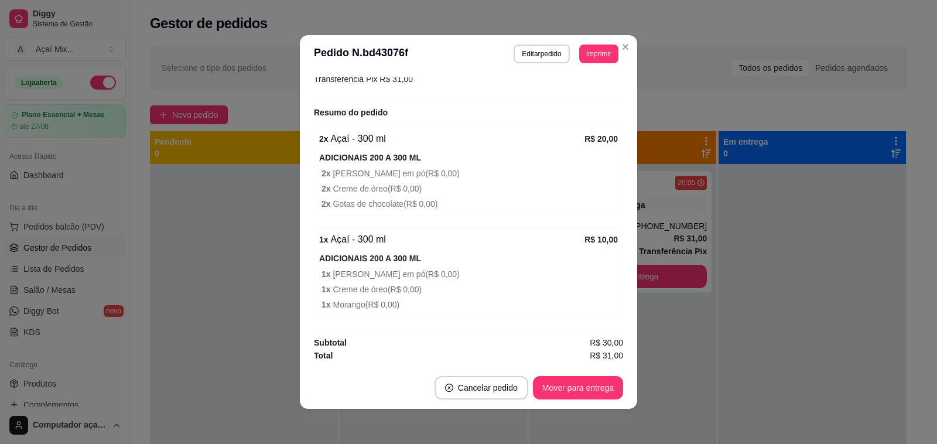
scroll to position [2, 0]
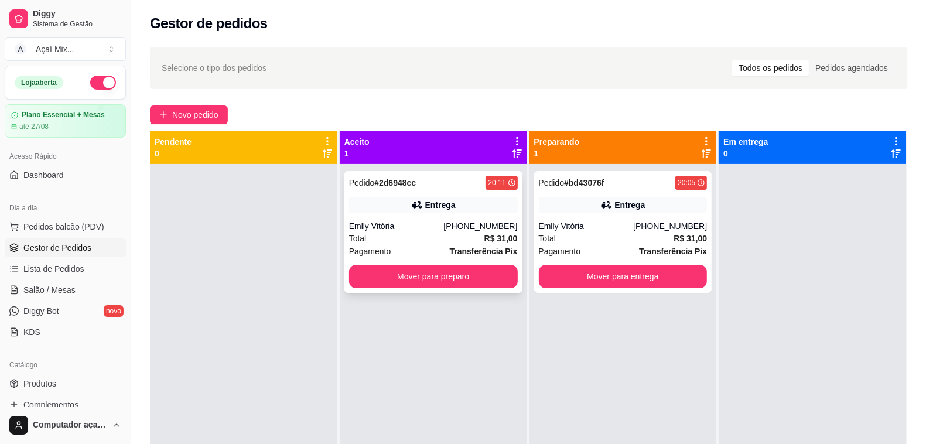
click at [402, 235] on div "Total R$ 31,00" at bounding box center [433, 238] width 169 height 13
click at [423, 259] on div "Pedido # 2d6948cc 20:11 Entrega Emlly Vitória [PHONE_NUMBER] Total R$ 31,00 Pag…" at bounding box center [433, 232] width 178 height 122
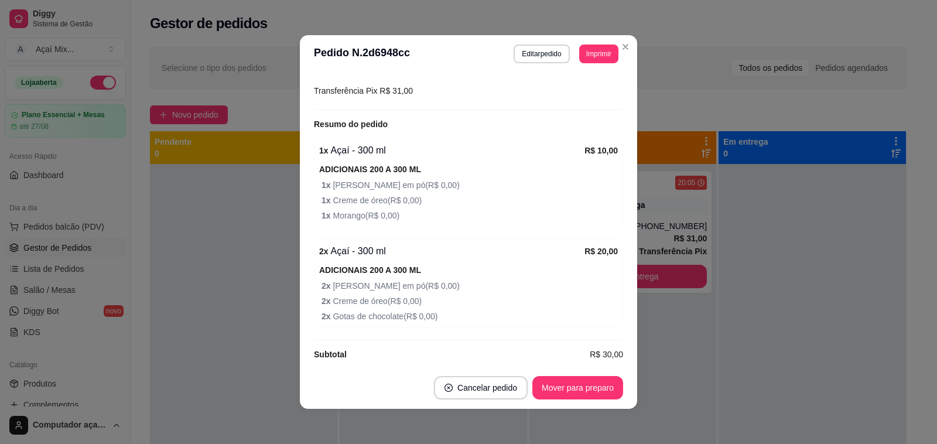
scroll to position [340, 0]
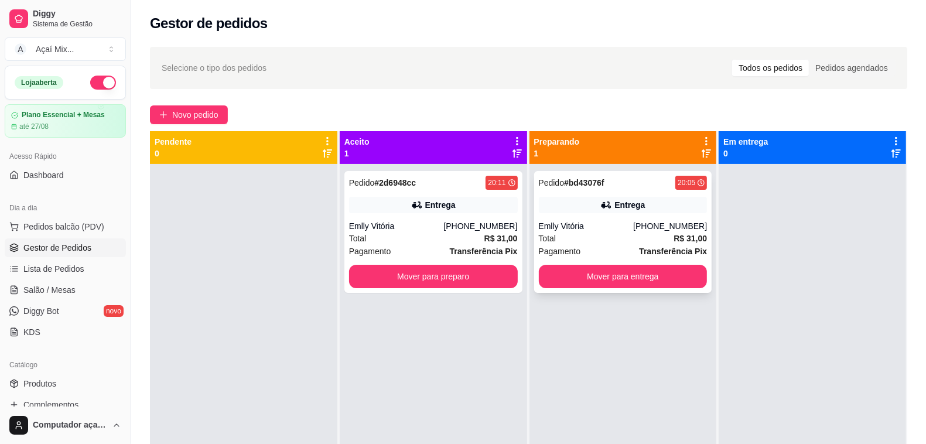
click at [650, 247] on strong "Transferência Pix" at bounding box center [673, 251] width 68 height 9
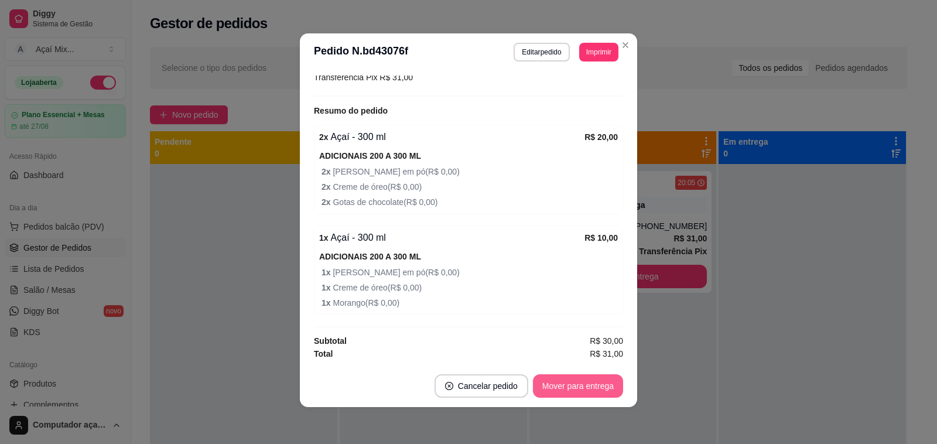
click at [618, 384] on footer "Cancelar pedido Mover para entrega" at bounding box center [468, 386] width 337 height 42
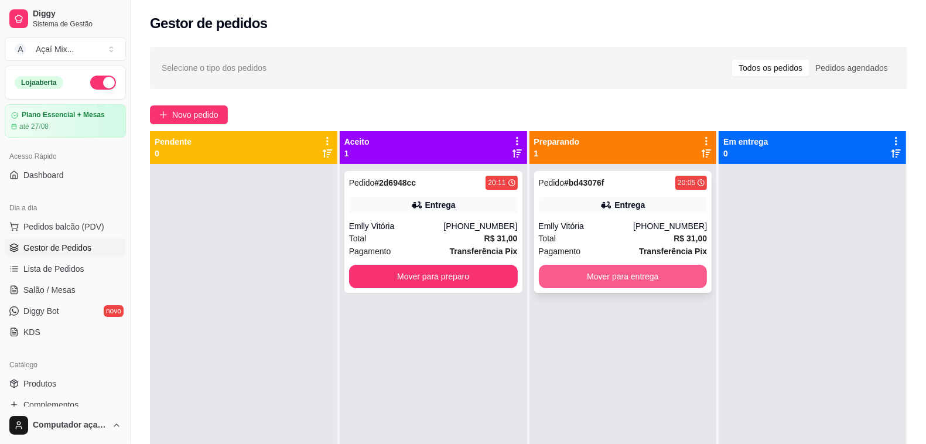
click at [612, 276] on button "Mover para entrega" at bounding box center [623, 276] width 169 height 23
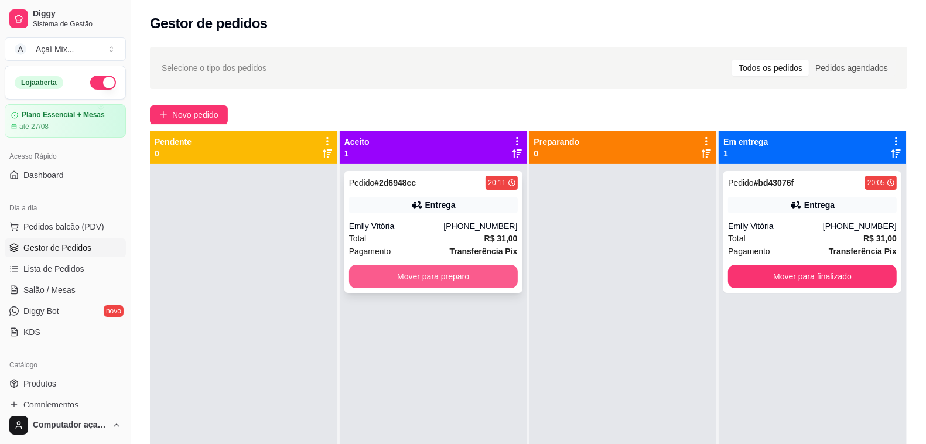
click at [481, 279] on button "Mover para preparo" at bounding box center [433, 276] width 169 height 23
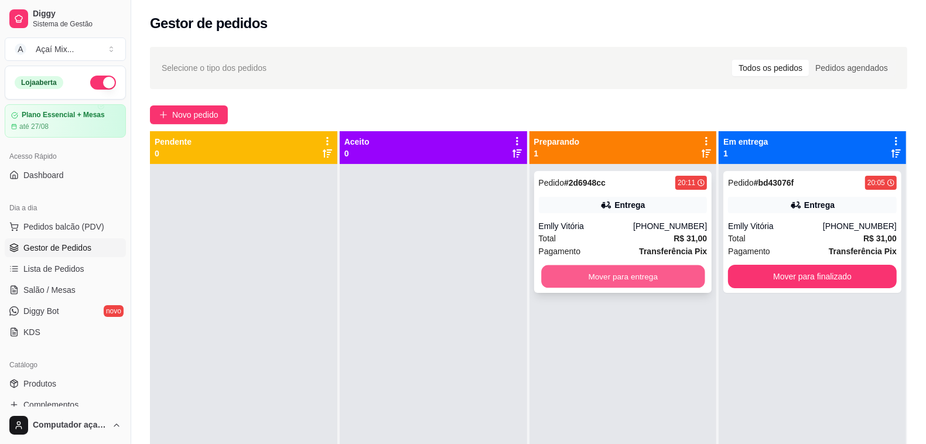
click at [613, 274] on button "Mover para entrega" at bounding box center [622, 276] width 163 height 23
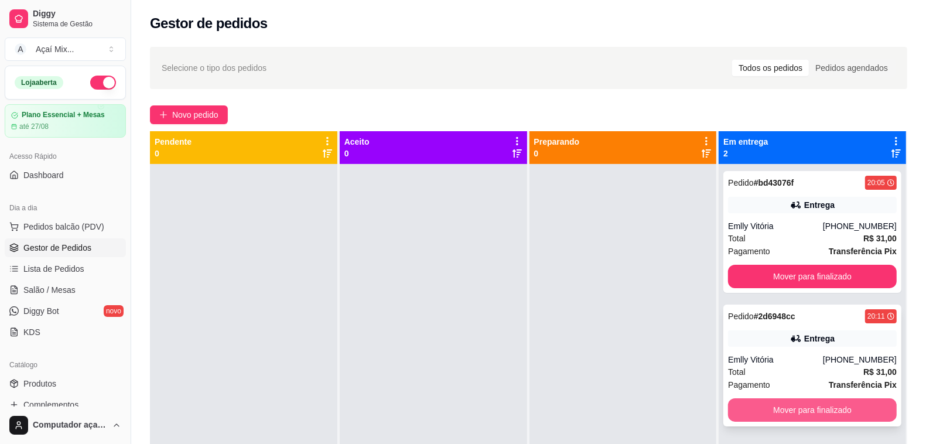
click at [813, 416] on button "Mover para finalizado" at bounding box center [812, 409] width 169 height 23
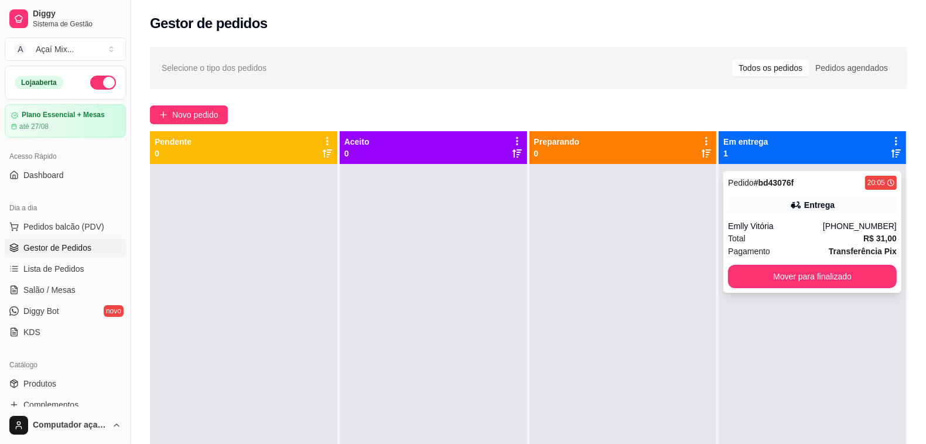
click at [761, 243] on div "Total R$ 31,00" at bounding box center [812, 238] width 169 height 13
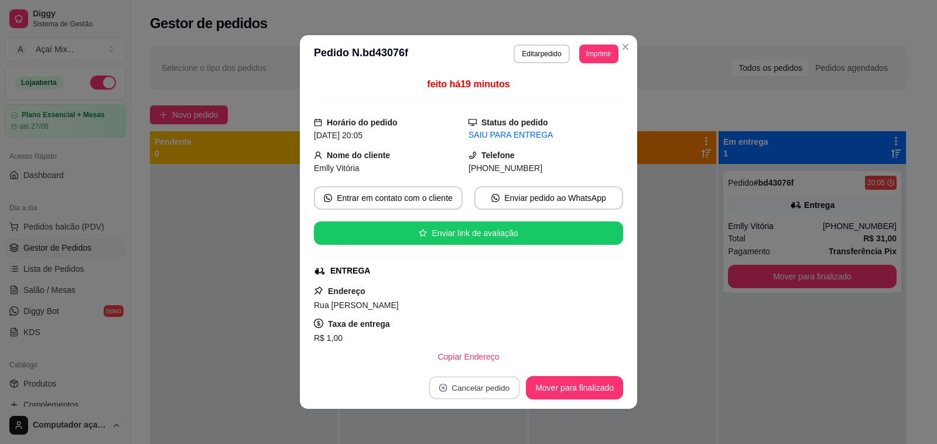
click at [462, 393] on button "Cancelar pedido" at bounding box center [474, 388] width 91 height 23
click at [508, 356] on button "Sim" at bounding box center [502, 359] width 46 height 23
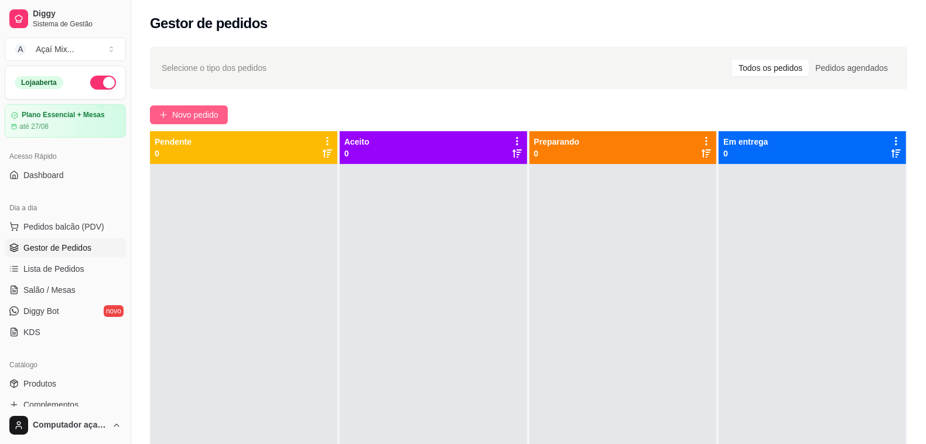
click at [166, 109] on button "Novo pedido" at bounding box center [189, 114] width 78 height 19
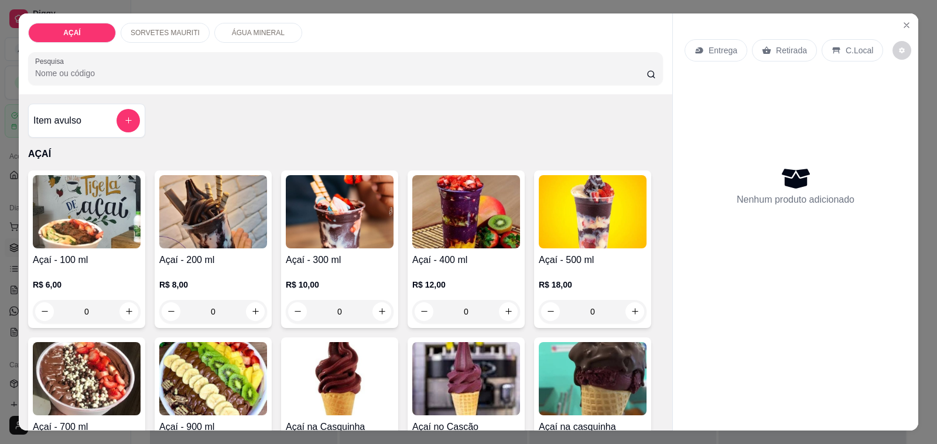
click at [371, 312] on div "0" at bounding box center [340, 311] width 108 height 23
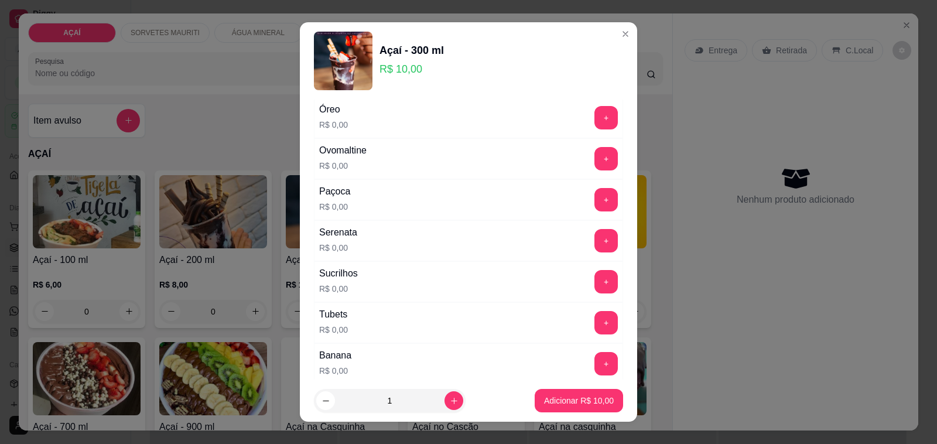
scroll to position [1318, 0]
click at [594, 206] on button "+" at bounding box center [605, 198] width 23 height 23
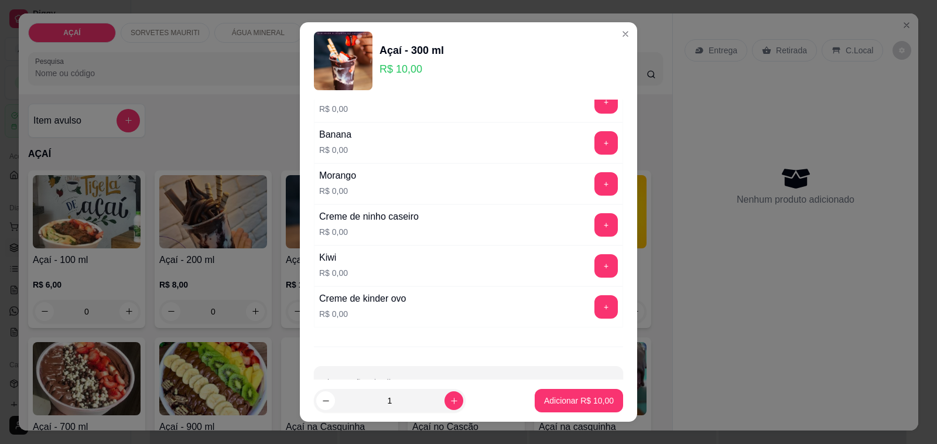
scroll to position [1583, 0]
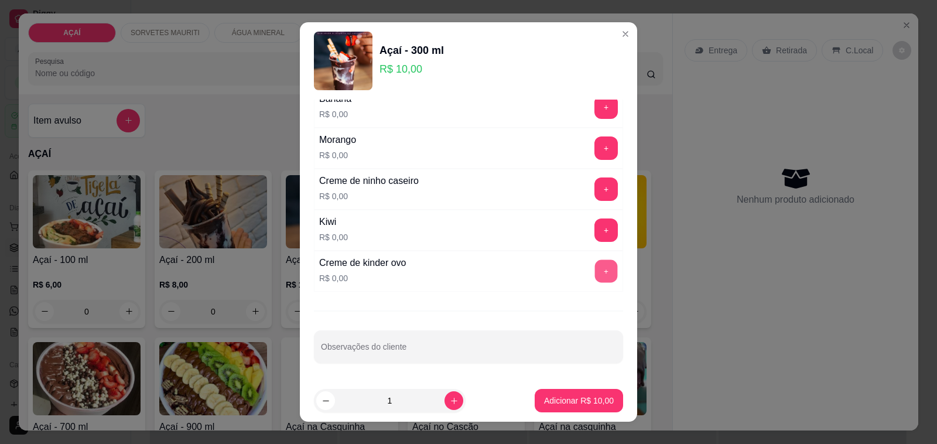
click at [595, 269] on button "+" at bounding box center [606, 271] width 23 height 23
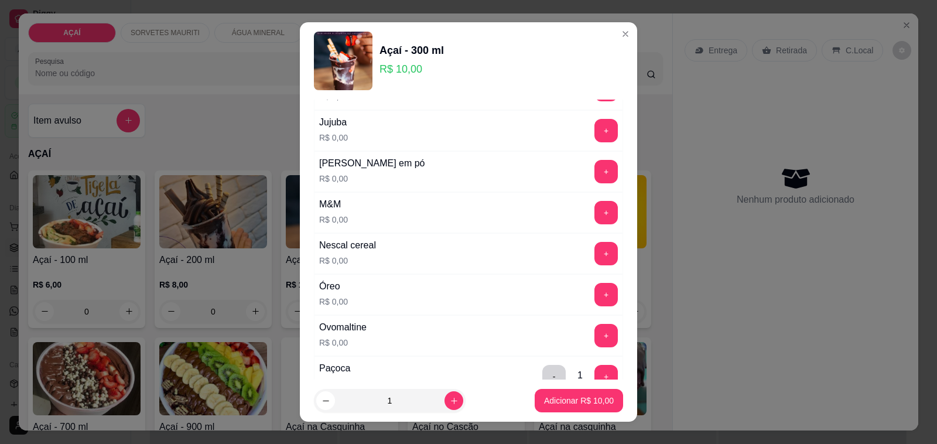
scroll to position [1071, 0]
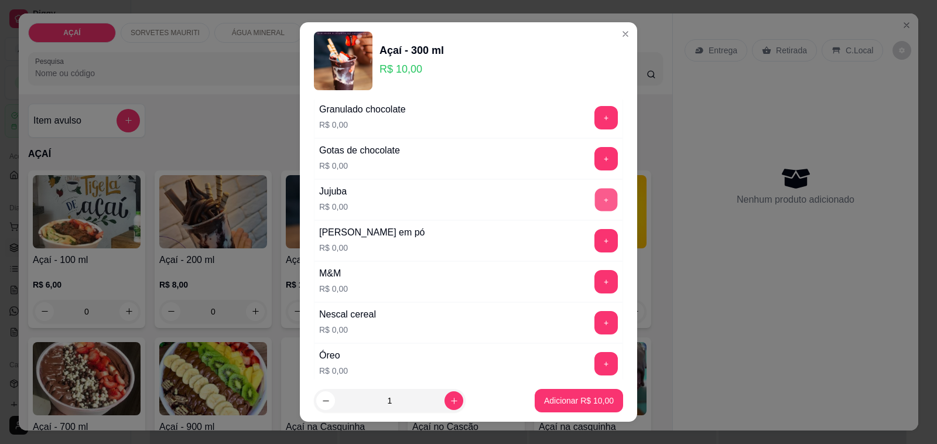
click at [595, 196] on button "+" at bounding box center [606, 200] width 23 height 23
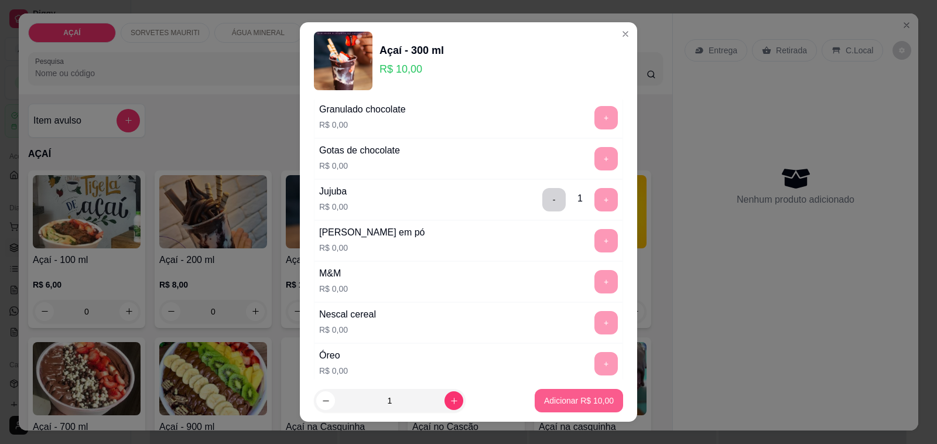
click at [573, 399] on p "Adicionar R$ 10,00" at bounding box center [579, 401] width 70 height 12
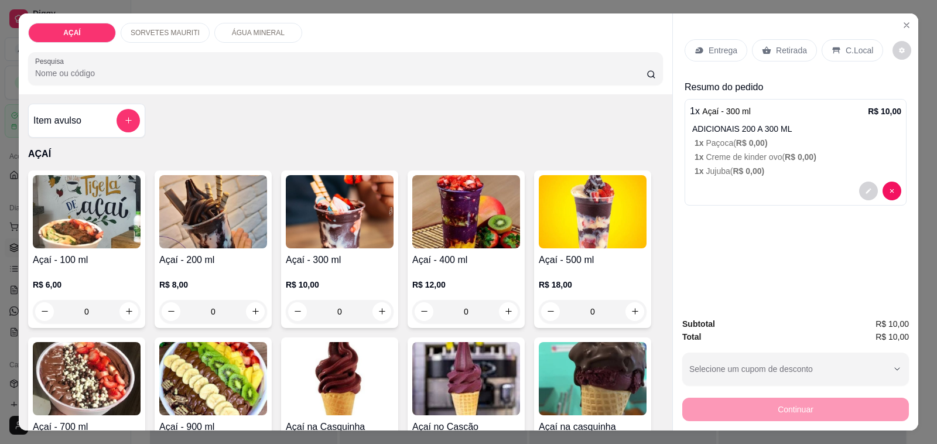
click at [684, 404] on div "Continuar" at bounding box center [795, 408] width 227 height 26
click at [860, 45] on p "C.Local" at bounding box center [860, 51] width 28 height 12
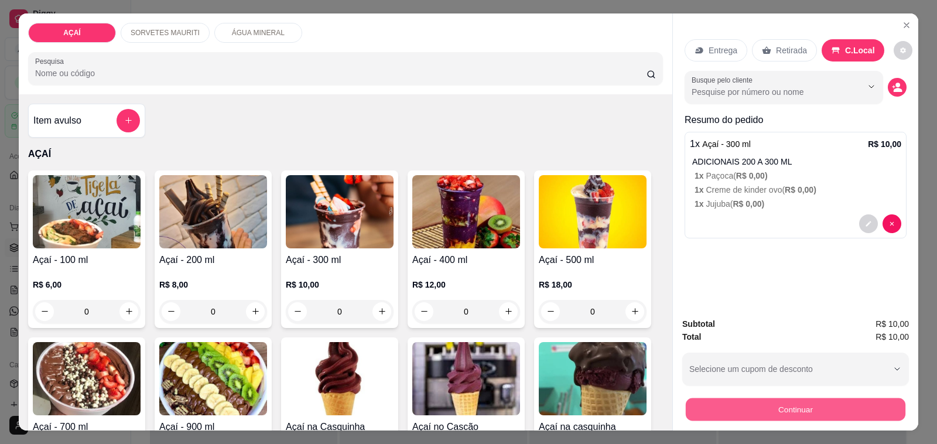
click at [828, 401] on button "Continuar" at bounding box center [796, 409] width 220 height 23
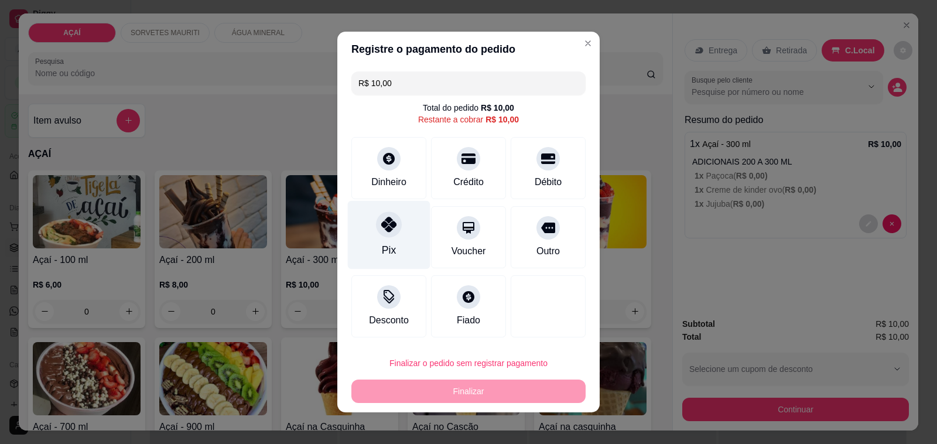
click at [370, 215] on div "Pix" at bounding box center [389, 235] width 83 height 69
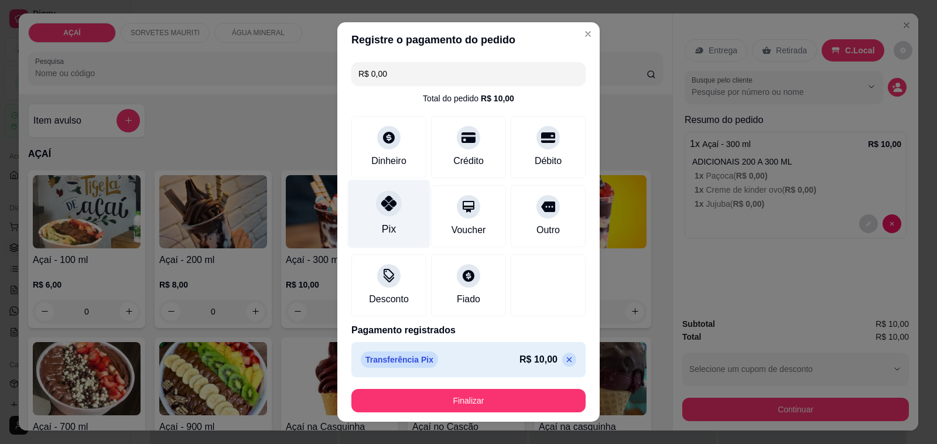
click at [381, 206] on icon at bounding box center [388, 203] width 15 height 15
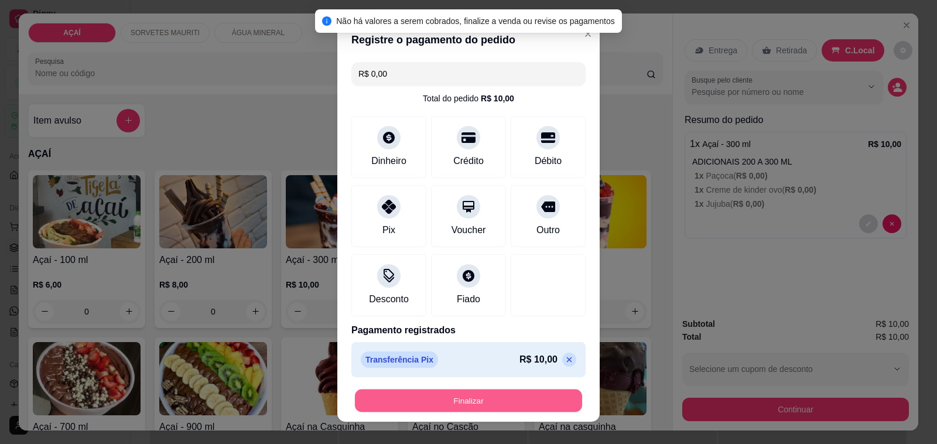
click at [531, 397] on button "Finalizar" at bounding box center [468, 400] width 227 height 23
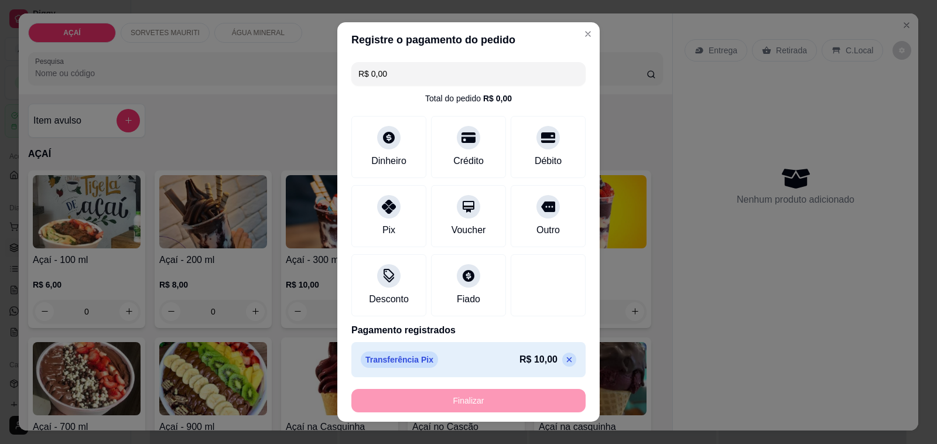
type input "-R$ 10,00"
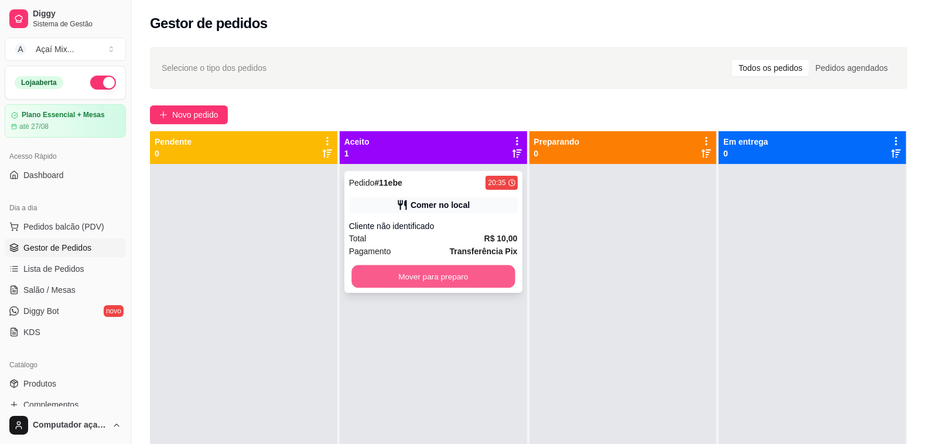
click at [478, 272] on button "Mover para preparo" at bounding box center [432, 276] width 163 height 23
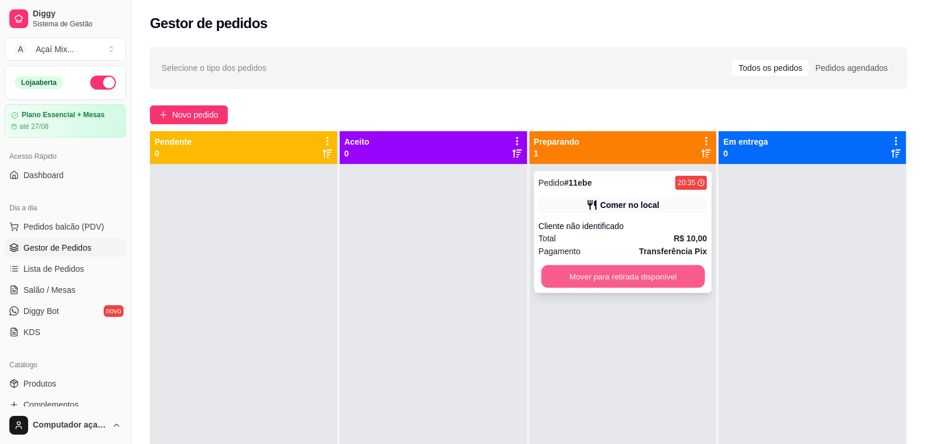
click at [619, 279] on button "Mover para retirada disponível" at bounding box center [622, 276] width 163 height 23
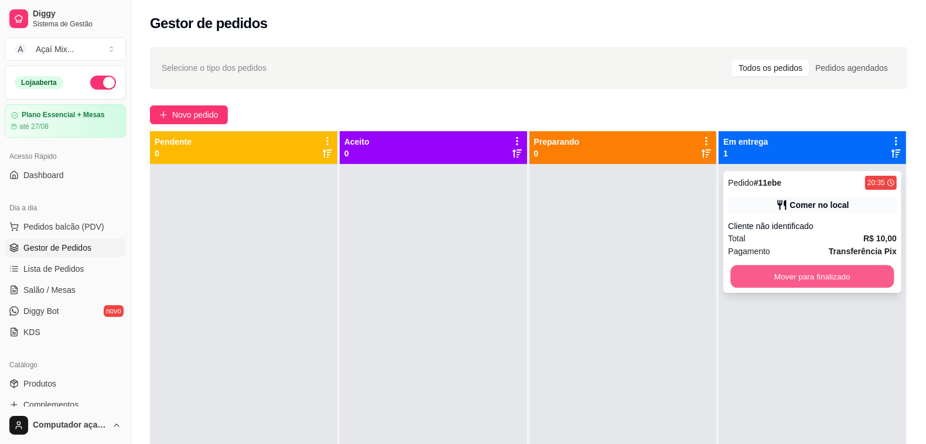
click at [856, 279] on button "Mover para finalizado" at bounding box center [812, 276] width 163 height 23
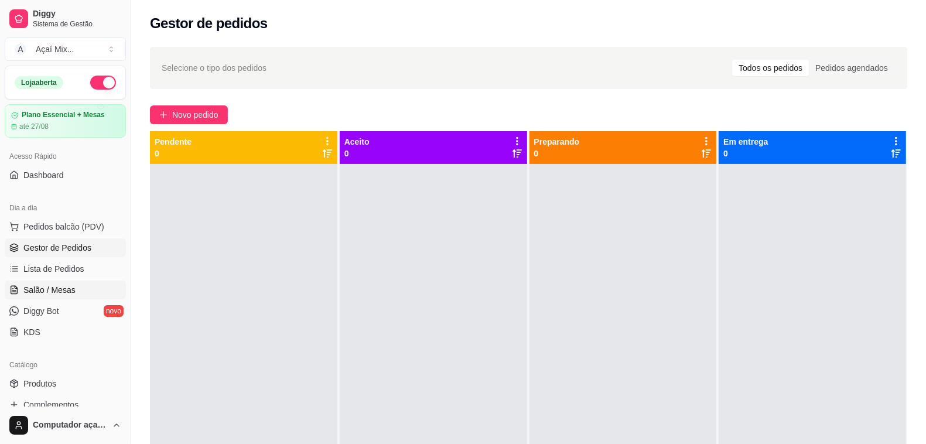
click at [56, 290] on span "Salão / Mesas" at bounding box center [49, 290] width 52 height 12
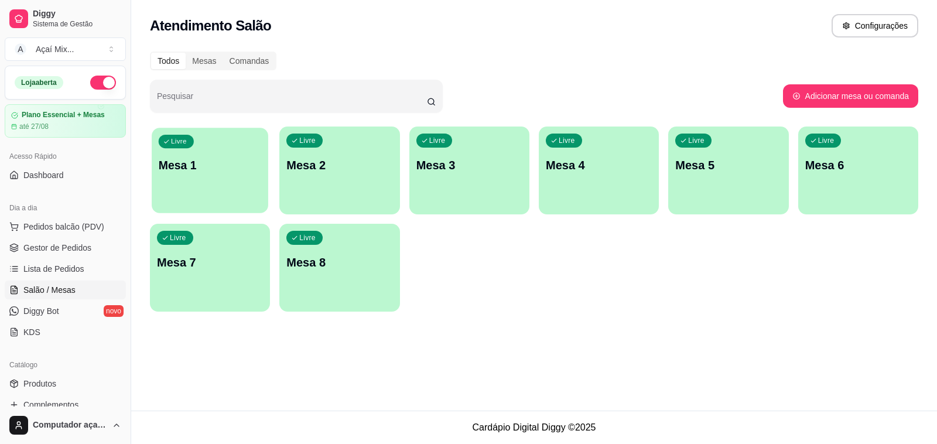
click at [255, 198] on div "Livre Mesa 1" at bounding box center [210, 163] width 117 height 71
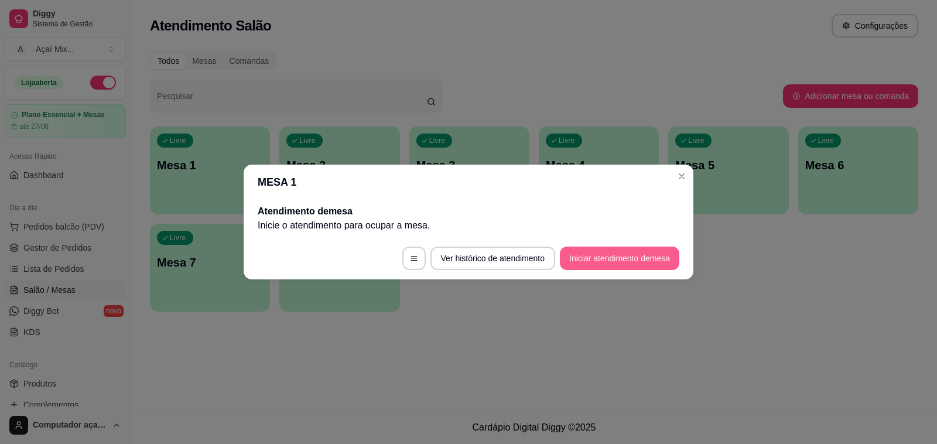
click at [633, 262] on button "Iniciar atendimento de mesa" at bounding box center [619, 258] width 119 height 23
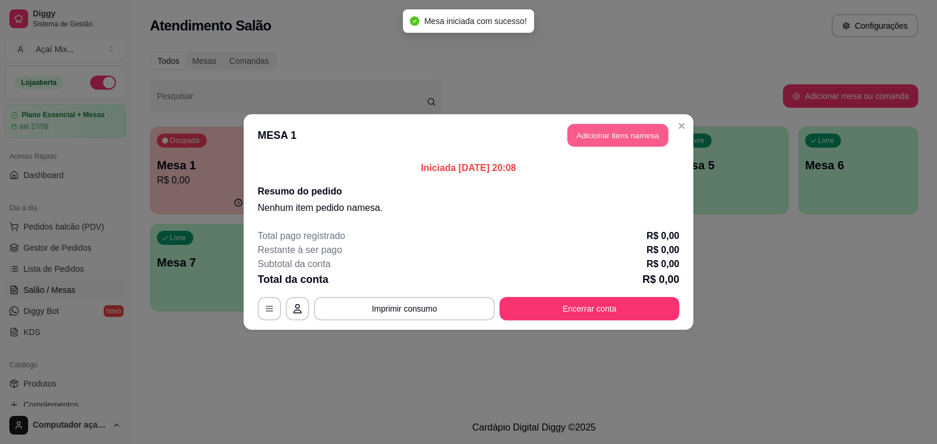
click at [593, 127] on button "Adicionar itens na mesa" at bounding box center [618, 135] width 101 height 23
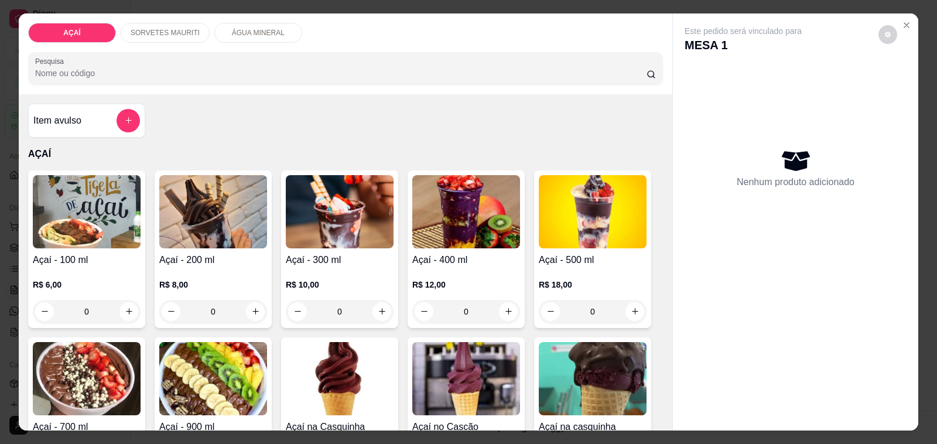
click at [252, 306] on div "0" at bounding box center [213, 311] width 108 height 23
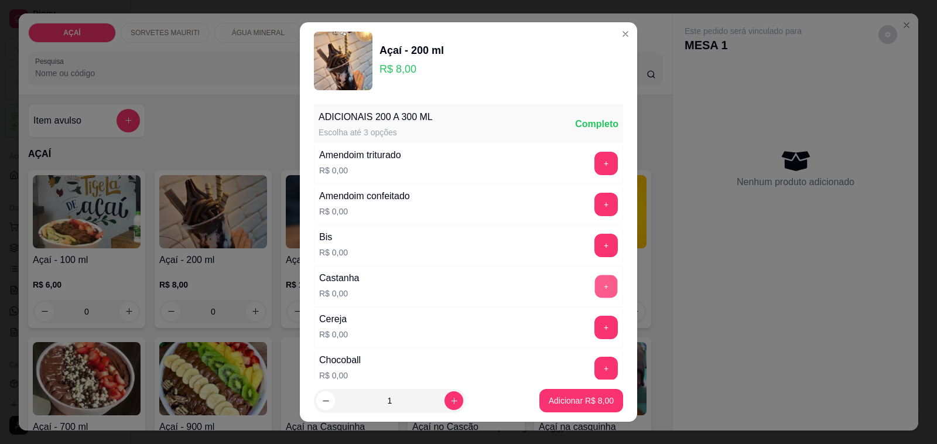
click at [595, 285] on button "+" at bounding box center [606, 286] width 23 height 23
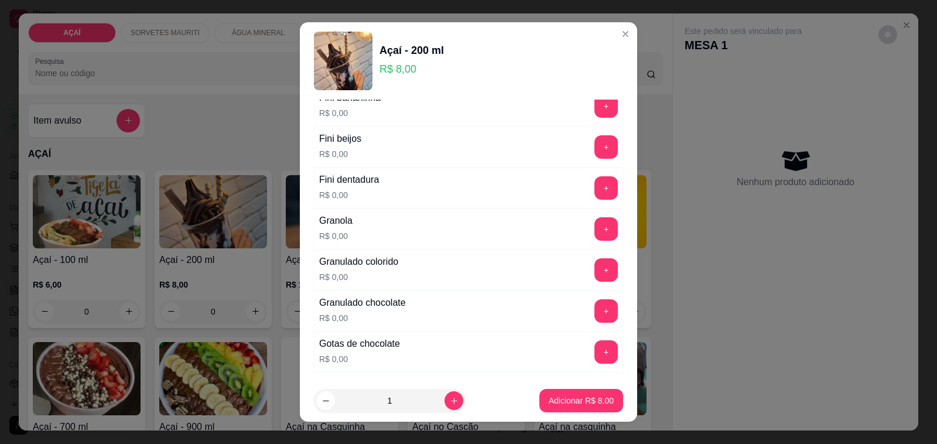
scroll to position [879, 0]
click at [594, 230] on button "+" at bounding box center [605, 227] width 23 height 23
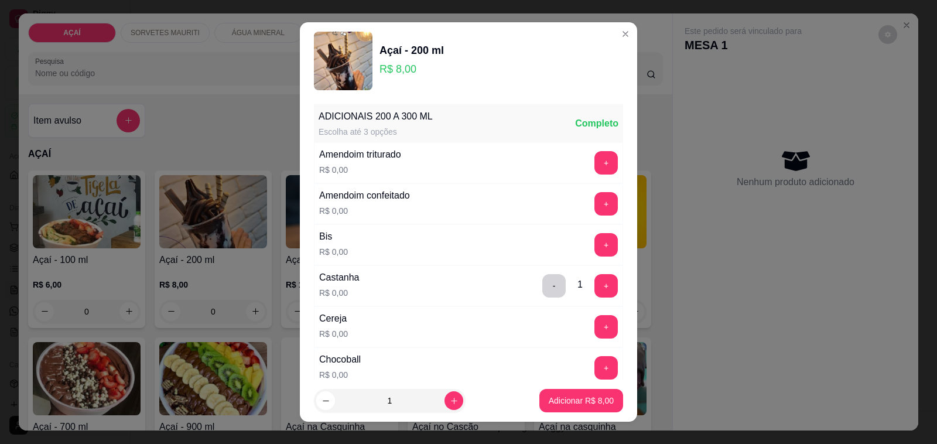
scroll to position [0, 0]
click at [594, 164] on button "+" at bounding box center [605, 163] width 23 height 23
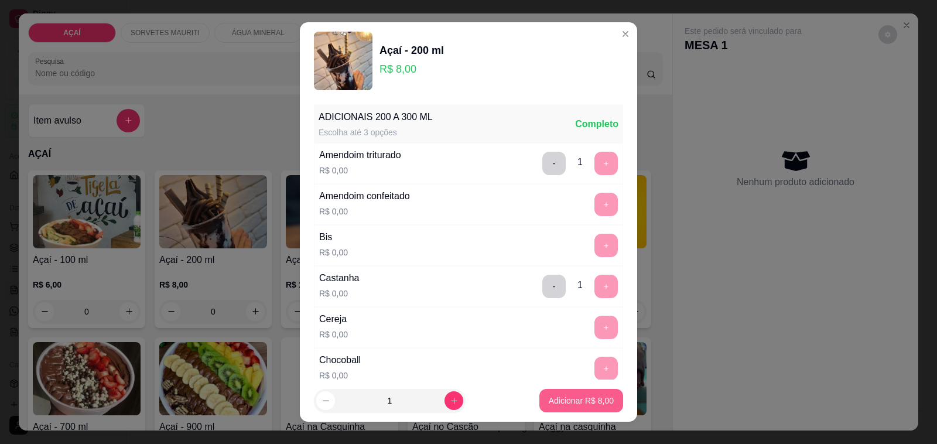
click at [557, 399] on p "Adicionar R$ 8,00" at bounding box center [581, 401] width 65 height 12
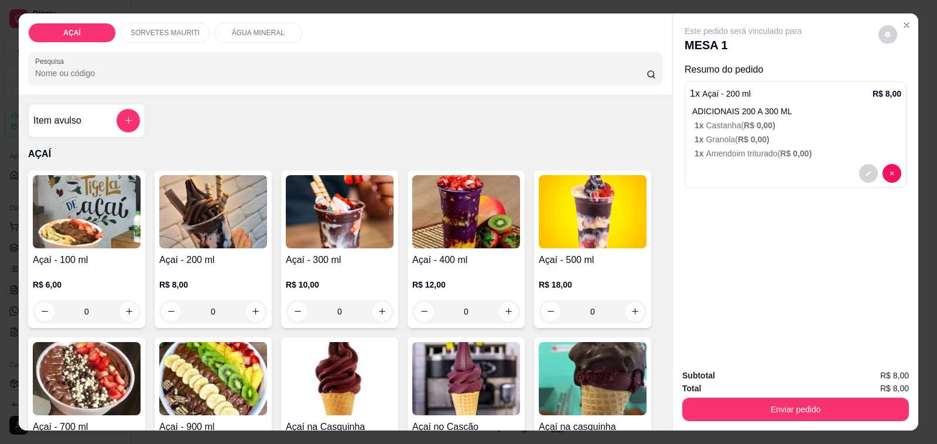
click at [508, 311] on div "0" at bounding box center [466, 311] width 108 height 23
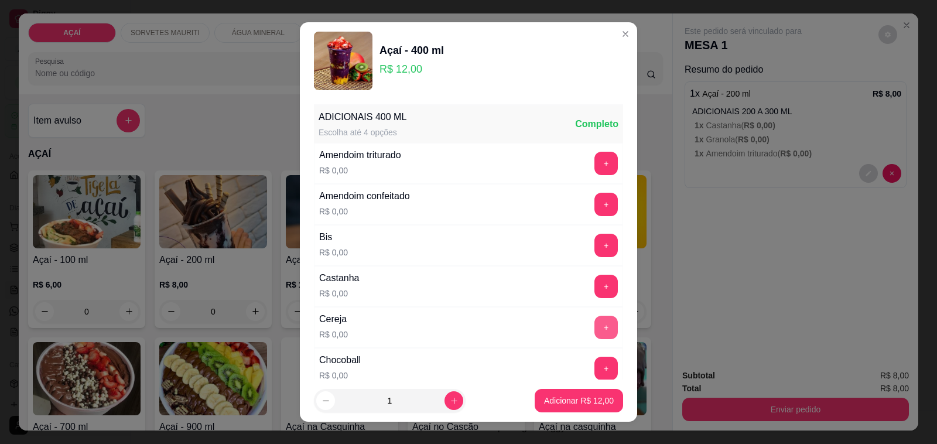
click at [594, 330] on button "+" at bounding box center [605, 327] width 23 height 23
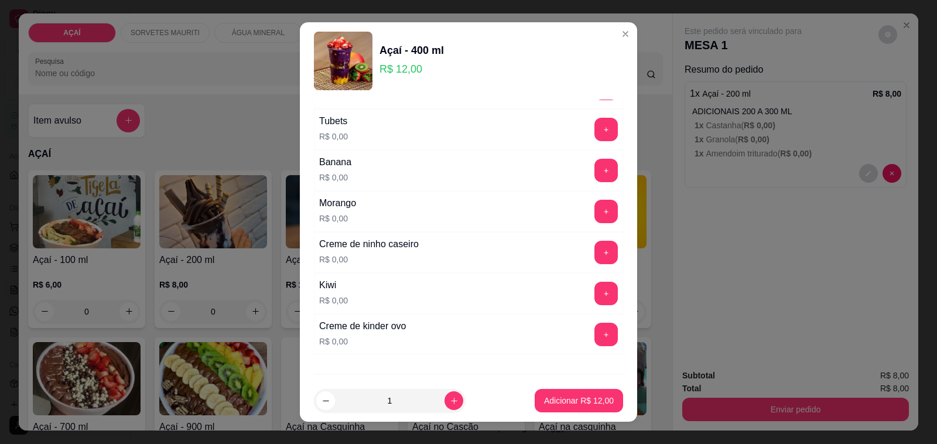
scroll to position [1583, 0]
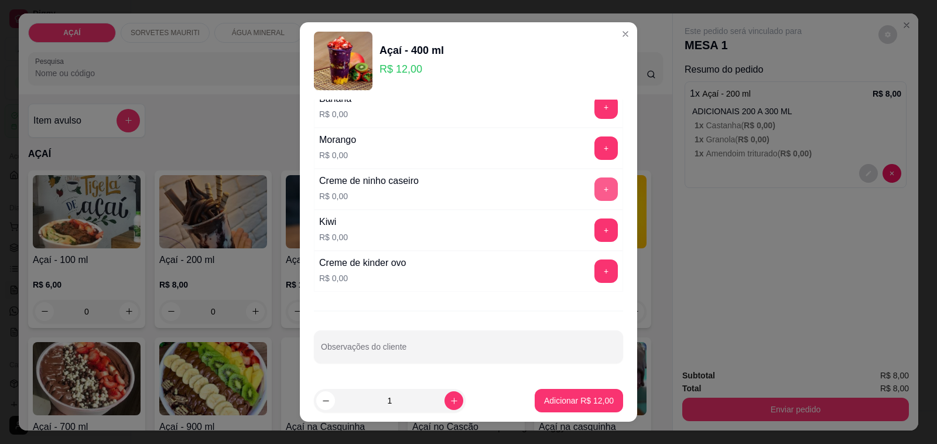
click at [594, 190] on button "+" at bounding box center [605, 188] width 23 height 23
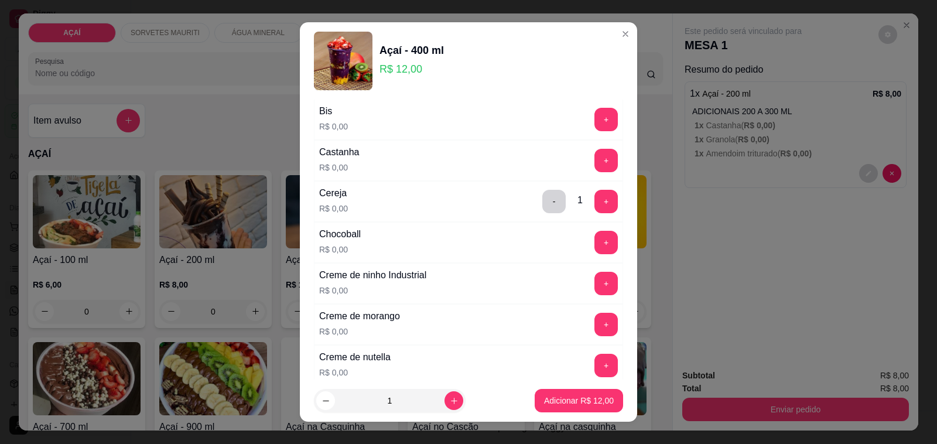
scroll to position [119, 0]
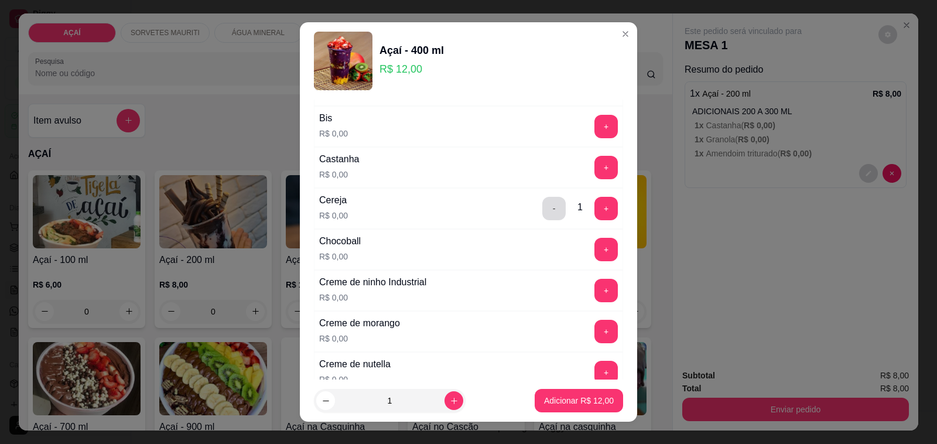
click at [542, 211] on button "-" at bounding box center [553, 208] width 23 height 23
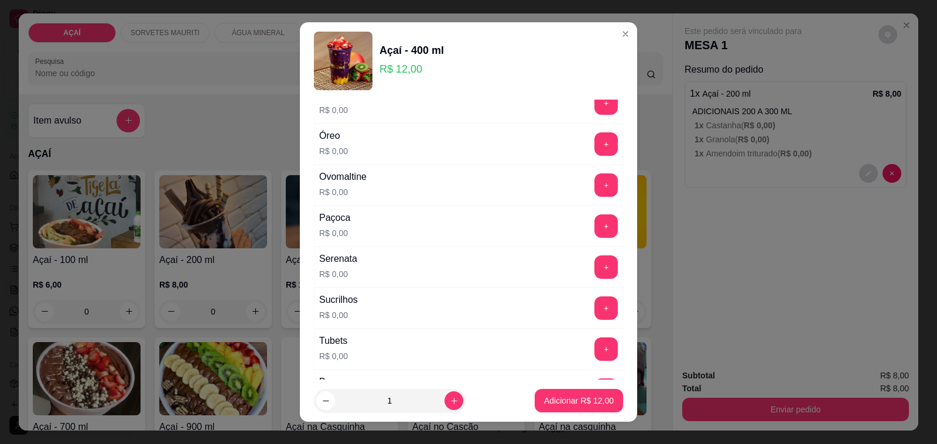
scroll to position [1363, 0]
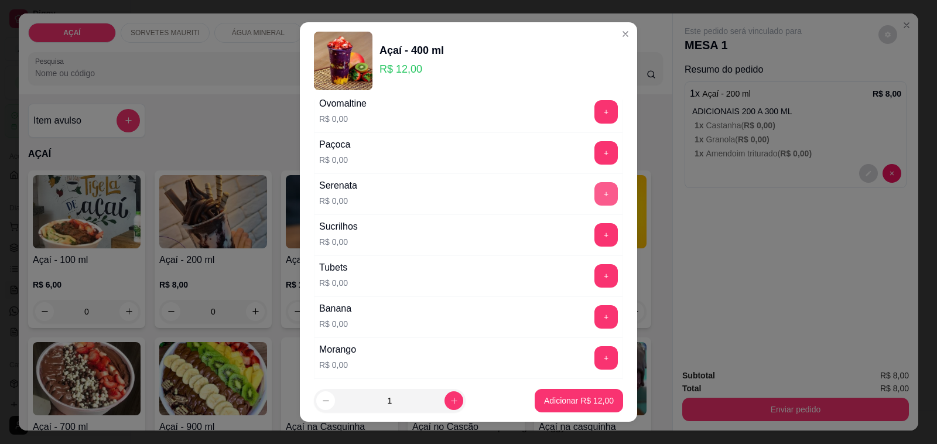
click at [594, 203] on button "+" at bounding box center [605, 193] width 23 height 23
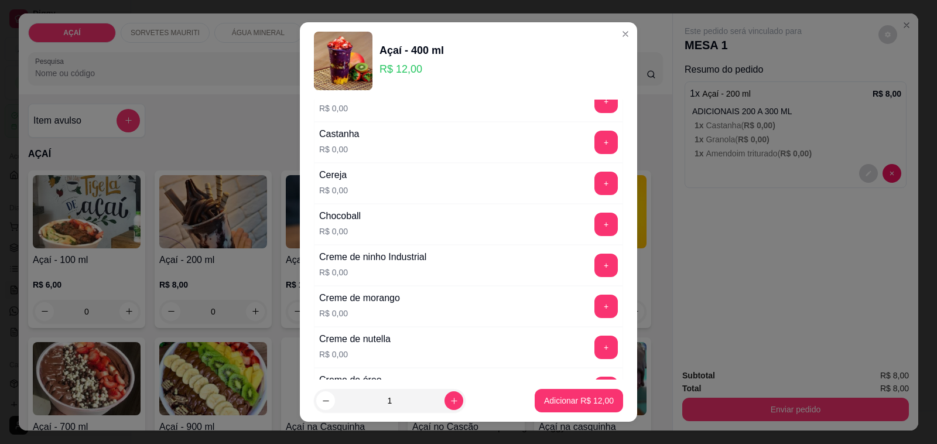
scroll to position [119, 0]
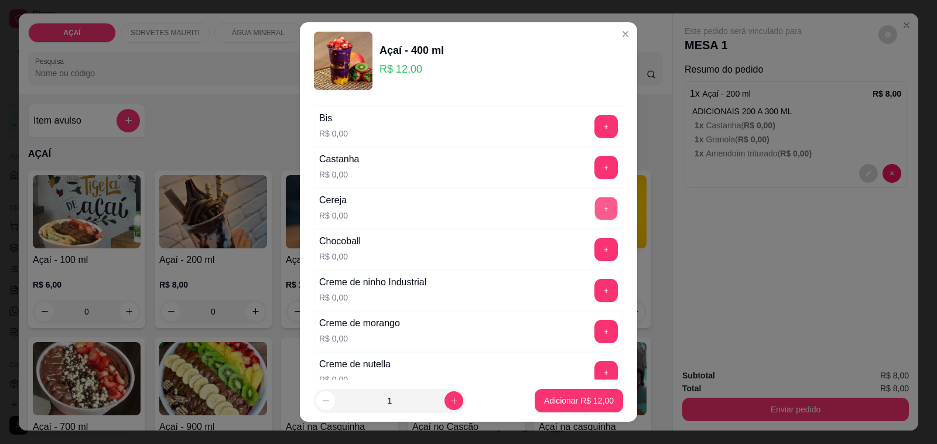
click at [595, 215] on button "+" at bounding box center [606, 208] width 23 height 23
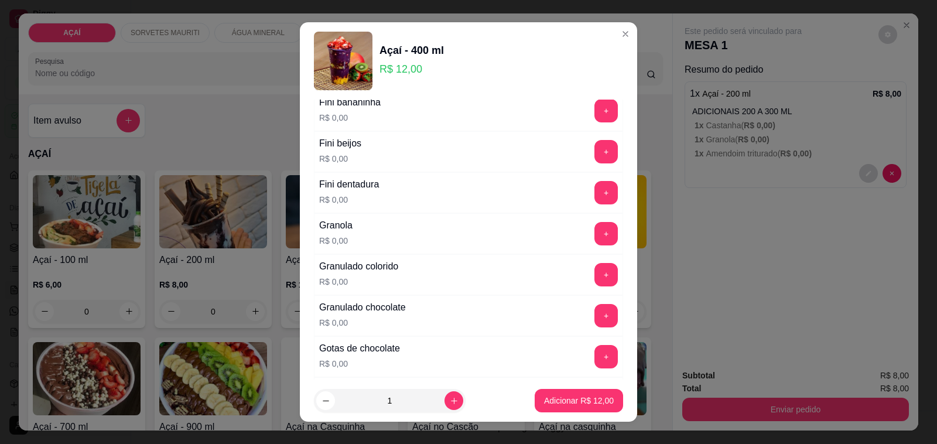
scroll to position [851, 0]
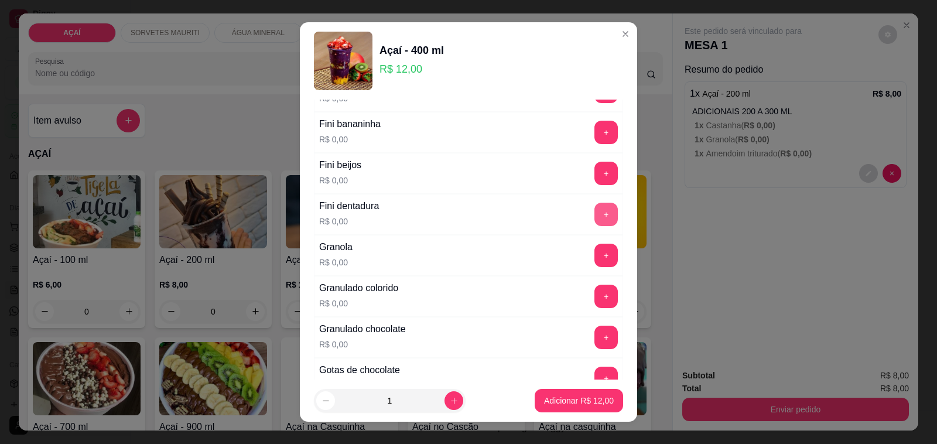
click at [594, 218] on button "+" at bounding box center [605, 214] width 23 height 23
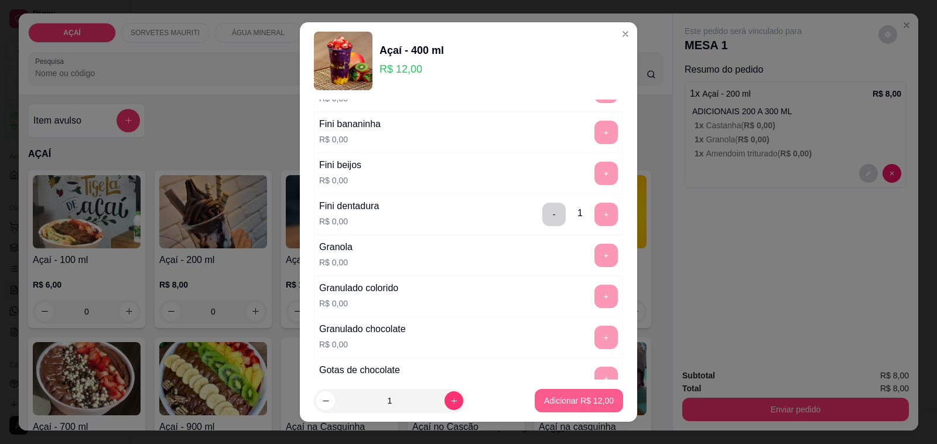
click at [572, 407] on button "Adicionar R$ 12,00" at bounding box center [579, 400] width 88 height 23
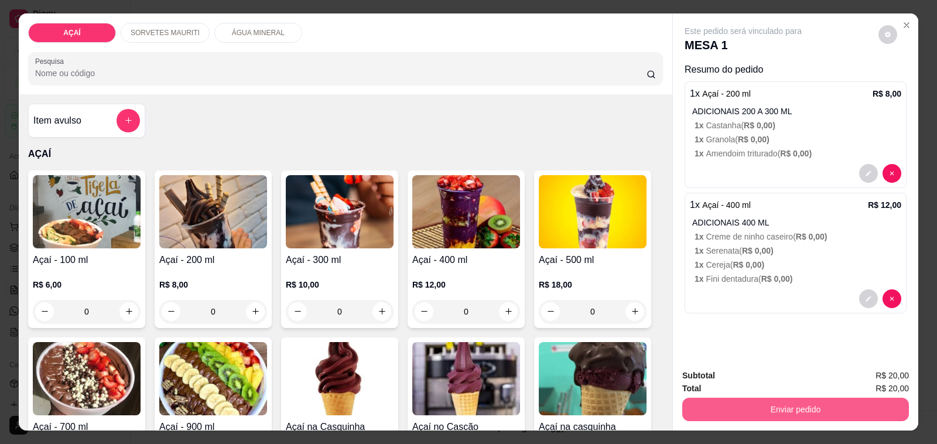
click at [749, 405] on button "Enviar pedido" at bounding box center [795, 409] width 227 height 23
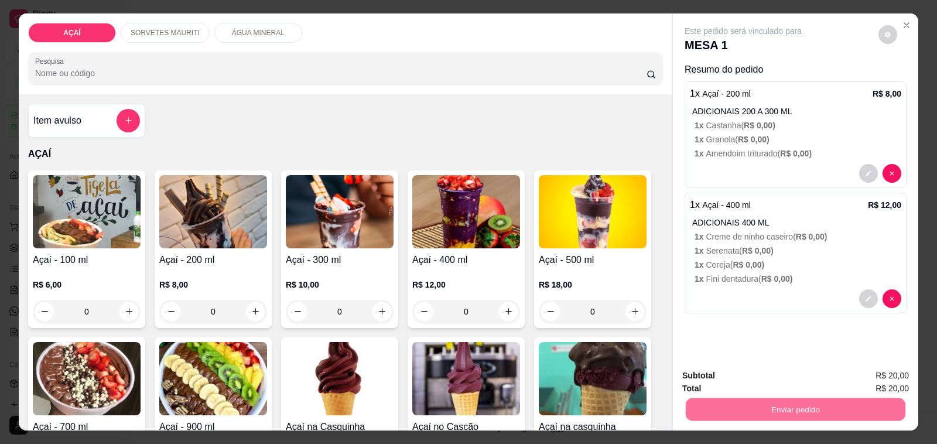
click at [713, 370] on button "Não registrar e enviar pedido" at bounding box center [756, 376] width 122 height 22
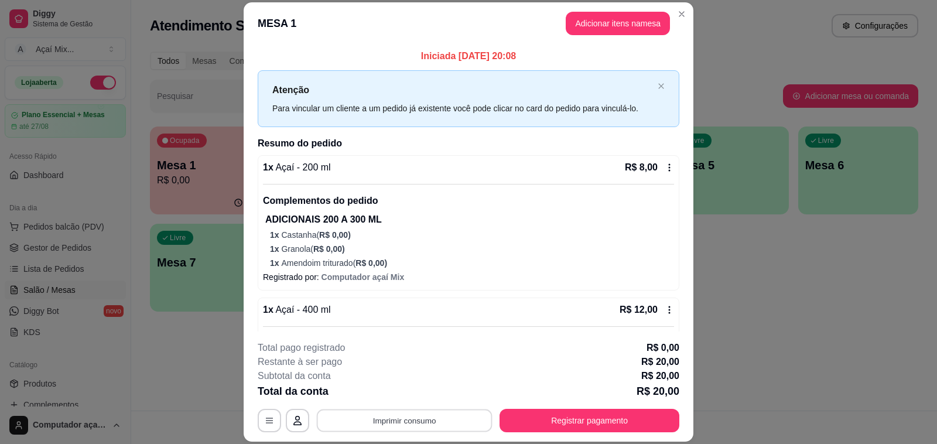
click at [440, 422] on button "Imprimir consumo" at bounding box center [405, 420] width 176 height 23
click at [391, 397] on button "Impressora" at bounding box center [402, 394] width 82 height 18
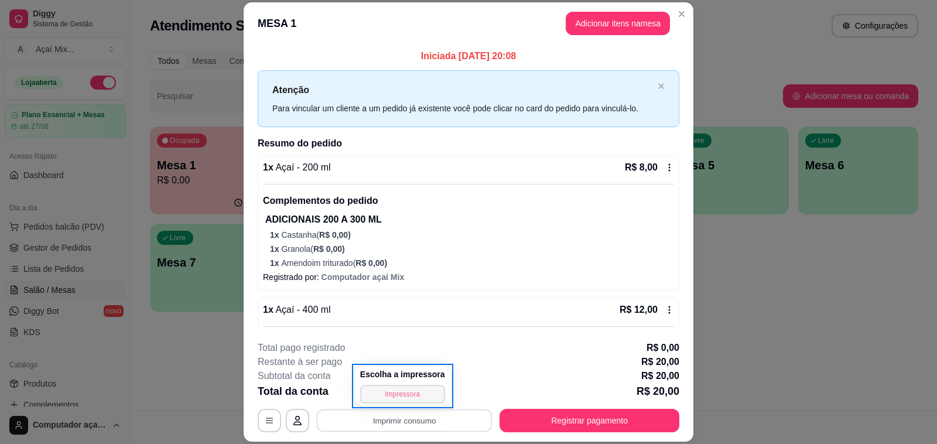
click at [399, 397] on button "Impressora" at bounding box center [402, 394] width 85 height 19
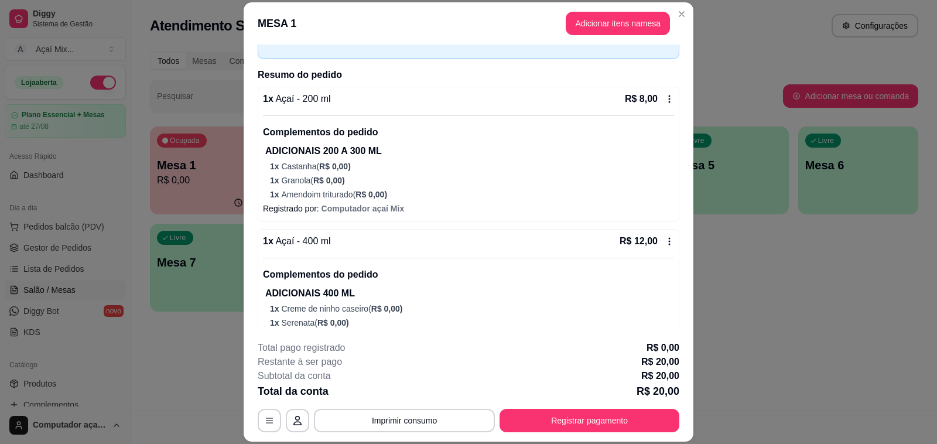
scroll to position [0, 0]
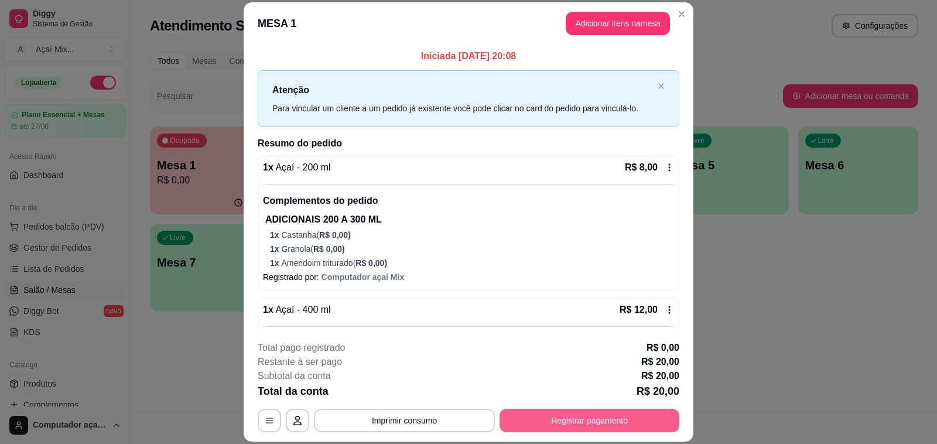
click at [522, 422] on button "Registrar pagamento" at bounding box center [590, 420] width 180 height 23
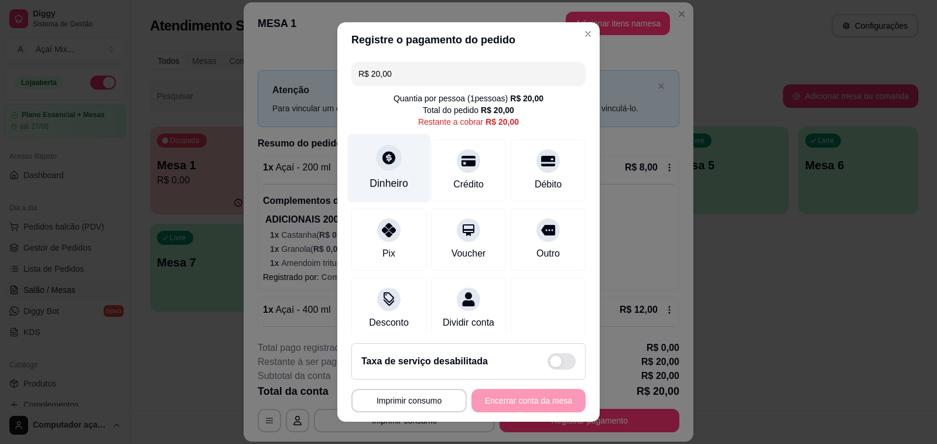
click at [376, 156] on div at bounding box center [389, 158] width 26 height 26
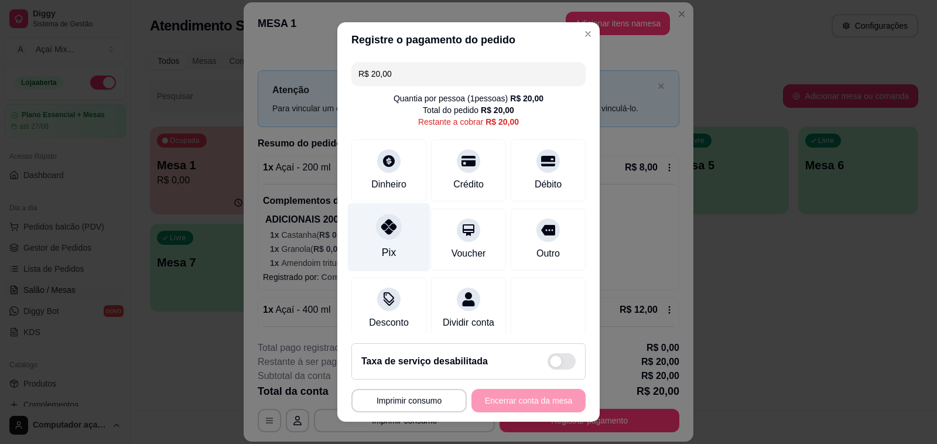
click at [391, 249] on div "Pix" at bounding box center [389, 237] width 83 height 69
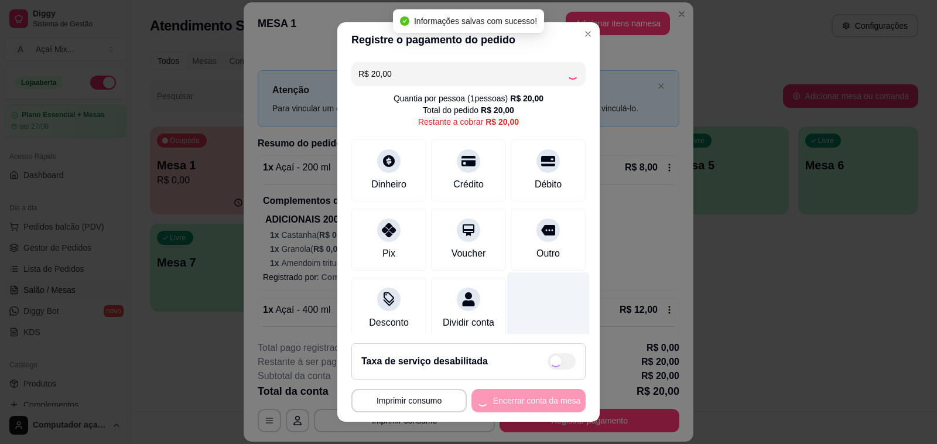
type input "R$ 0,00"
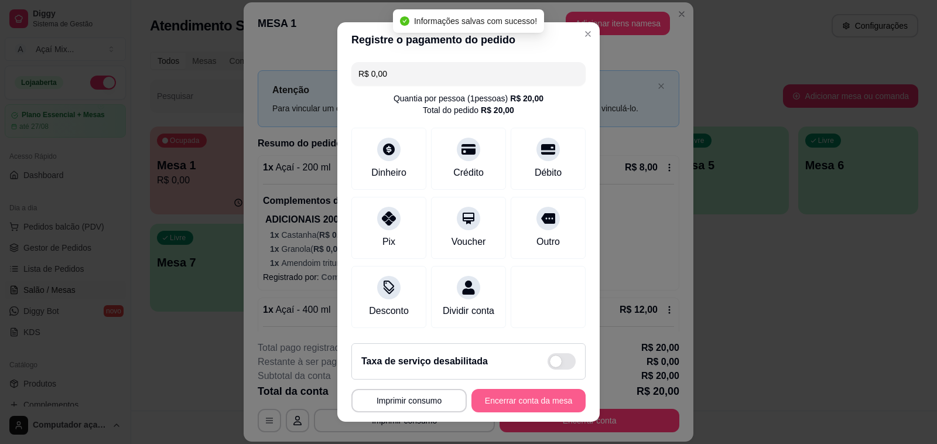
click at [533, 399] on button "Encerrar conta da mesa" at bounding box center [528, 400] width 114 height 23
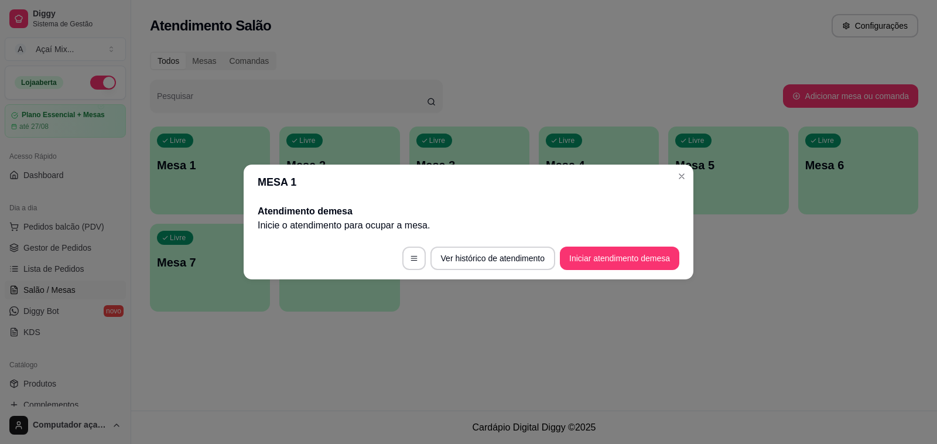
click at [682, 166] on header "MESA 1" at bounding box center [469, 182] width 450 height 35
